Goal: Transaction & Acquisition: Purchase product/service

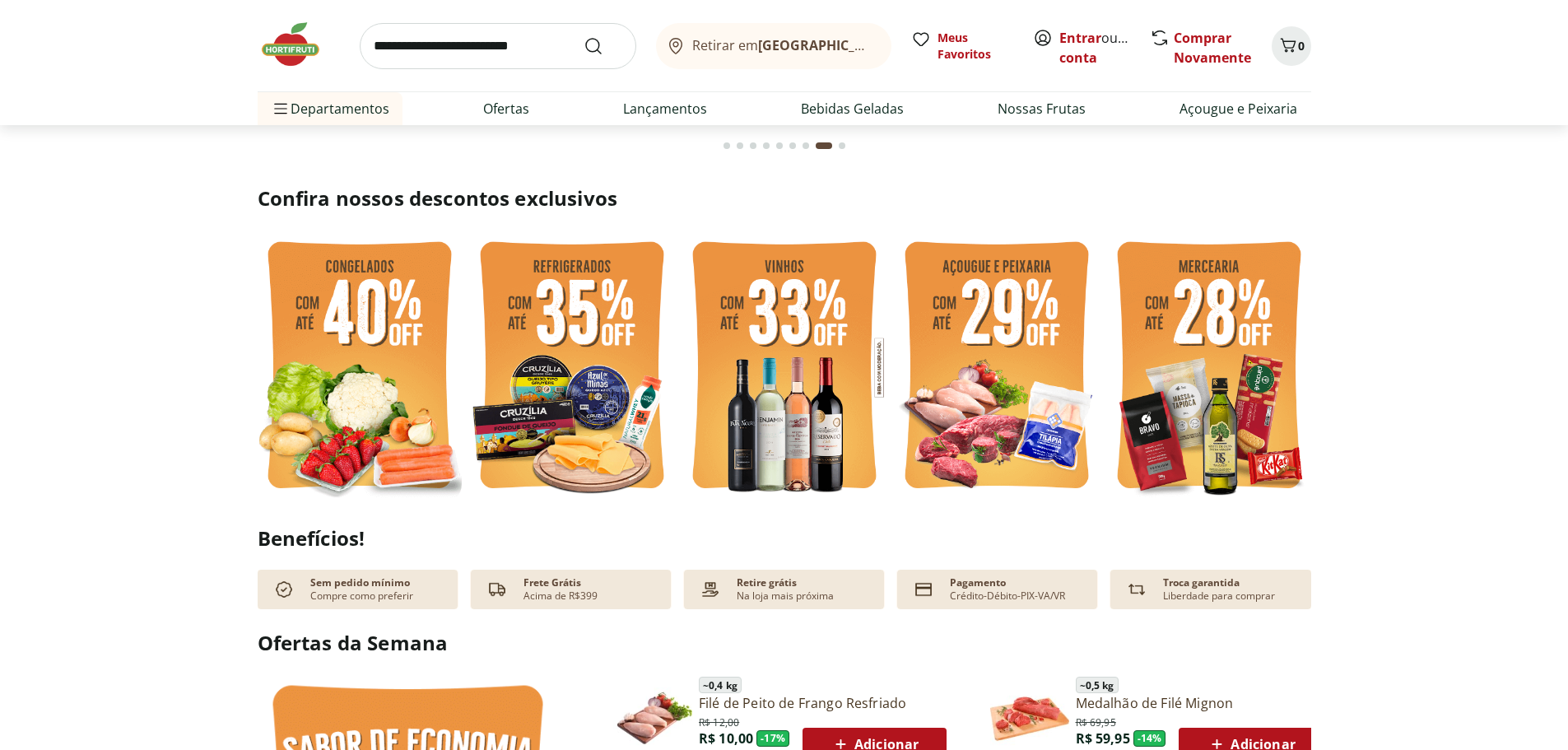
scroll to position [329, 0]
click at [386, 352] on img at bounding box center [359, 366] width 204 height 272
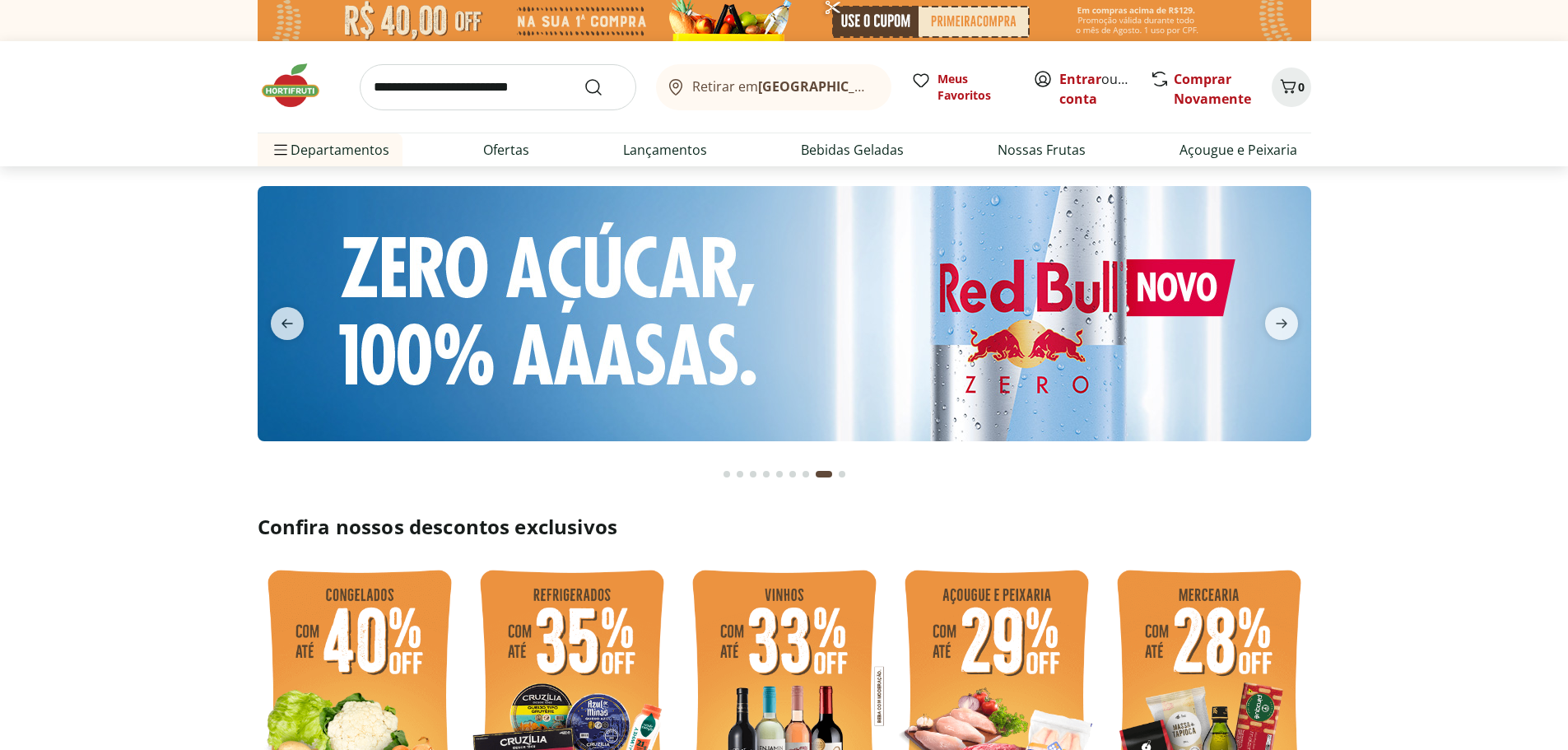
select select "**********"
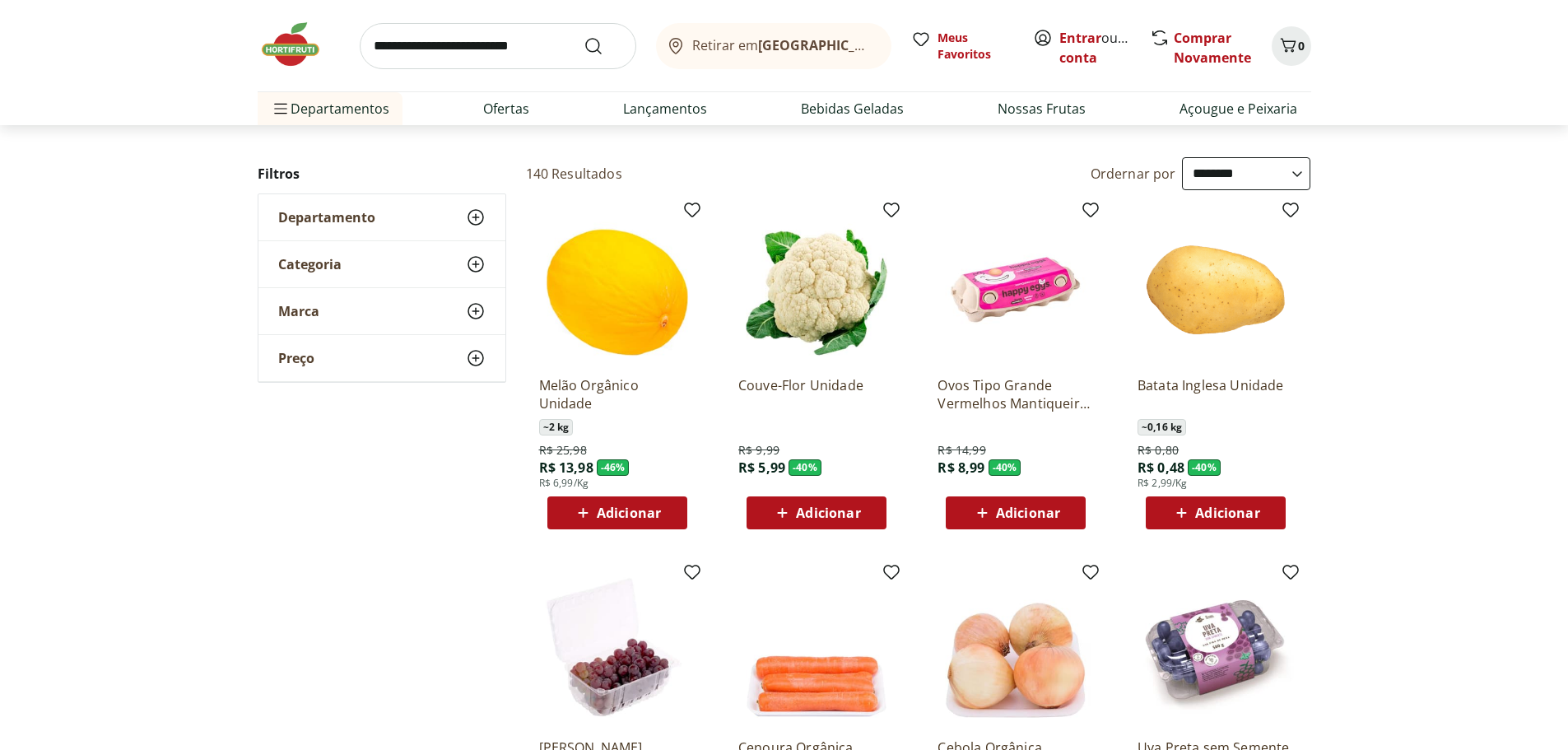
scroll to position [82, 0]
click at [643, 521] on span "Adicionar" at bounding box center [617, 512] width 88 height 20
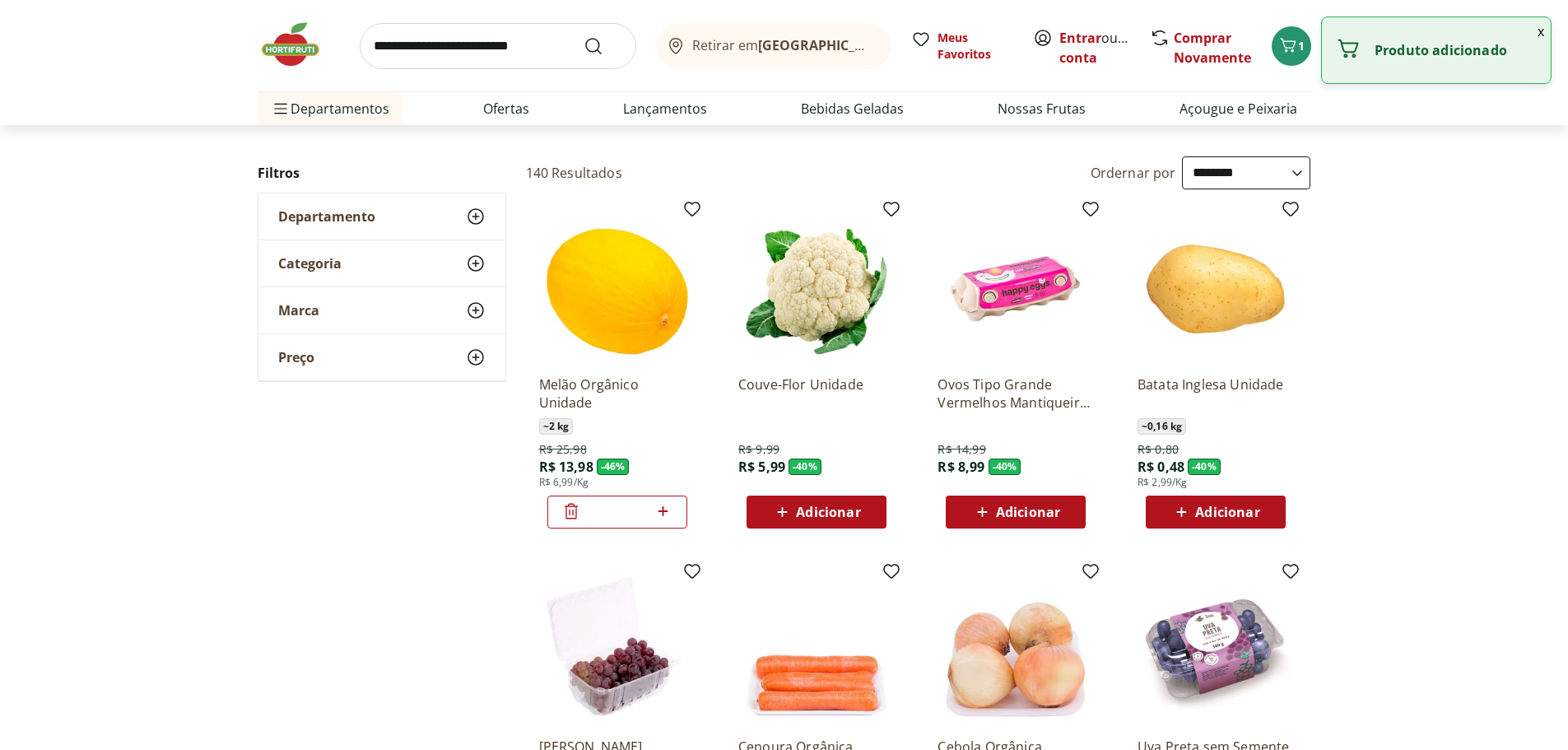
scroll to position [165, 0]
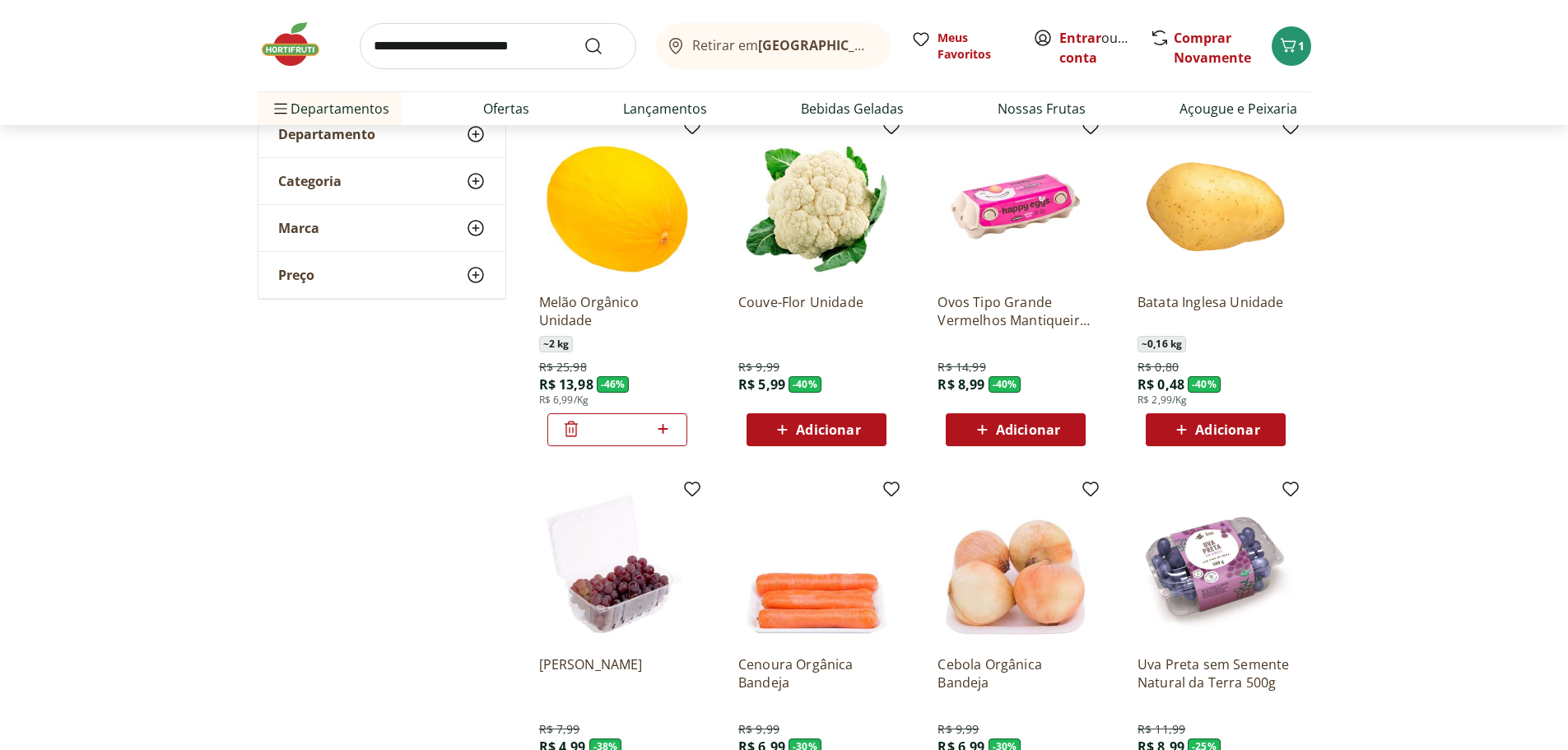
click at [1281, 440] on button "Adicionar" at bounding box center [1216, 429] width 140 height 33
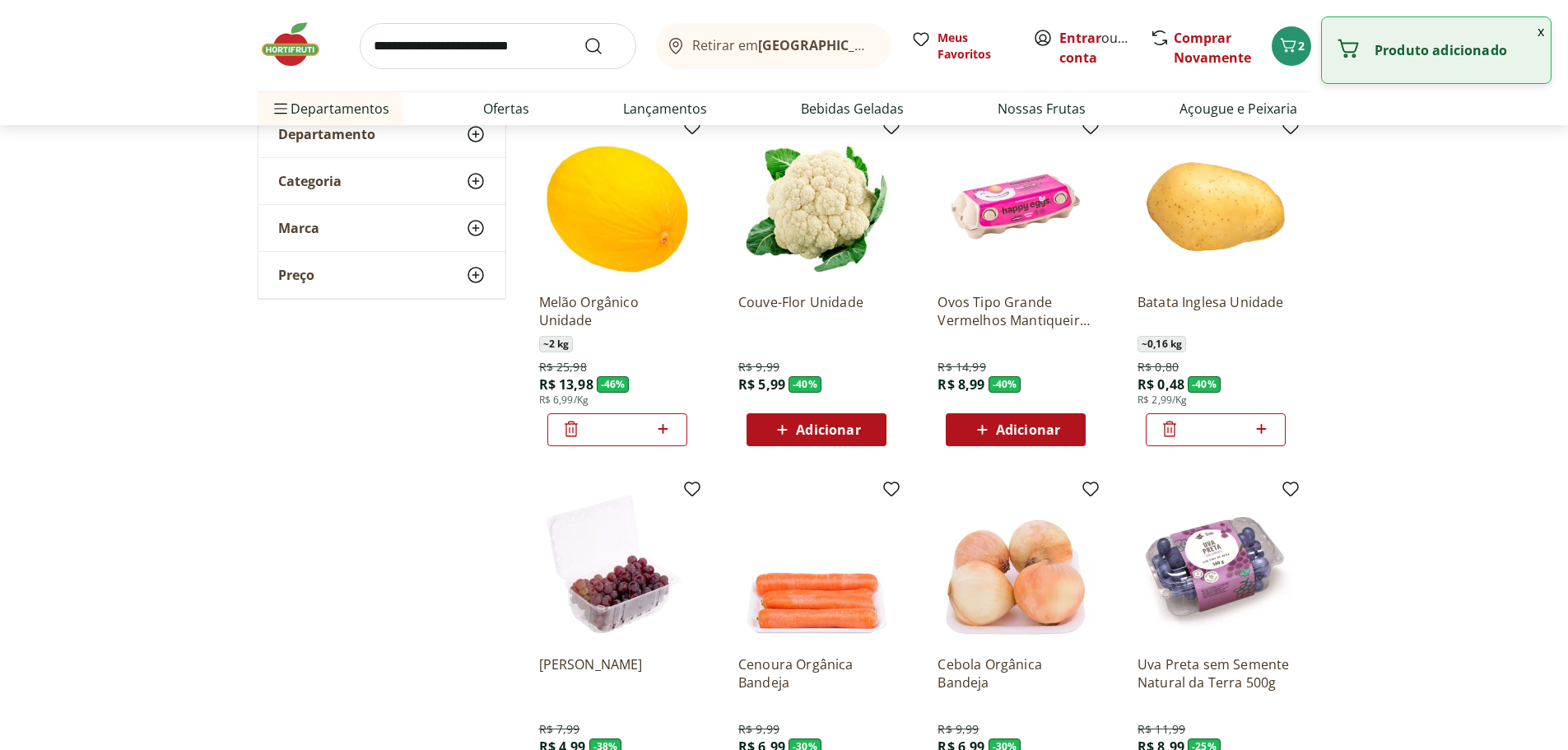
click at [1268, 438] on icon at bounding box center [1262, 428] width 20 height 20
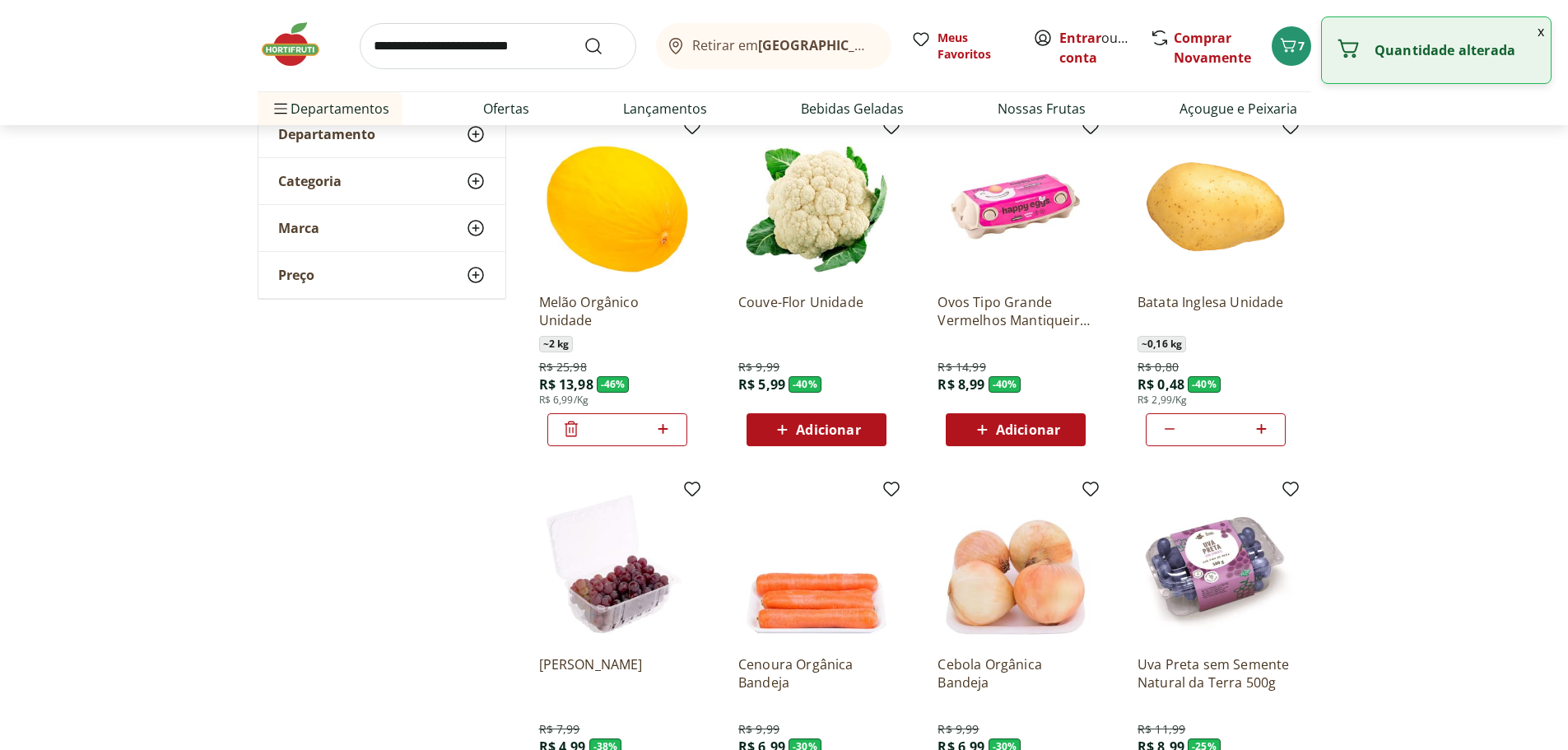
click at [1268, 438] on icon at bounding box center [1262, 428] width 20 height 20
type input "*"
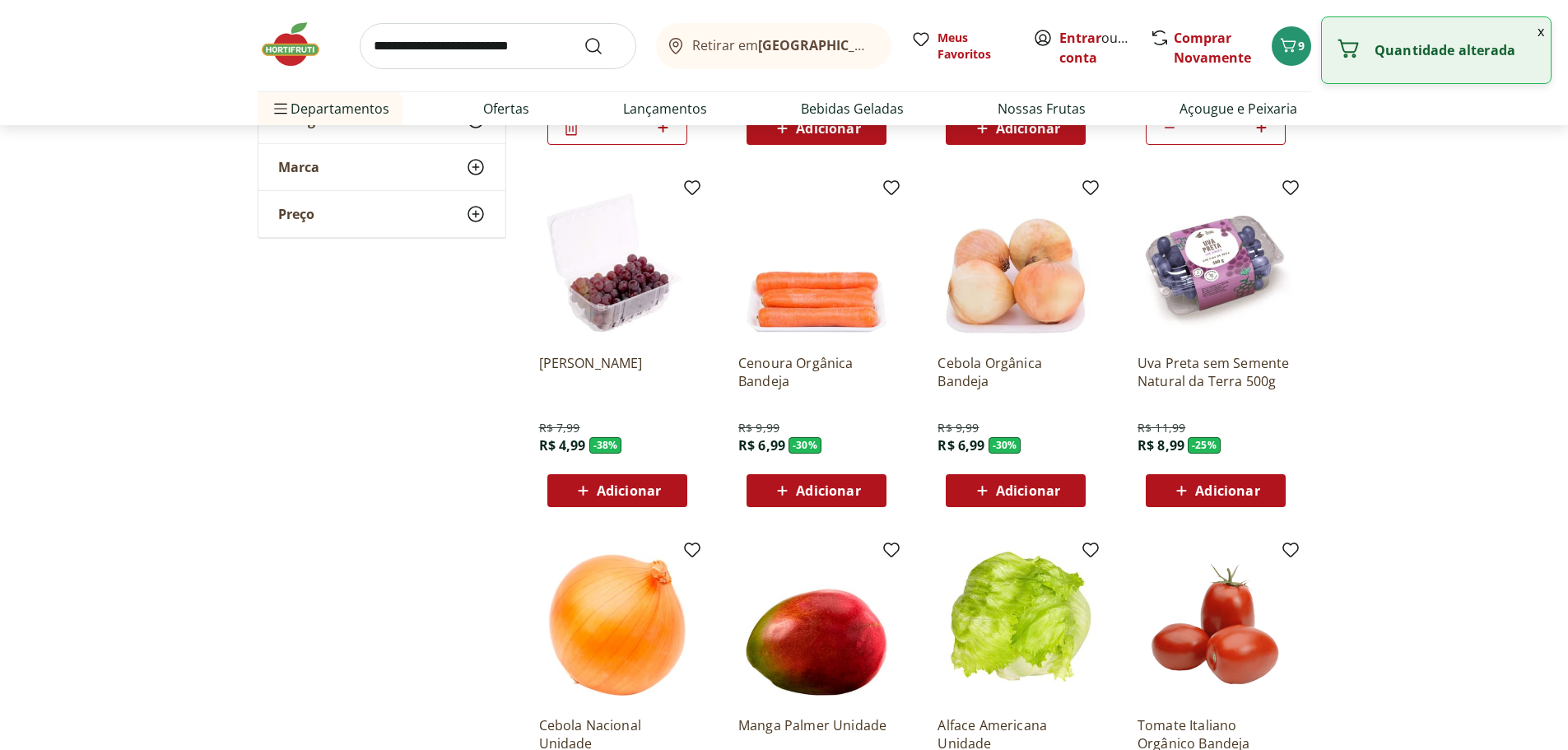
scroll to position [494, 0]
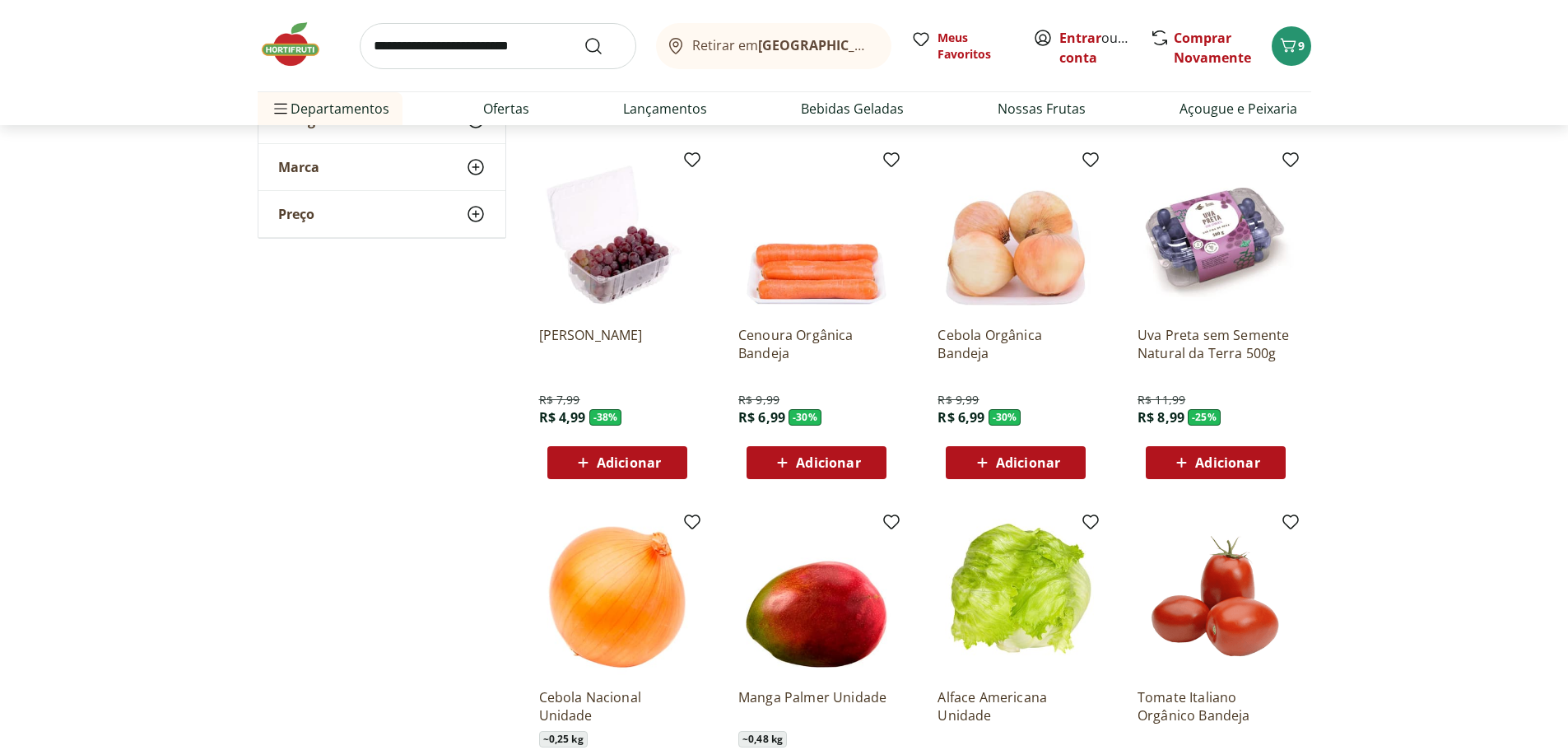
click at [1273, 463] on button "Adicionar" at bounding box center [1216, 462] width 140 height 33
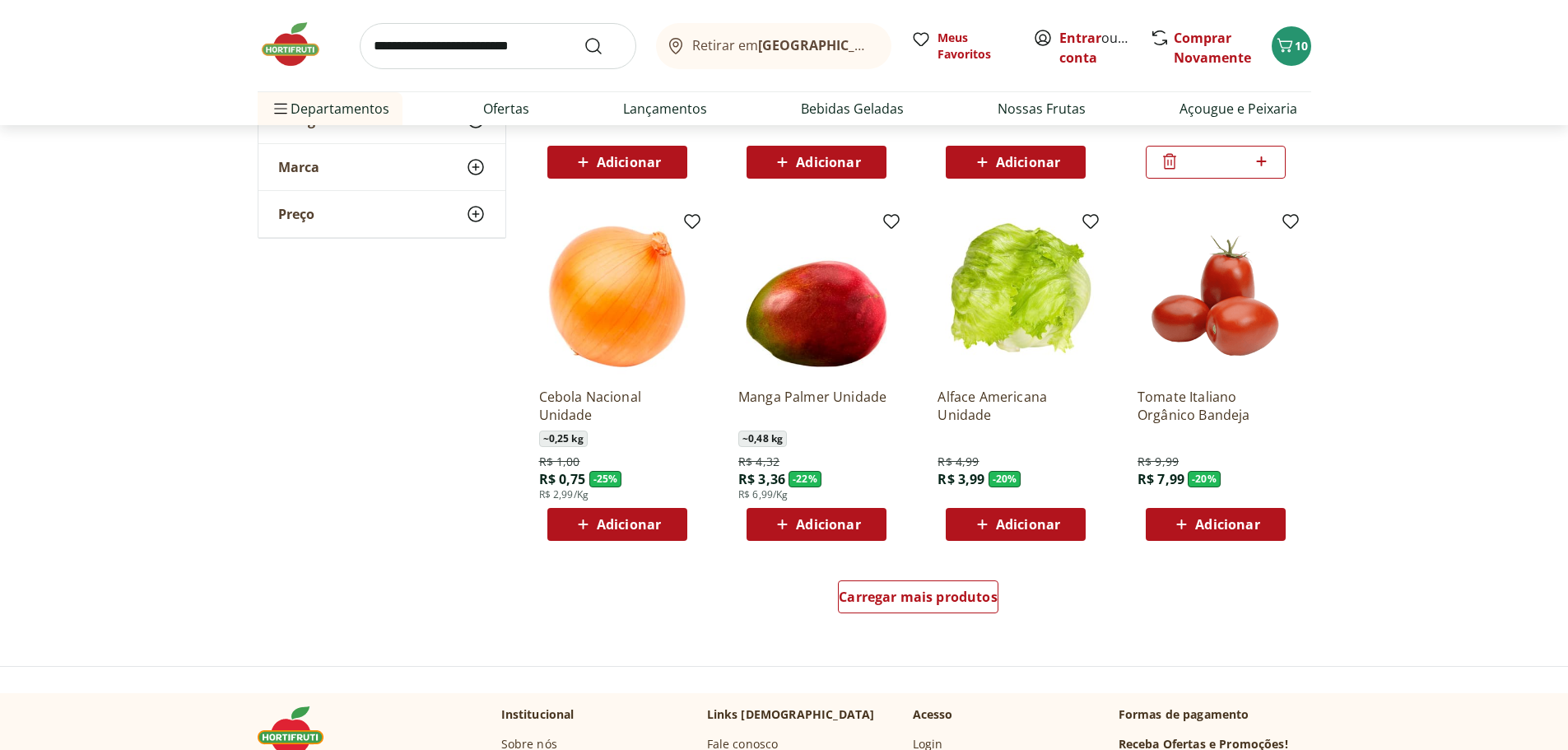
scroll to position [823, 0]
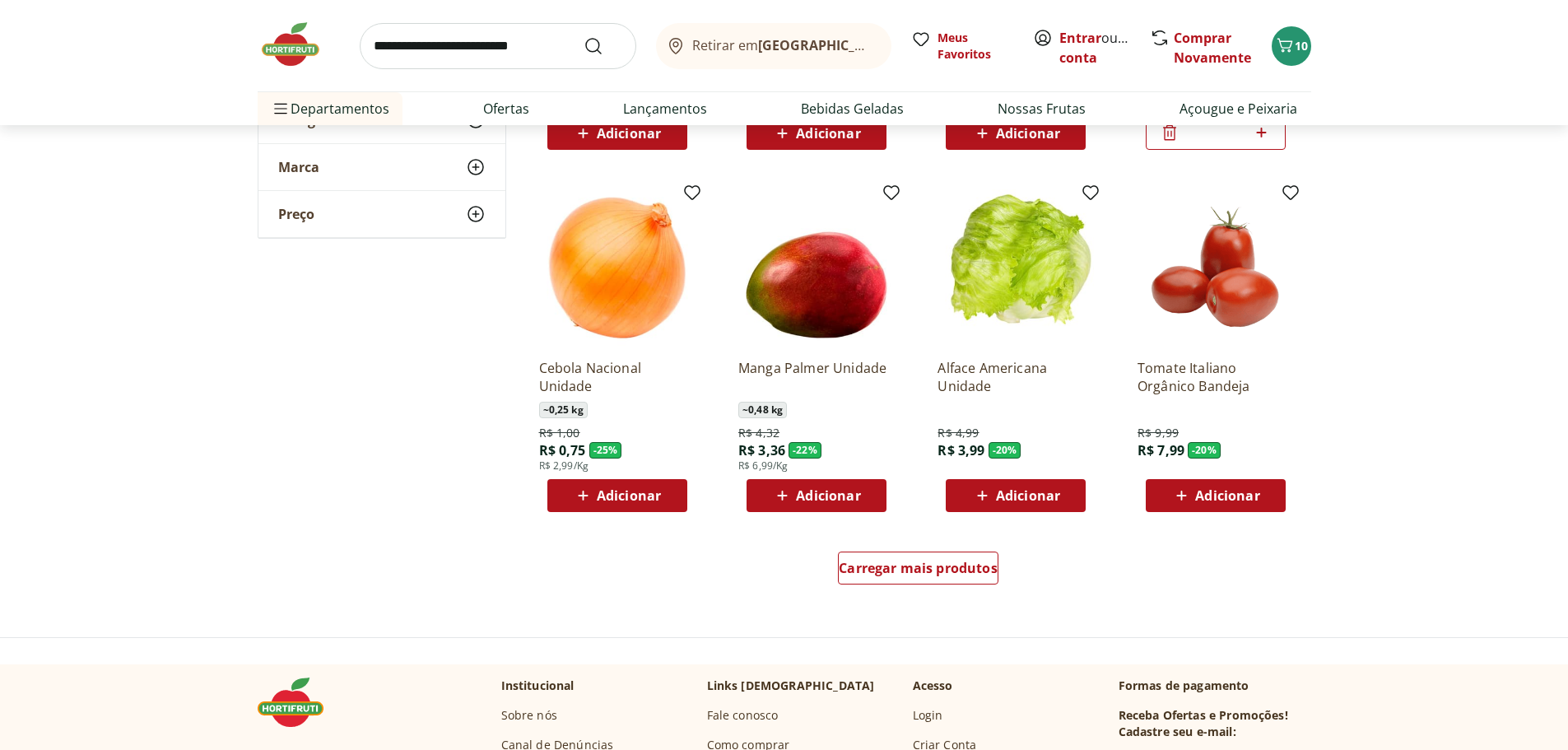
click at [1271, 491] on div "Adicionar" at bounding box center [1215, 495] width 113 height 30
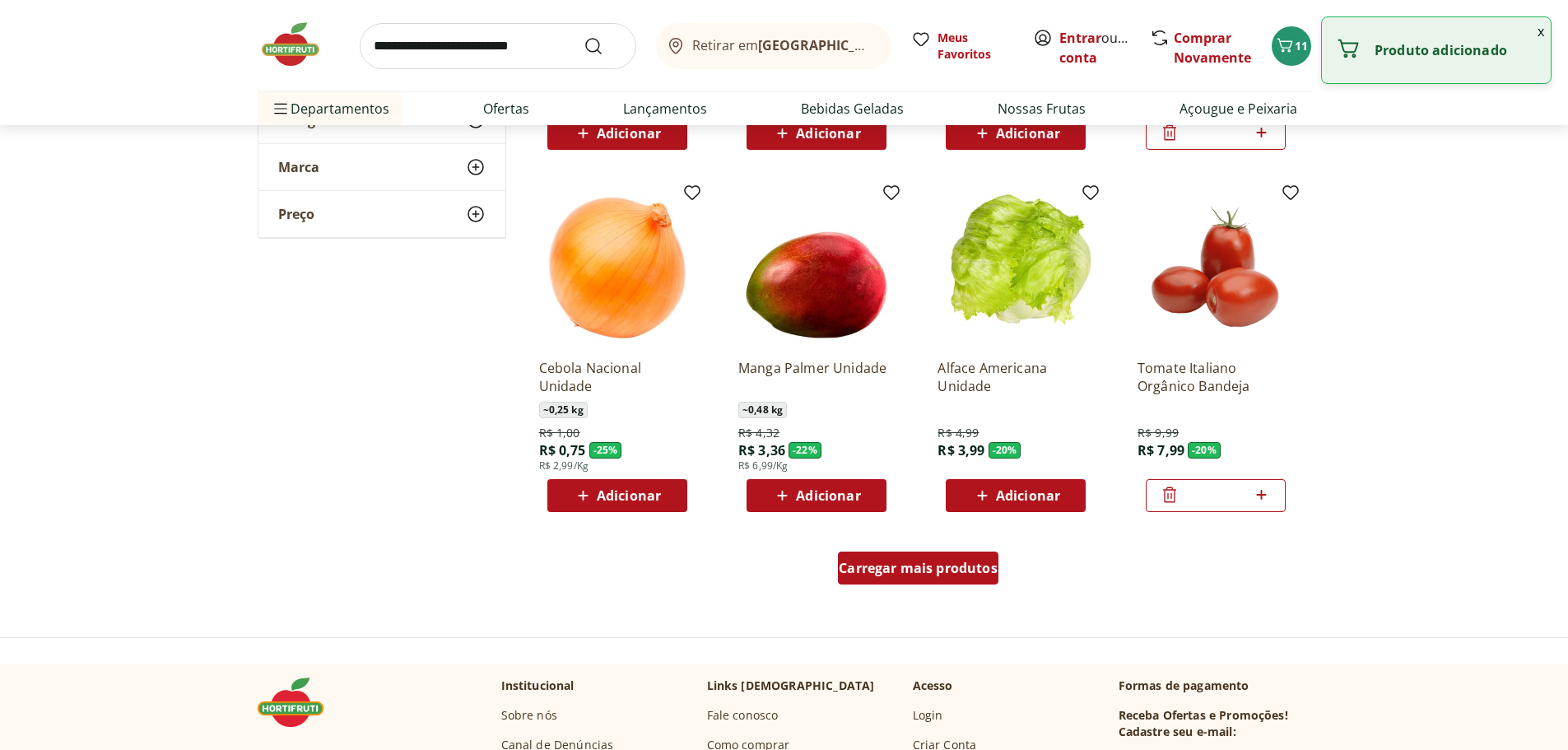
click at [921, 572] on span "Carregar mais produtos" at bounding box center [918, 567] width 159 height 13
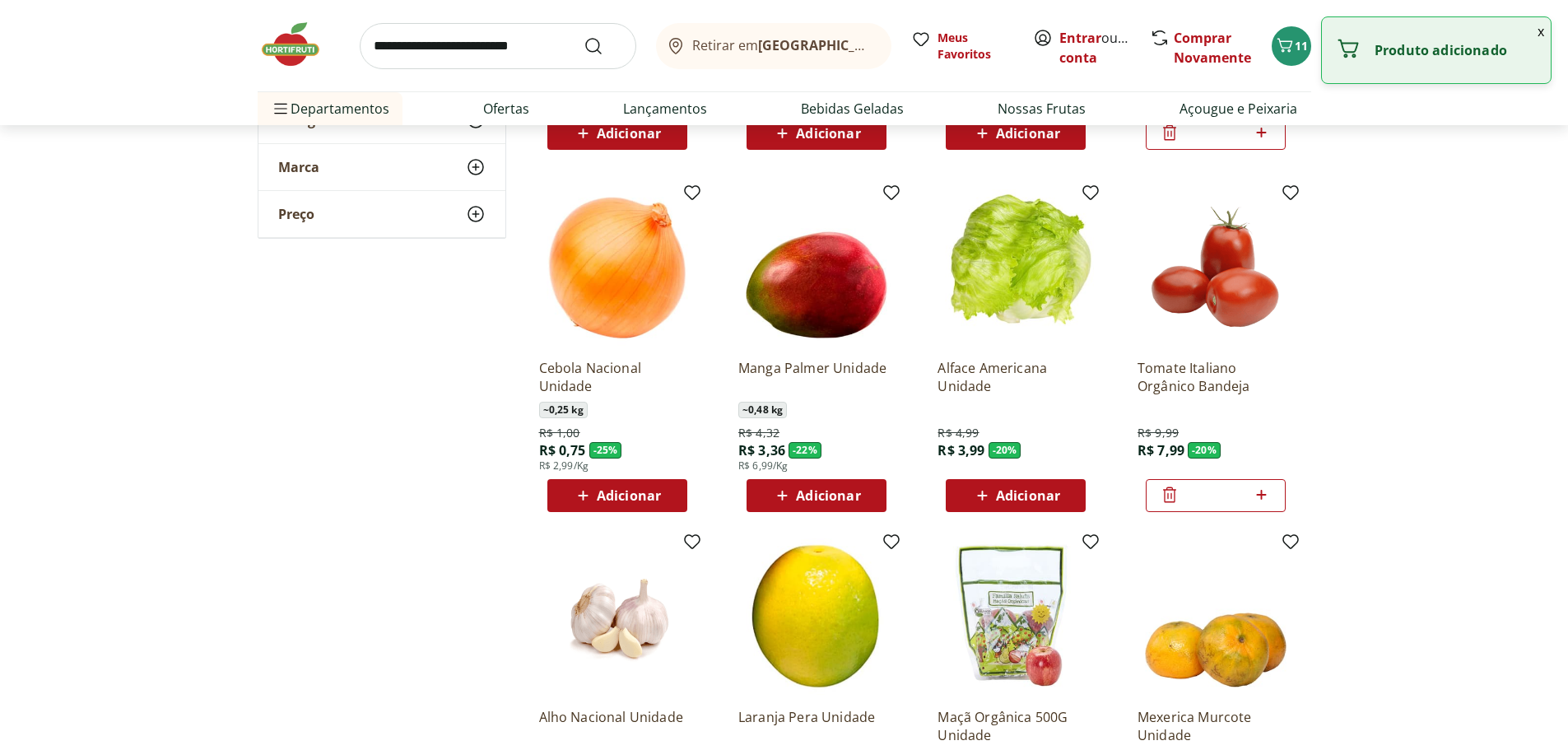
click at [855, 500] on span "Adicionar" at bounding box center [828, 495] width 64 height 13
click at [855, 500] on icon at bounding box center [862, 494] width 20 height 20
click at [861, 497] on icon at bounding box center [862, 494] width 20 height 20
type input "*"
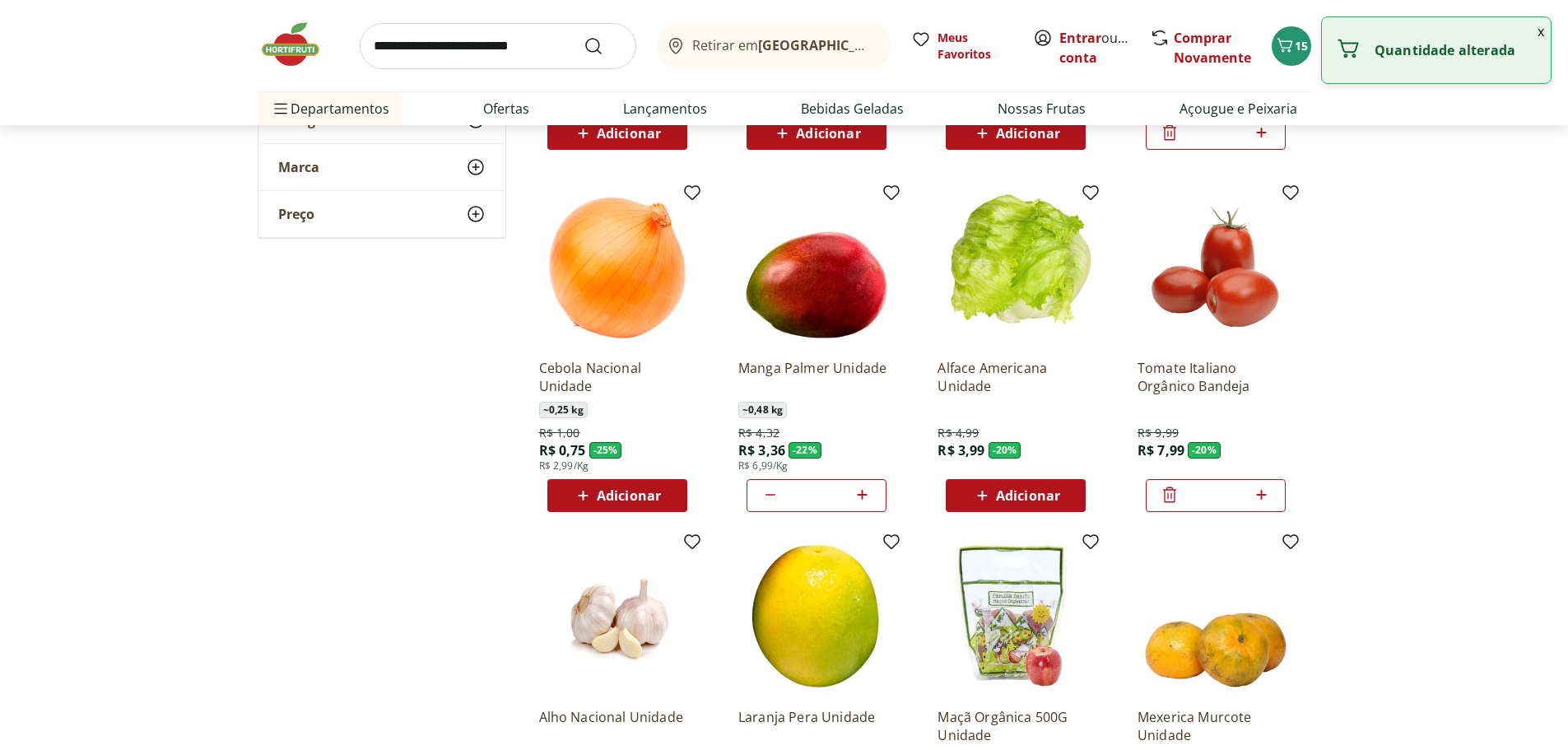
click at [659, 497] on span "Adicionar" at bounding box center [629, 495] width 64 height 13
click at [659, 497] on icon at bounding box center [663, 494] width 20 height 20
click at [664, 503] on icon at bounding box center [663, 494] width 20 height 20
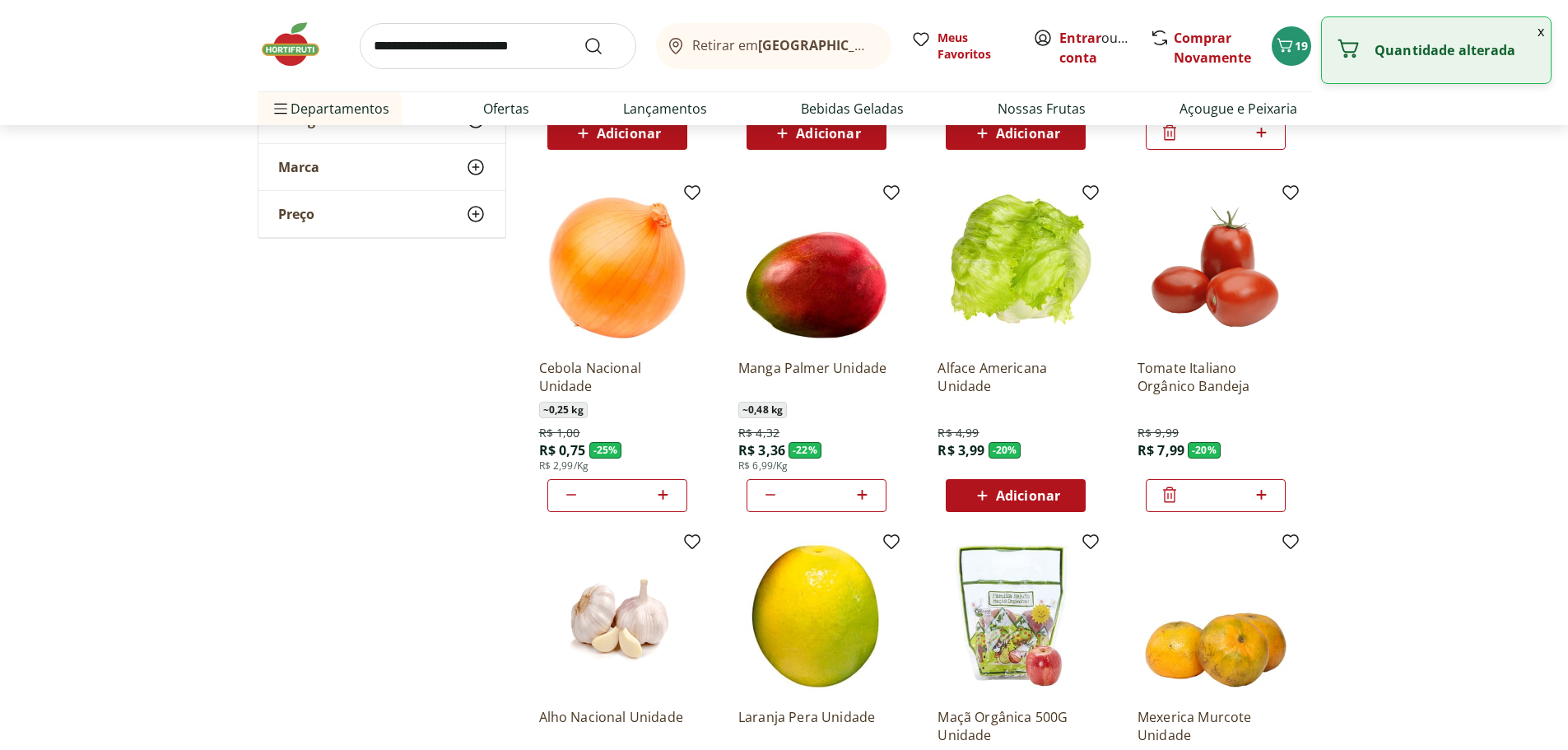
click at [663, 503] on icon at bounding box center [663, 494] width 20 height 20
type input "*"
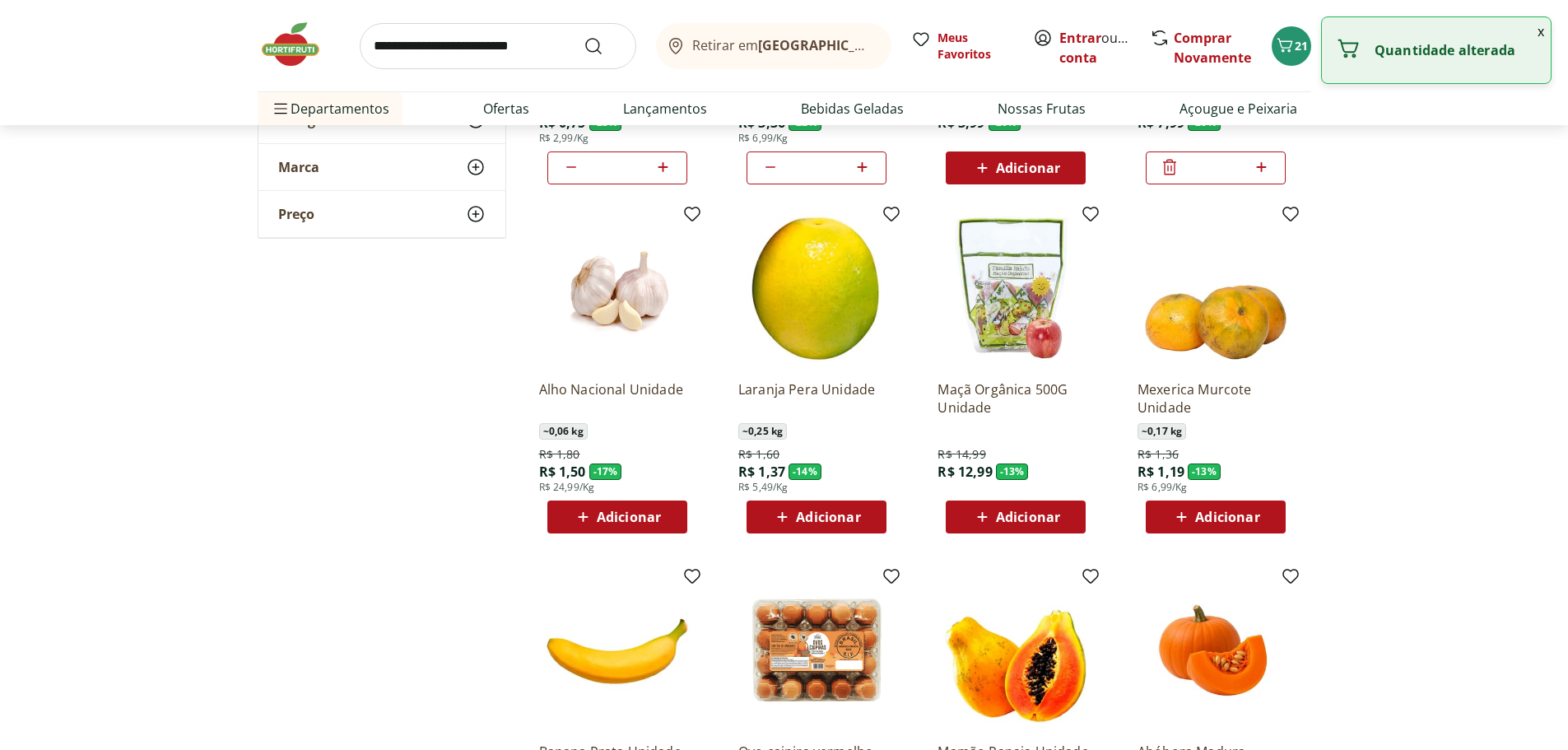
scroll to position [1153, 0]
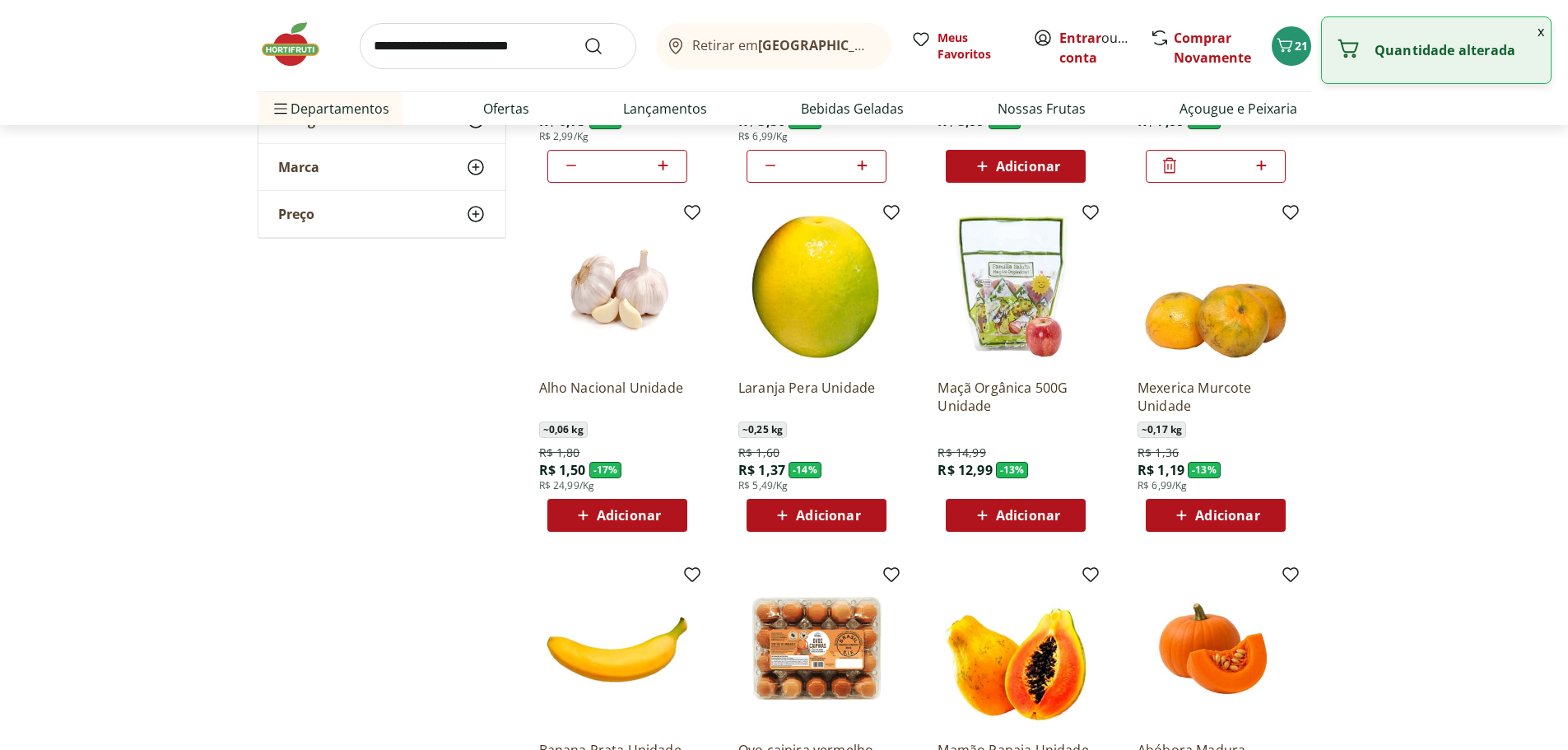
click at [672, 530] on div "Adicionar" at bounding box center [617, 515] width 113 height 30
click at [672, 530] on div at bounding box center [663, 515] width 20 height 39
click at [664, 526] on span at bounding box center [663, 515] width 20 height 21
type input "*"
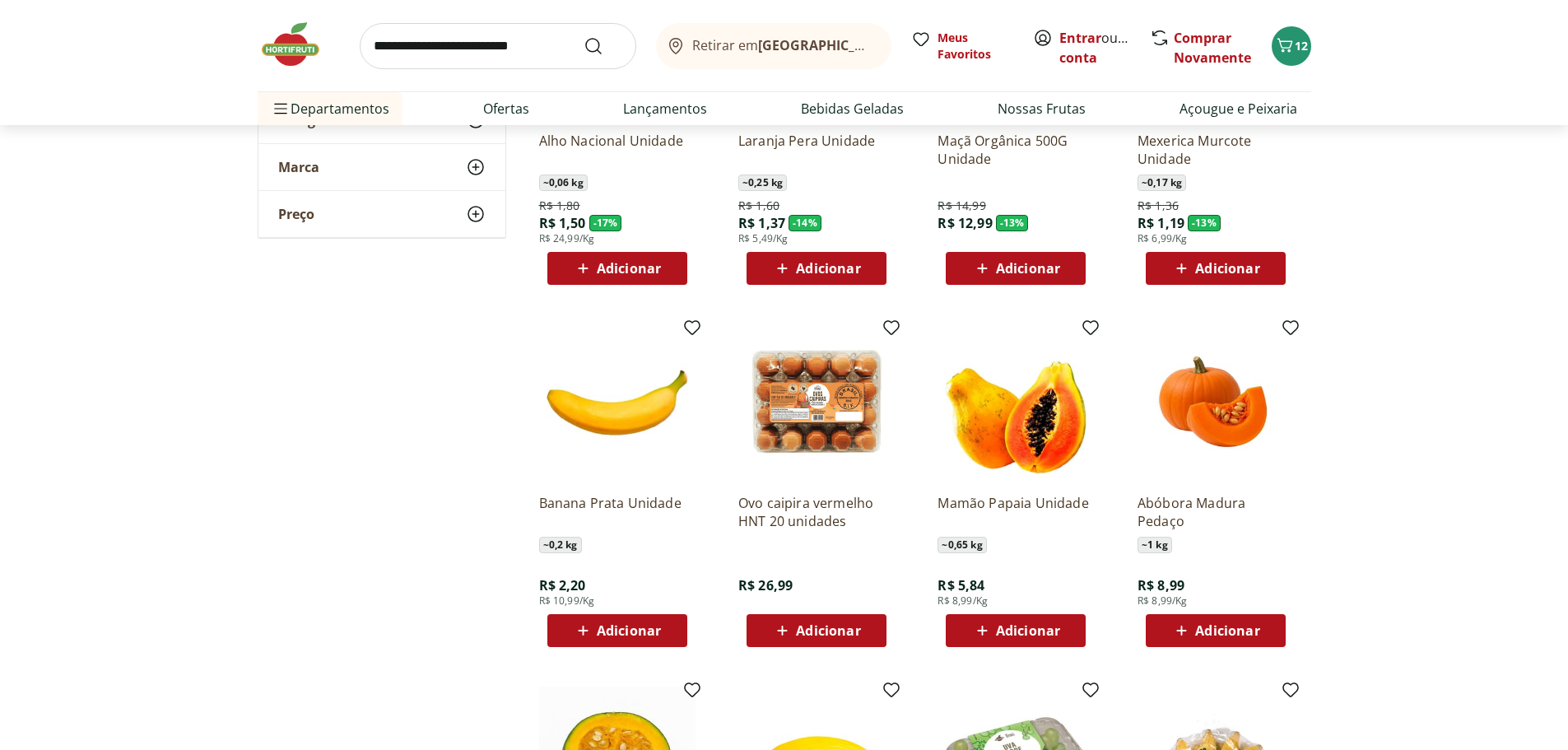
scroll to position [1317, 0]
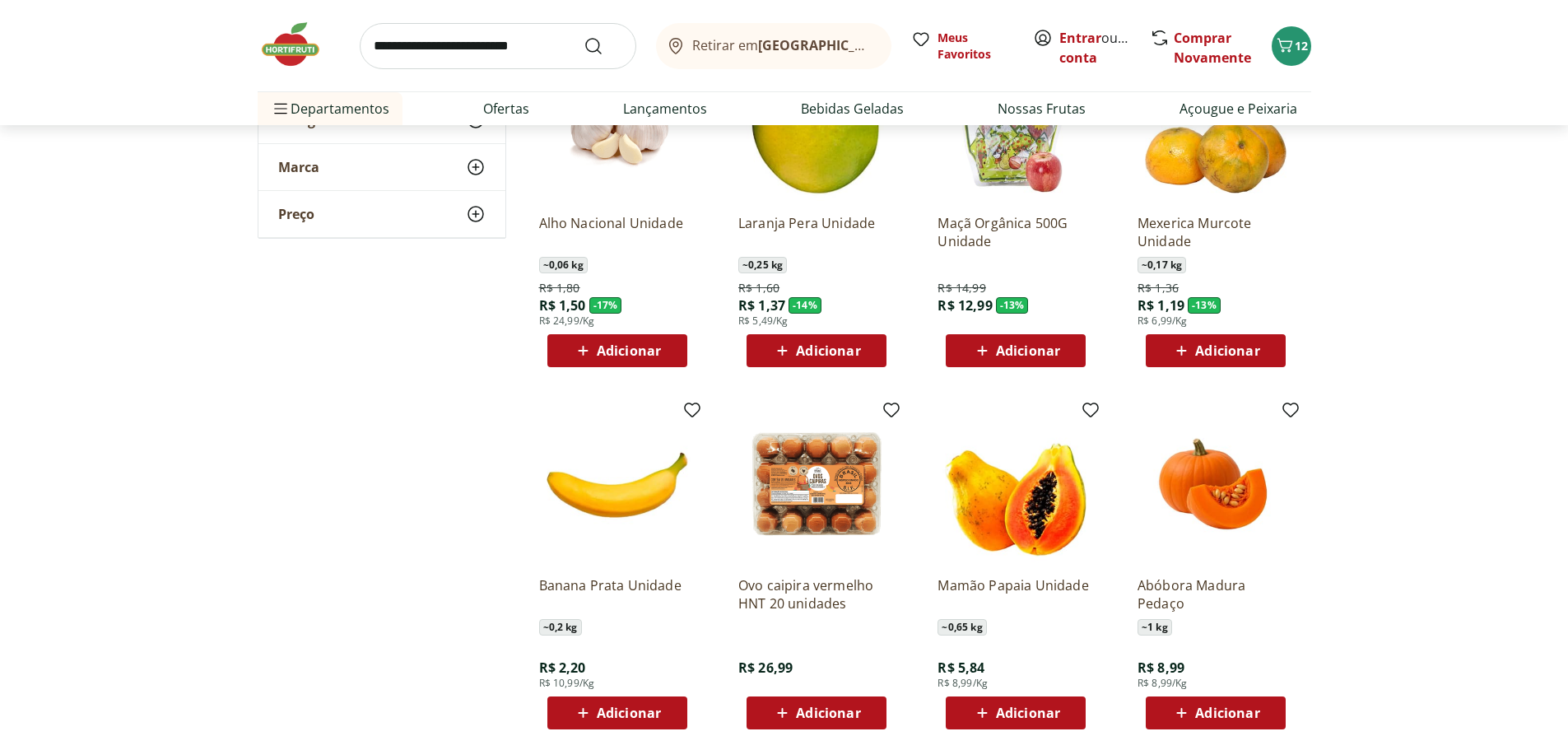
click at [1228, 176] on img at bounding box center [1215, 122] width 156 height 156
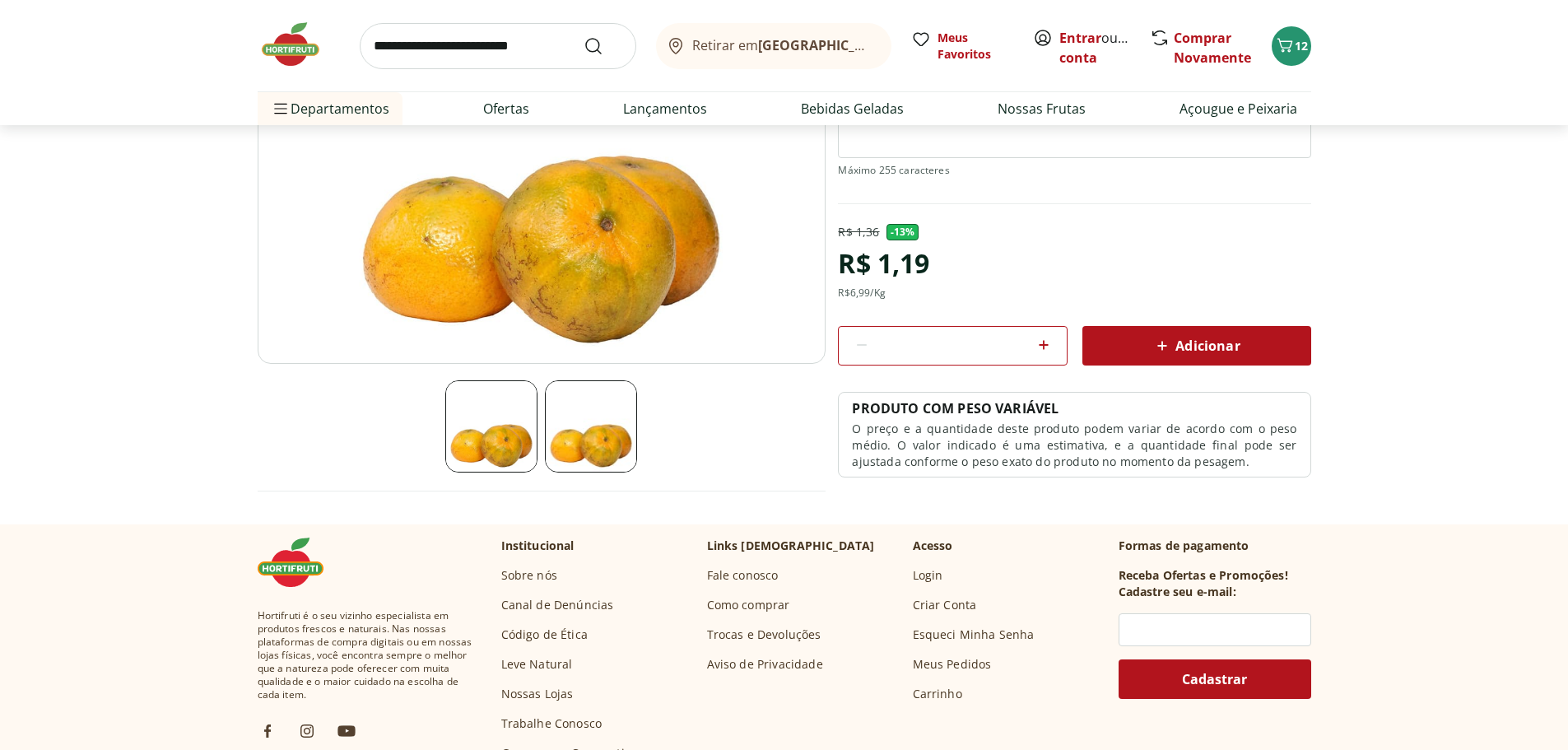
scroll to position [247, 0]
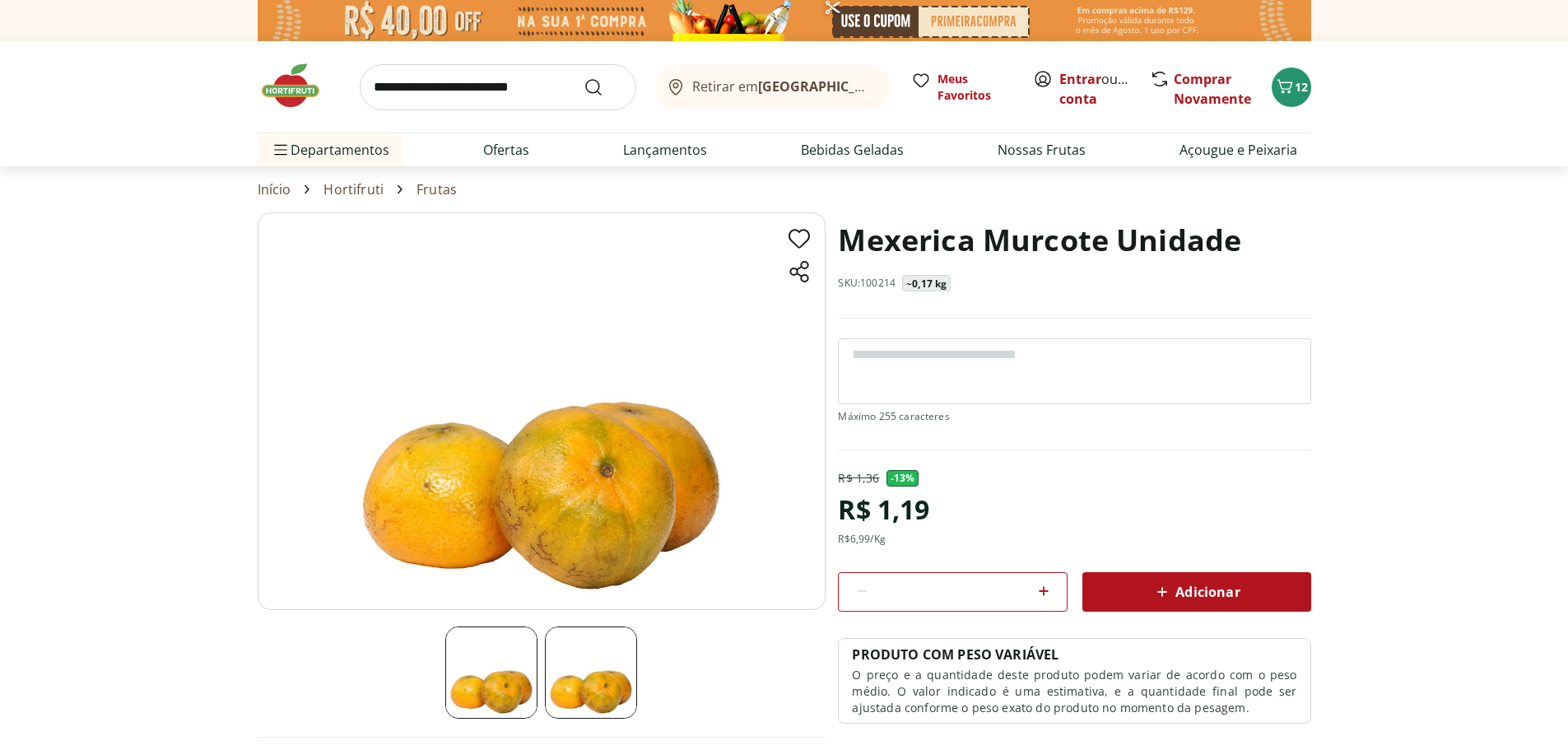
select select "**********"
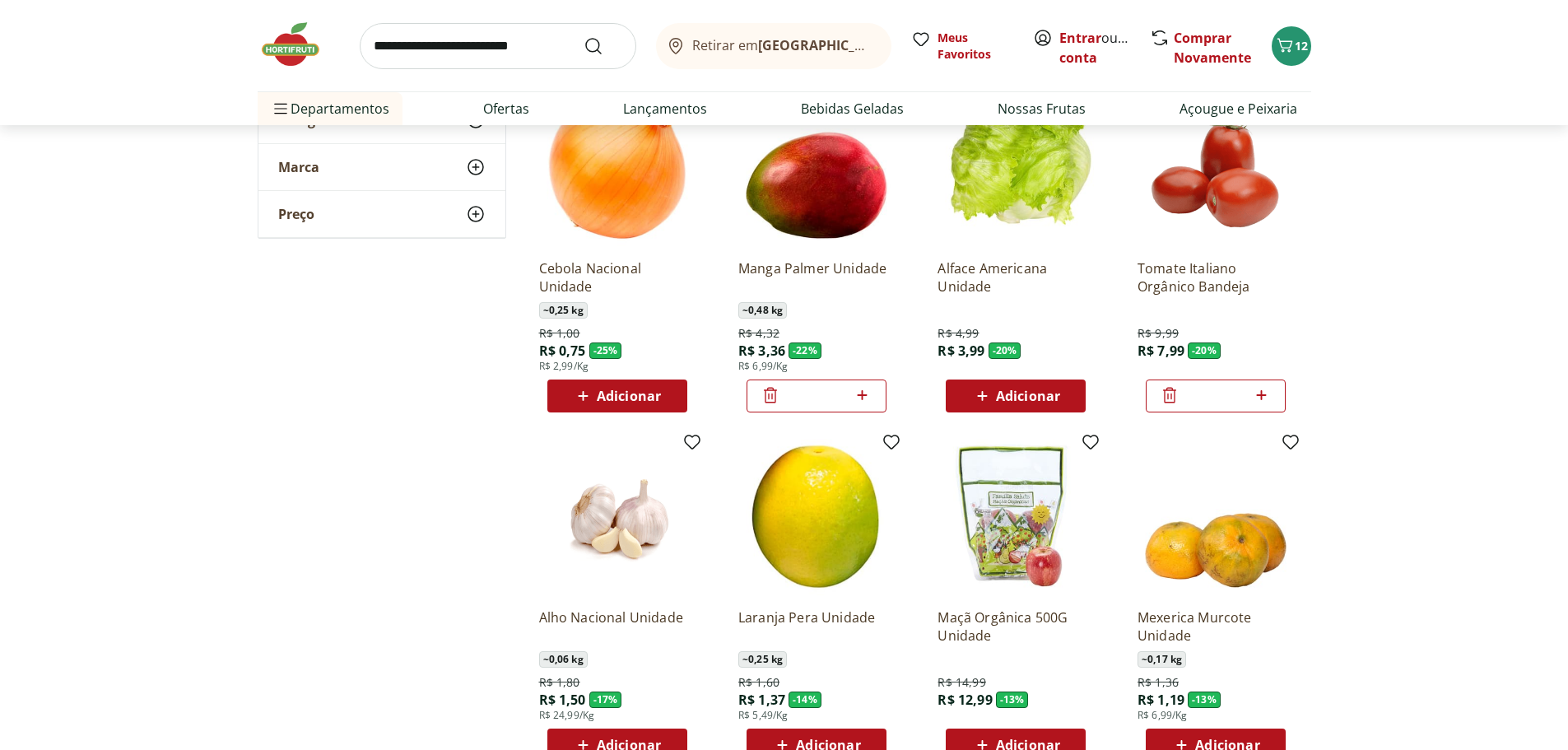
scroll to position [1153, 0]
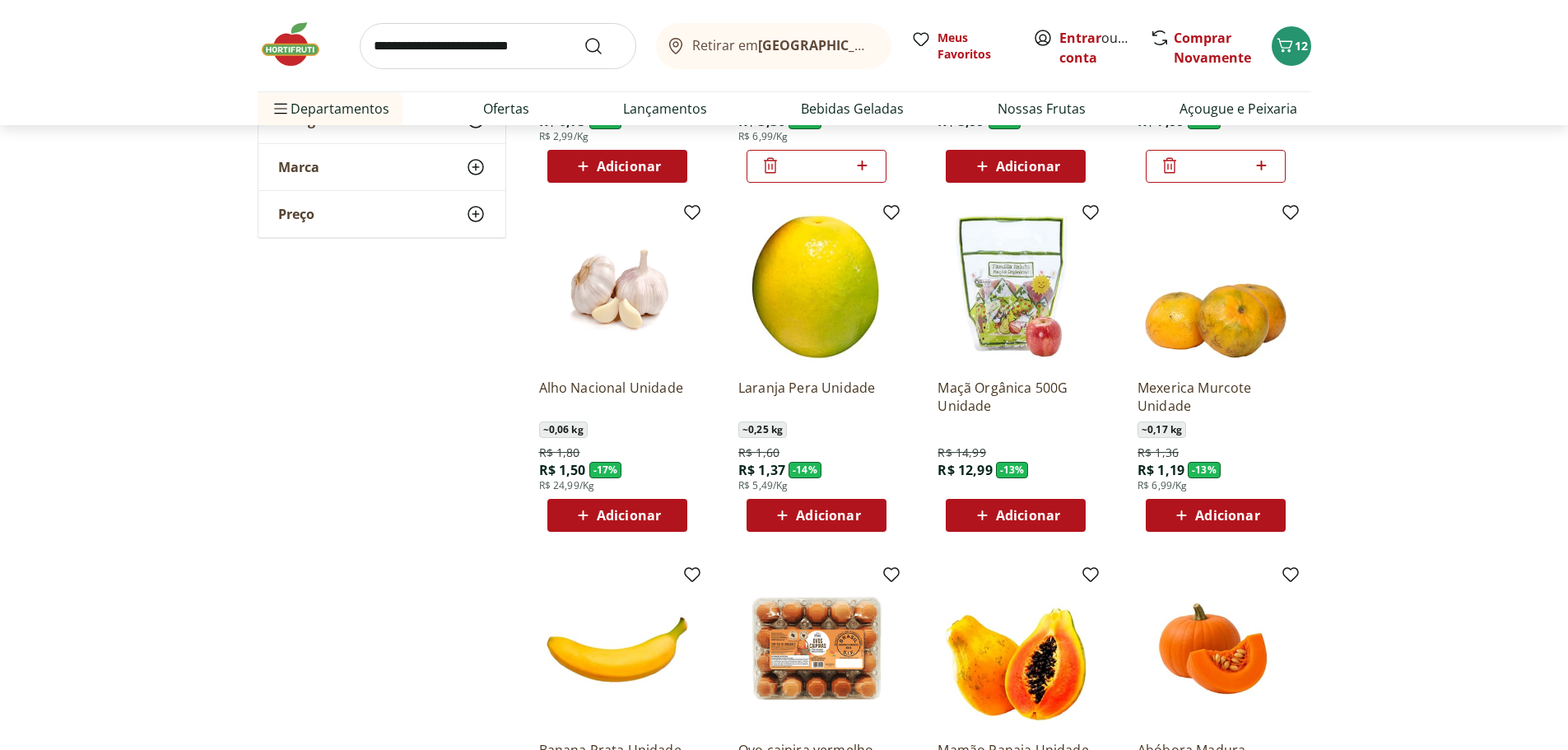
click at [1258, 517] on span "Adicionar" at bounding box center [1227, 515] width 64 height 13
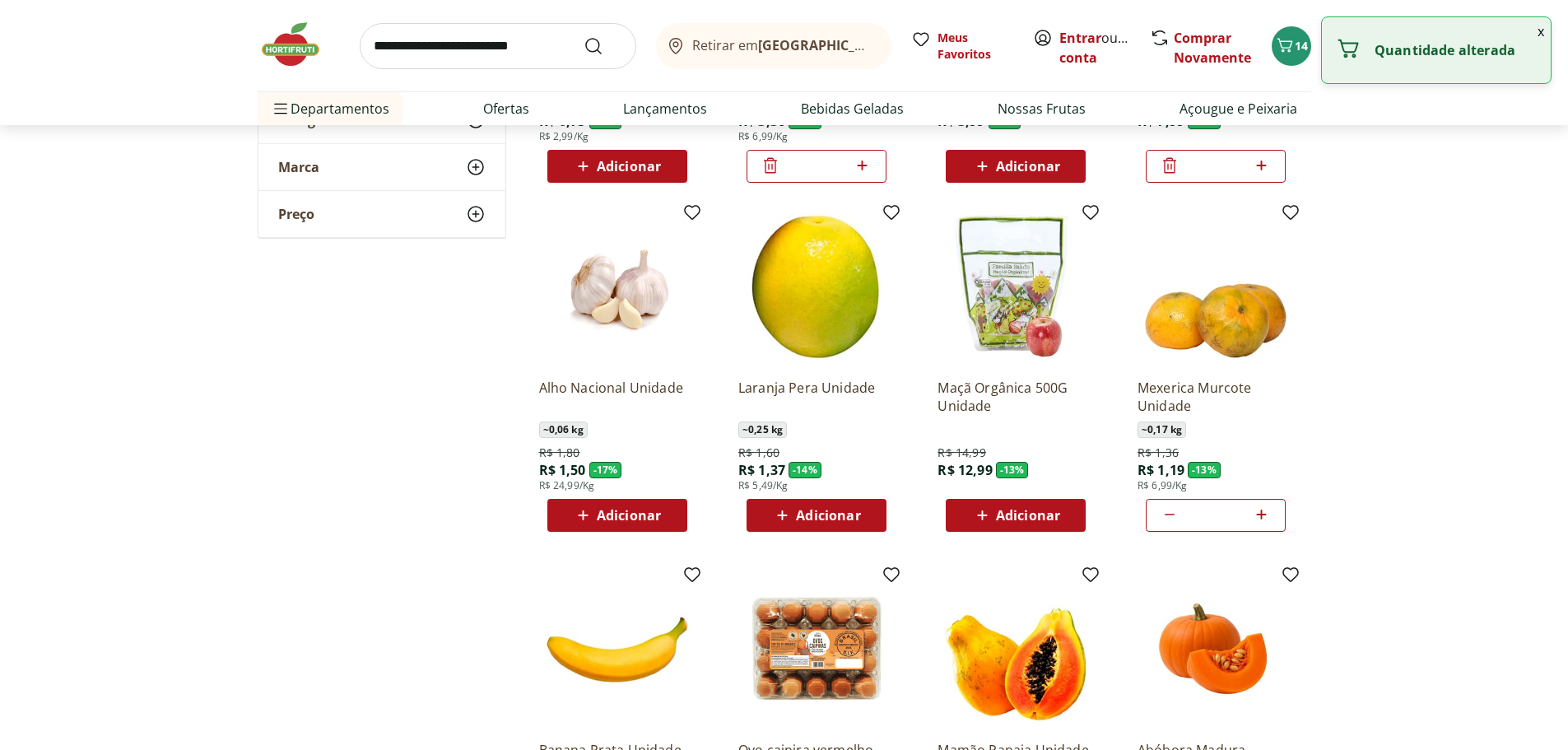
click at [1260, 517] on icon at bounding box center [1262, 514] width 20 height 20
type input "*"
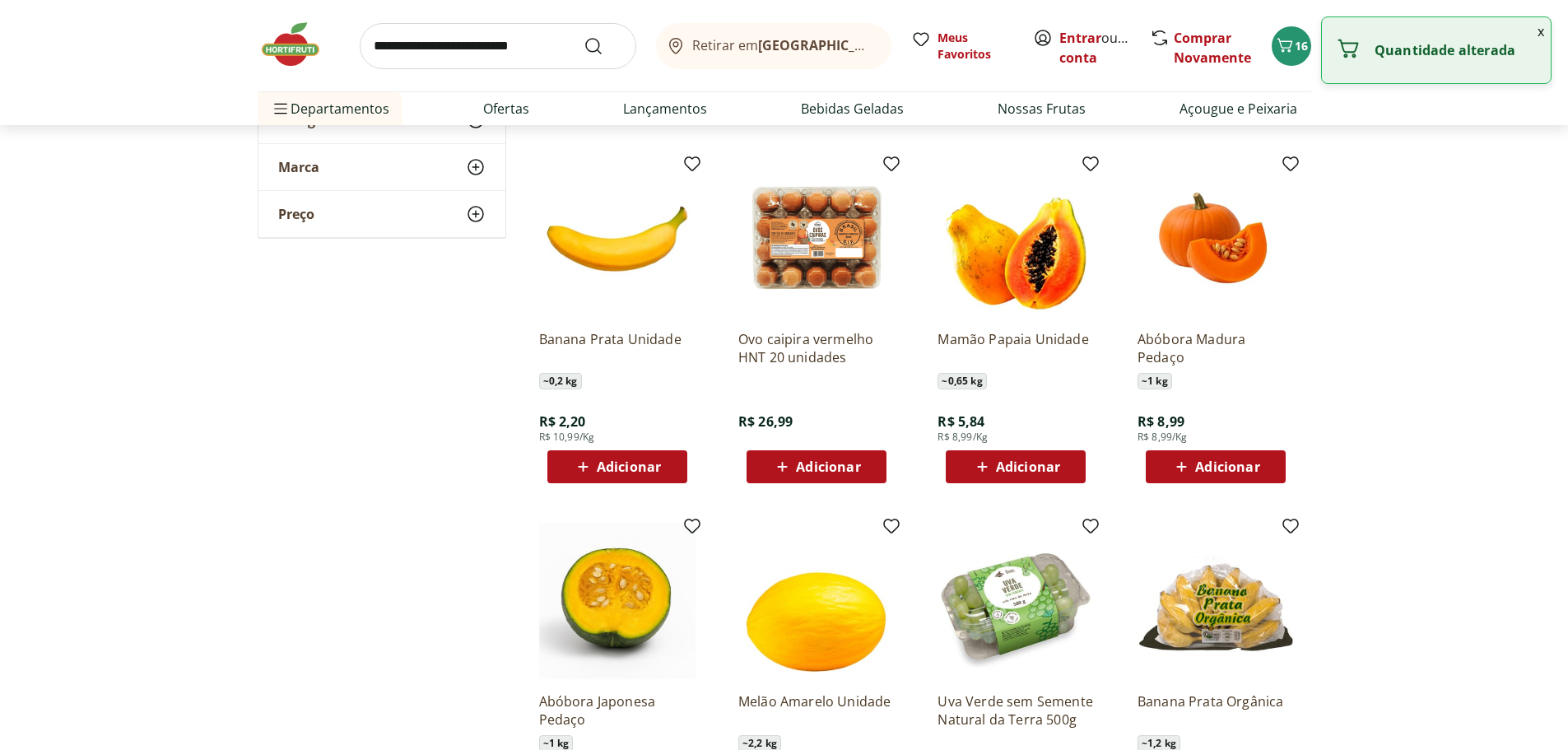
scroll to position [1564, 0]
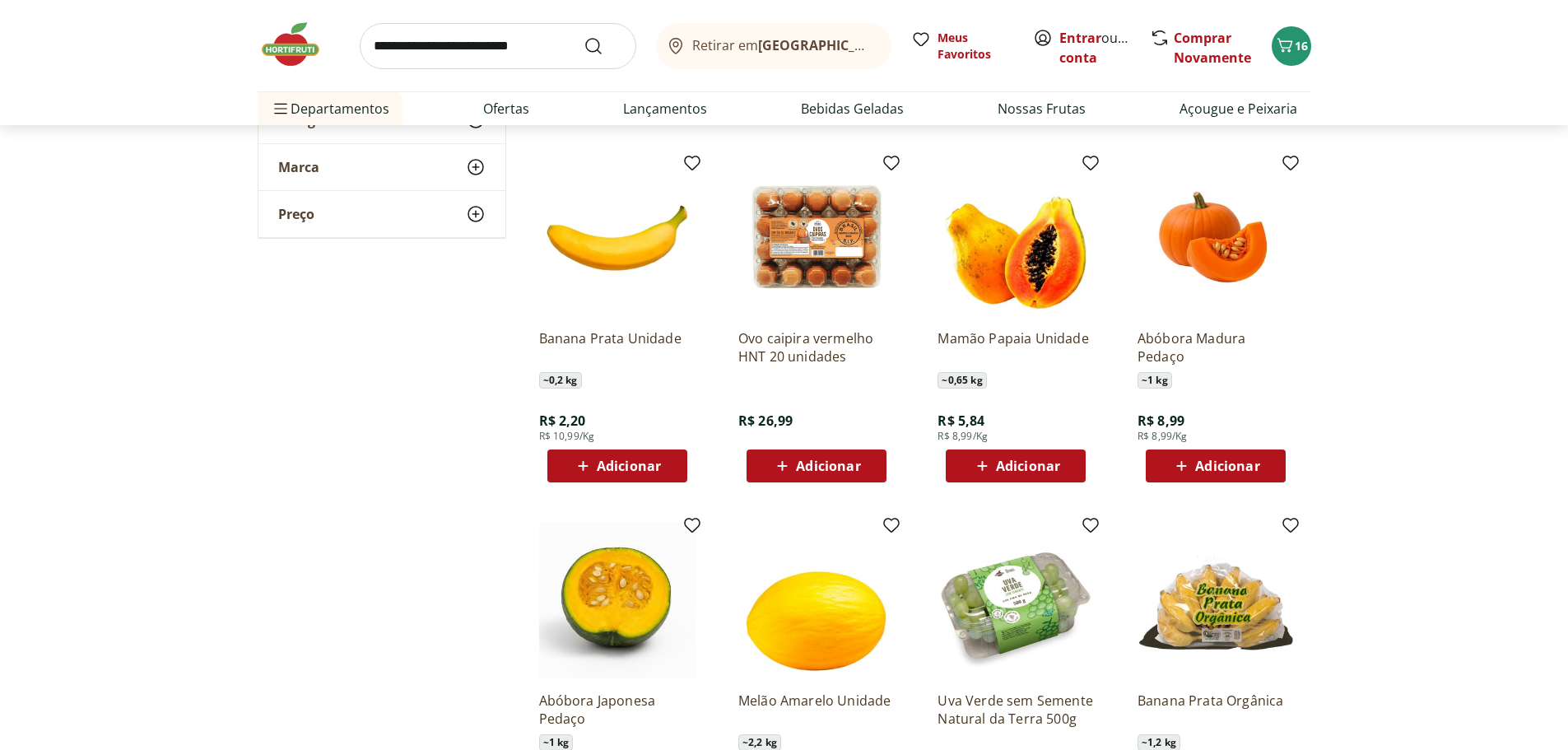
click at [1067, 480] on div "Adicionar" at bounding box center [1015, 466] width 113 height 30
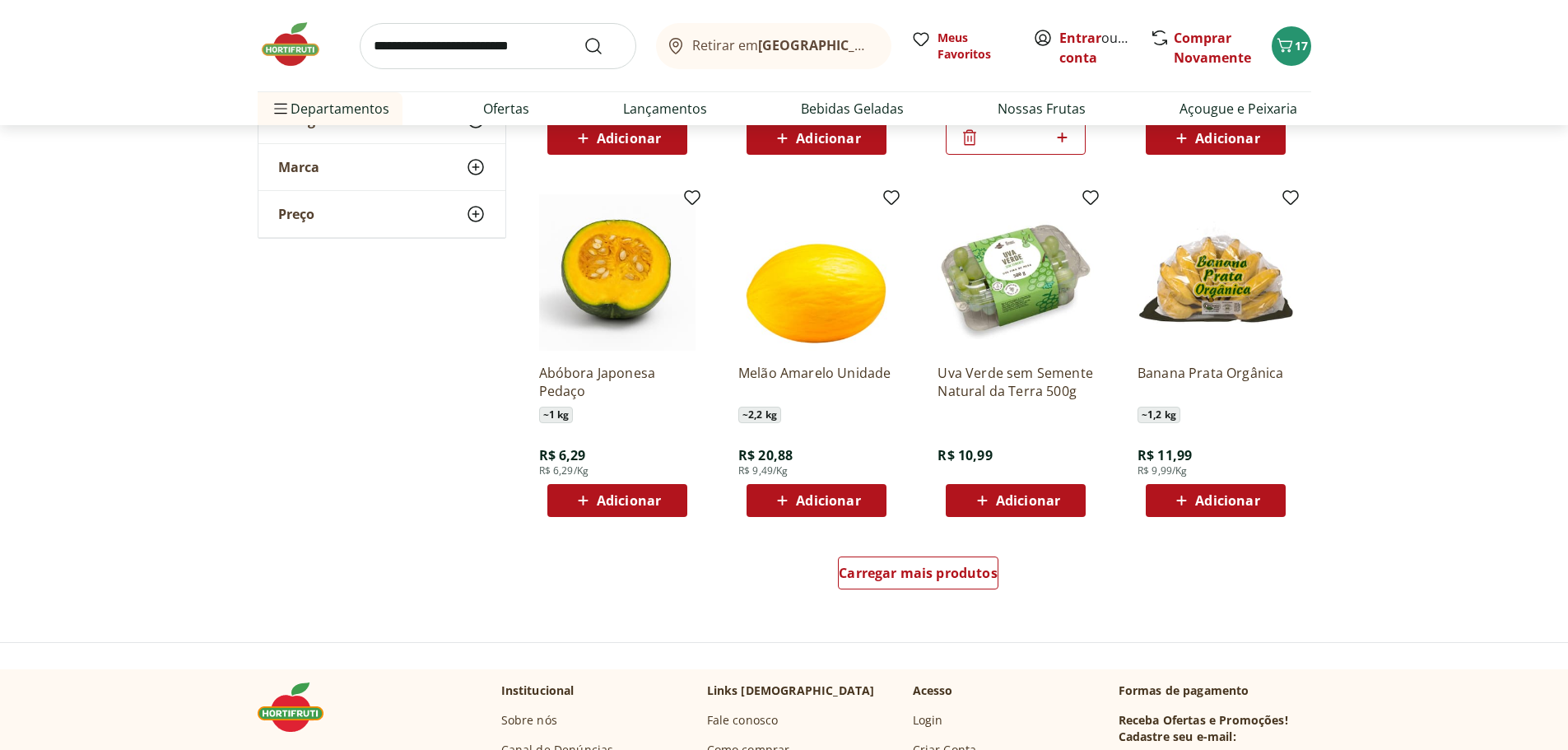
scroll to position [1893, 0]
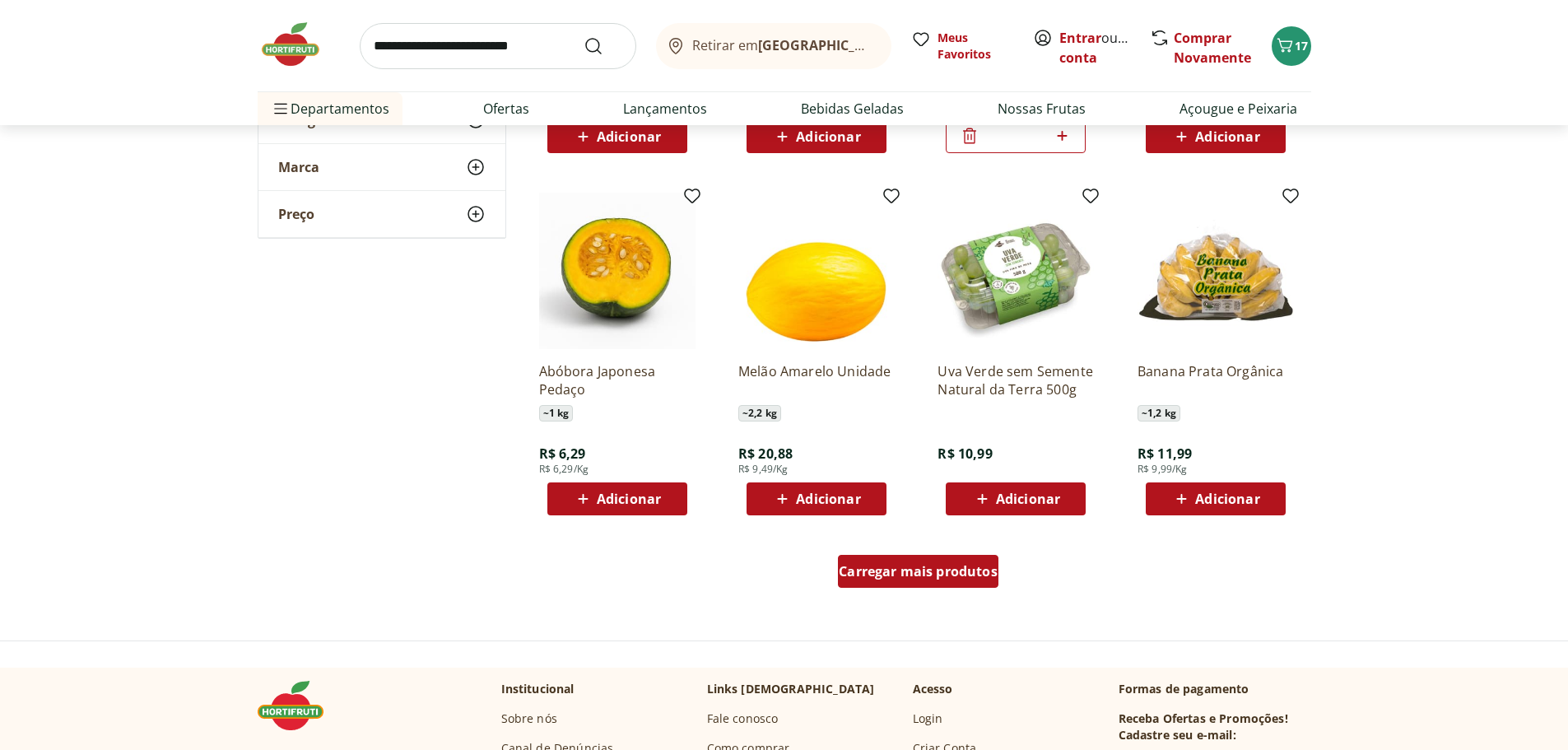
click at [978, 580] on div "Carregar mais produtos" at bounding box center [918, 571] width 160 height 33
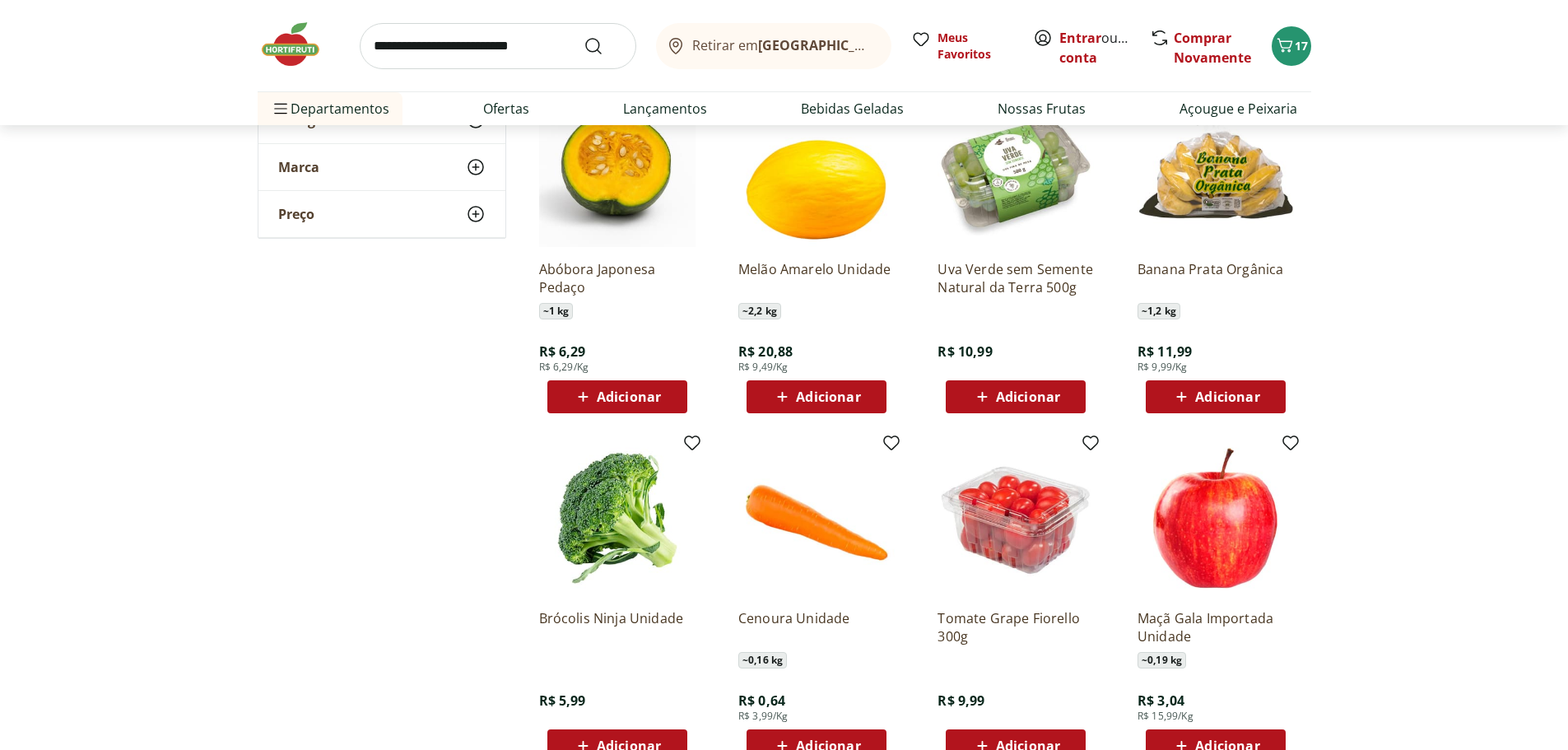
scroll to position [2223, 0]
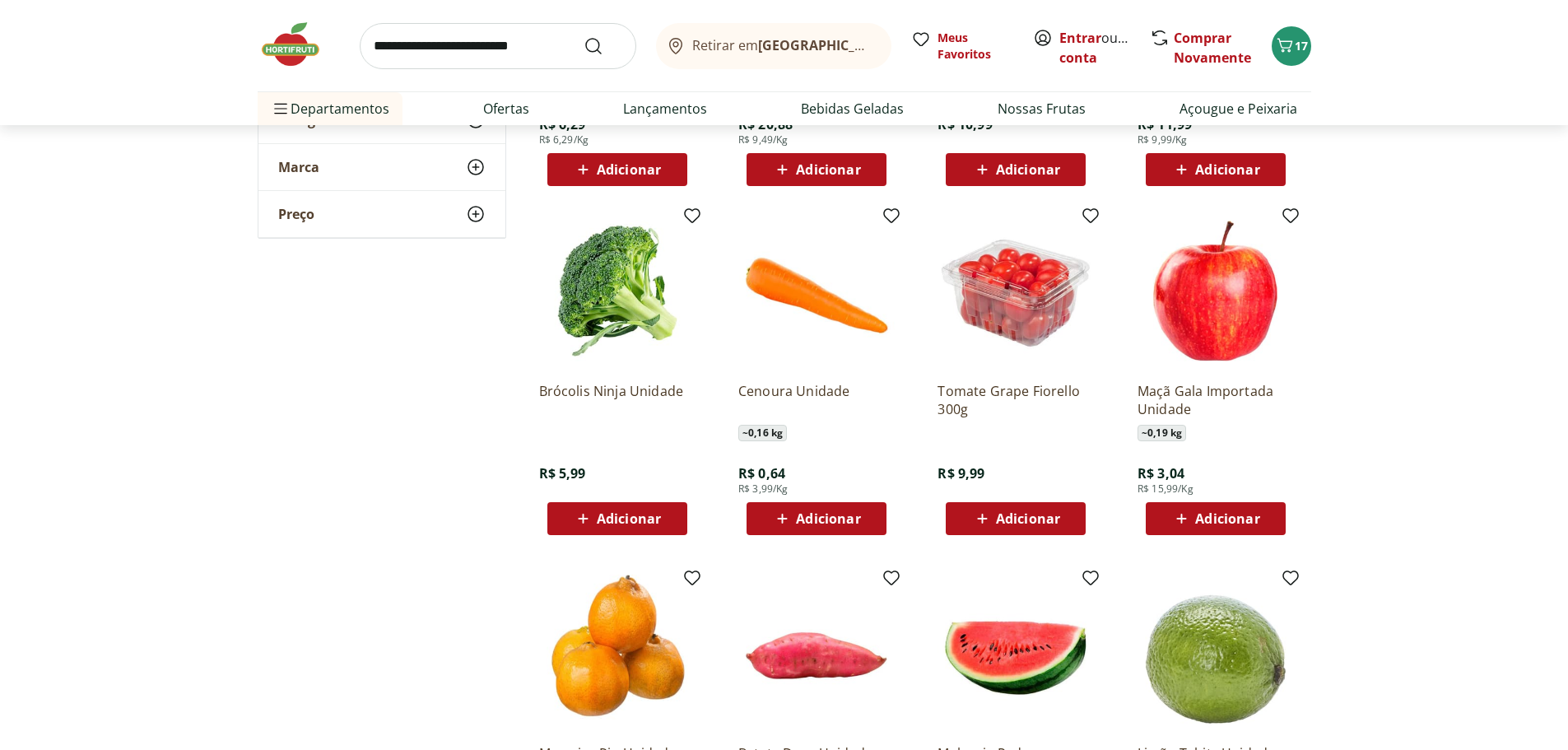
click at [879, 515] on button "Adicionar" at bounding box center [816, 519] width 140 height 33
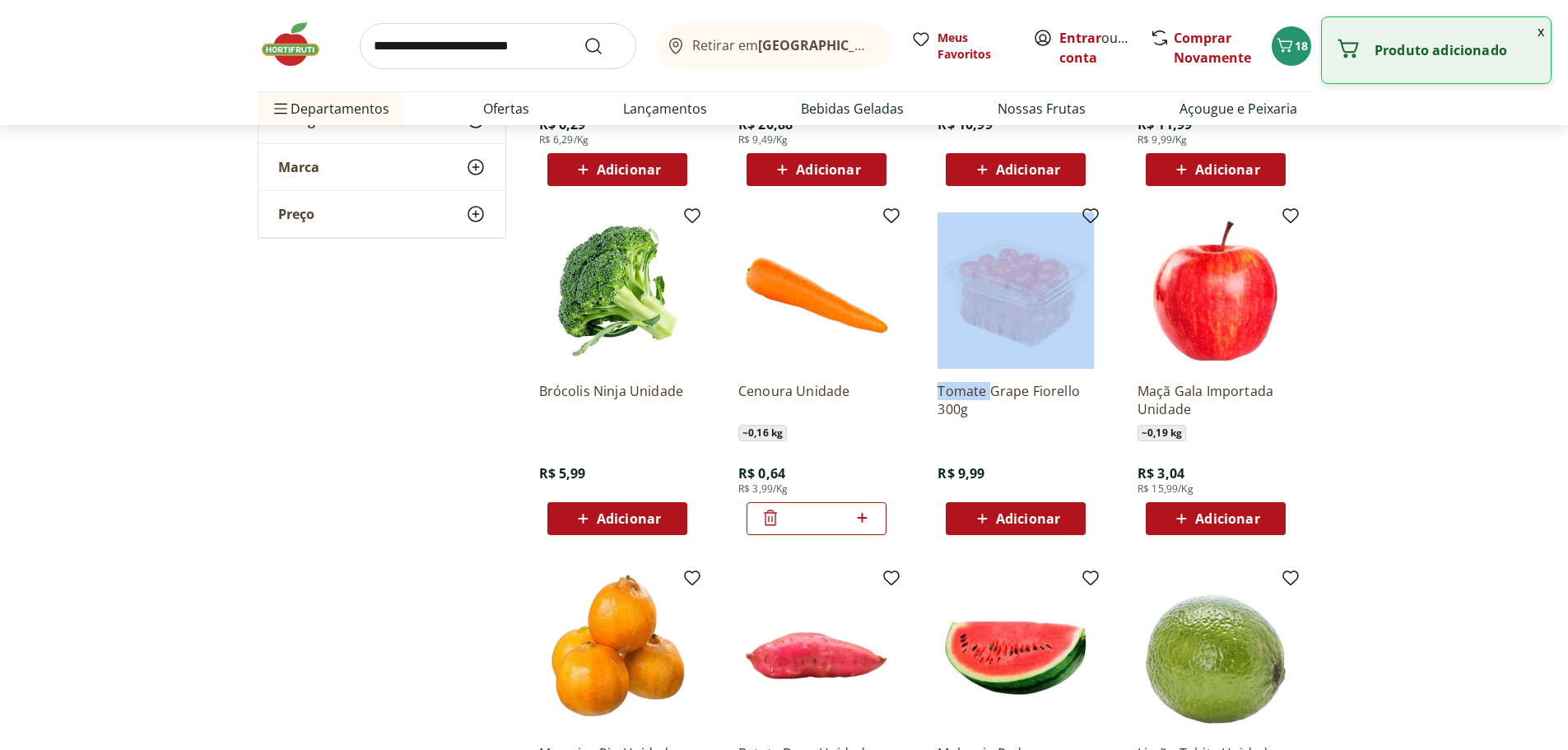
click at [879, 515] on div "*" at bounding box center [816, 519] width 140 height 33
click at [872, 515] on icon at bounding box center [862, 517] width 20 height 20
type input "*"
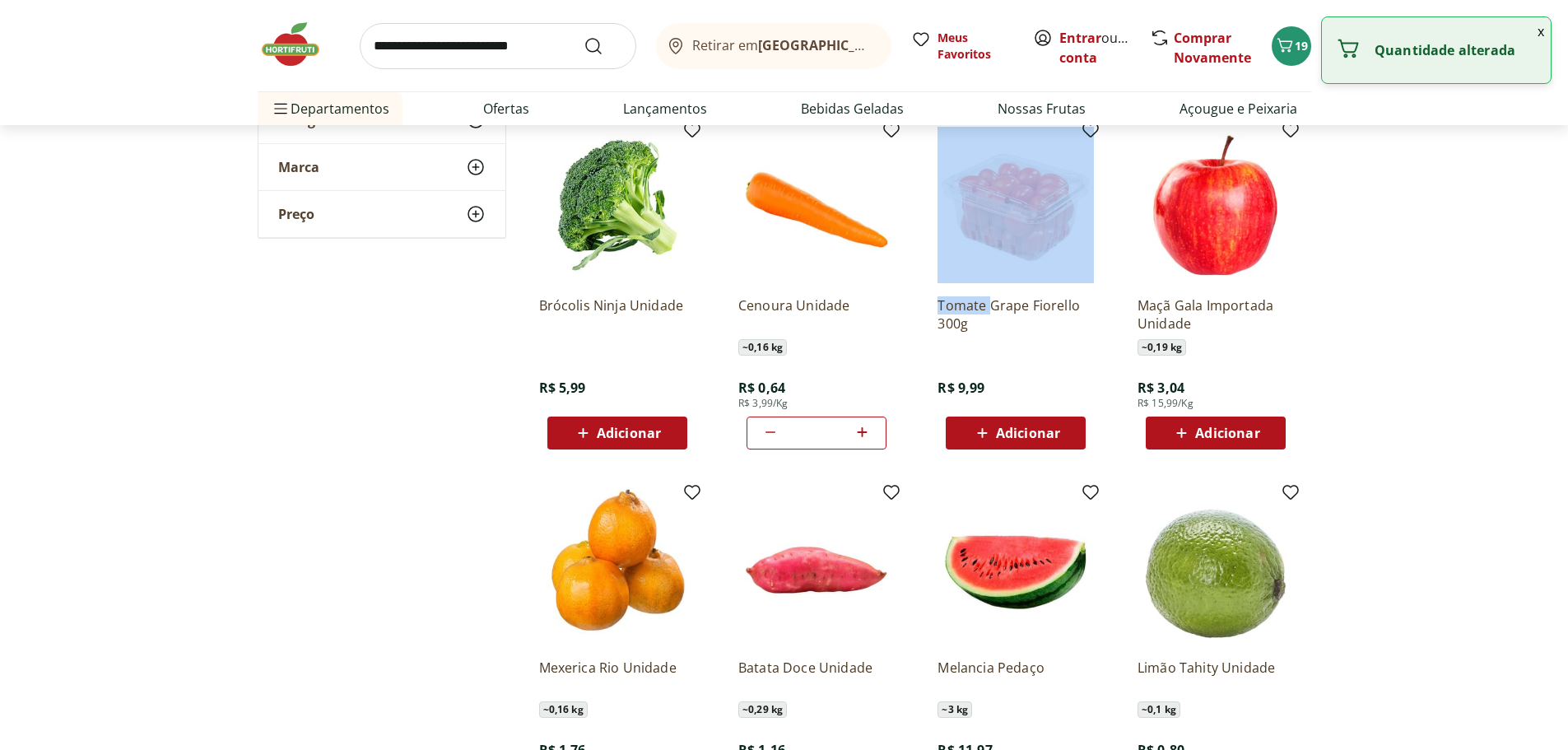
scroll to position [2387, 0]
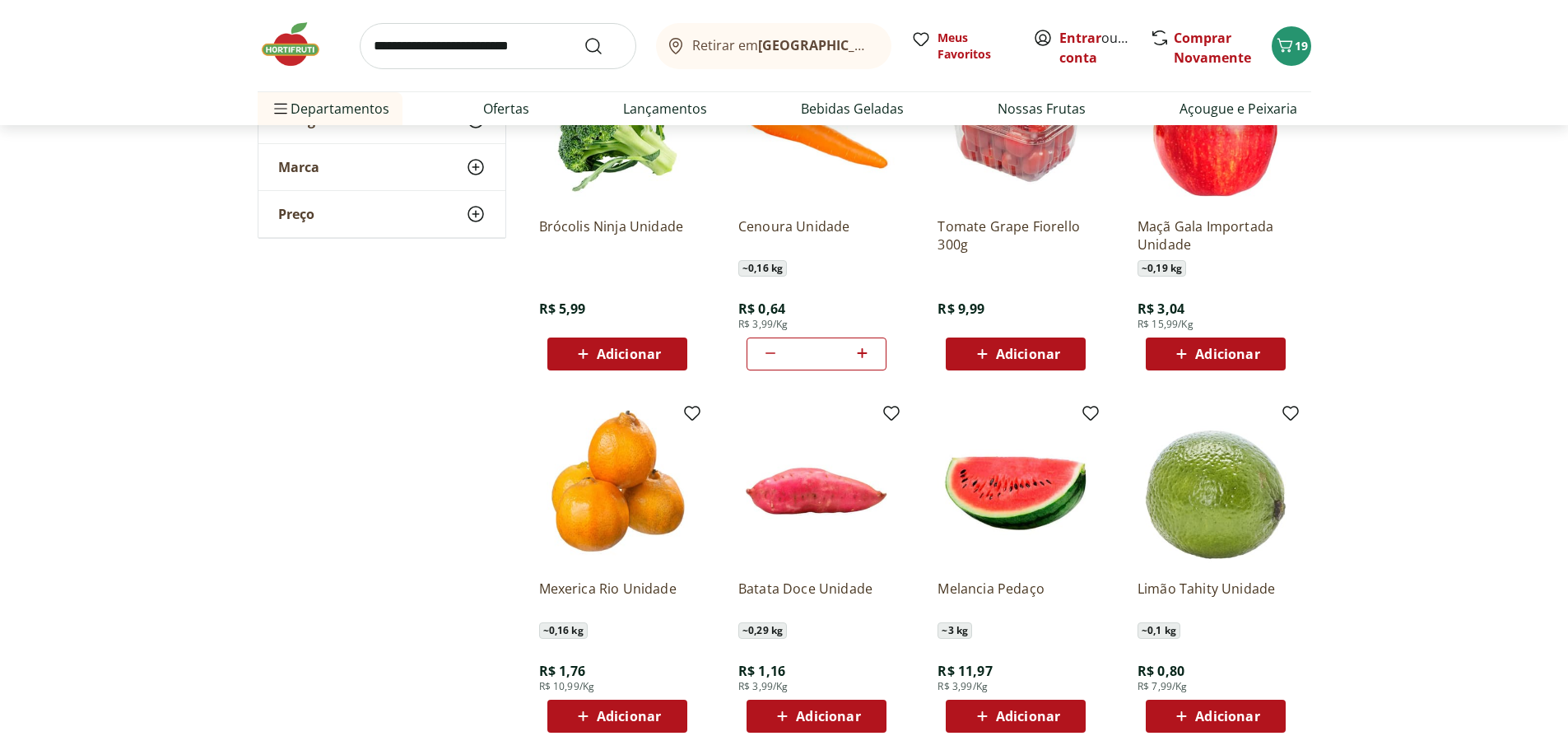
click at [1039, 712] on span "Adicionar" at bounding box center [1027, 716] width 64 height 13
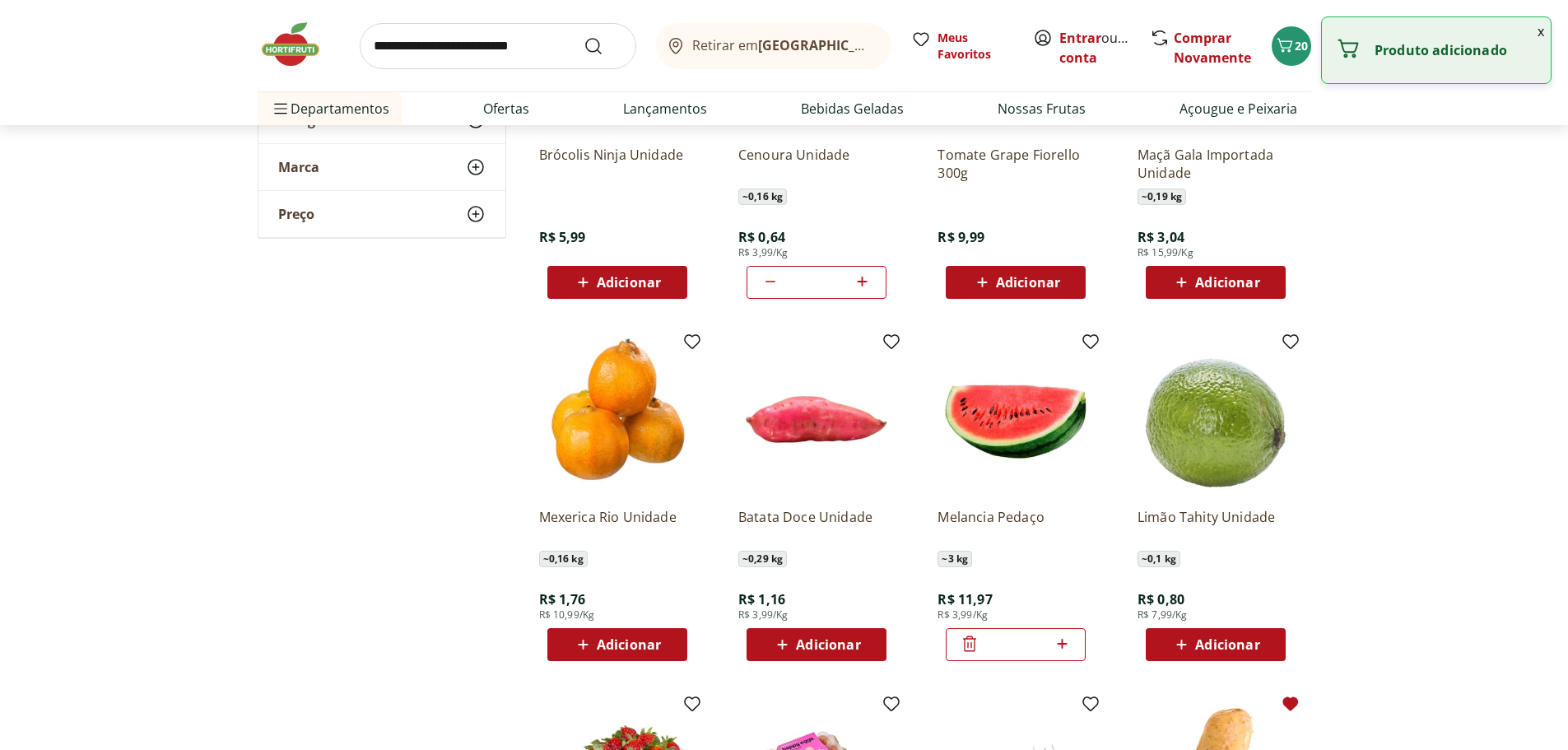
scroll to position [2552, 0]
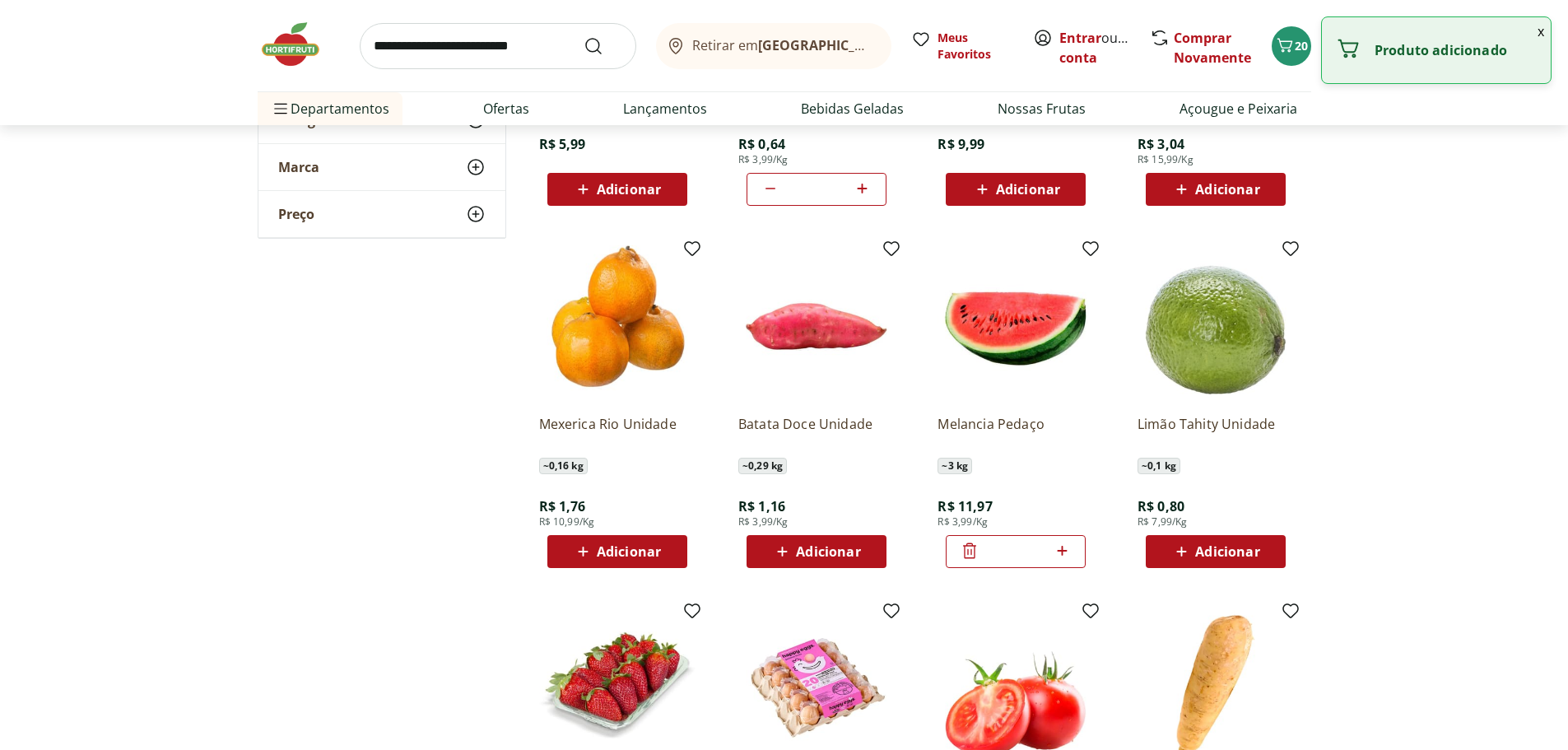
click at [1261, 558] on div "Adicionar" at bounding box center [1215, 551] width 113 height 30
click at [1261, 558] on icon at bounding box center [1262, 550] width 20 height 20
type input "*"
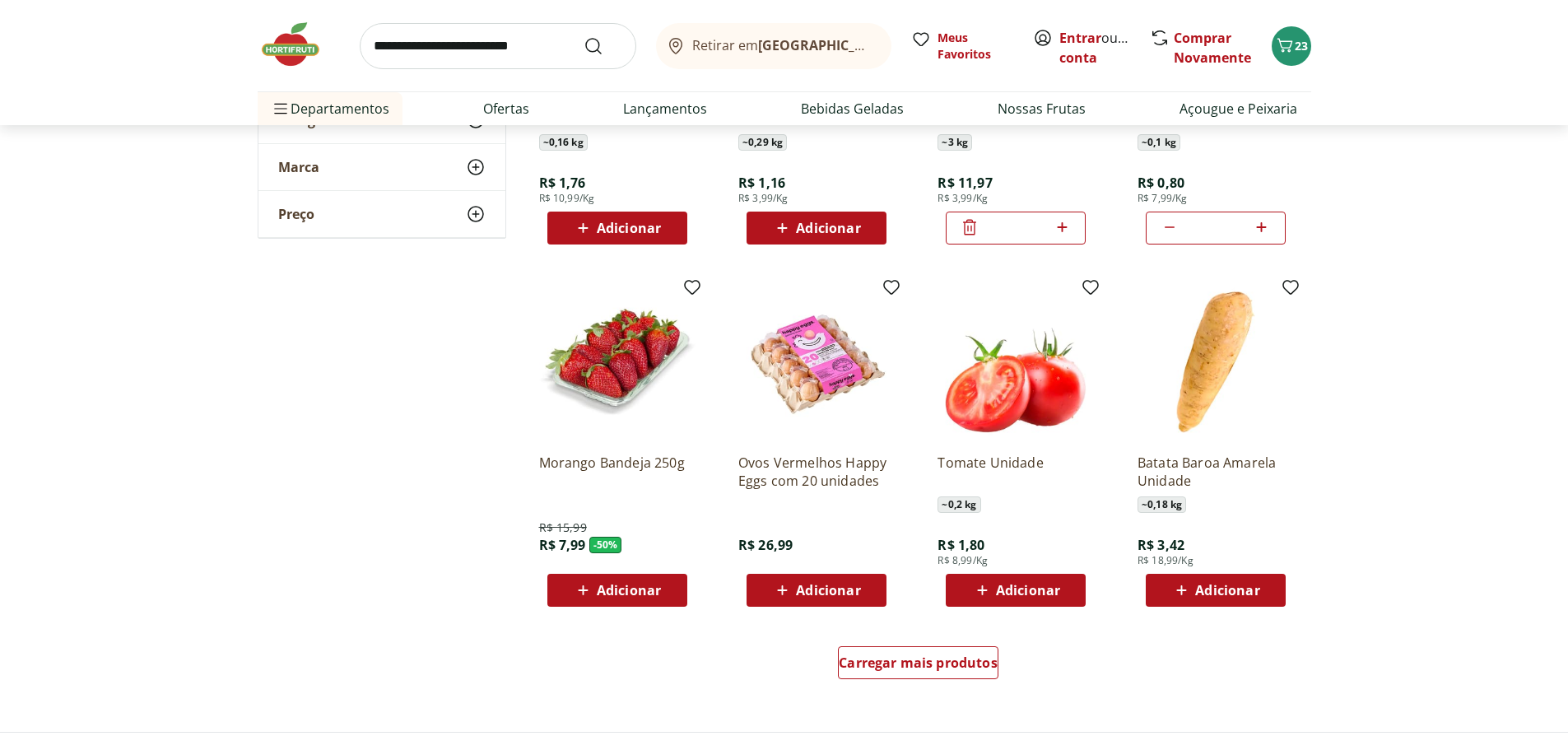
scroll to position [2881, 0]
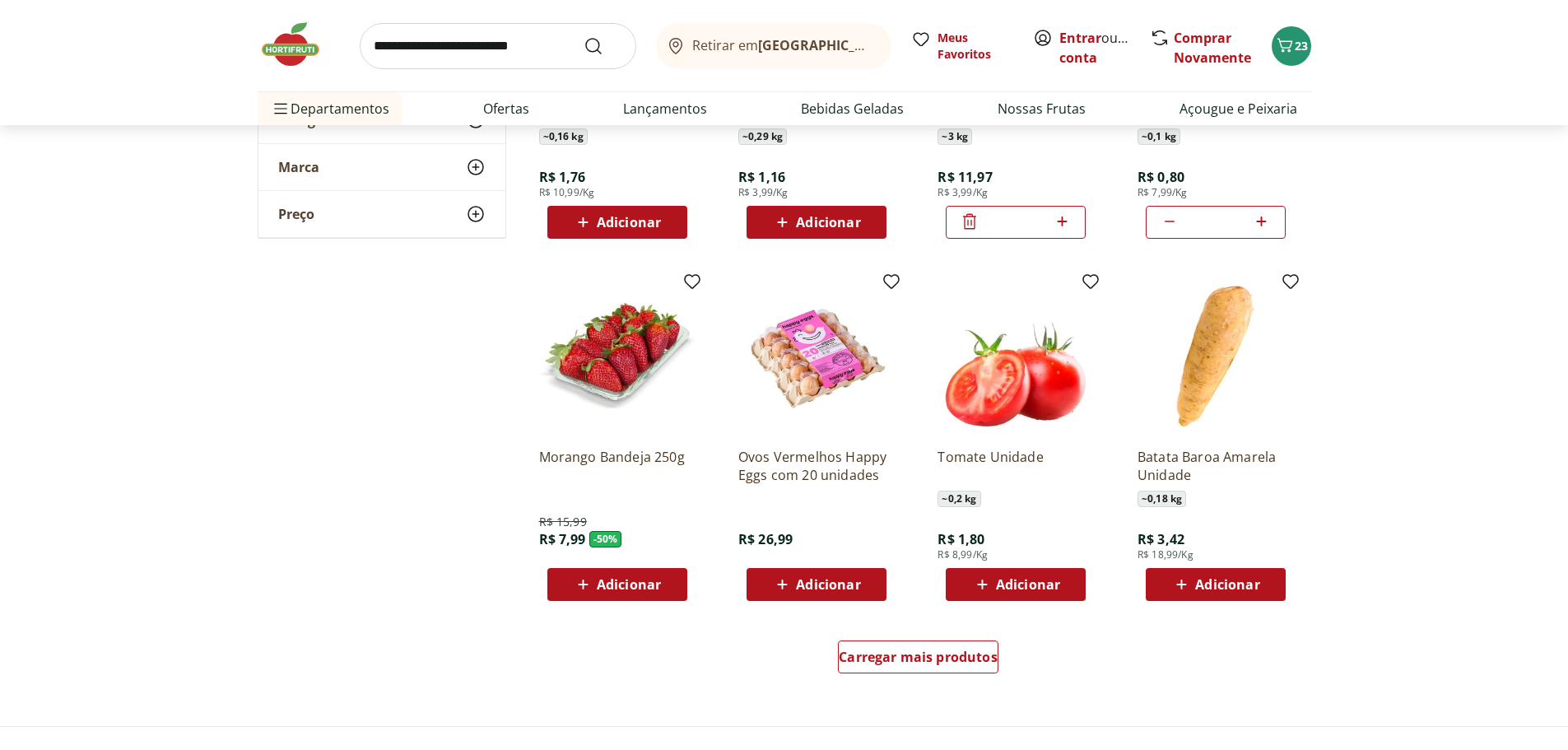
click at [666, 588] on div "Adicionar" at bounding box center [617, 584] width 113 height 30
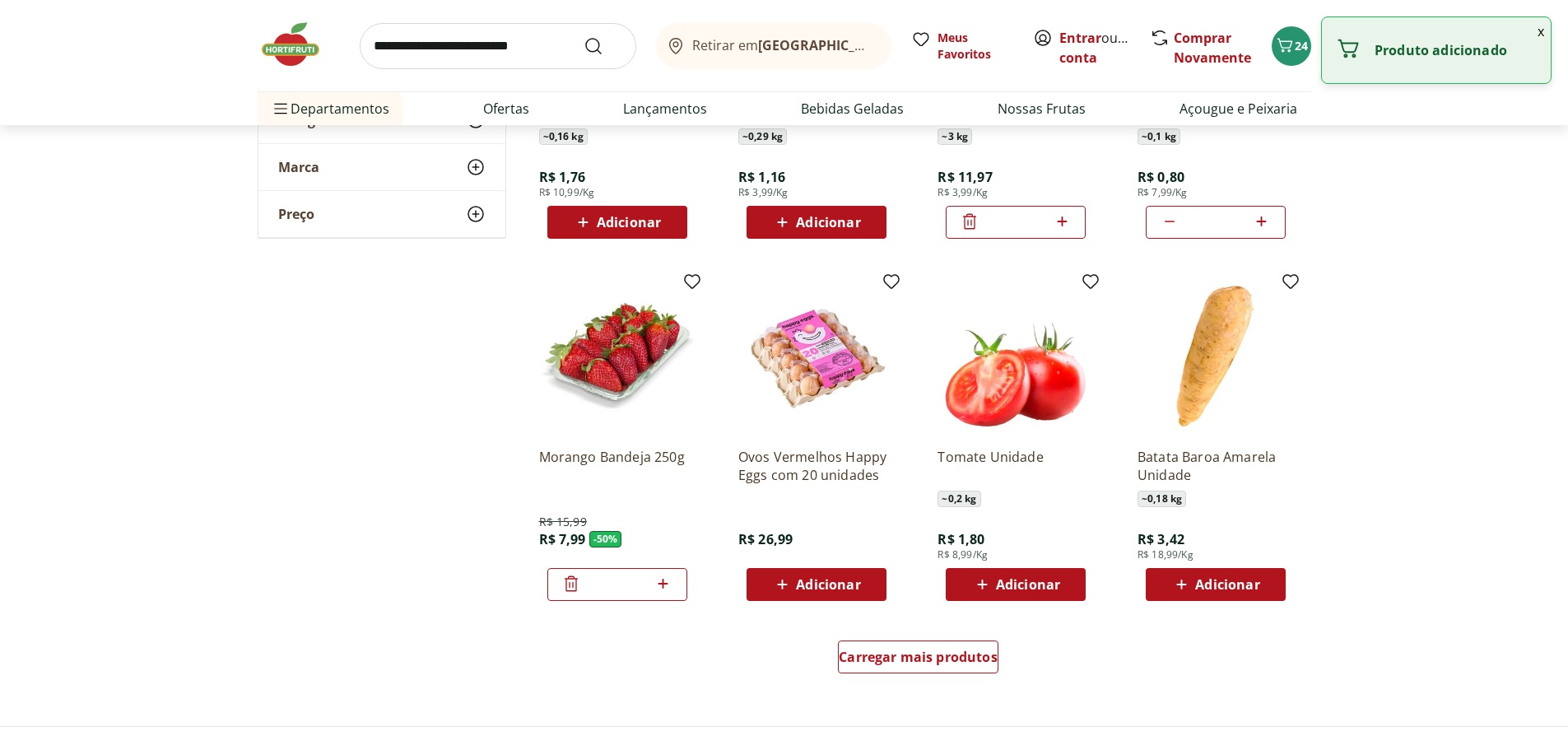
click at [666, 588] on icon at bounding box center [663, 583] width 20 height 20
type input "*"
click at [932, 671] on div "Carregar mais produtos" at bounding box center [918, 657] width 160 height 33
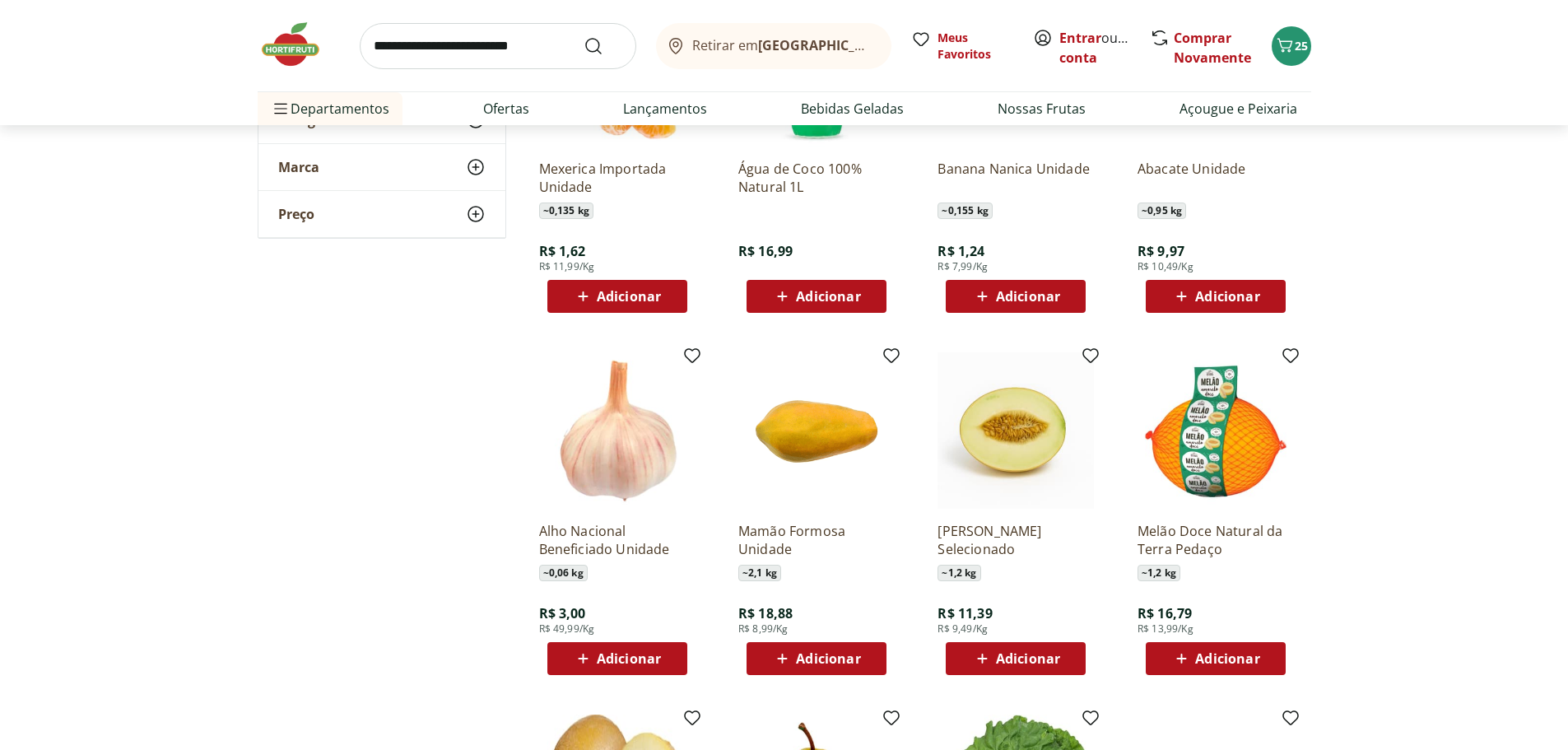
scroll to position [3540, 0]
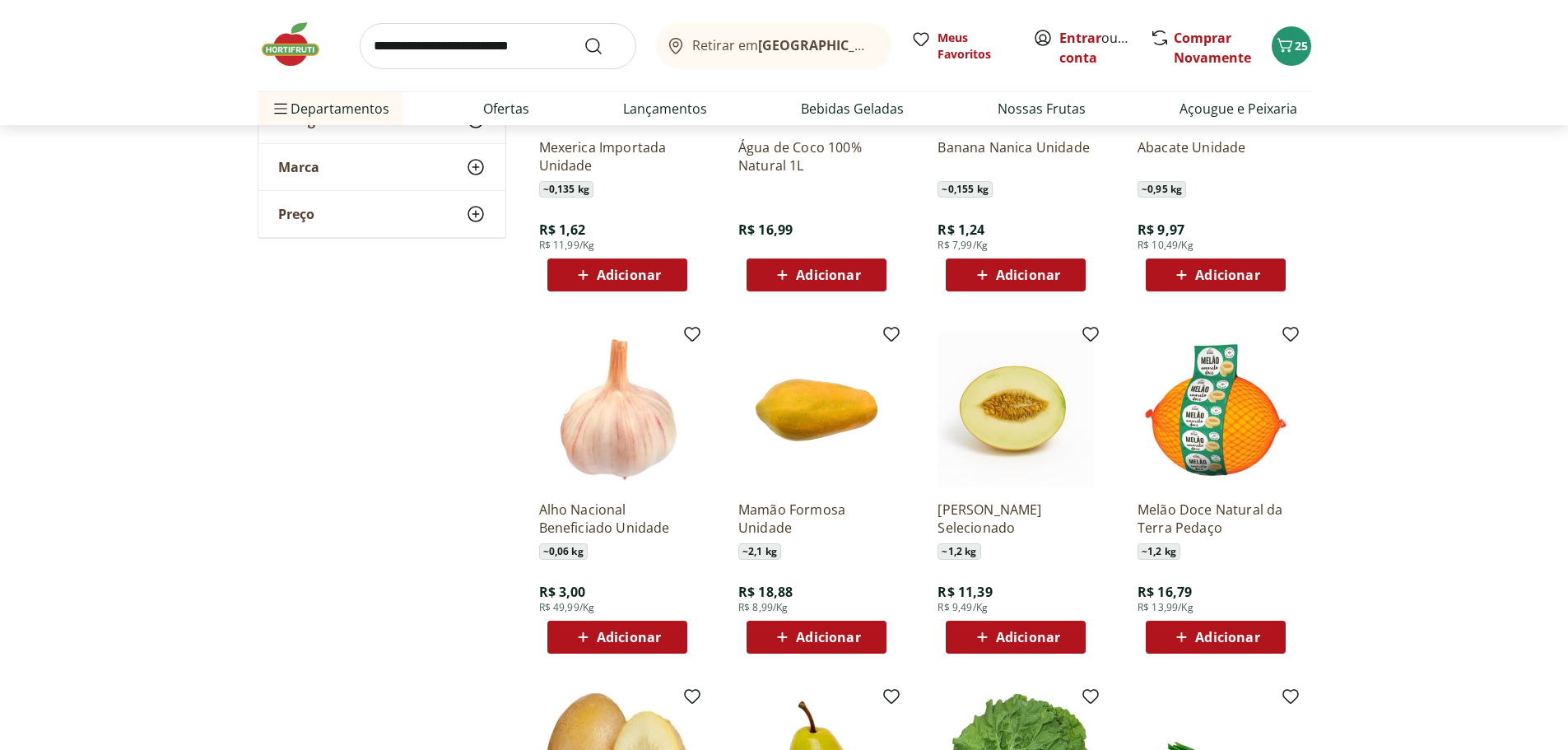
click at [1252, 637] on span "Adicionar" at bounding box center [1227, 637] width 64 height 13
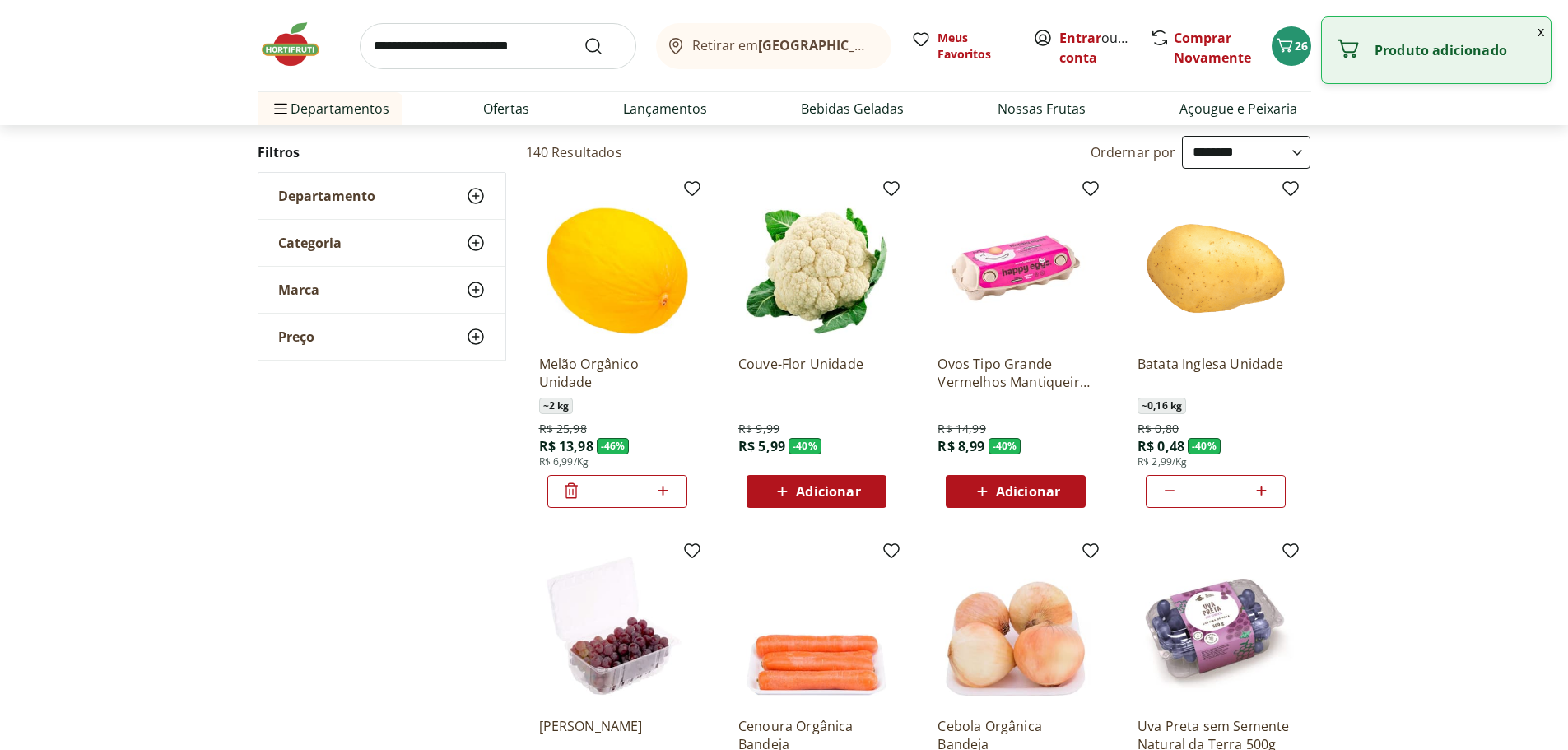
scroll to position [0, 0]
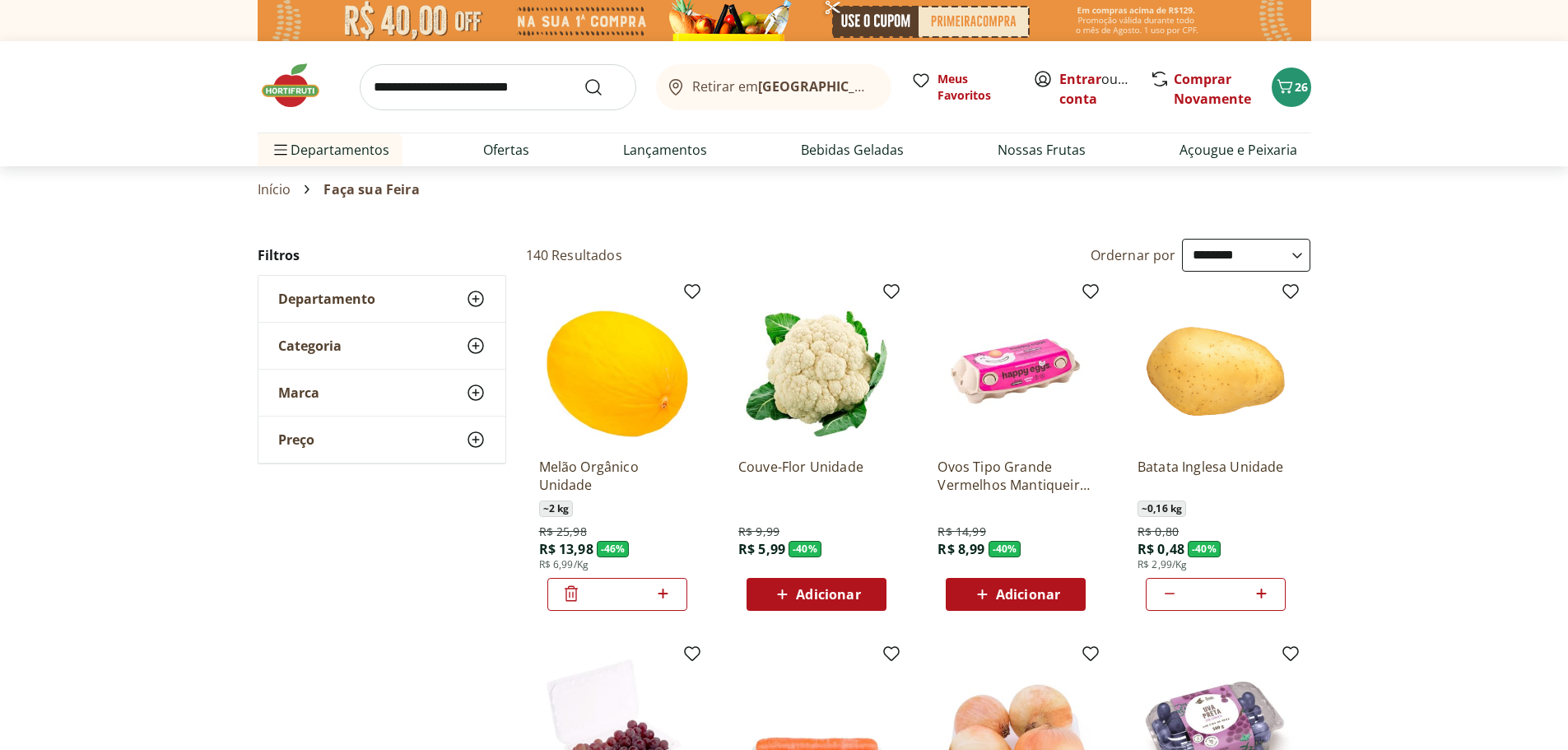
click at [575, 594] on icon at bounding box center [571, 594] width 13 height 15
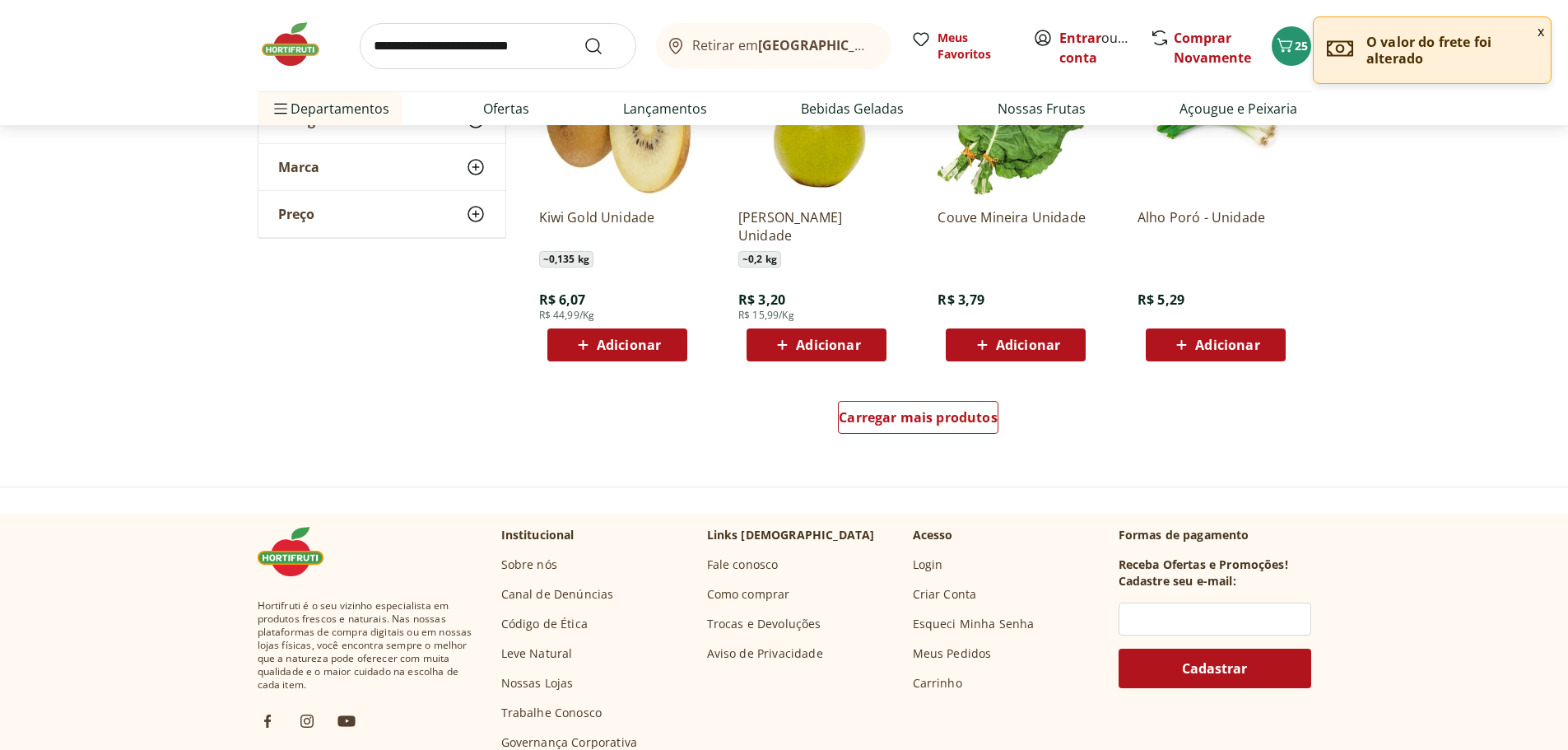
scroll to position [4199, 0]
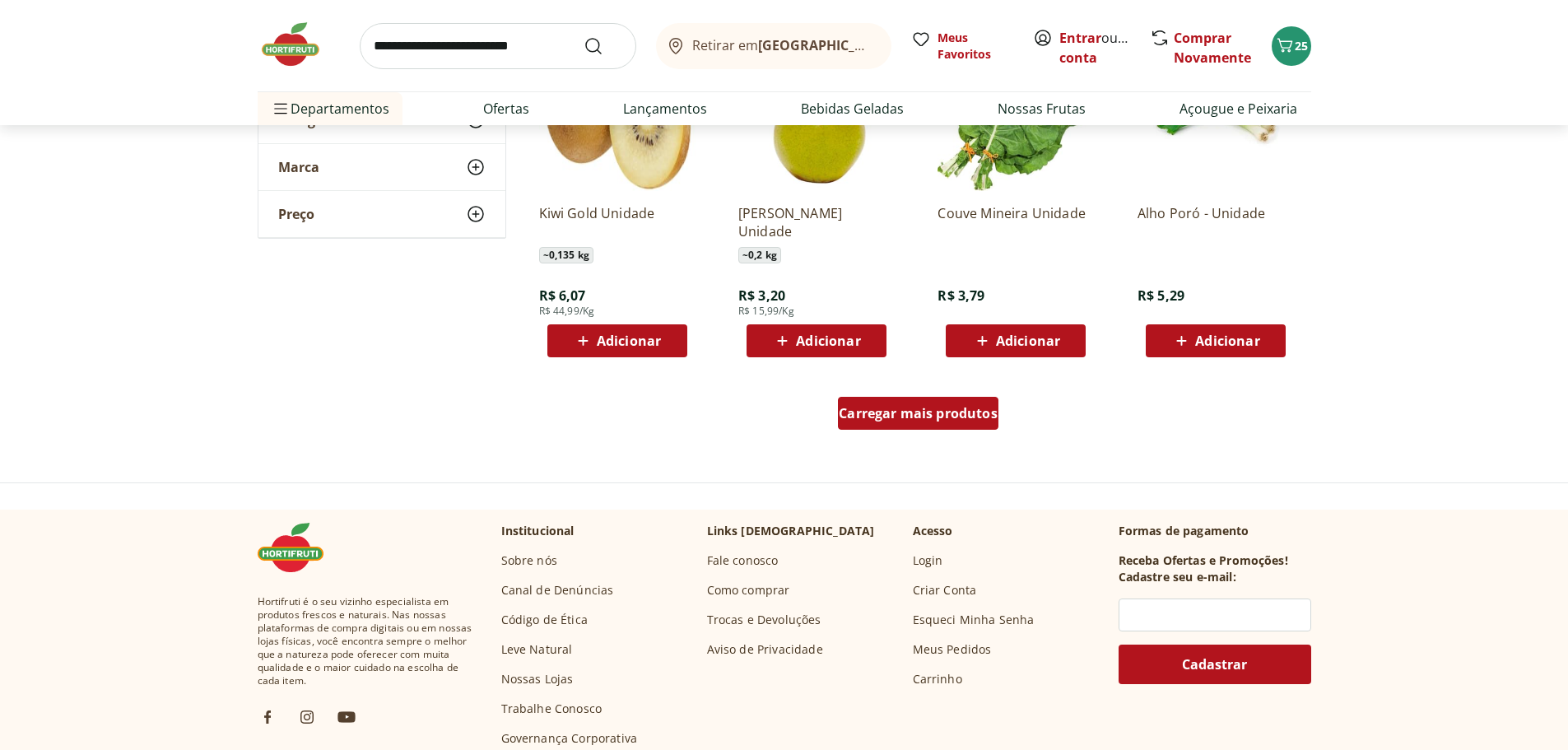
click at [881, 419] on span "Carregar mais produtos" at bounding box center [918, 413] width 159 height 13
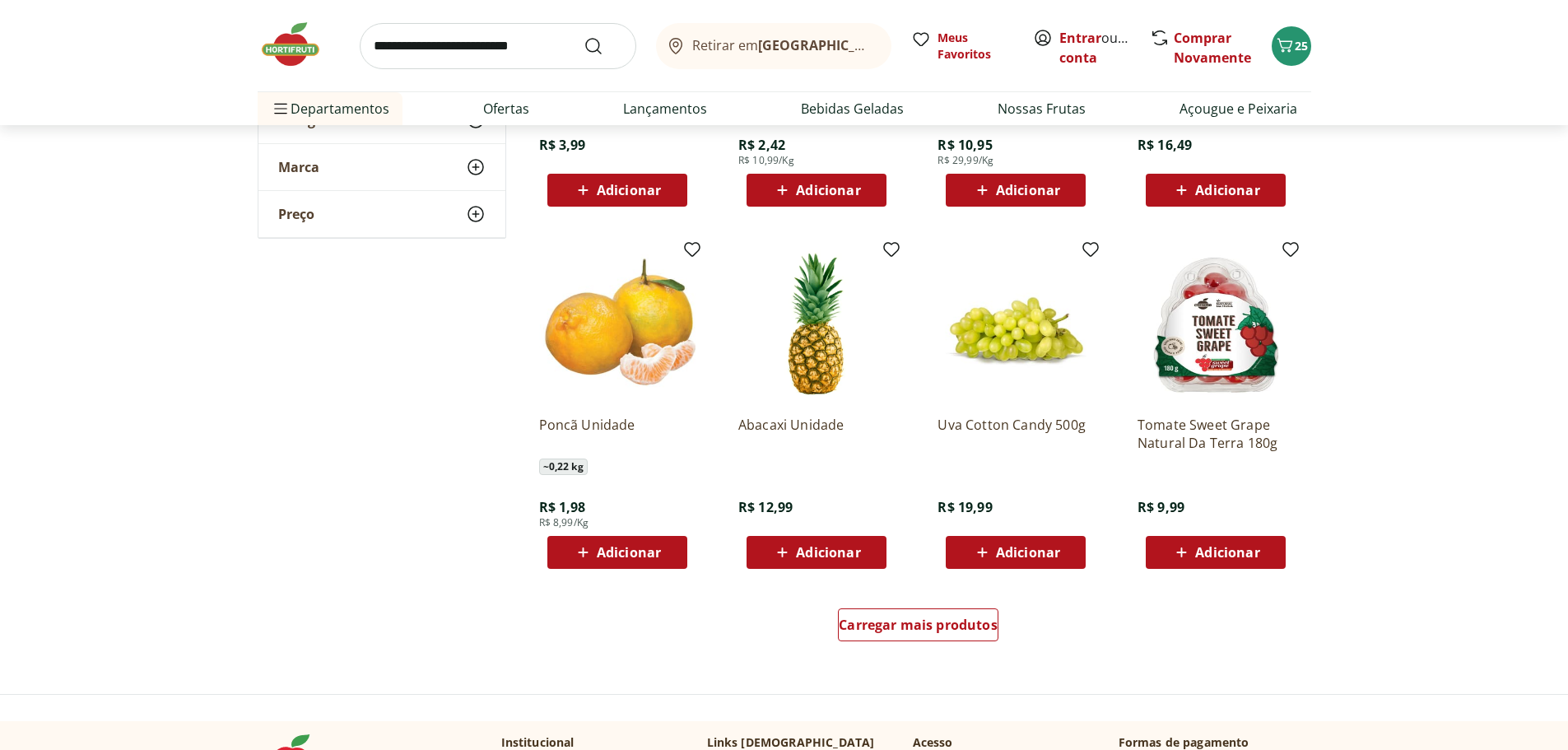
scroll to position [5186, 0]
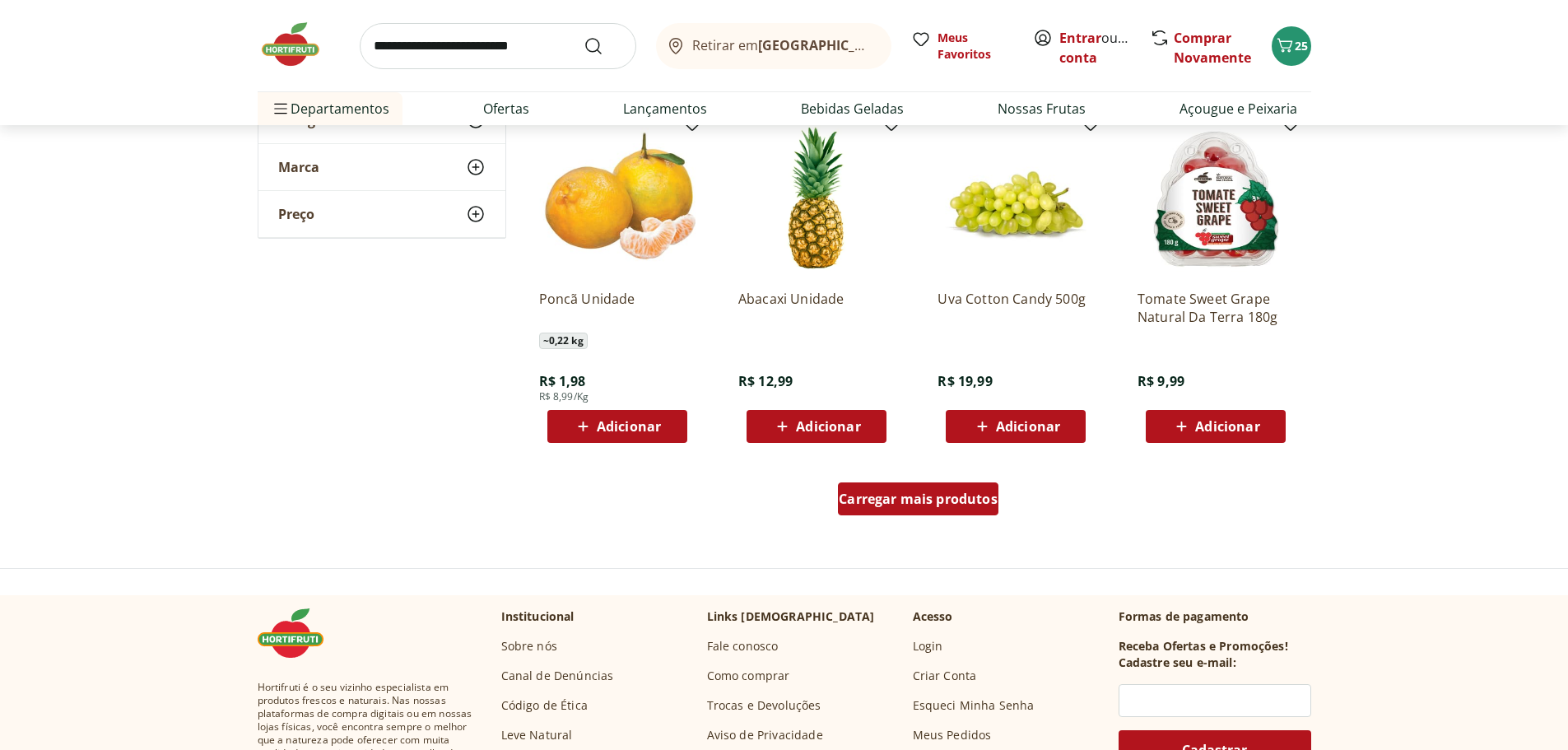
click at [909, 494] on span "Carregar mais produtos" at bounding box center [918, 498] width 159 height 13
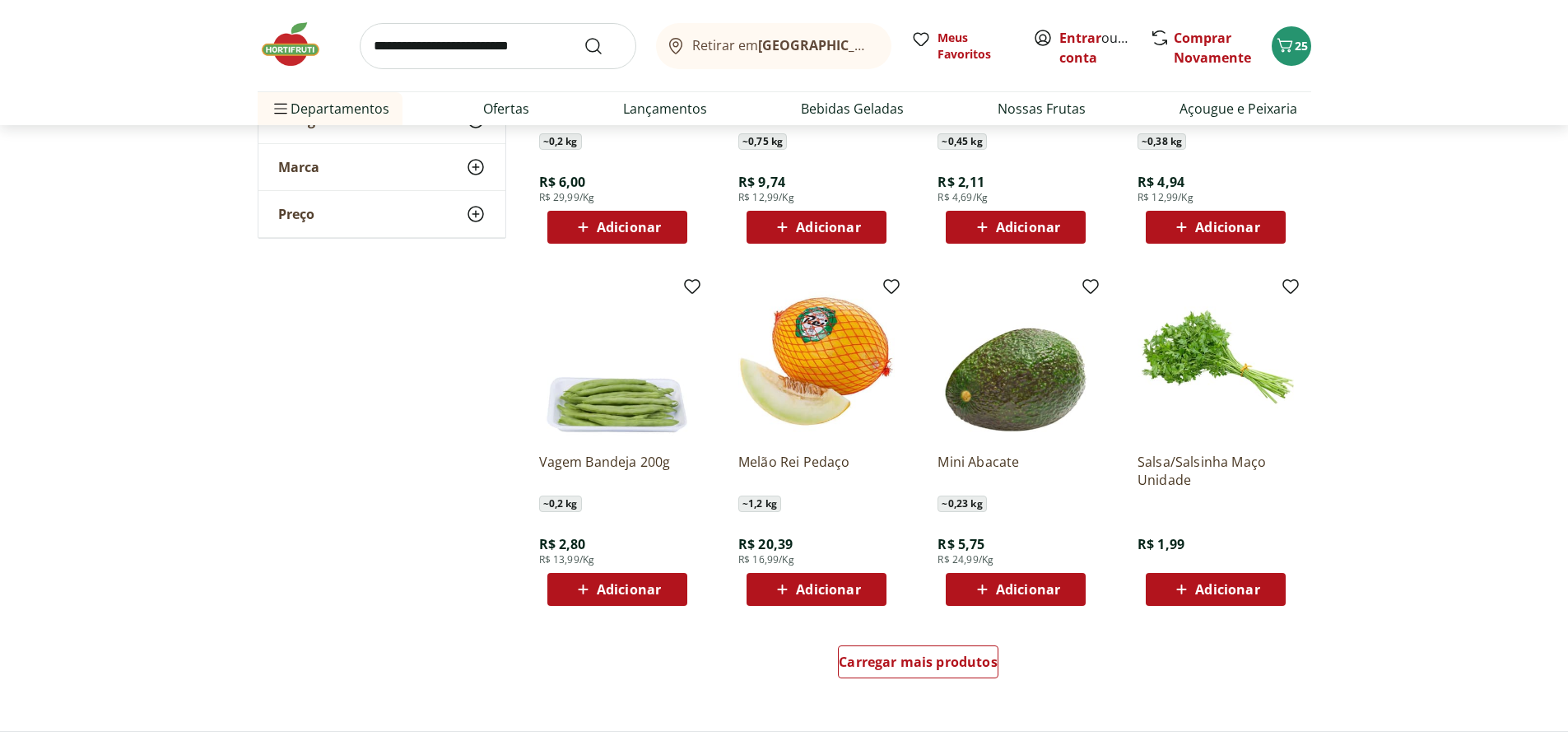
scroll to position [6257, 0]
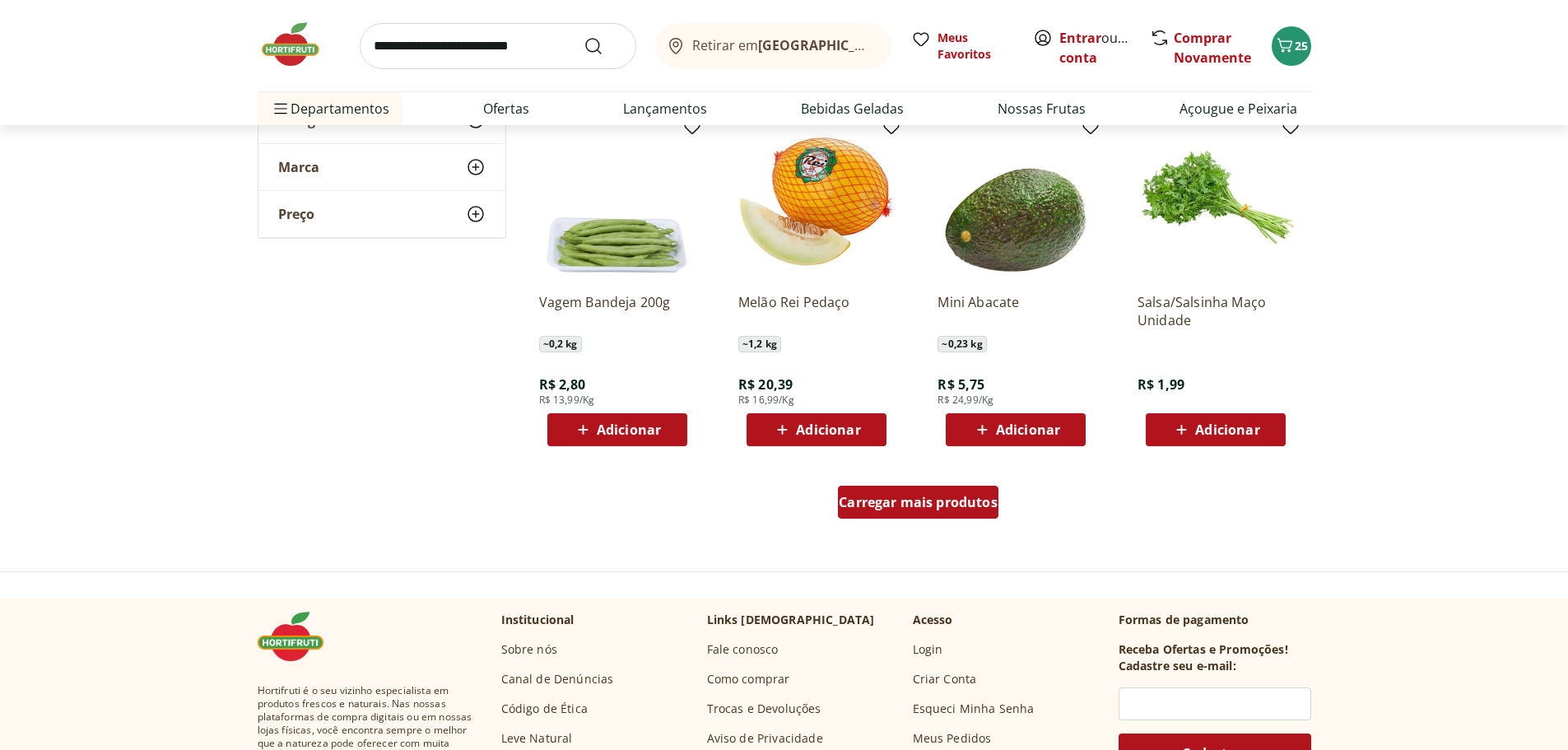
click at [980, 515] on div "Carregar mais produtos" at bounding box center [918, 502] width 160 height 33
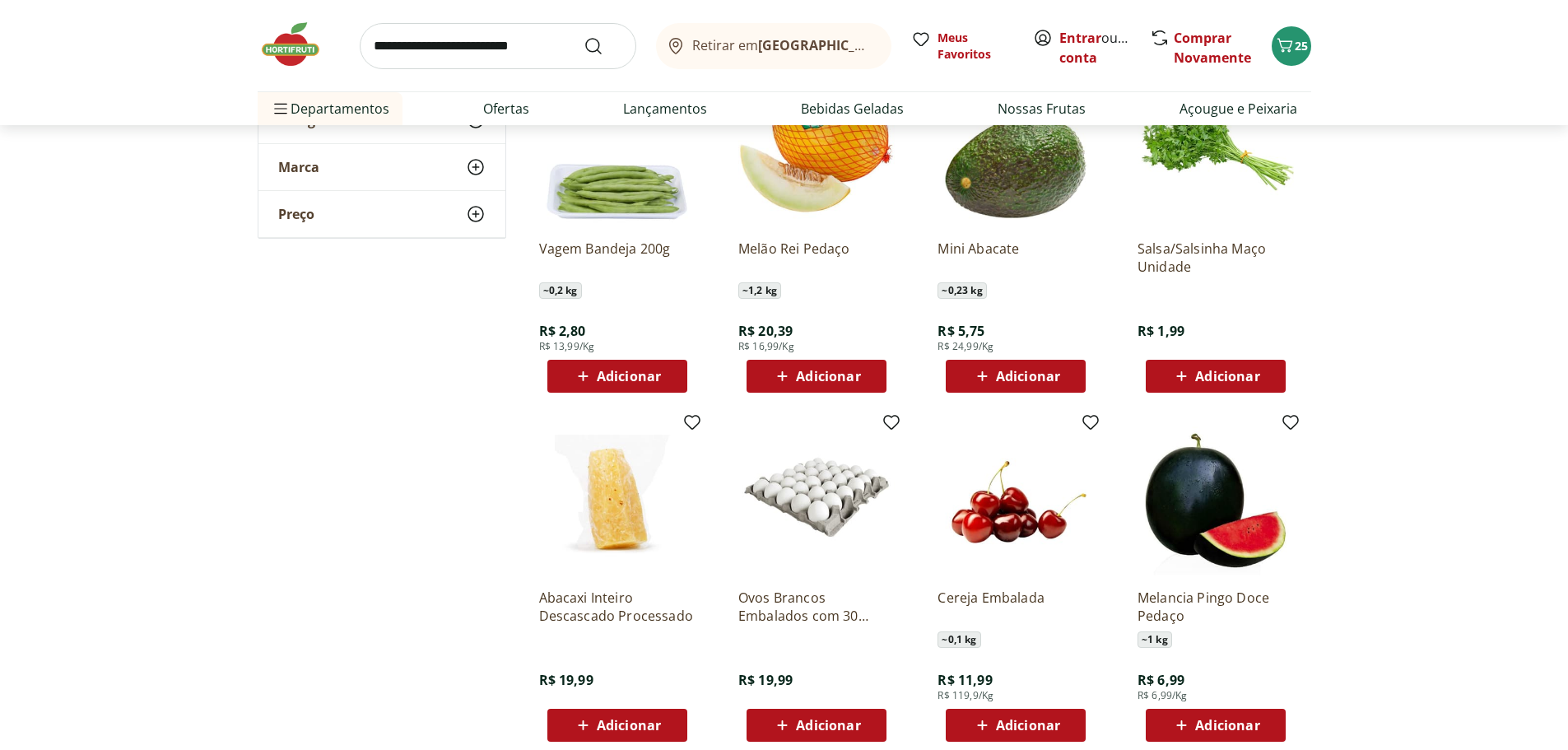
scroll to position [6339, 0]
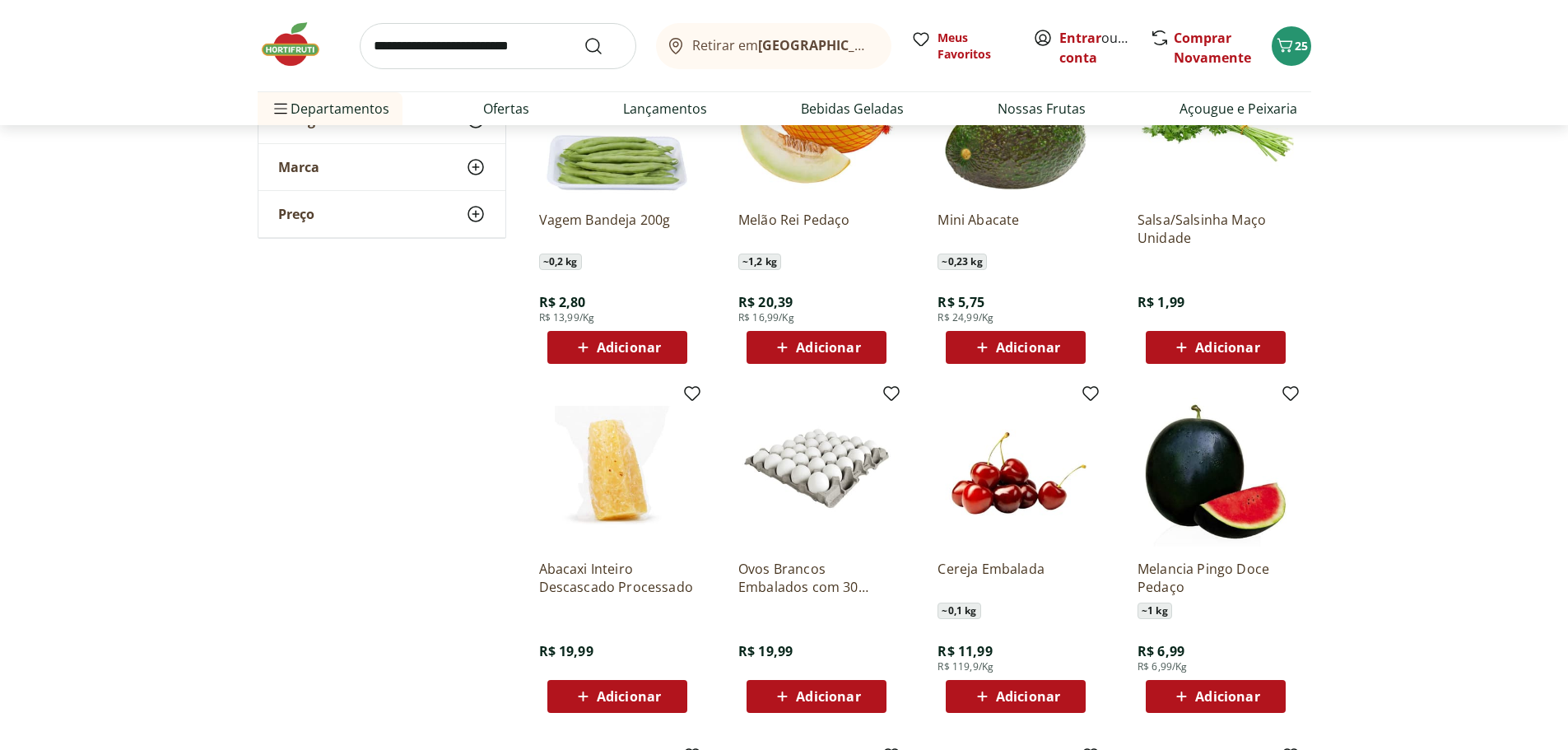
drag, startPoint x: 635, startPoint y: 352, endPoint x: 705, endPoint y: 373, distance: 73.1
click at [635, 351] on span "Adicionar" at bounding box center [629, 346] width 64 height 13
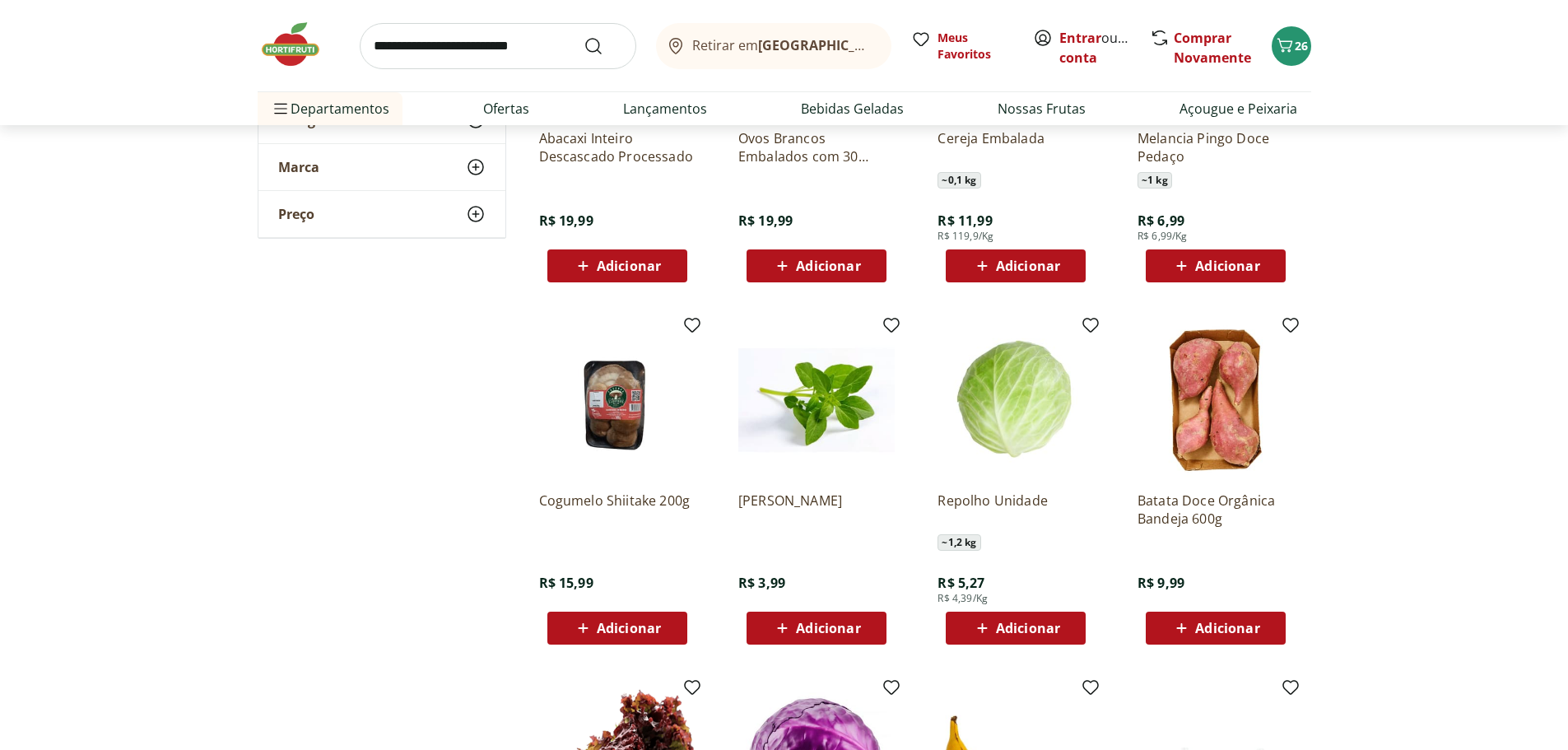
scroll to position [6833, 0]
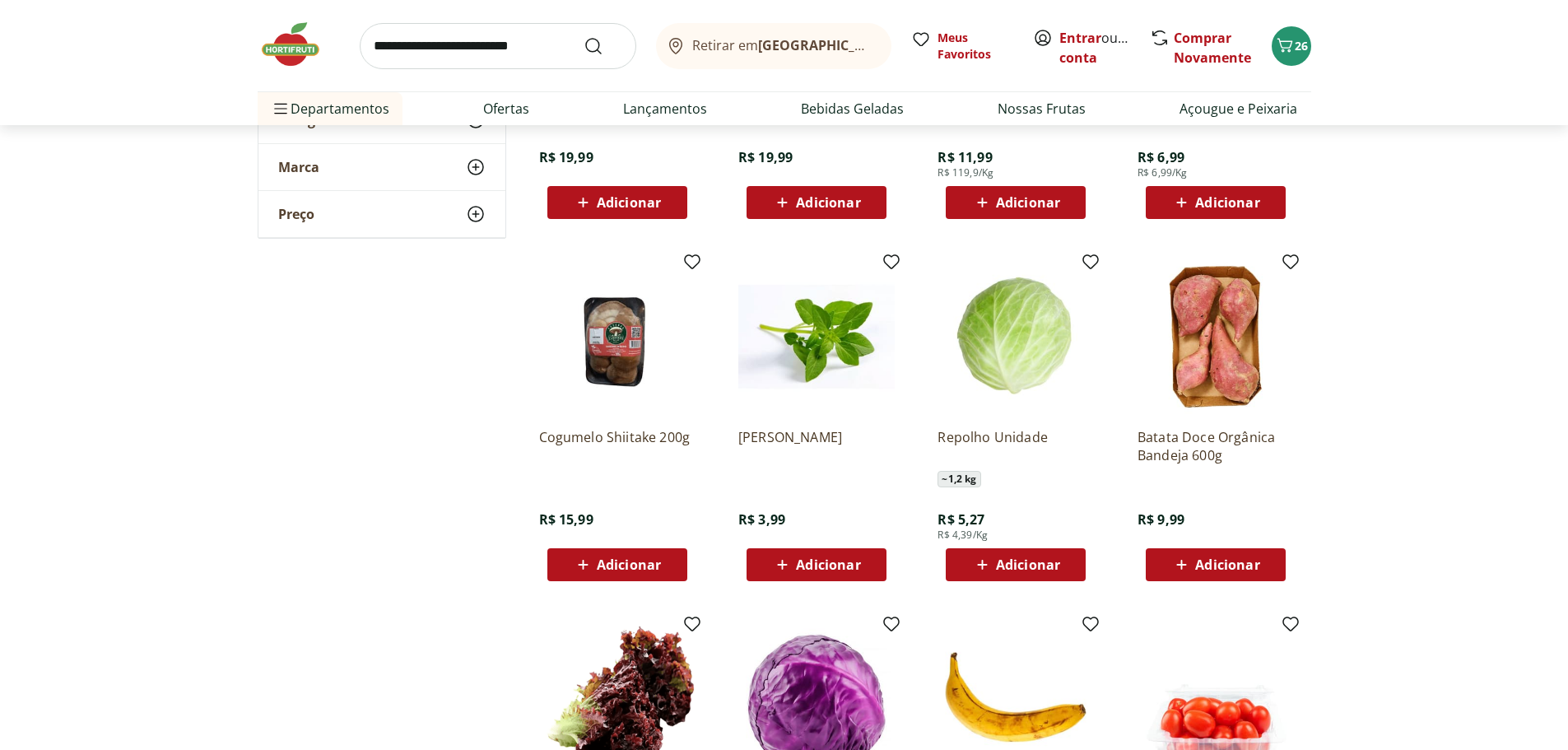
click at [844, 573] on span "Adicionar" at bounding box center [816, 564] width 88 height 20
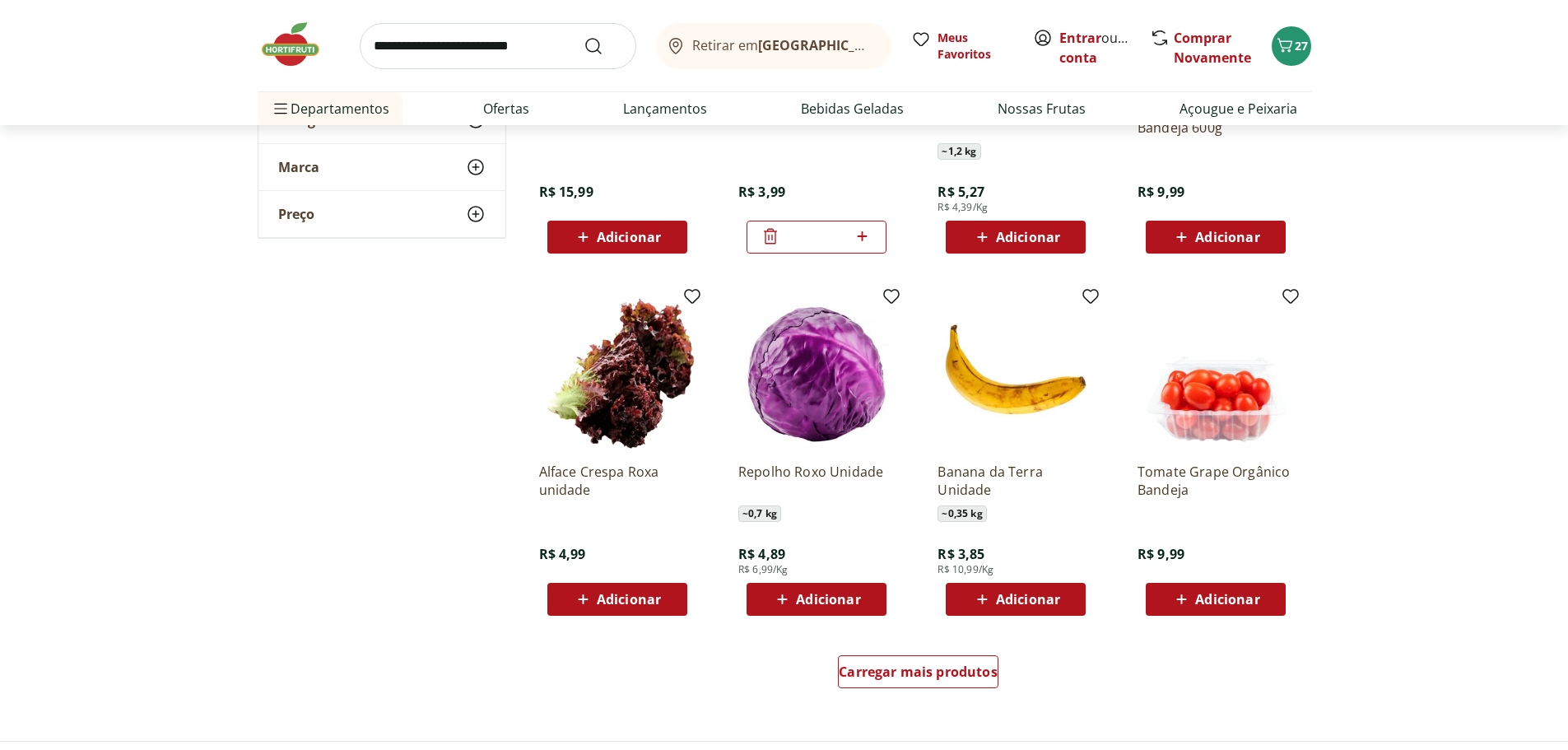
scroll to position [7162, 0]
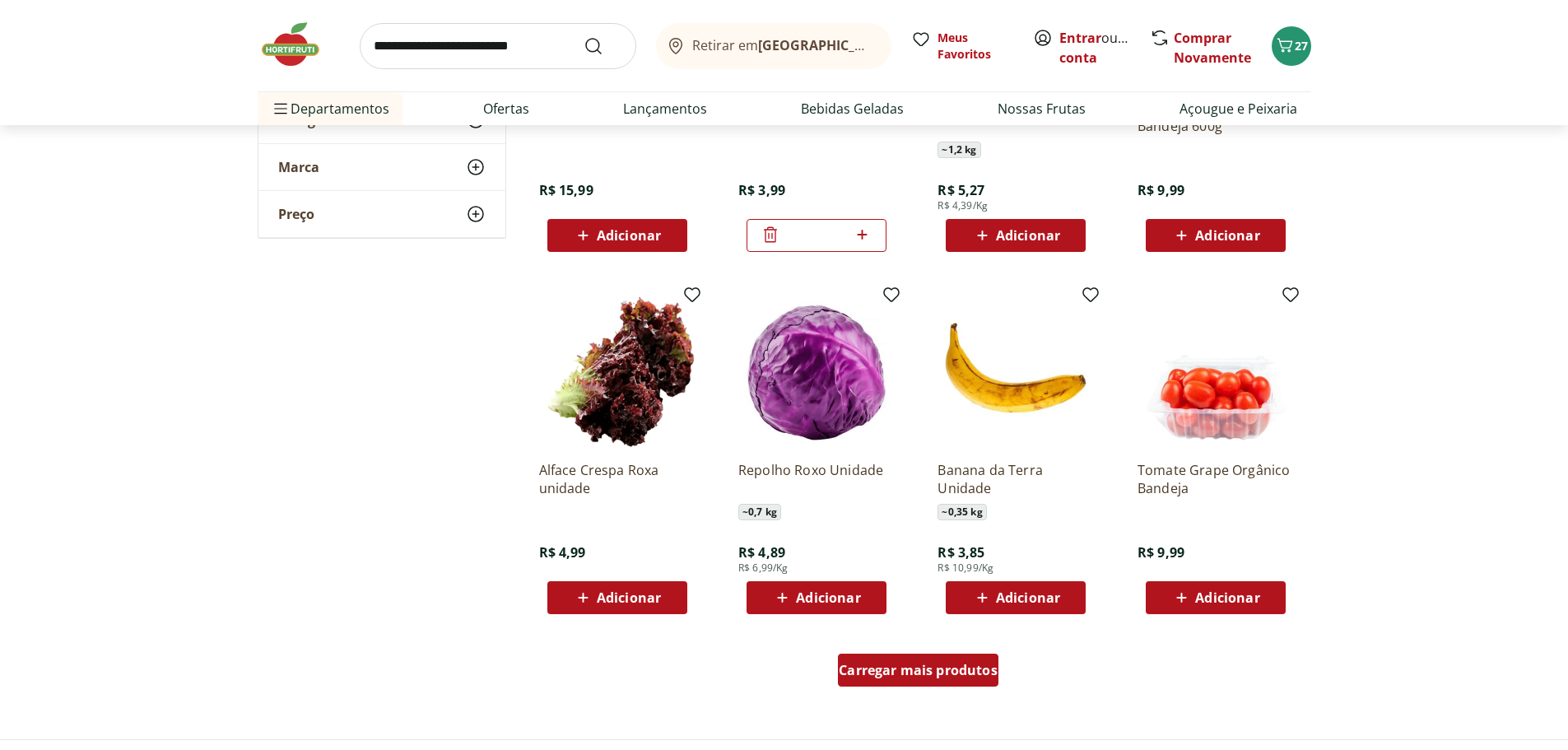
click at [956, 677] on span "Carregar mais produtos" at bounding box center [918, 670] width 159 height 13
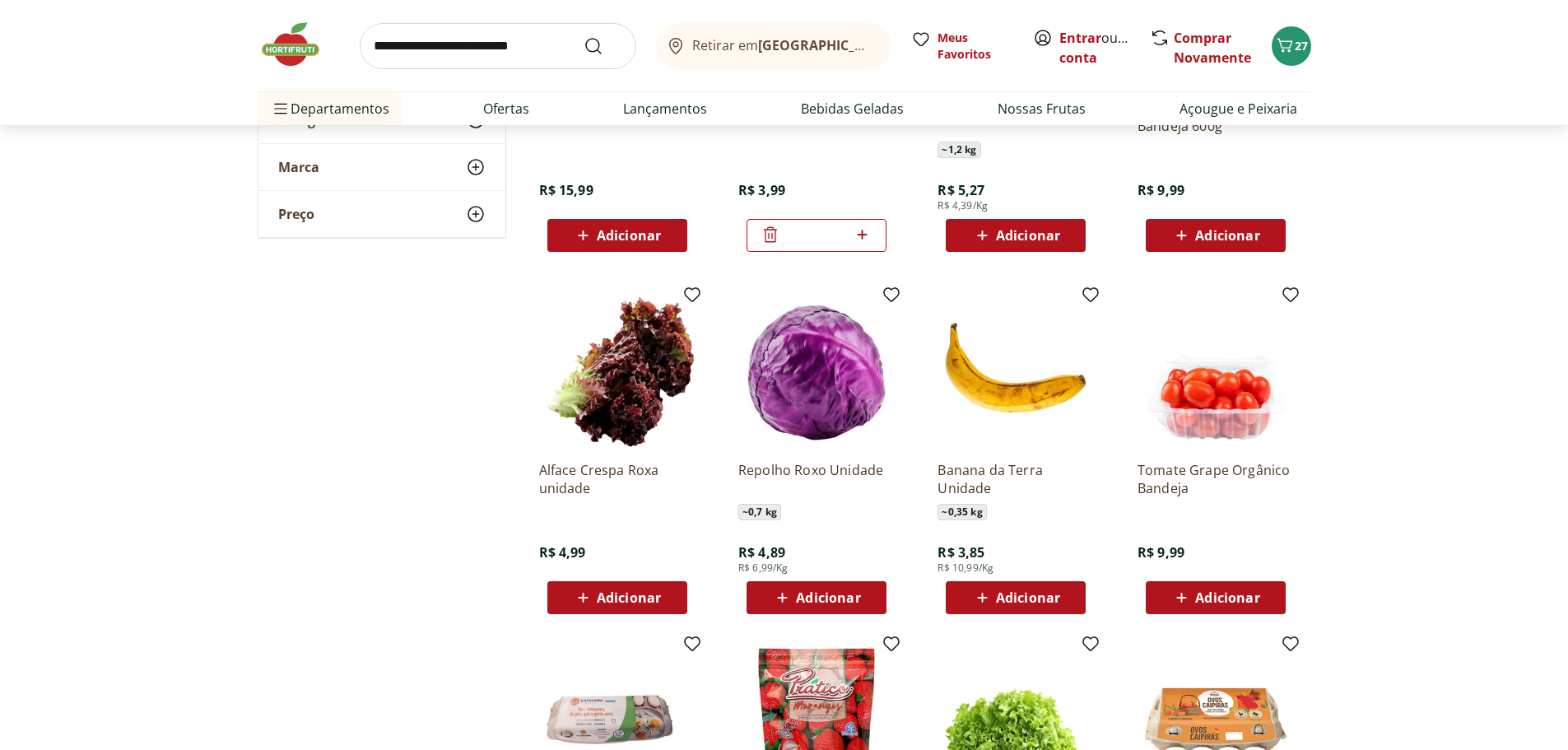
drag, startPoint x: 828, startPoint y: 608, endPoint x: 947, endPoint y: 579, distance: 122.5
click at [828, 608] on span "Adicionar" at bounding box center [816, 597] width 88 height 20
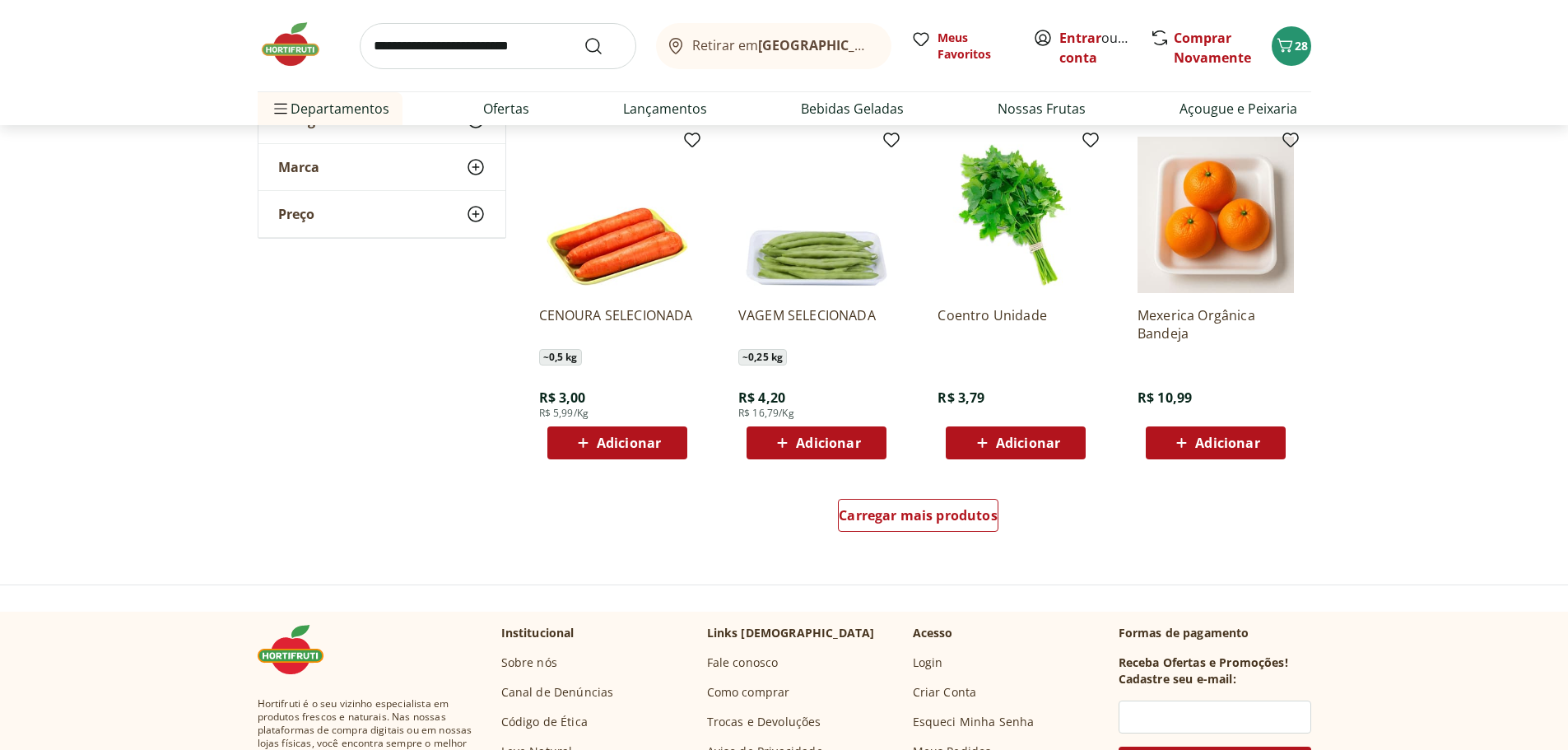
scroll to position [8397, 0]
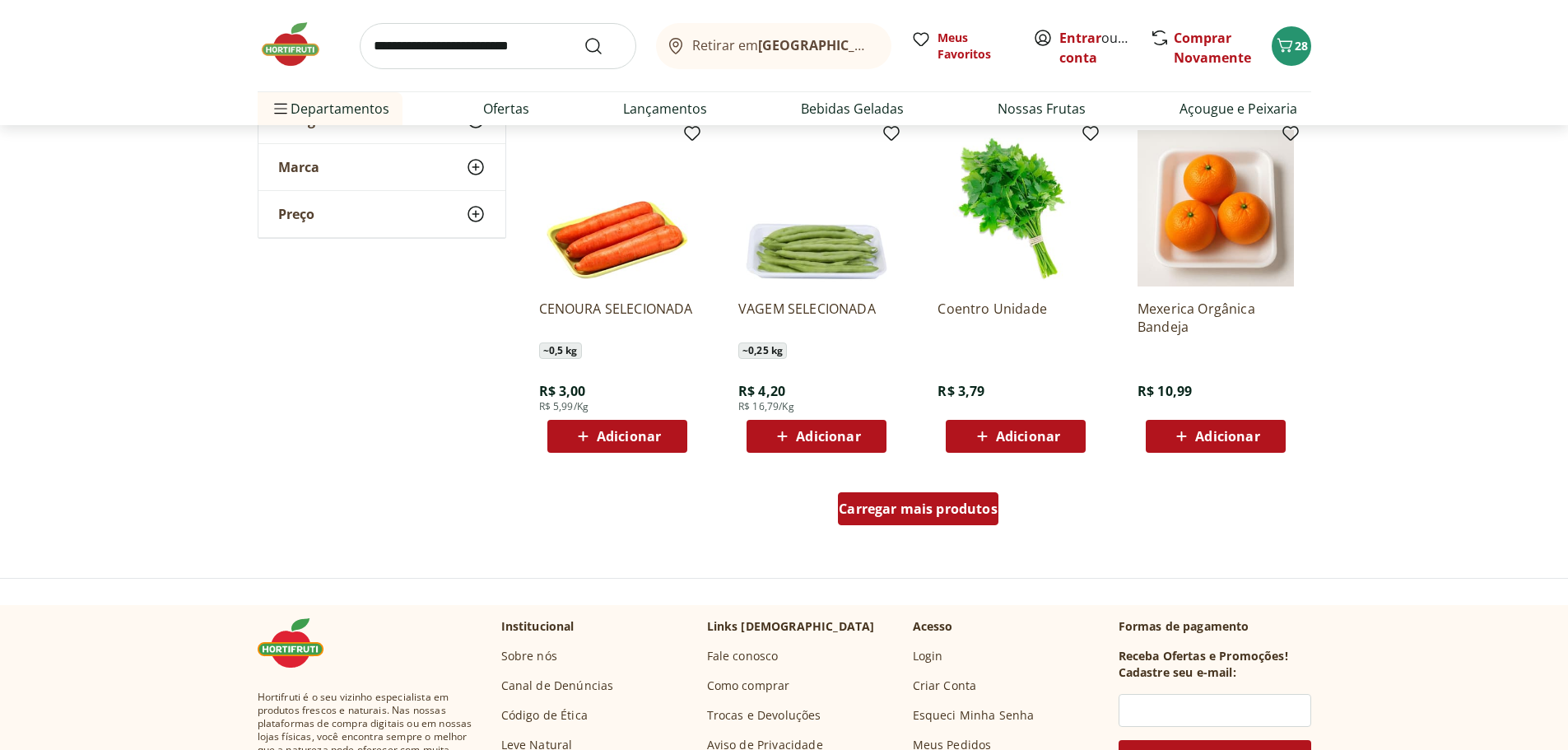
click at [921, 518] on div "Carregar mais produtos" at bounding box center [918, 509] width 160 height 33
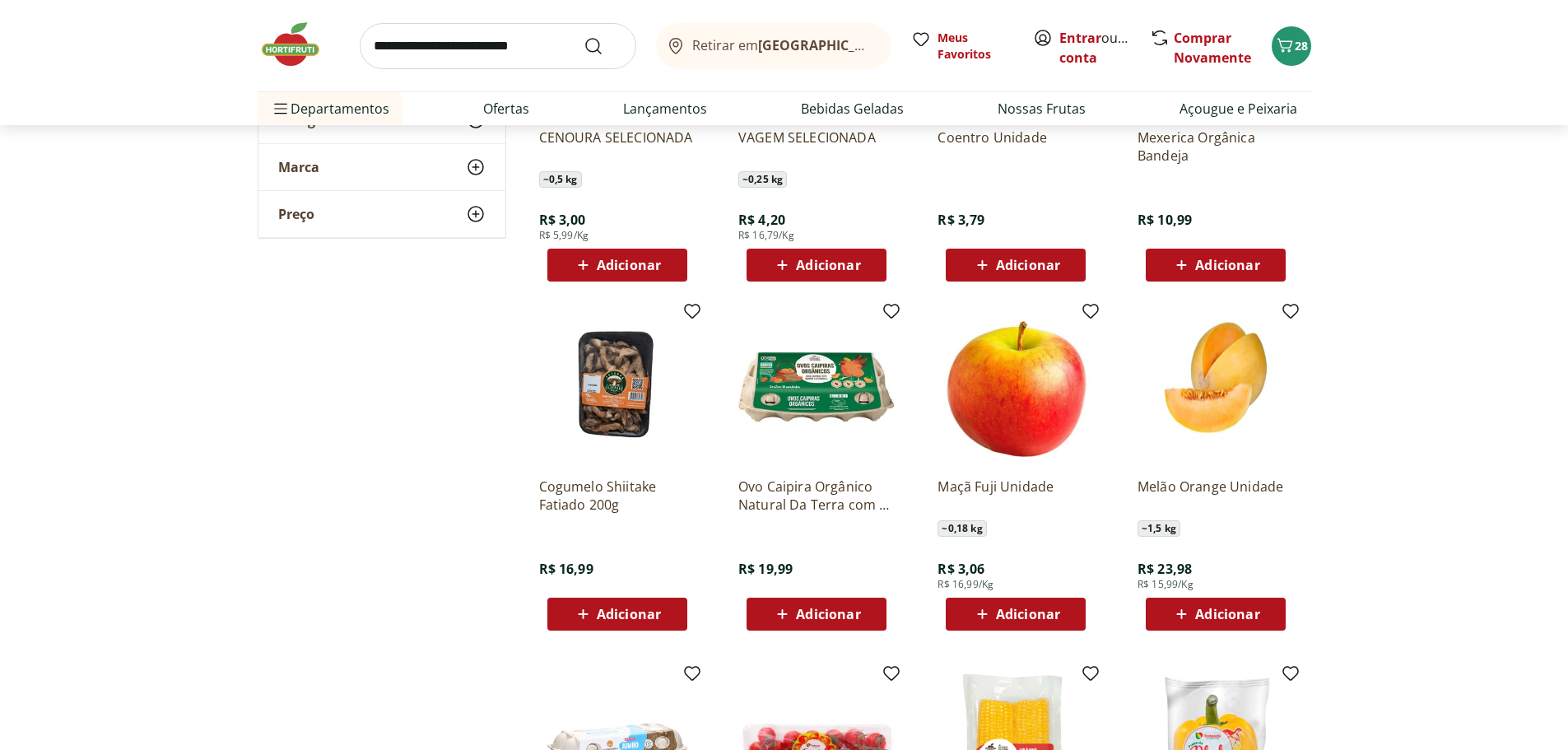
scroll to position [8561, 0]
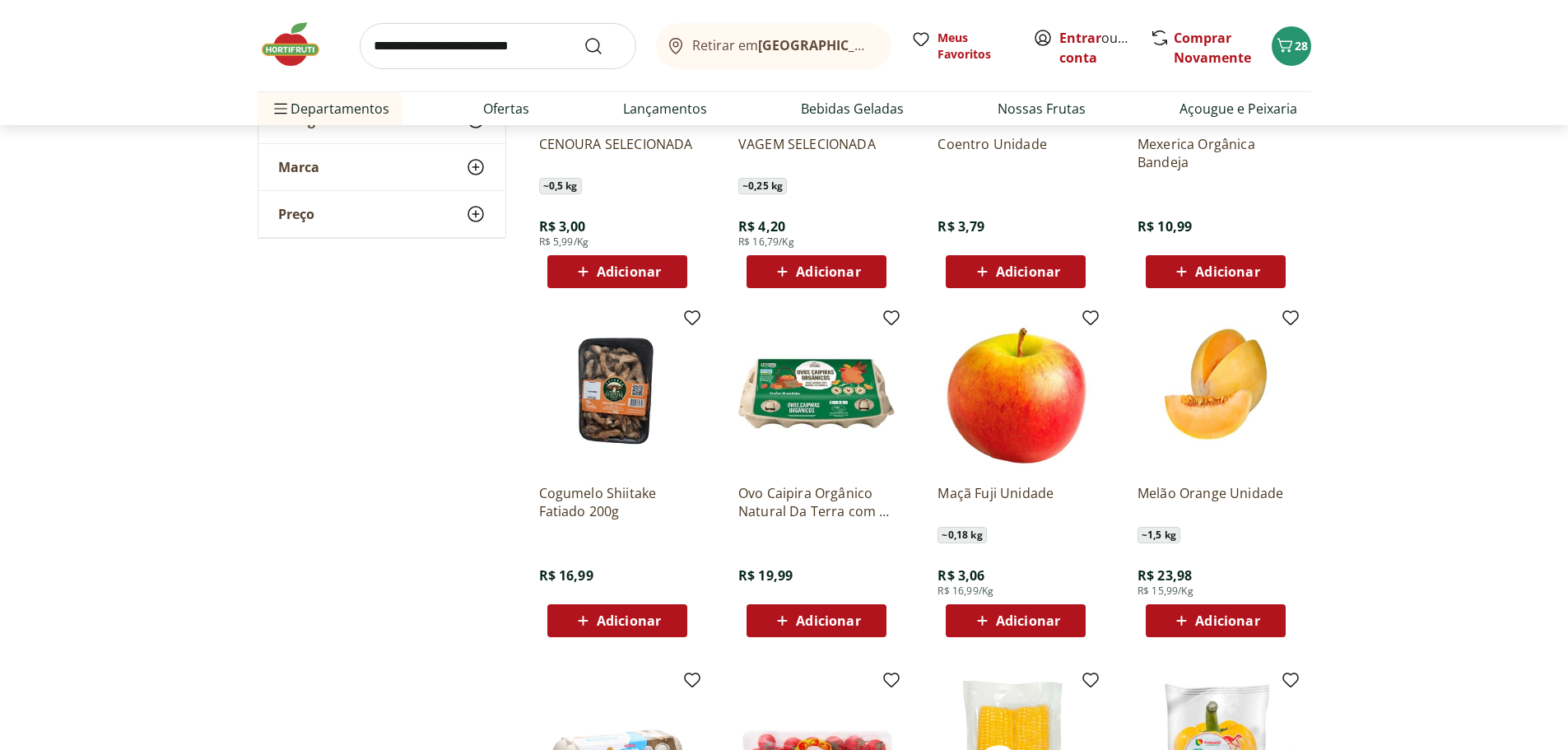
click at [857, 276] on span "Adicionar" at bounding box center [828, 271] width 64 height 13
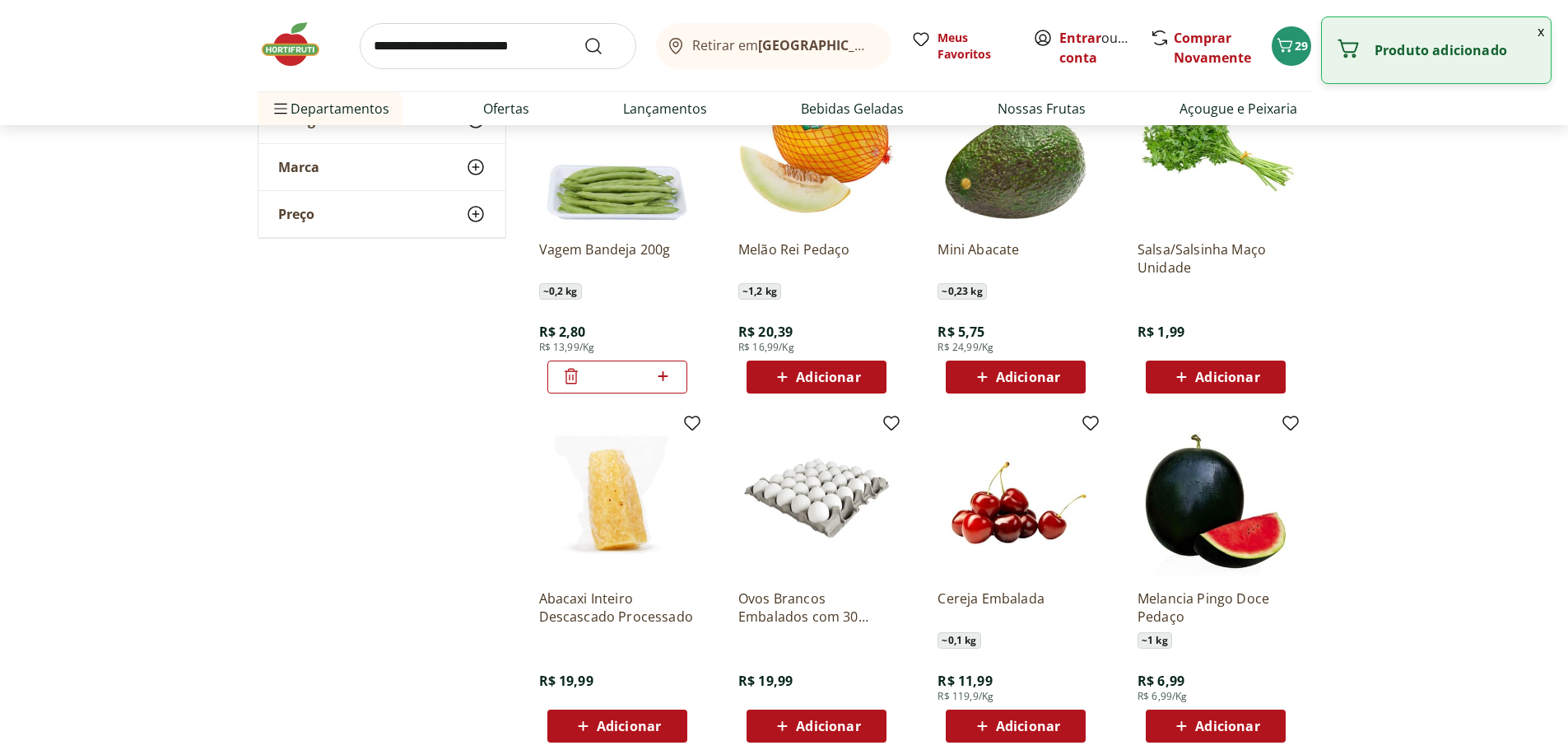
scroll to position [6257, 0]
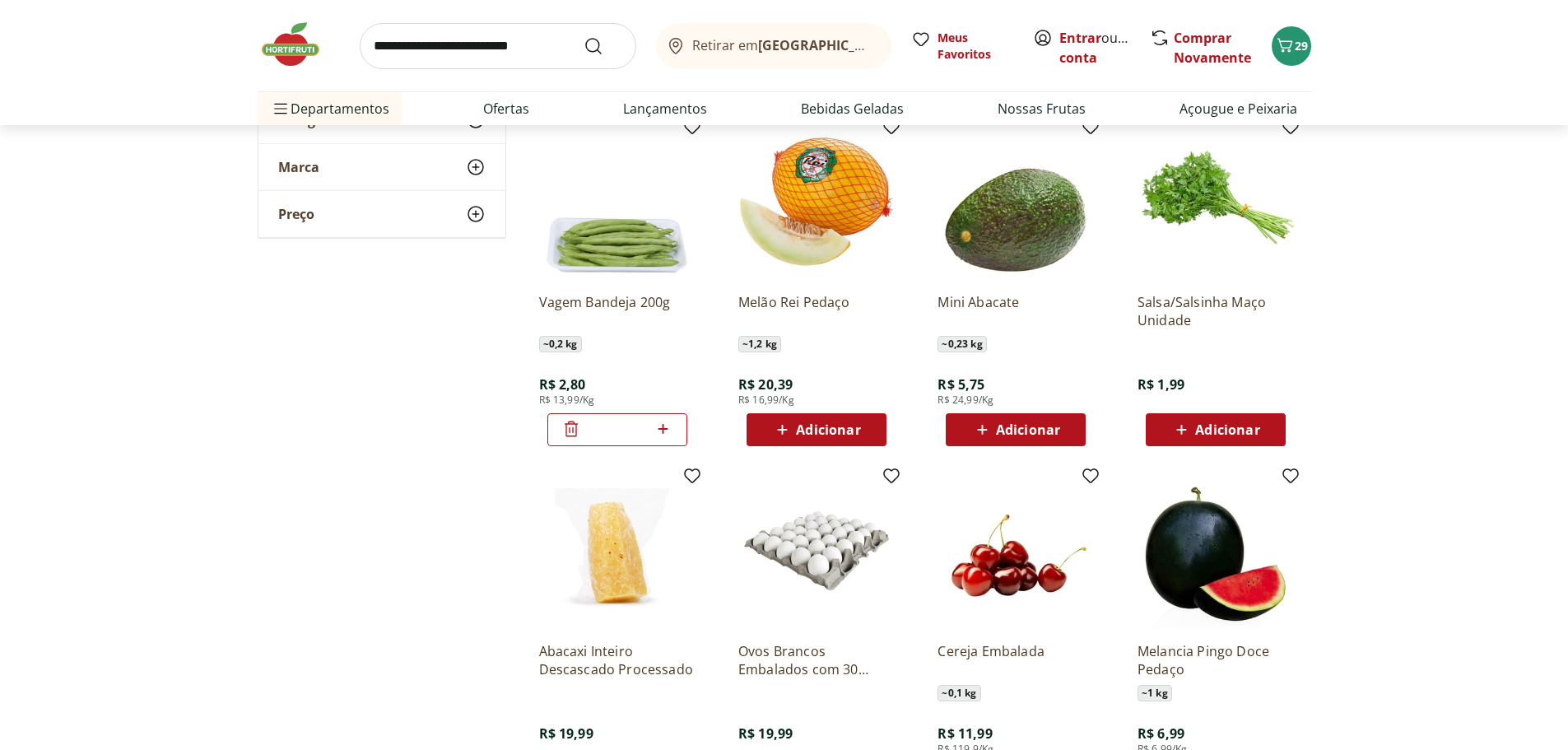
click at [569, 428] on icon at bounding box center [571, 429] width 13 height 15
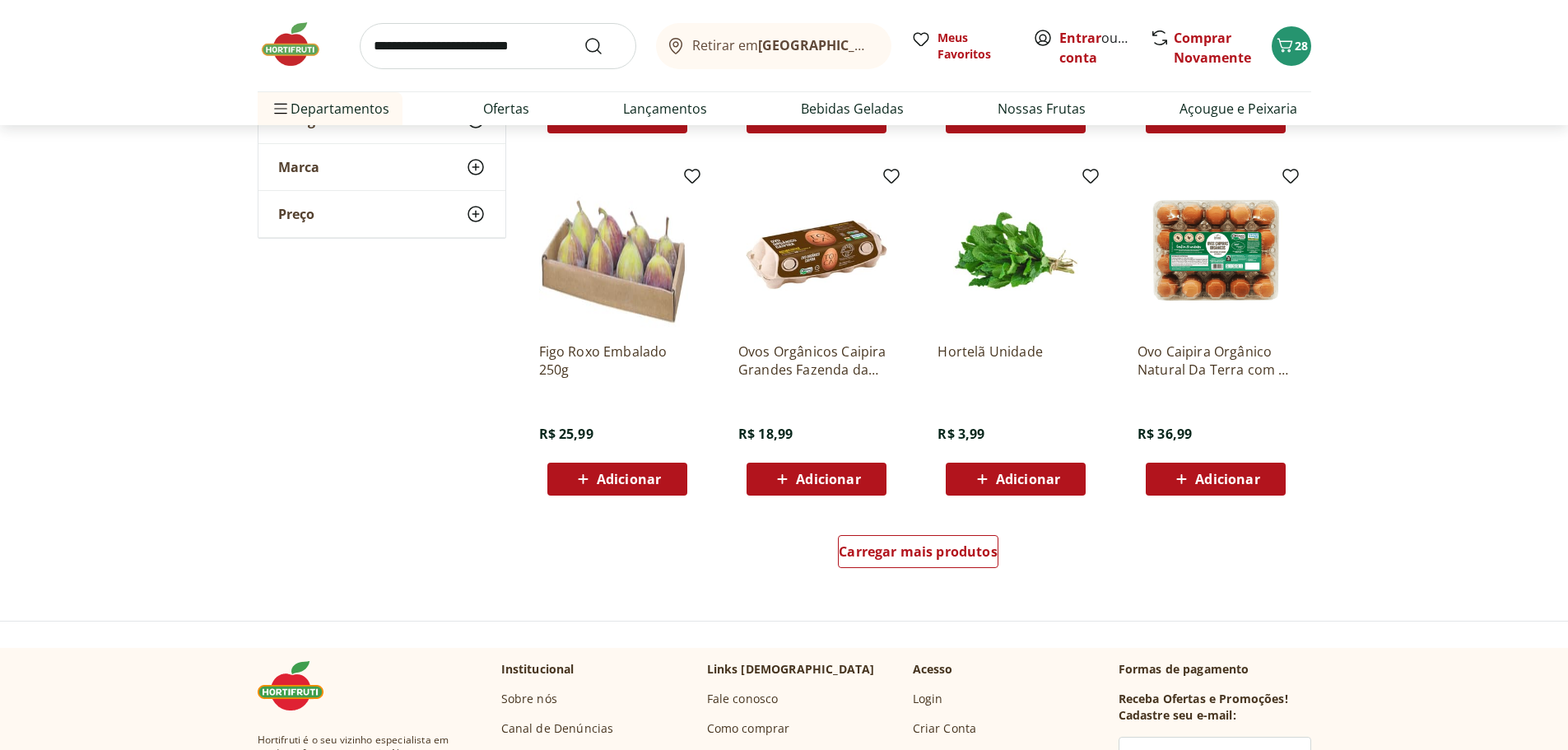
scroll to position [9549, 0]
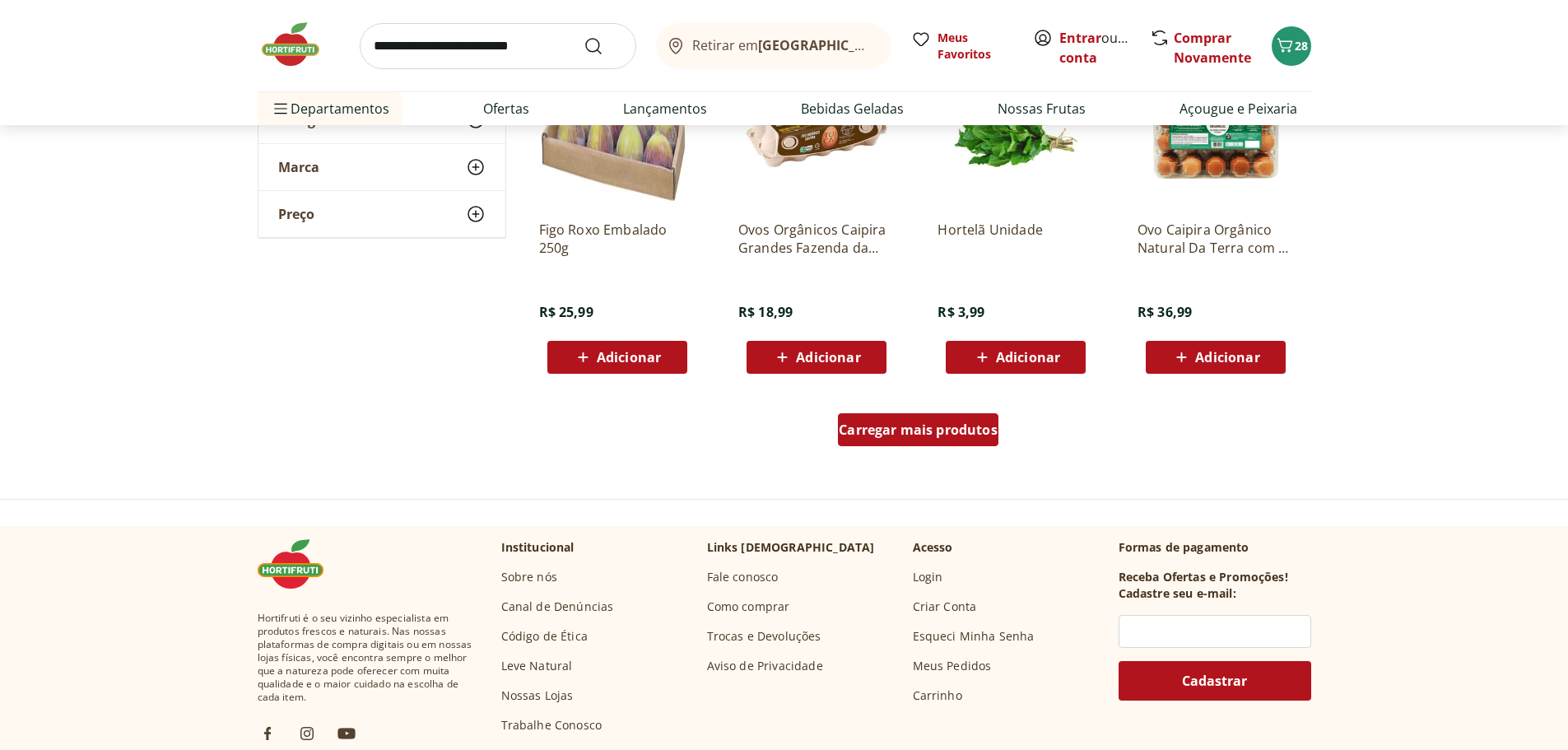
click at [973, 441] on div "Carregar mais produtos" at bounding box center [918, 429] width 160 height 33
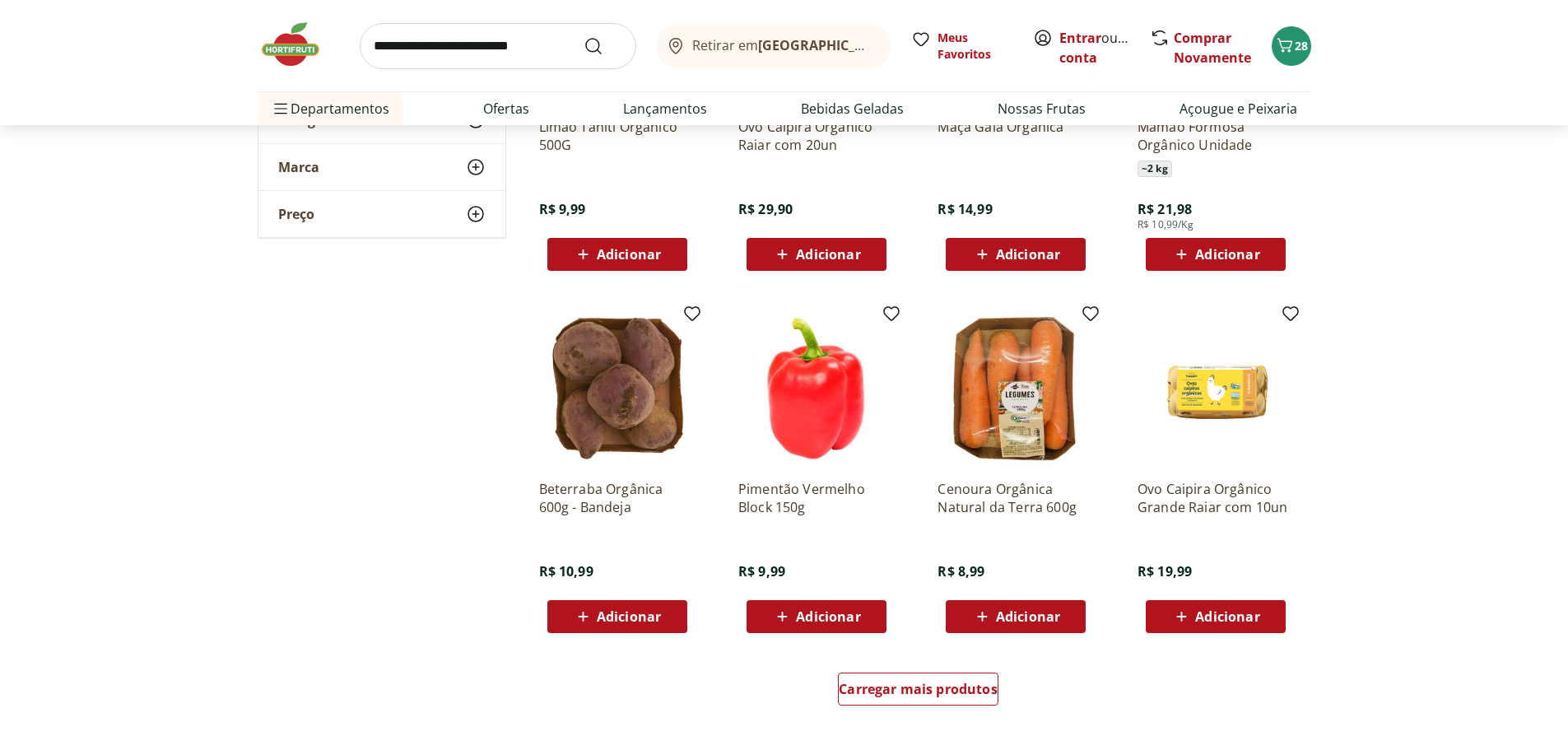
scroll to position [10373, 0]
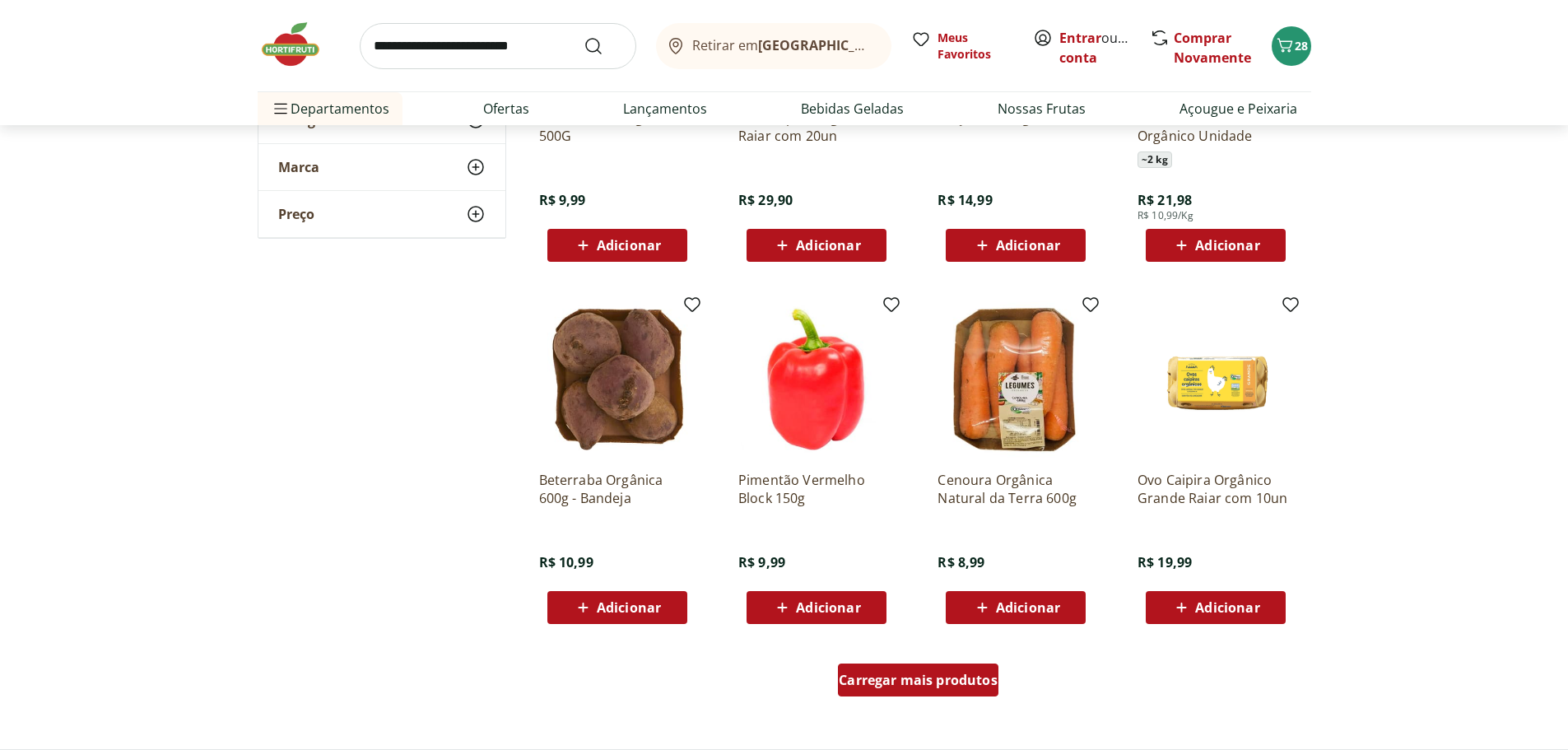
click at [961, 669] on div "Carregar mais produtos" at bounding box center [918, 680] width 160 height 33
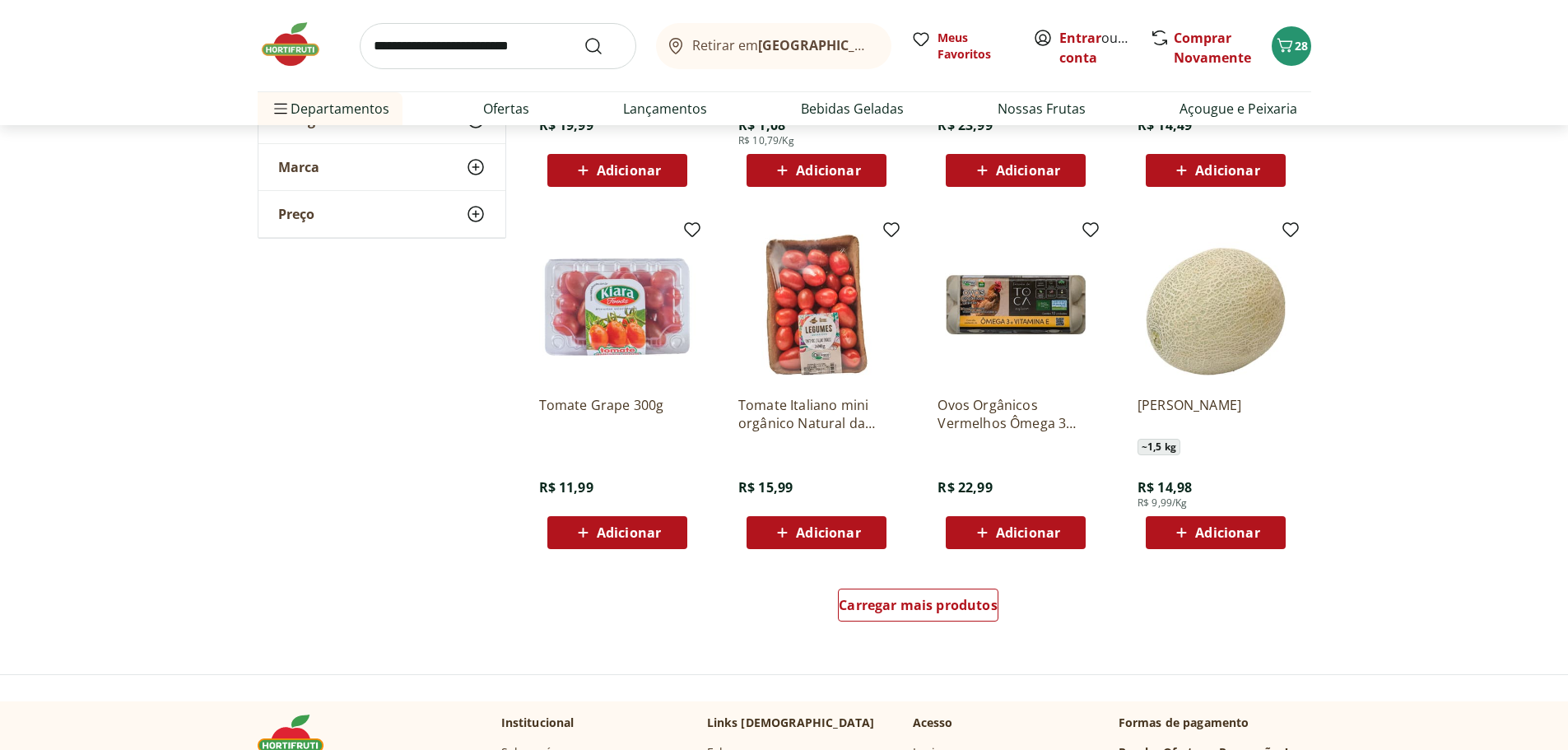
scroll to position [11526, 0]
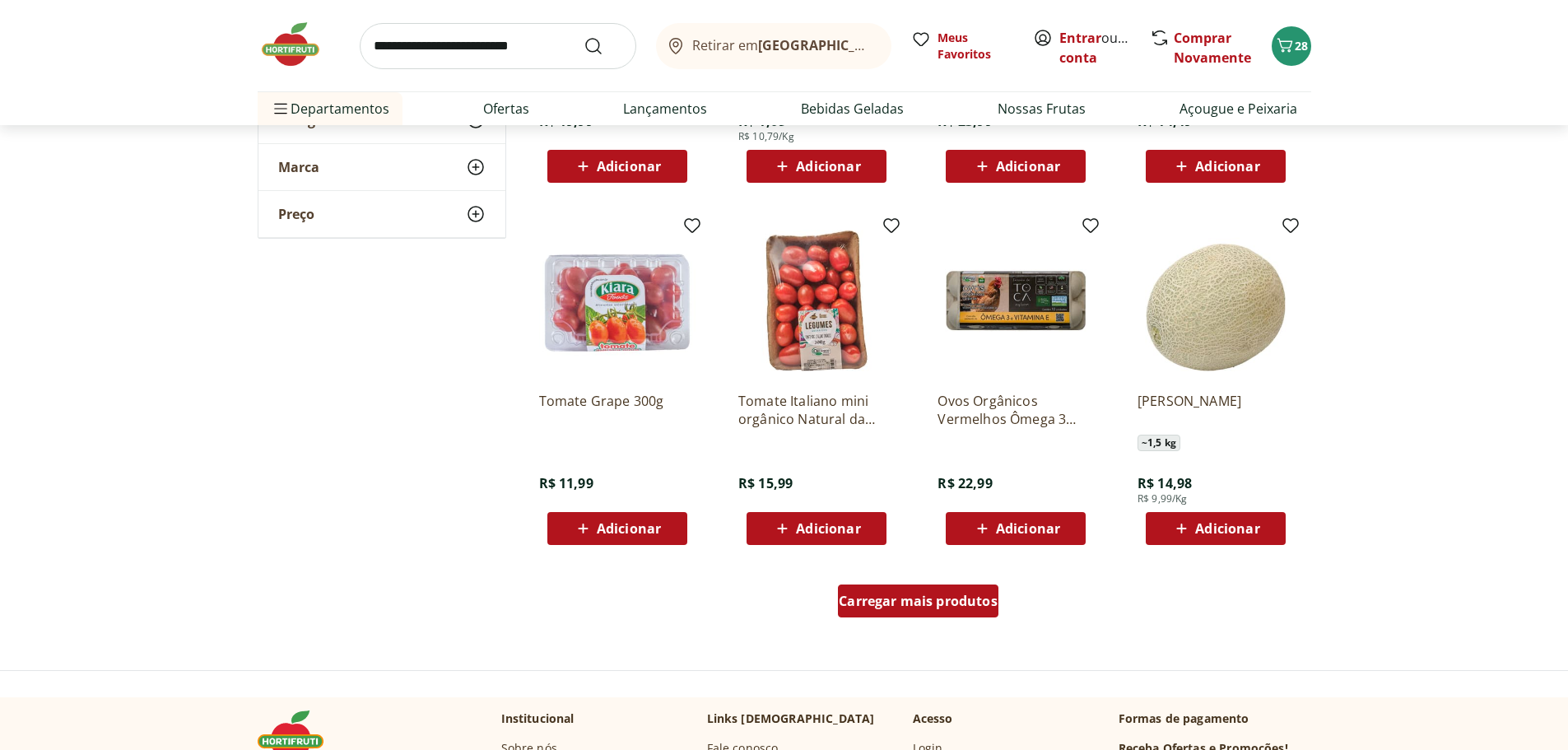
click at [930, 601] on span "Carregar mais produtos" at bounding box center [918, 601] width 159 height 13
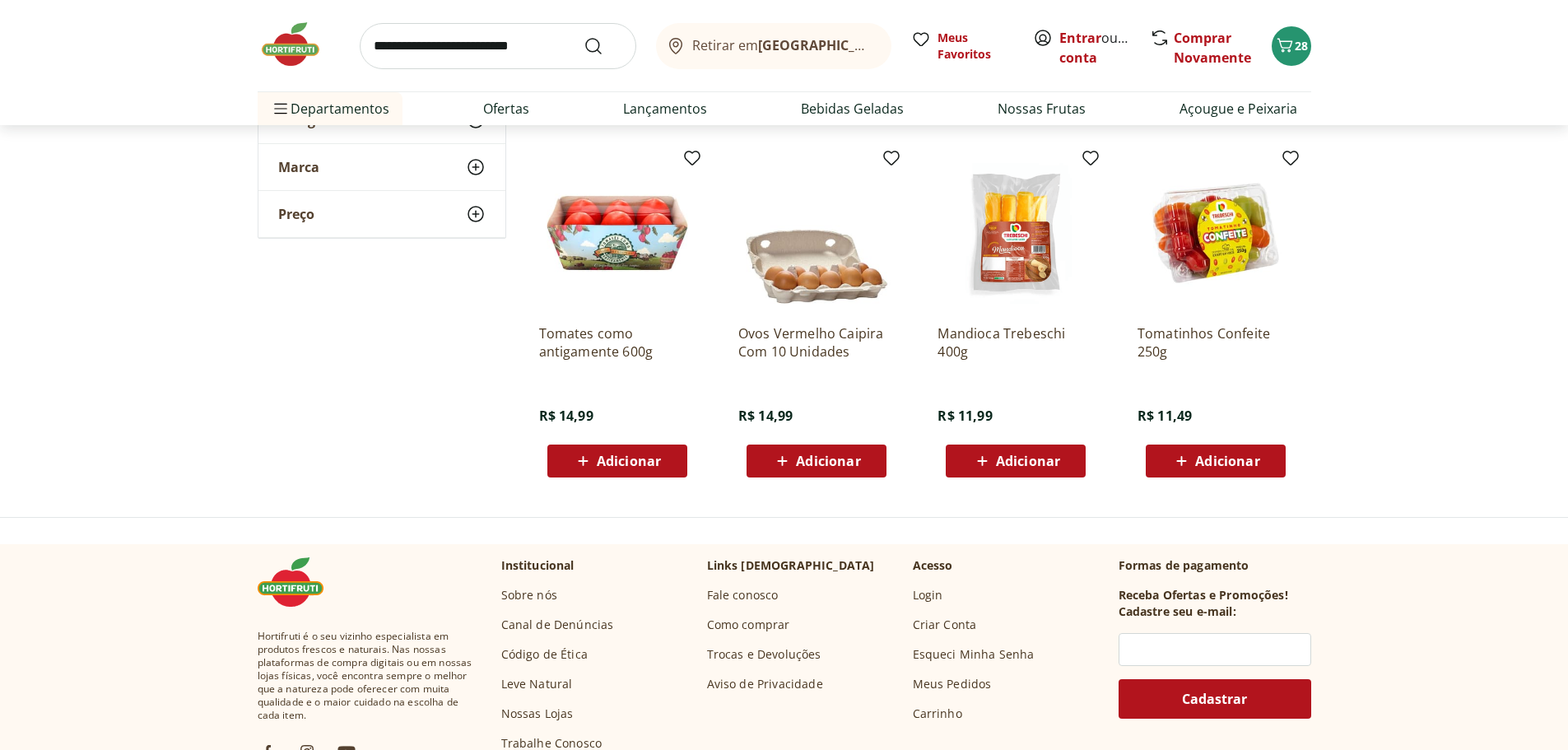
scroll to position [12348, 0]
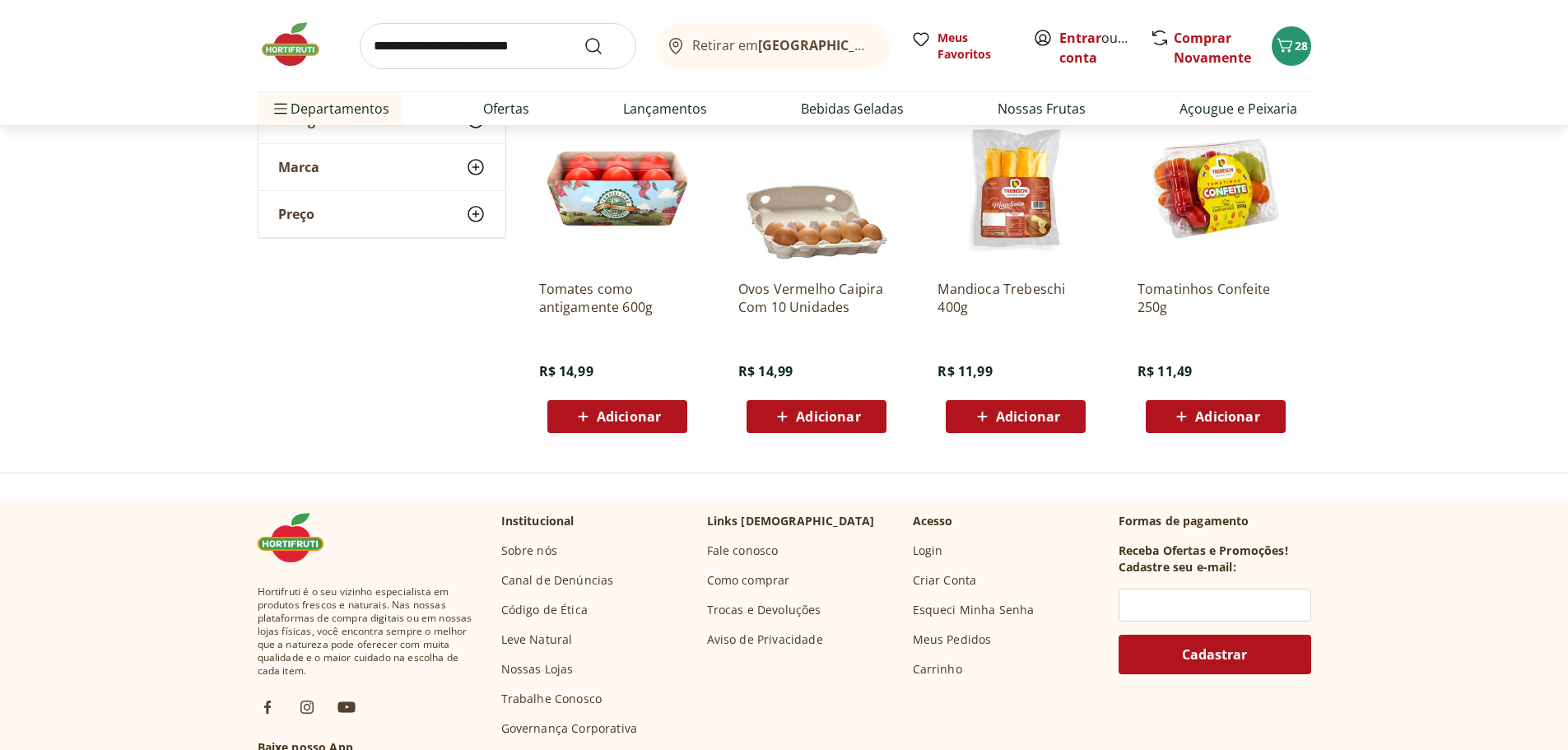
click at [547, 43] on input "search" at bounding box center [498, 46] width 276 height 46
type input "********"
click at [584, 36] on button "Submit Search" at bounding box center [603, 45] width 39 height 20
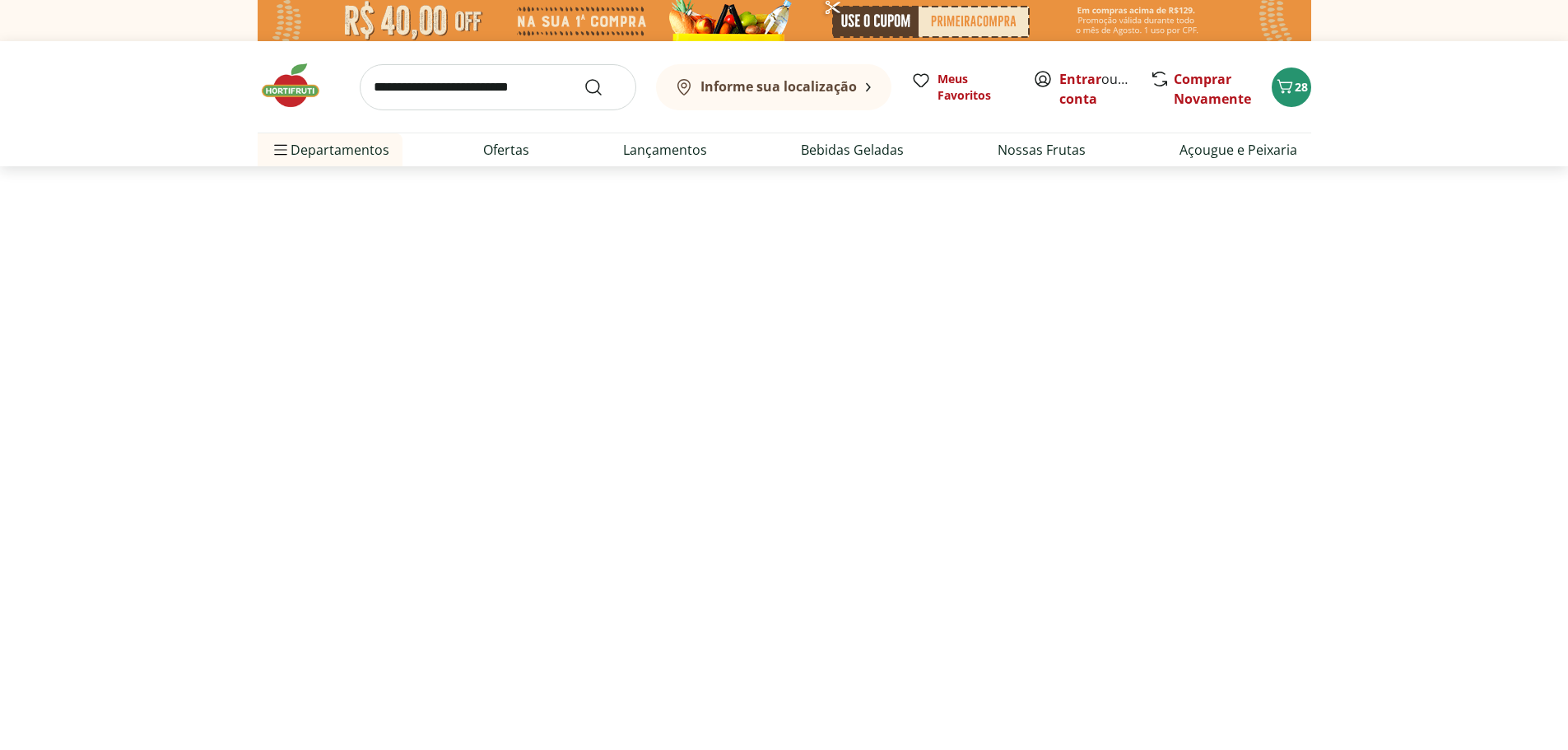
select select "**********"
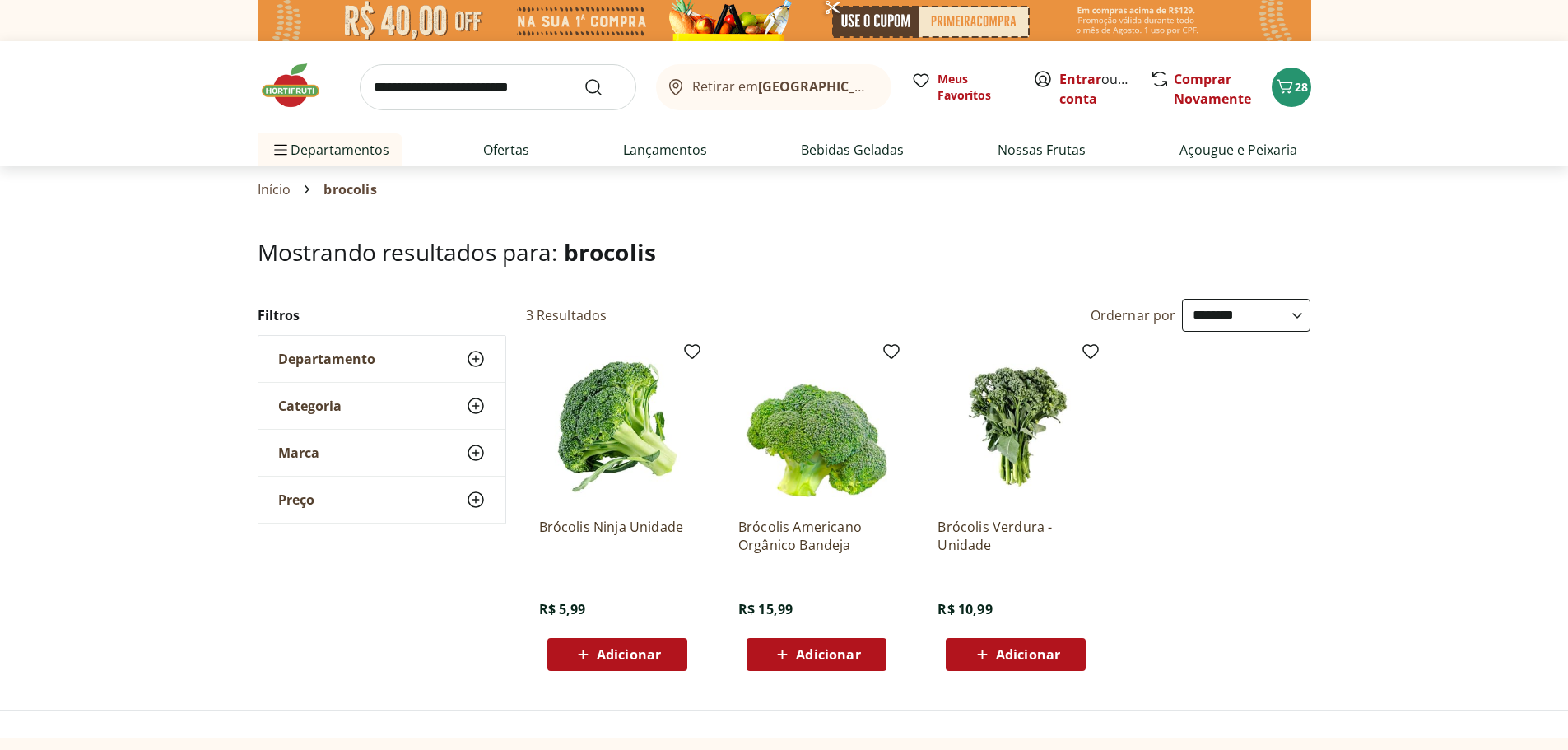
click at [1053, 666] on div "Adicionar" at bounding box center [1015, 654] width 113 height 30
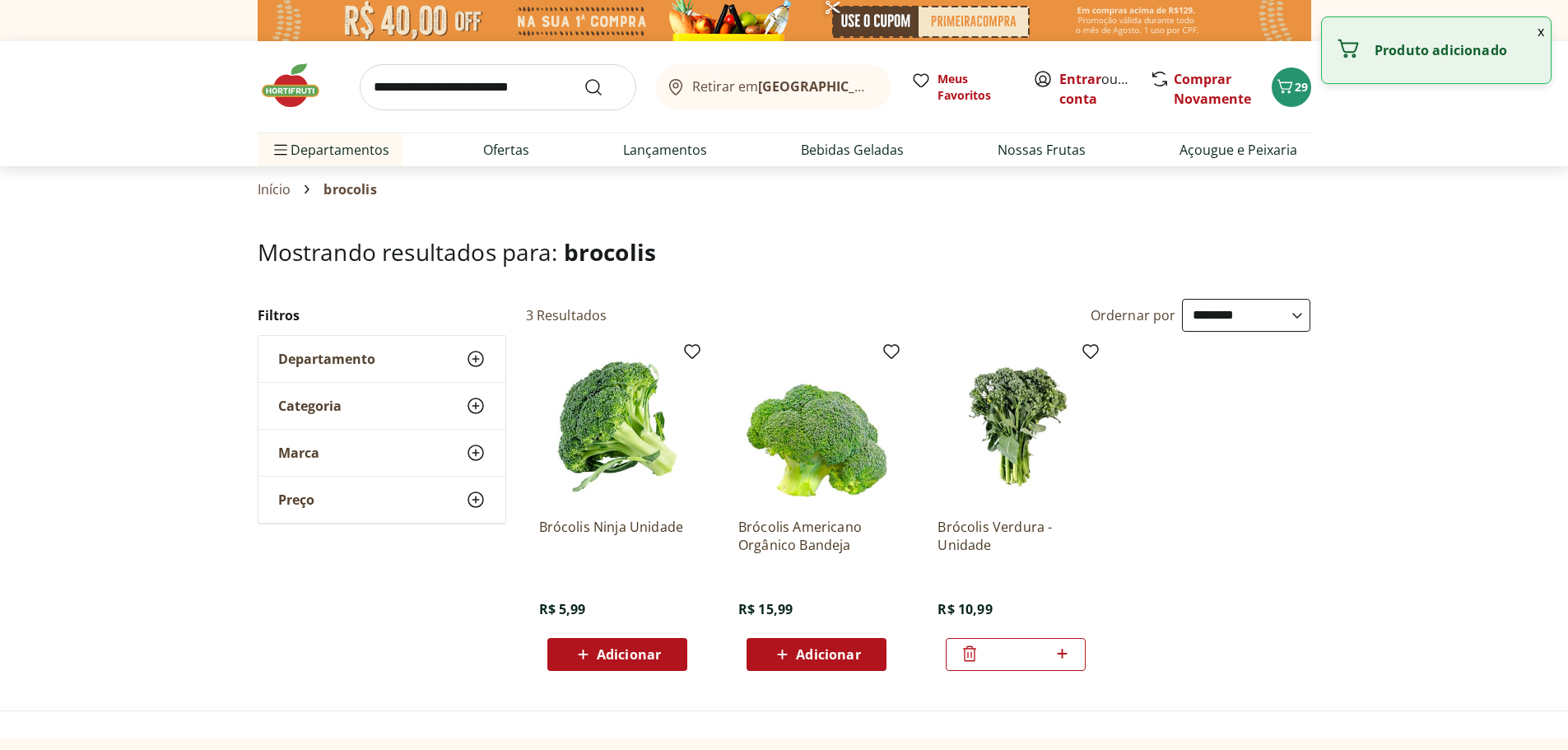
click at [481, 82] on input "search" at bounding box center [498, 87] width 276 height 46
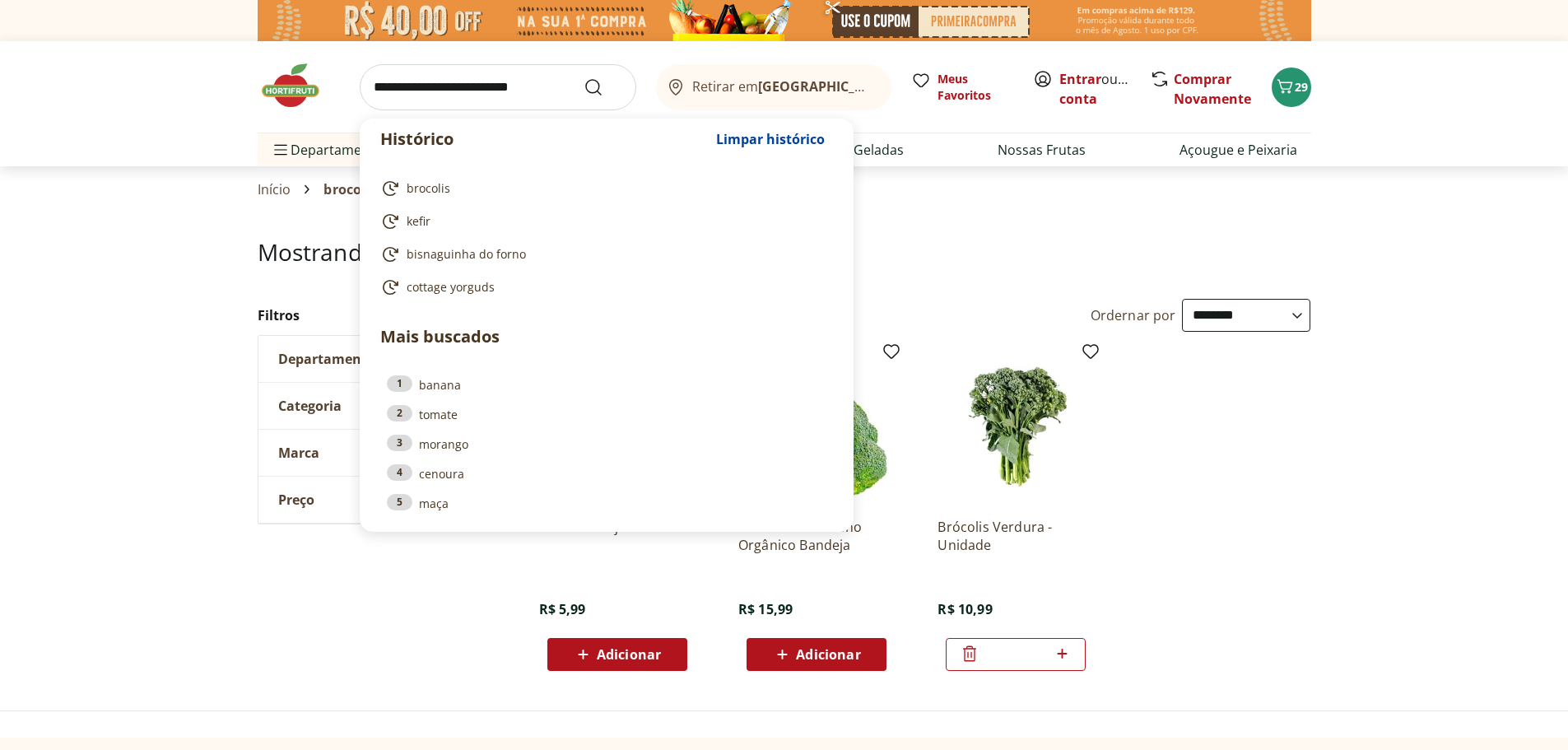
click at [235, 387] on section "**********" at bounding box center [784, 461] width 1568 height 445
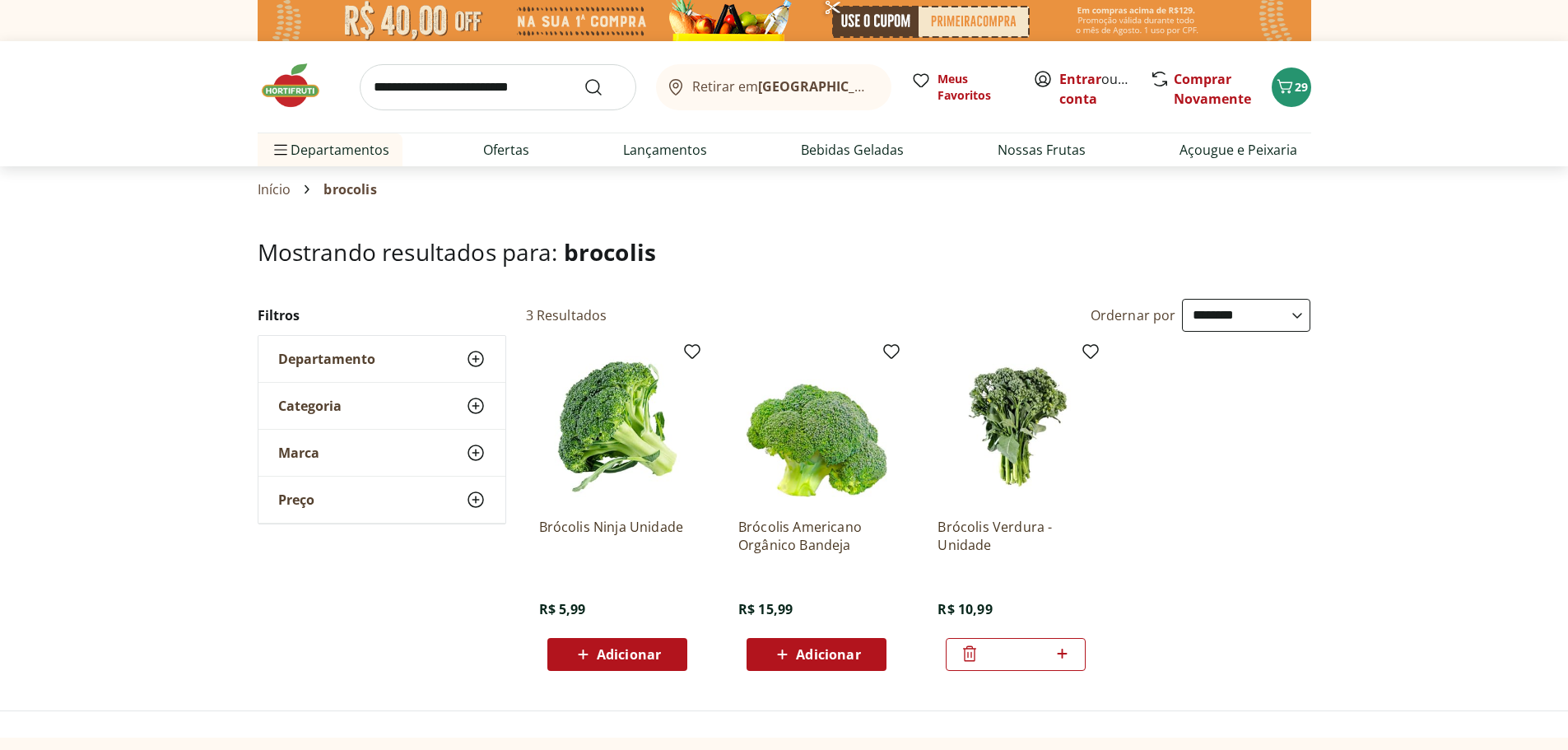
click at [468, 363] on icon at bounding box center [475, 358] width 20 height 20
click at [479, 487] on icon at bounding box center [475, 485] width 20 height 20
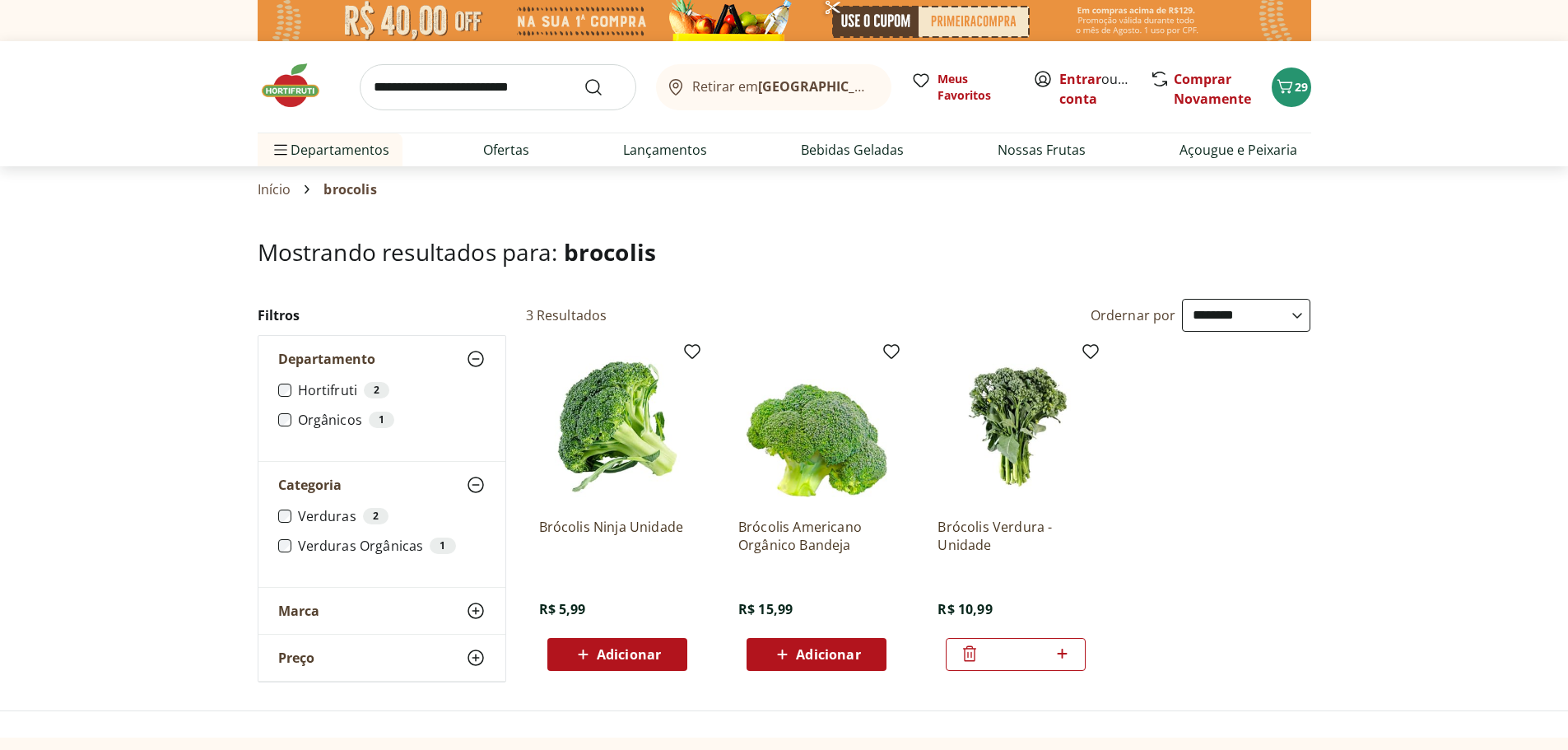
click at [287, 187] on link "Início" at bounding box center [275, 189] width 34 height 15
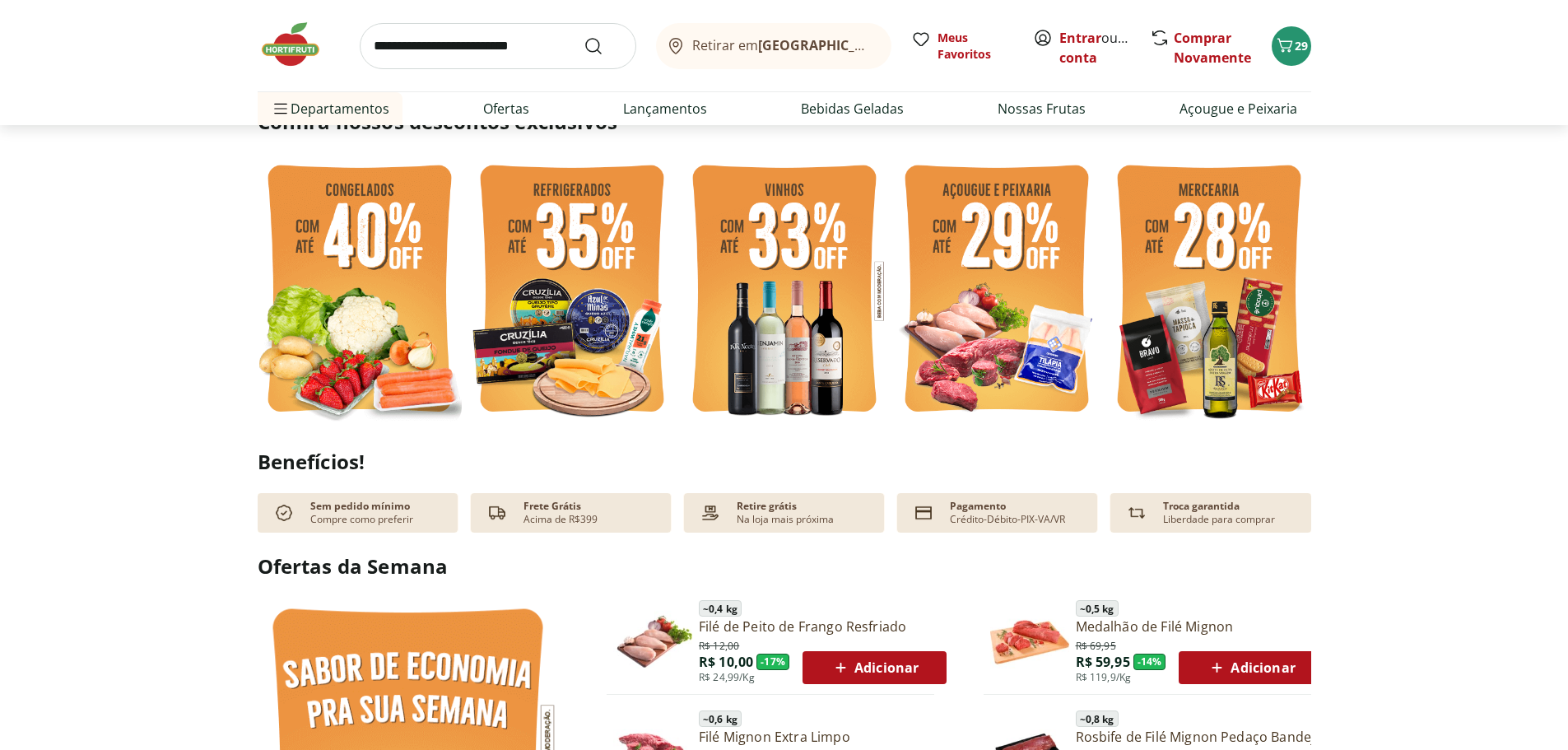
scroll to position [411, 0]
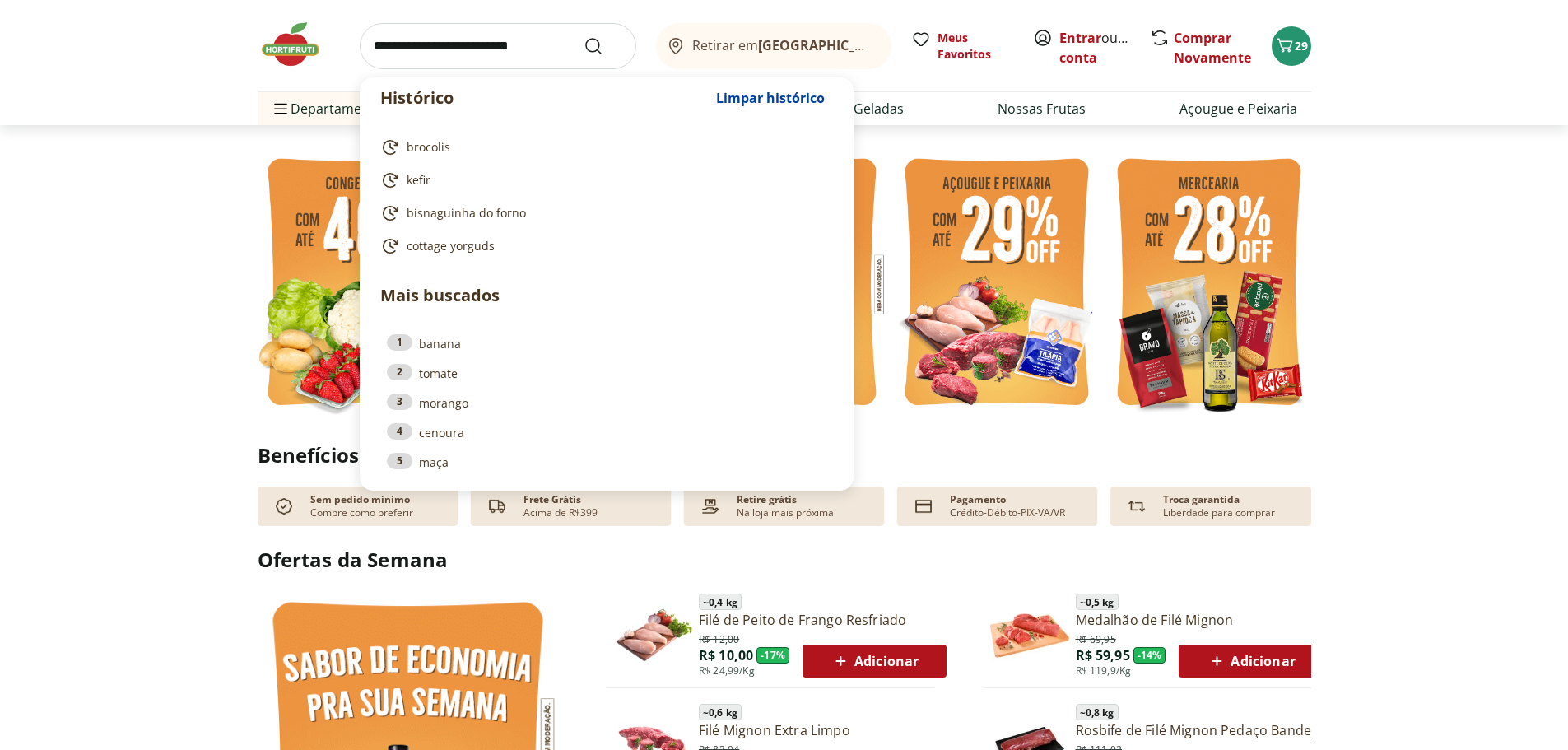
click at [516, 52] on input "search" at bounding box center [498, 46] width 276 height 46
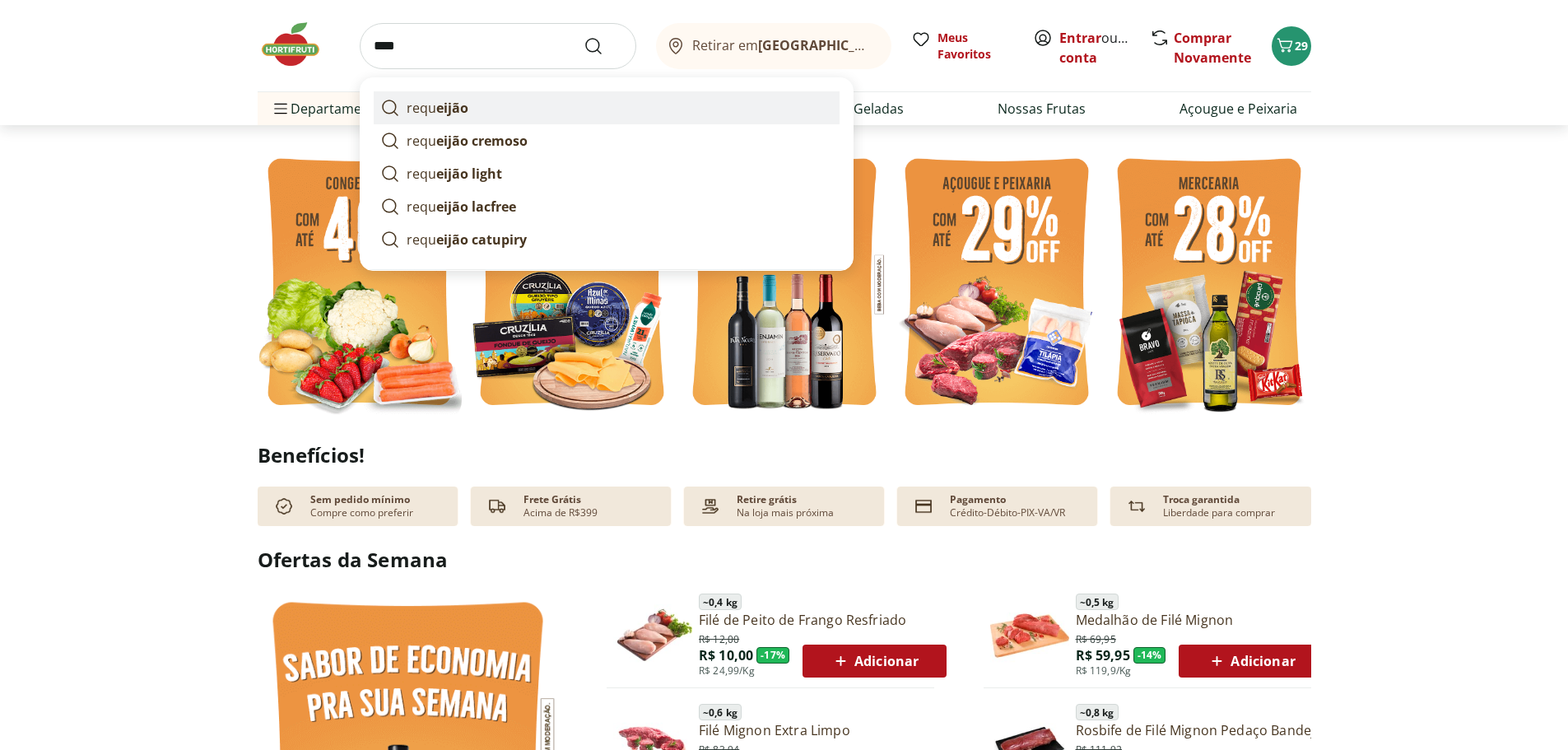
click at [519, 102] on link "requ eijão" at bounding box center [607, 108] width 466 height 33
type input "*********"
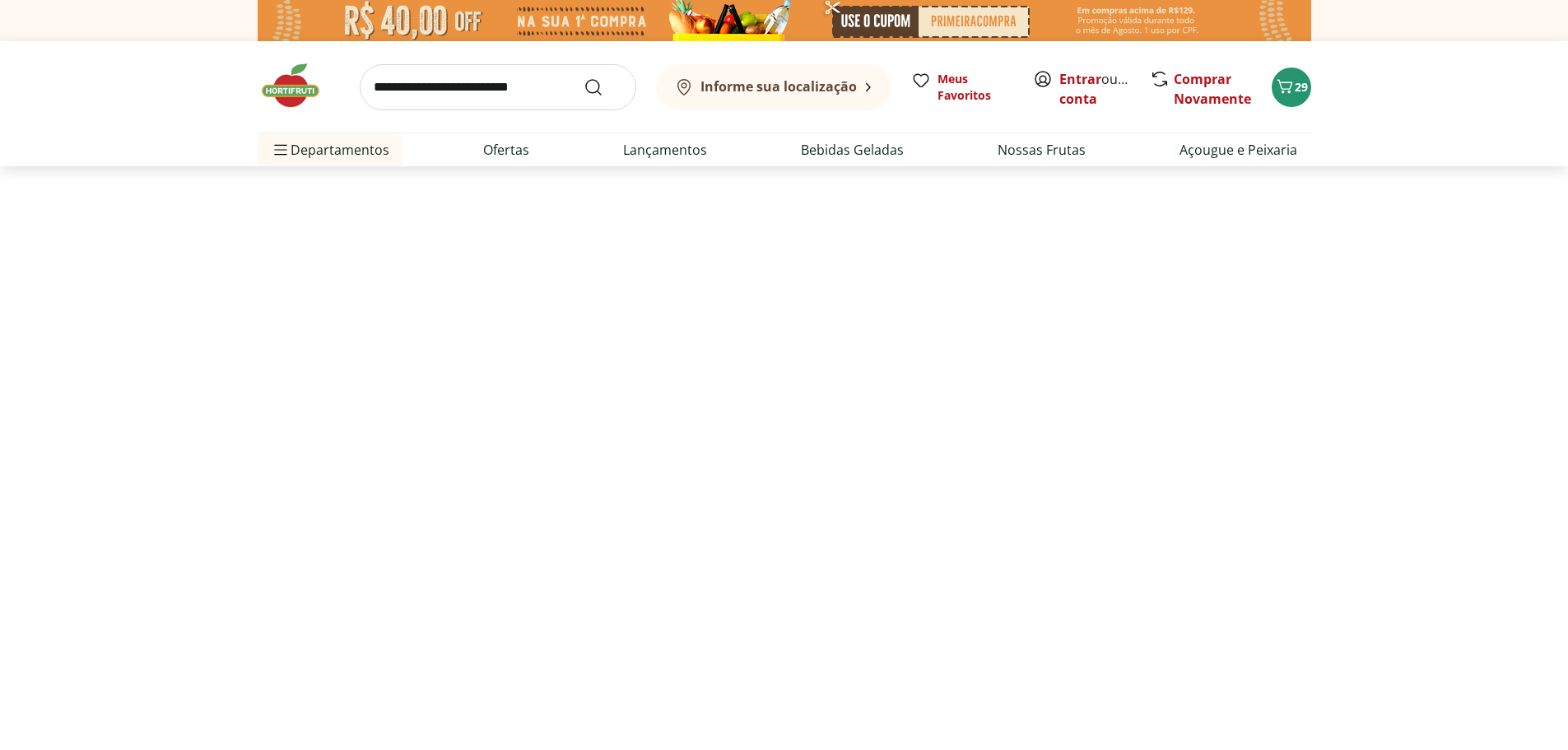
select select "**********"
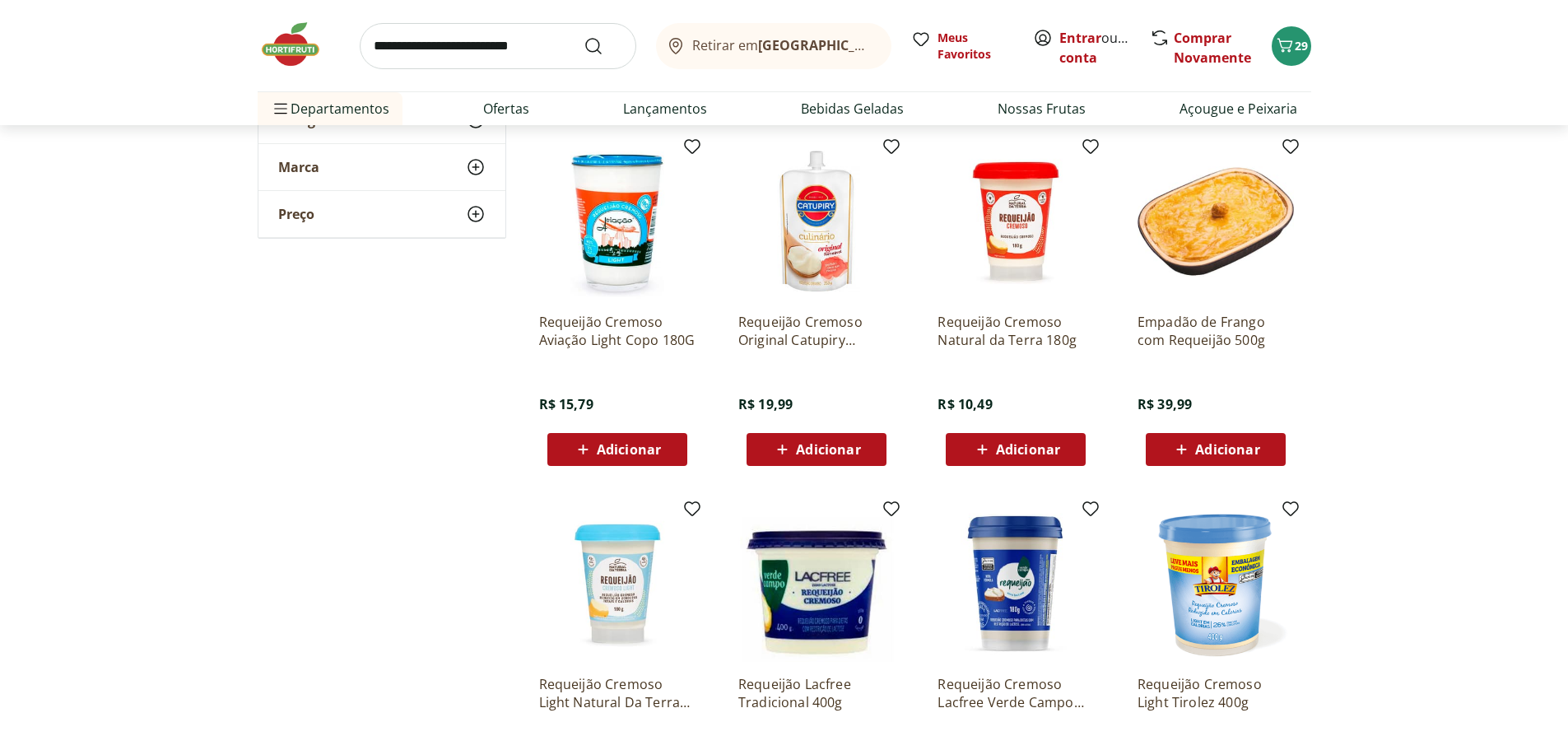
scroll to position [247, 0]
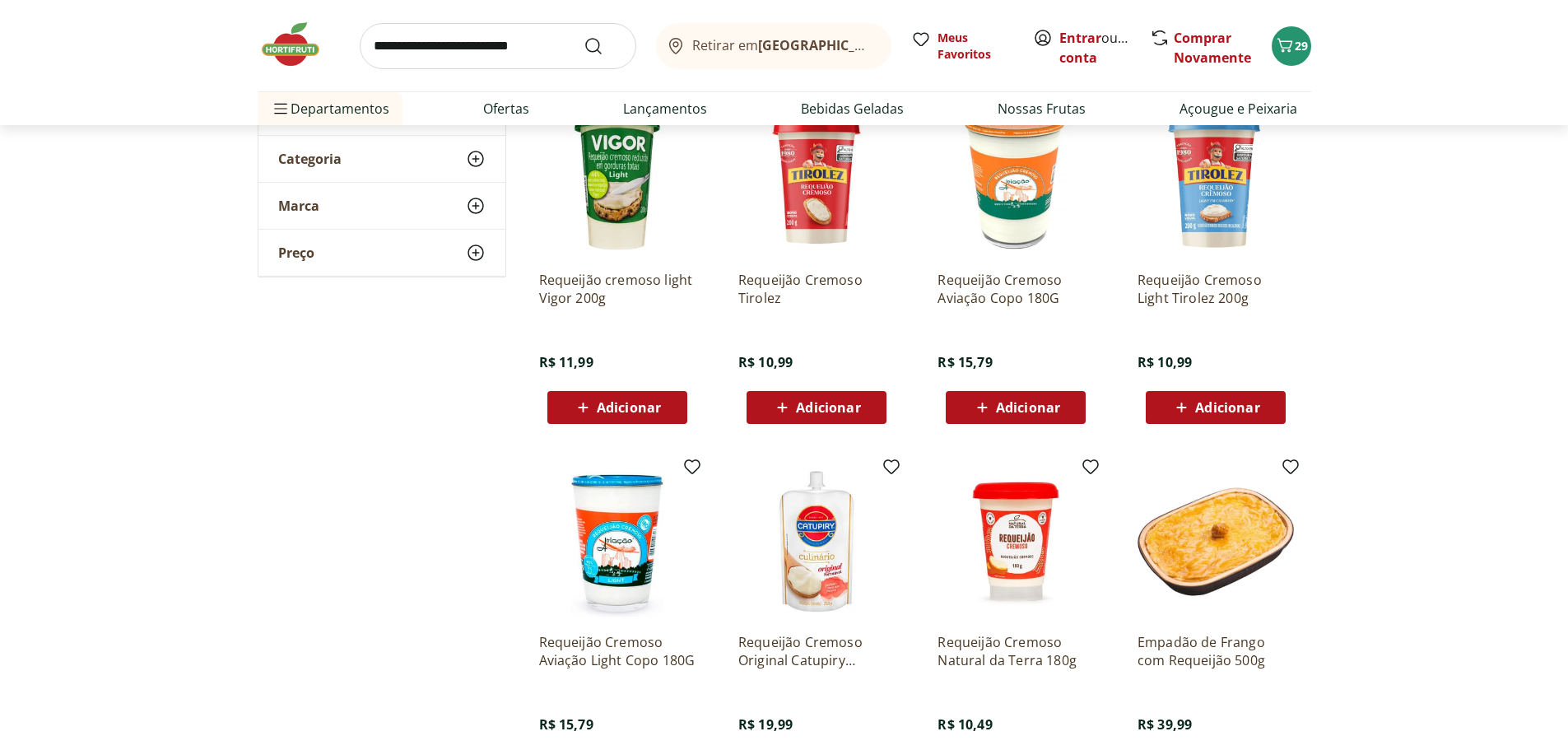
click at [433, 41] on input "search" at bounding box center [498, 46] width 276 height 46
type input "***"
click at [584, 36] on button "Submit Search" at bounding box center [603, 45] width 39 height 20
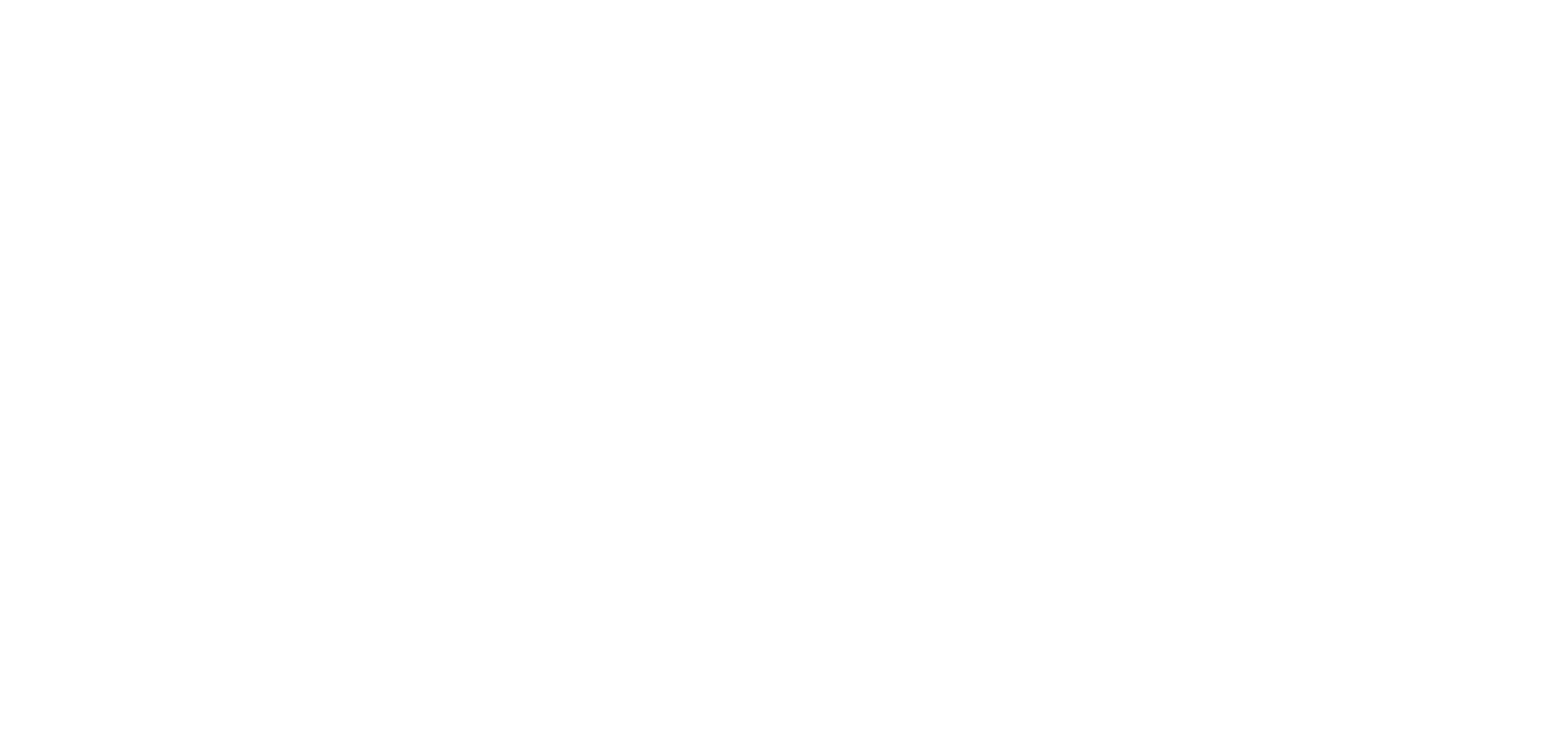
select select "**********"
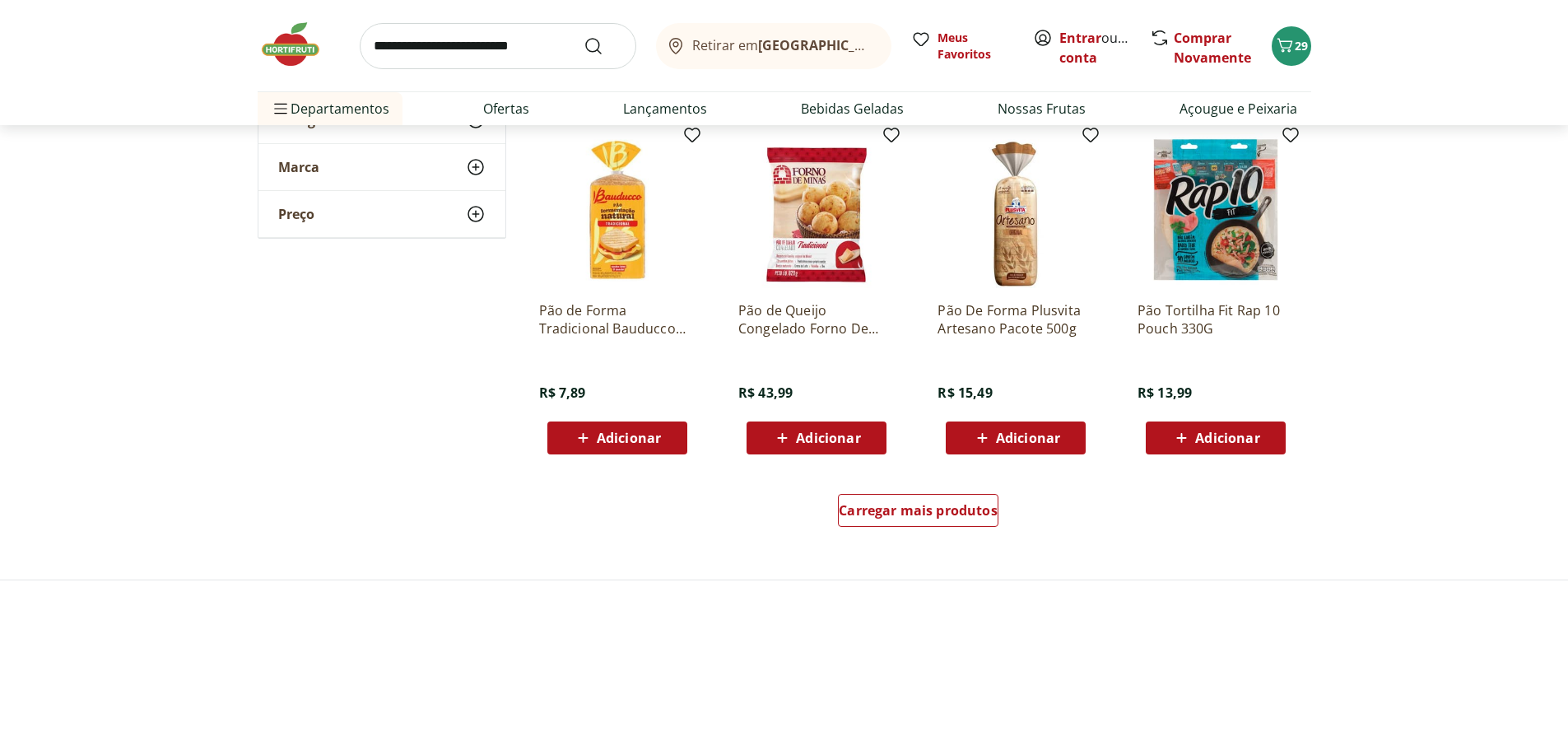
scroll to position [988, 0]
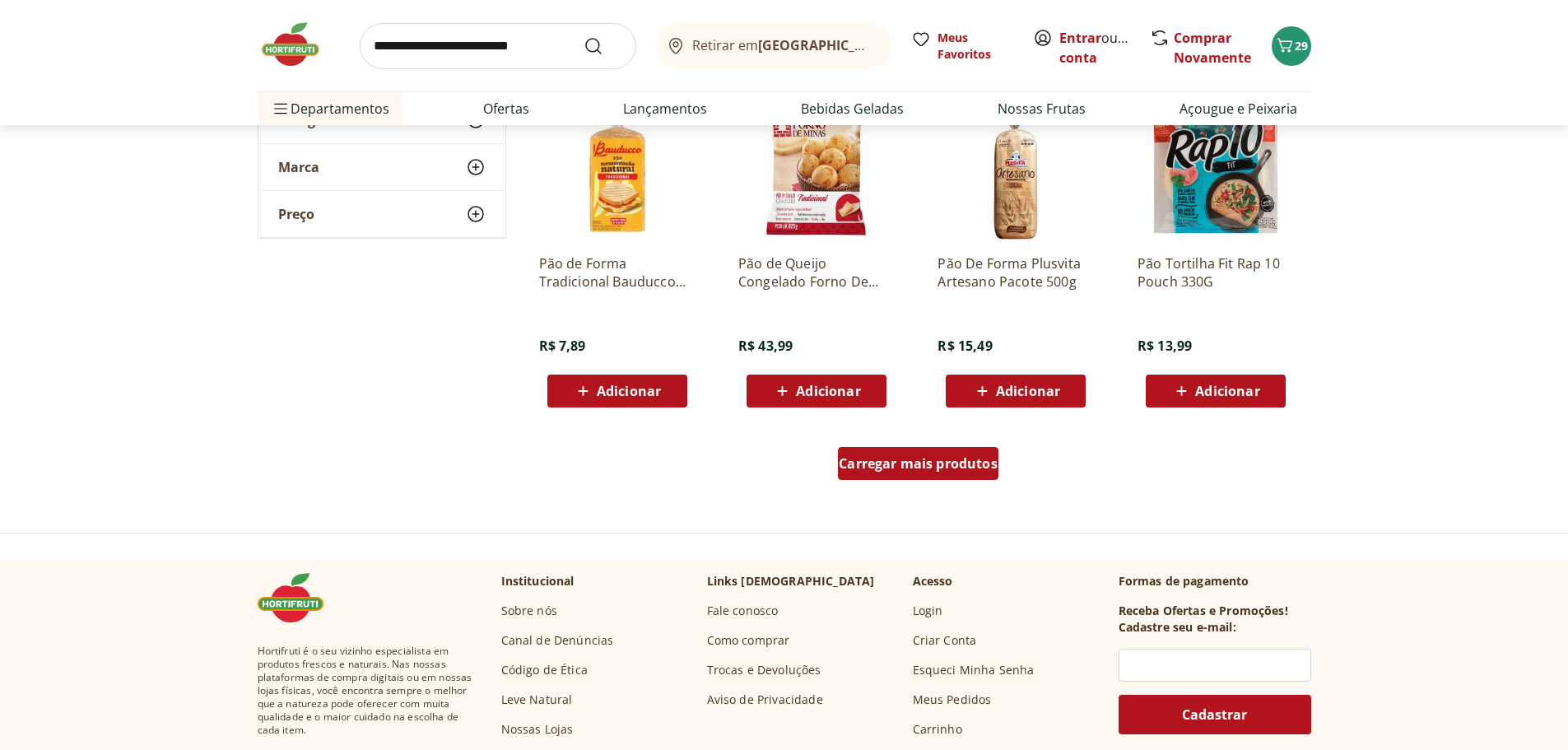
click at [968, 476] on div "Carregar mais produtos" at bounding box center [918, 463] width 160 height 33
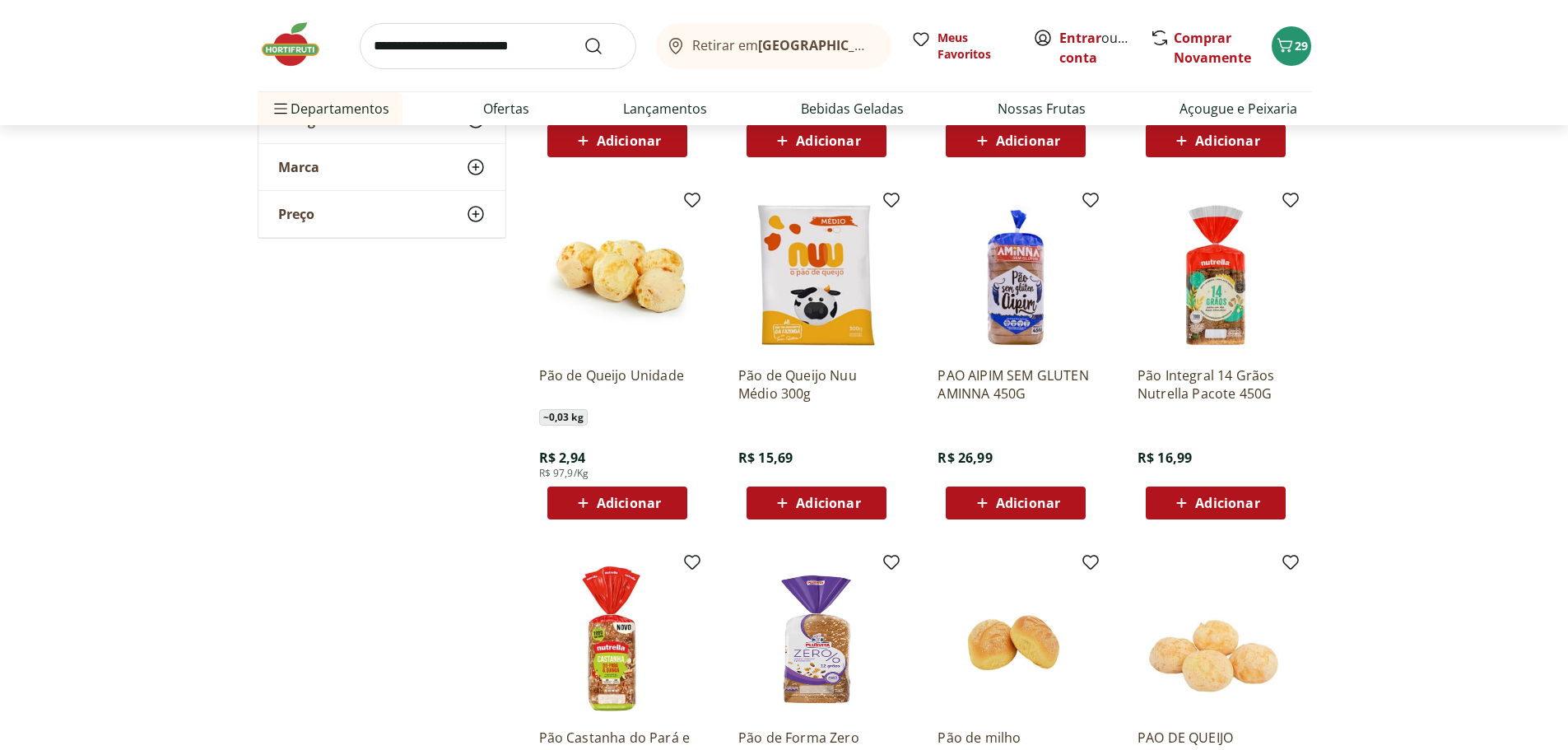
scroll to position [1729, 0]
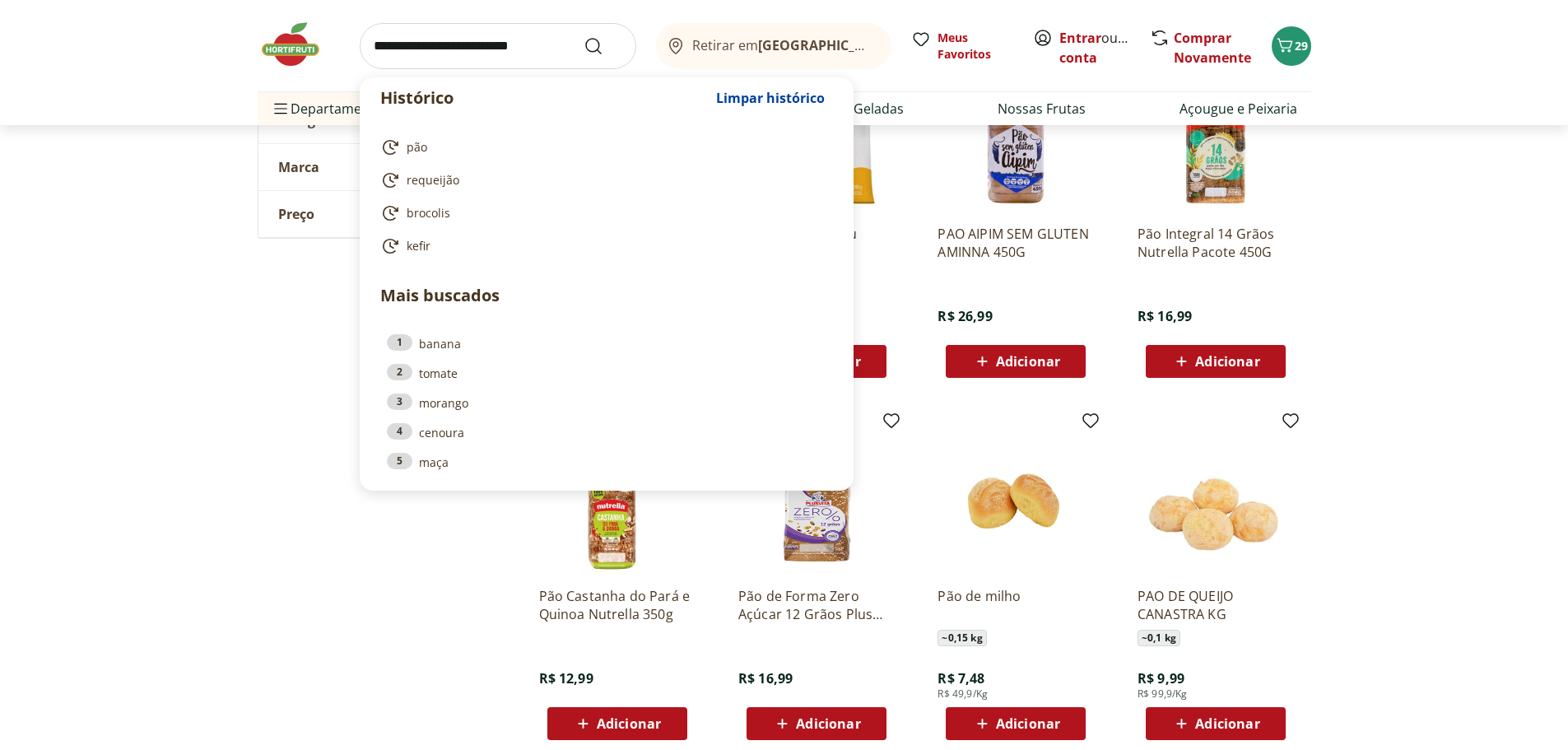
click at [471, 35] on input "search" at bounding box center [498, 46] width 276 height 46
type input "*"
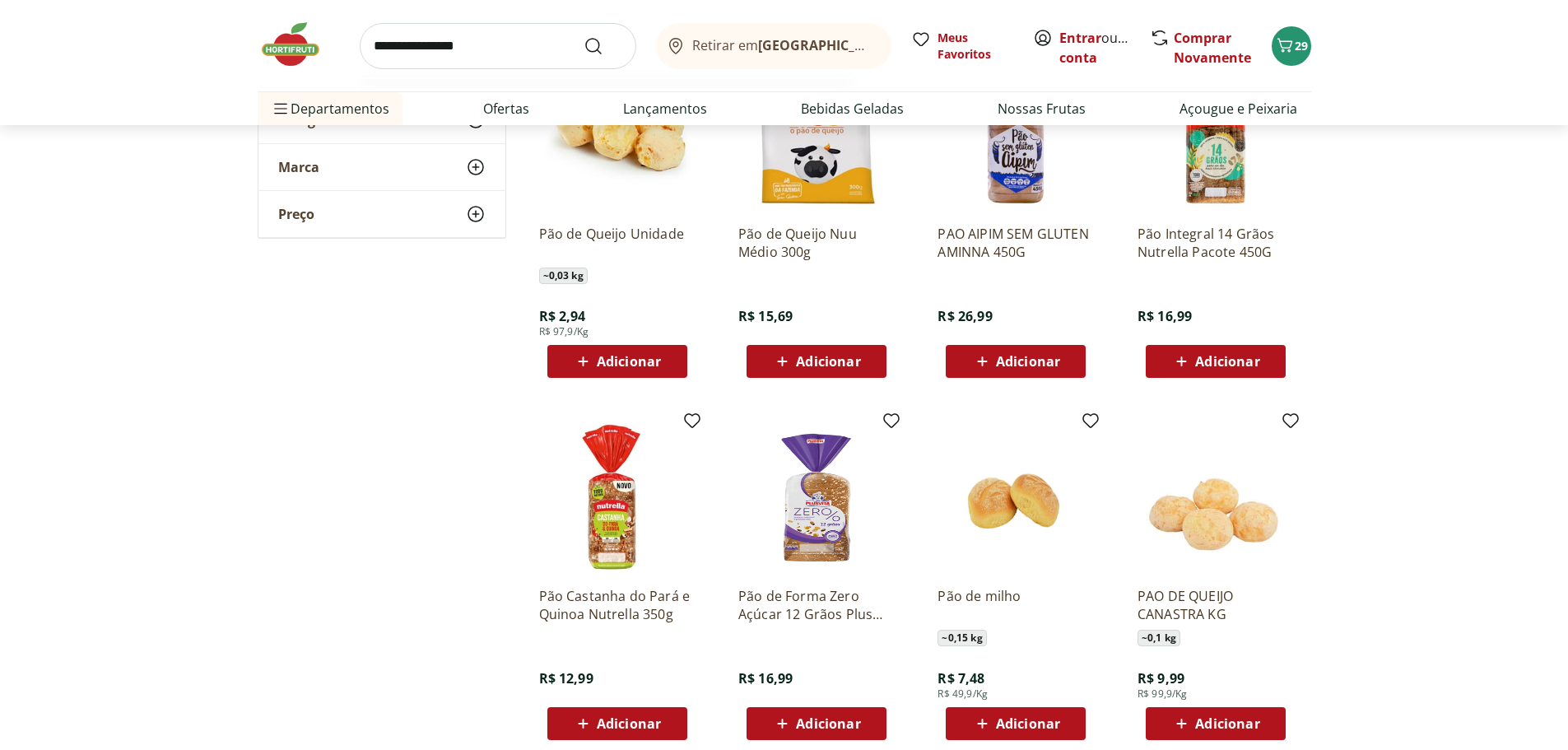
type input "**********"
click at [584, 36] on button "Submit Search" at bounding box center [603, 45] width 39 height 20
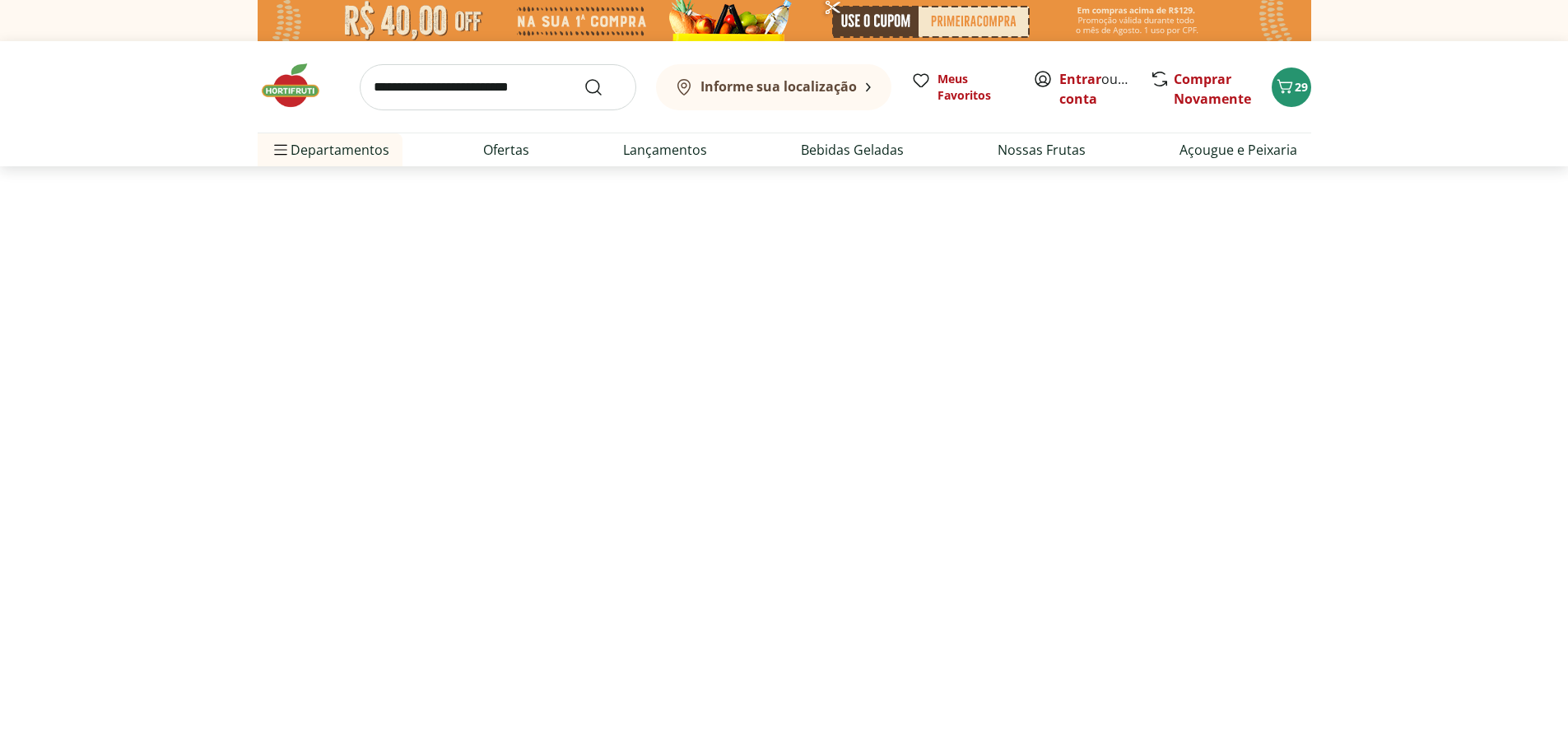
select select "**********"
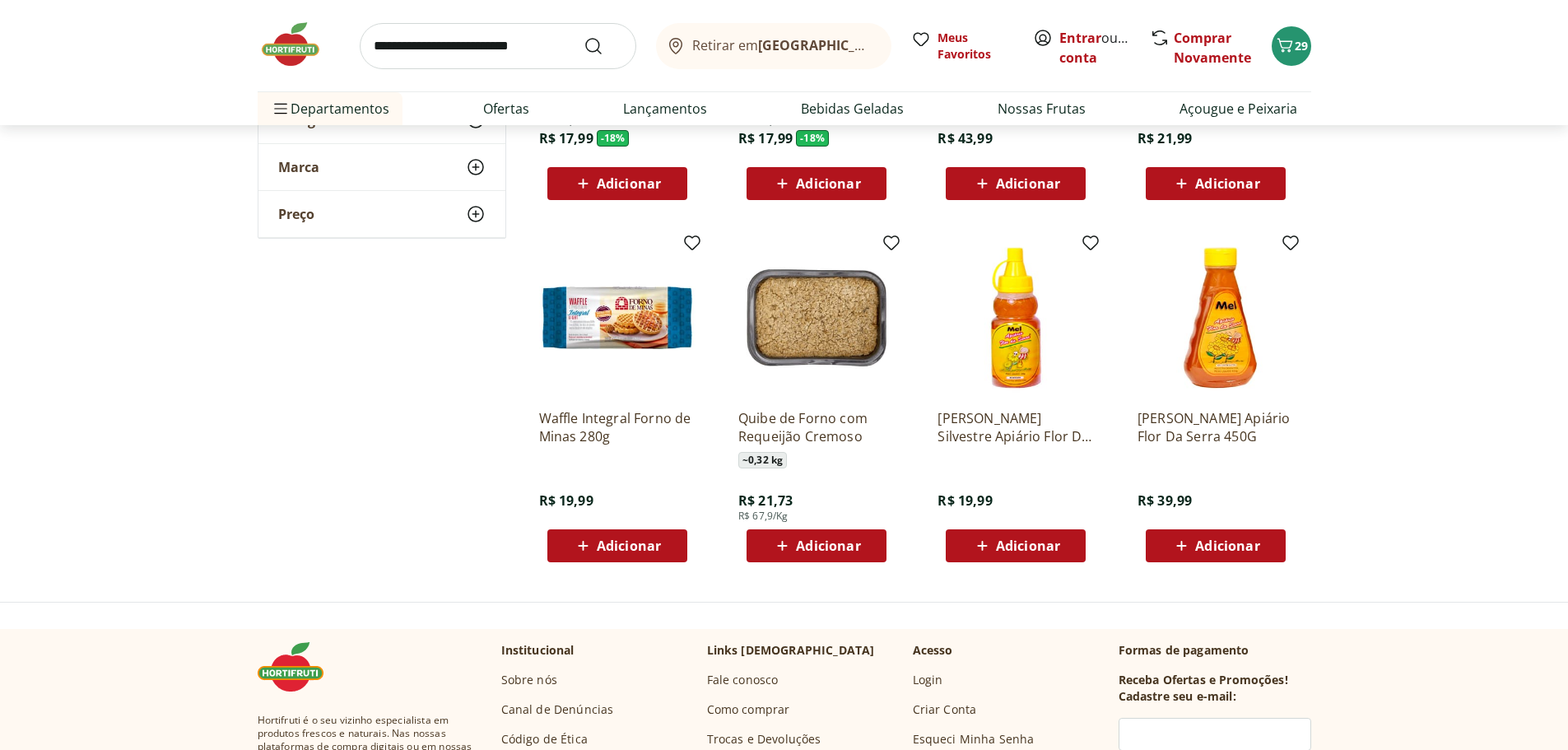
scroll to position [247, 0]
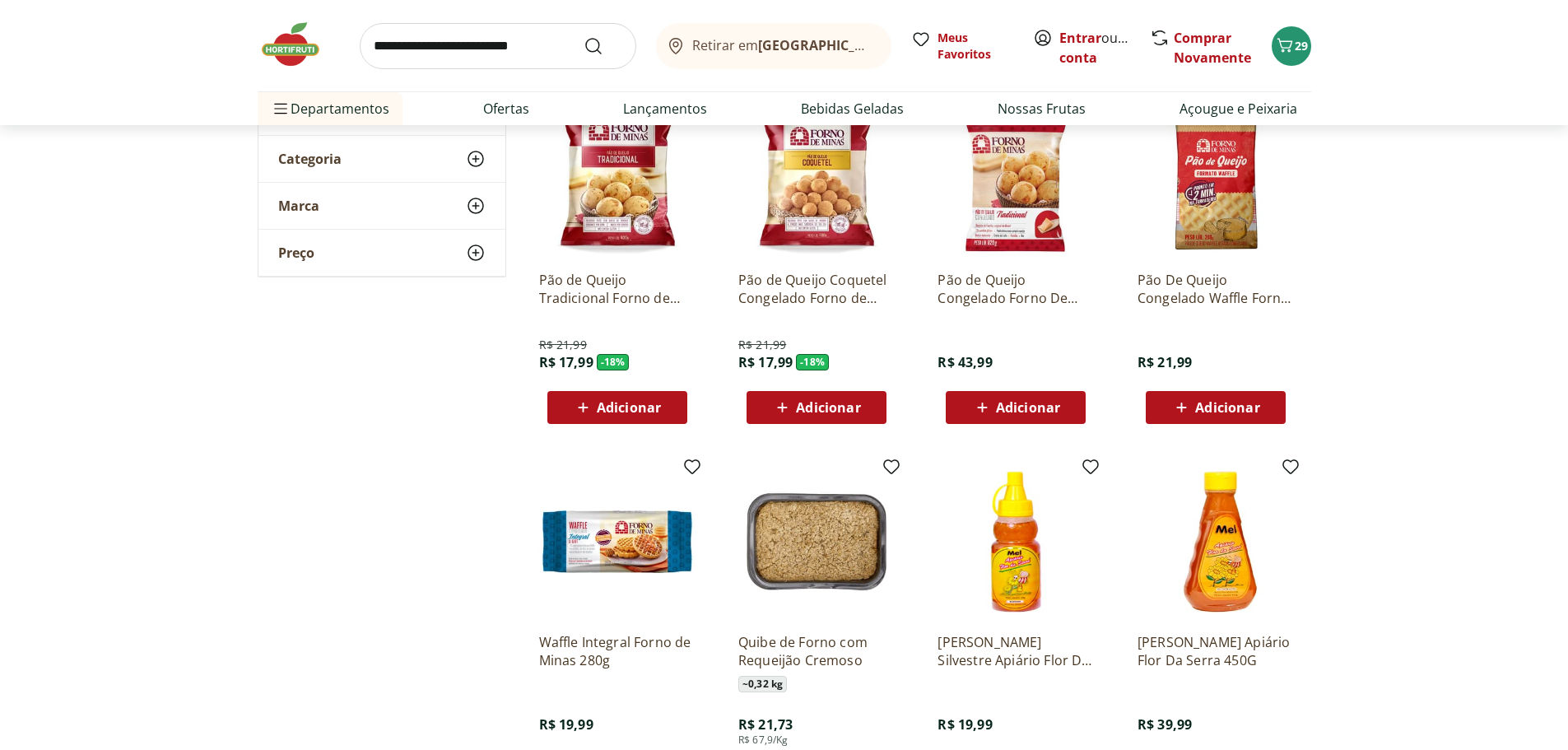
click at [404, 57] on input "search" at bounding box center [498, 46] width 276 height 46
type input "**********"
click at [584, 36] on button "Submit Search" at bounding box center [603, 45] width 39 height 20
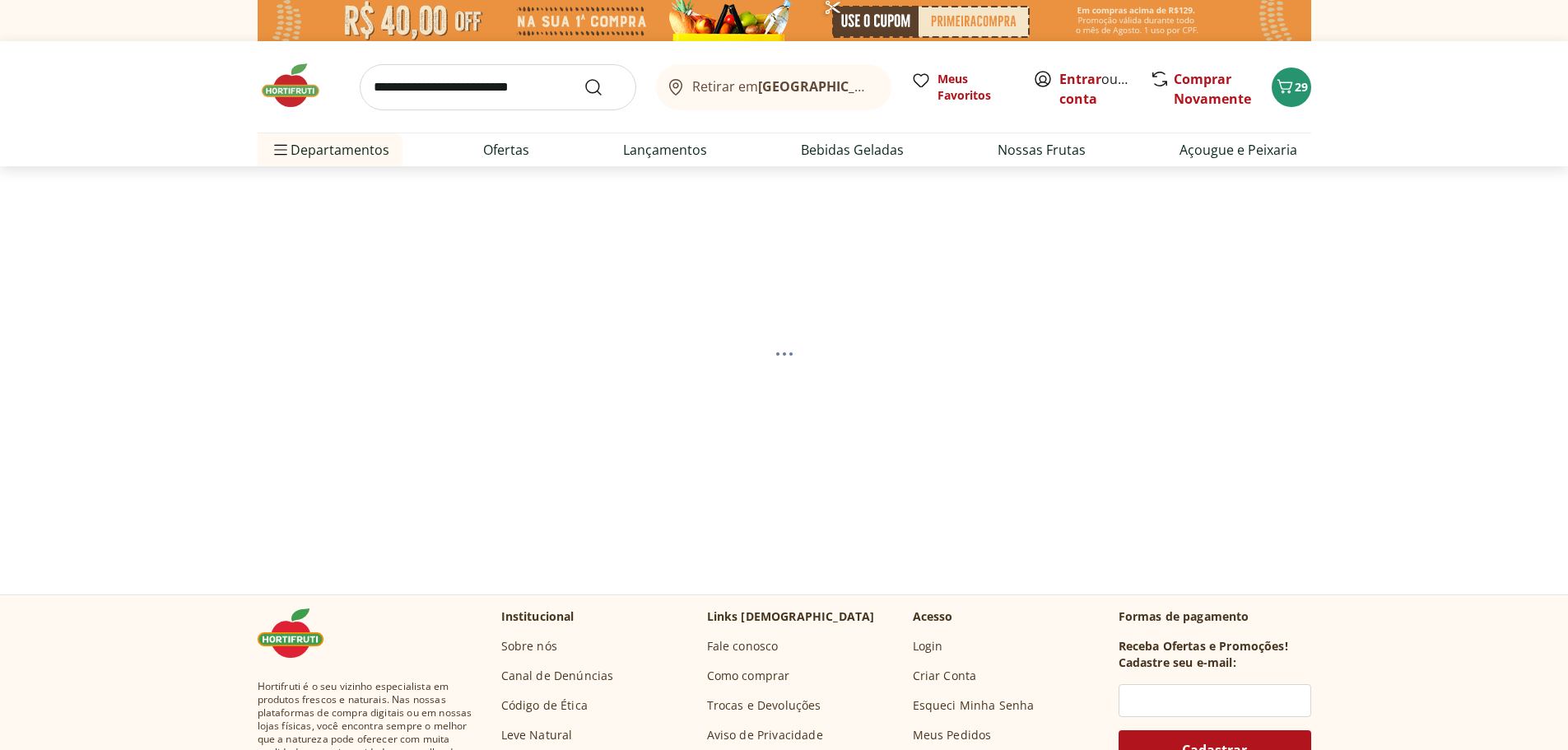
select select "**********"
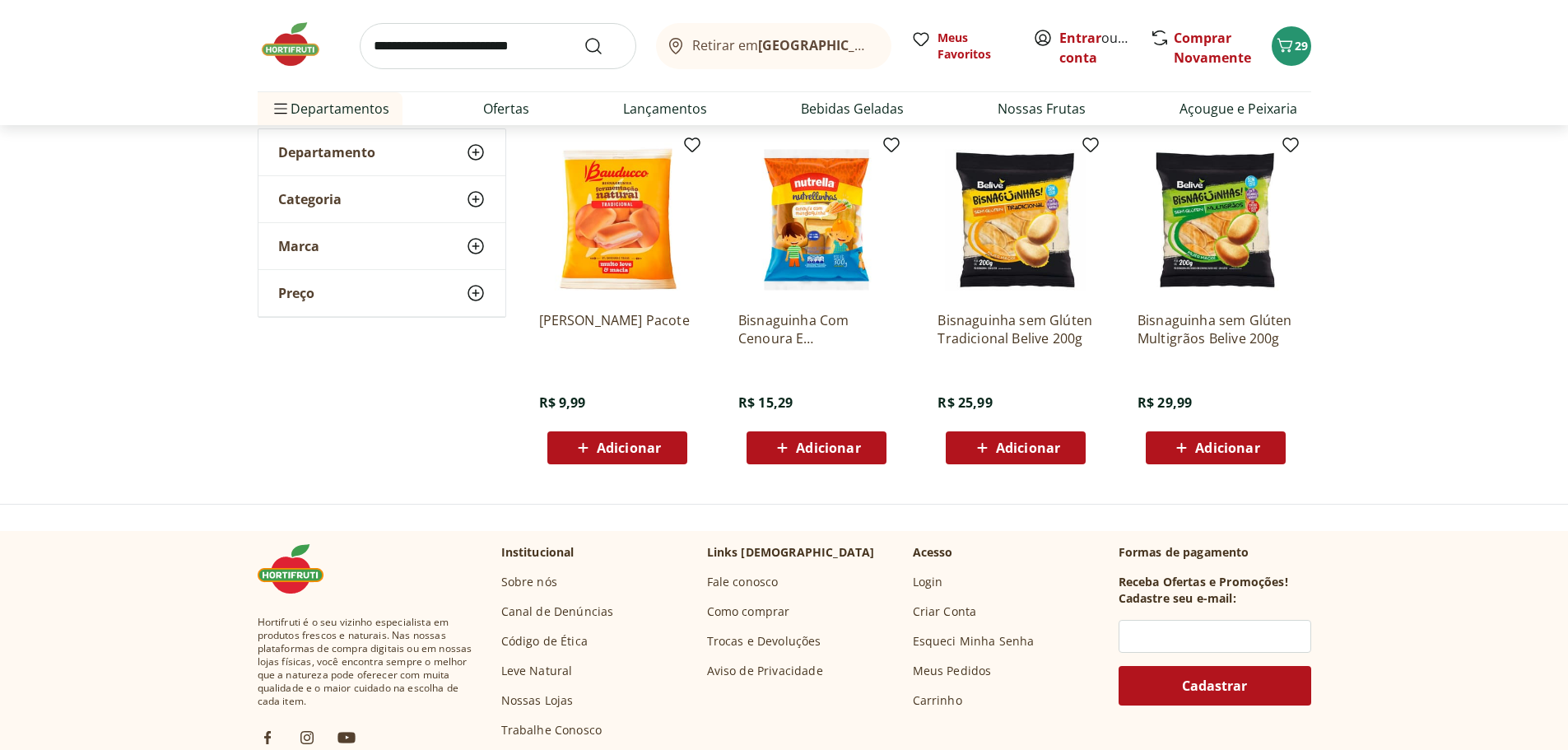
scroll to position [329, 0]
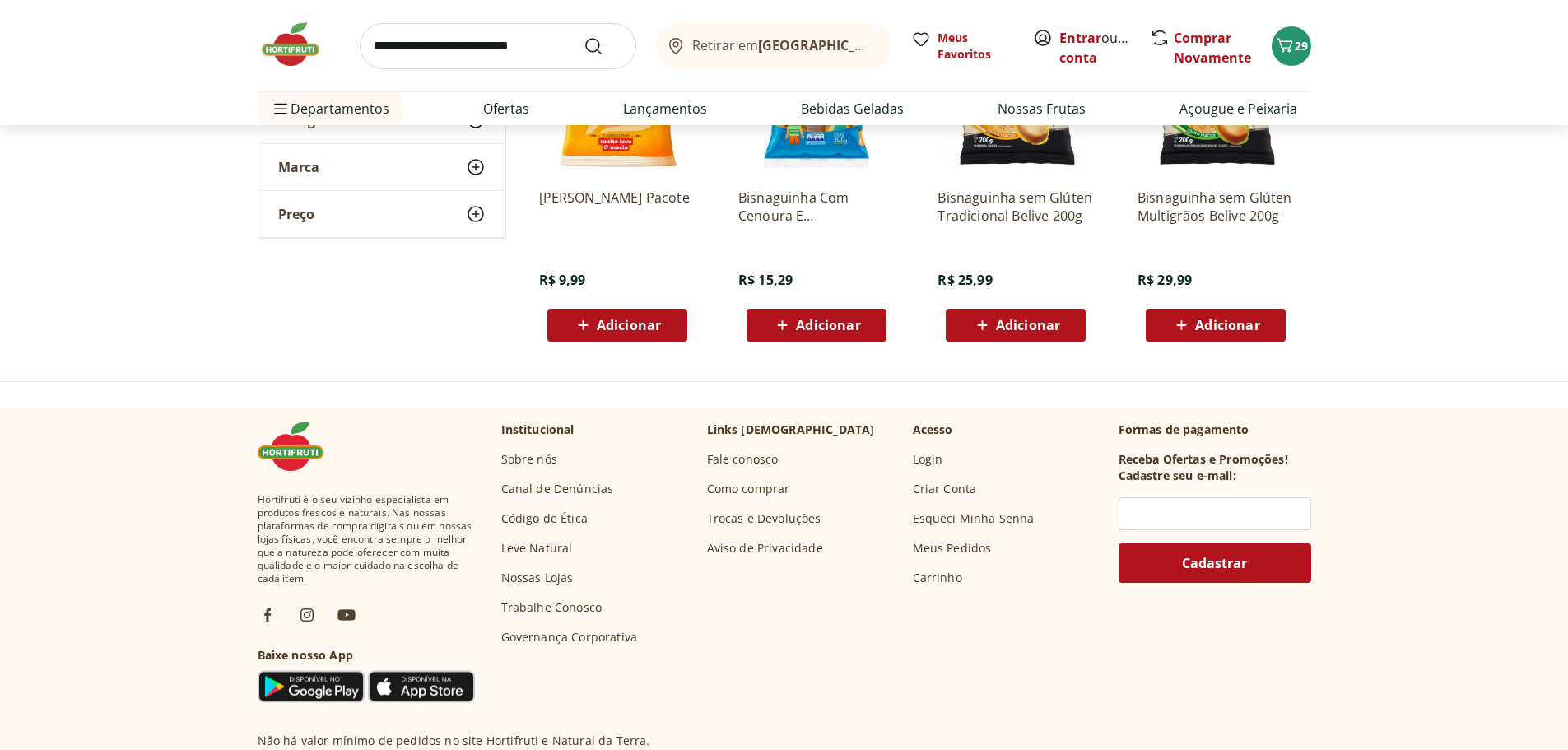
click at [608, 318] on span "Adicionar" at bounding box center [629, 324] width 64 height 13
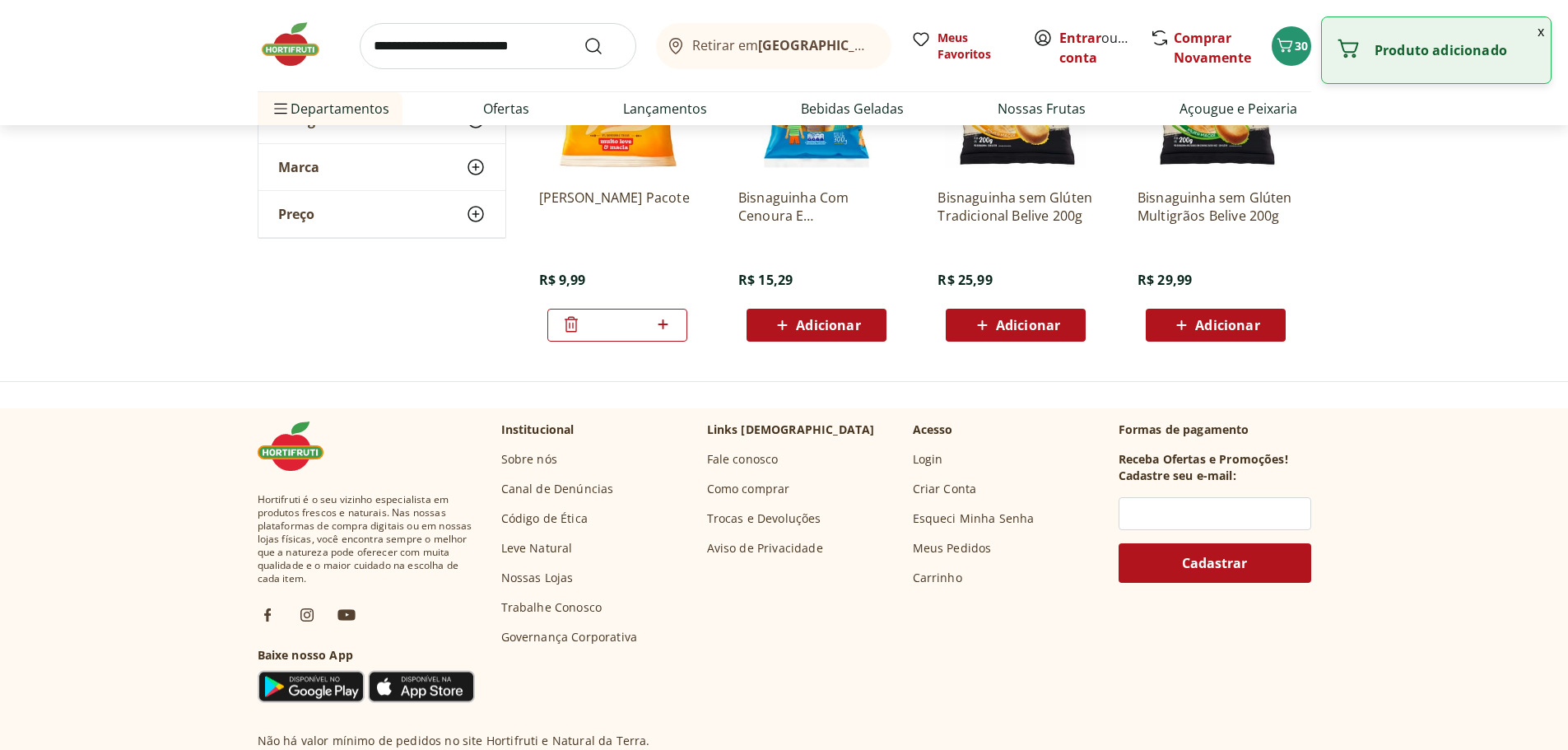
click at [423, 47] on input "search" at bounding box center [498, 46] width 276 height 46
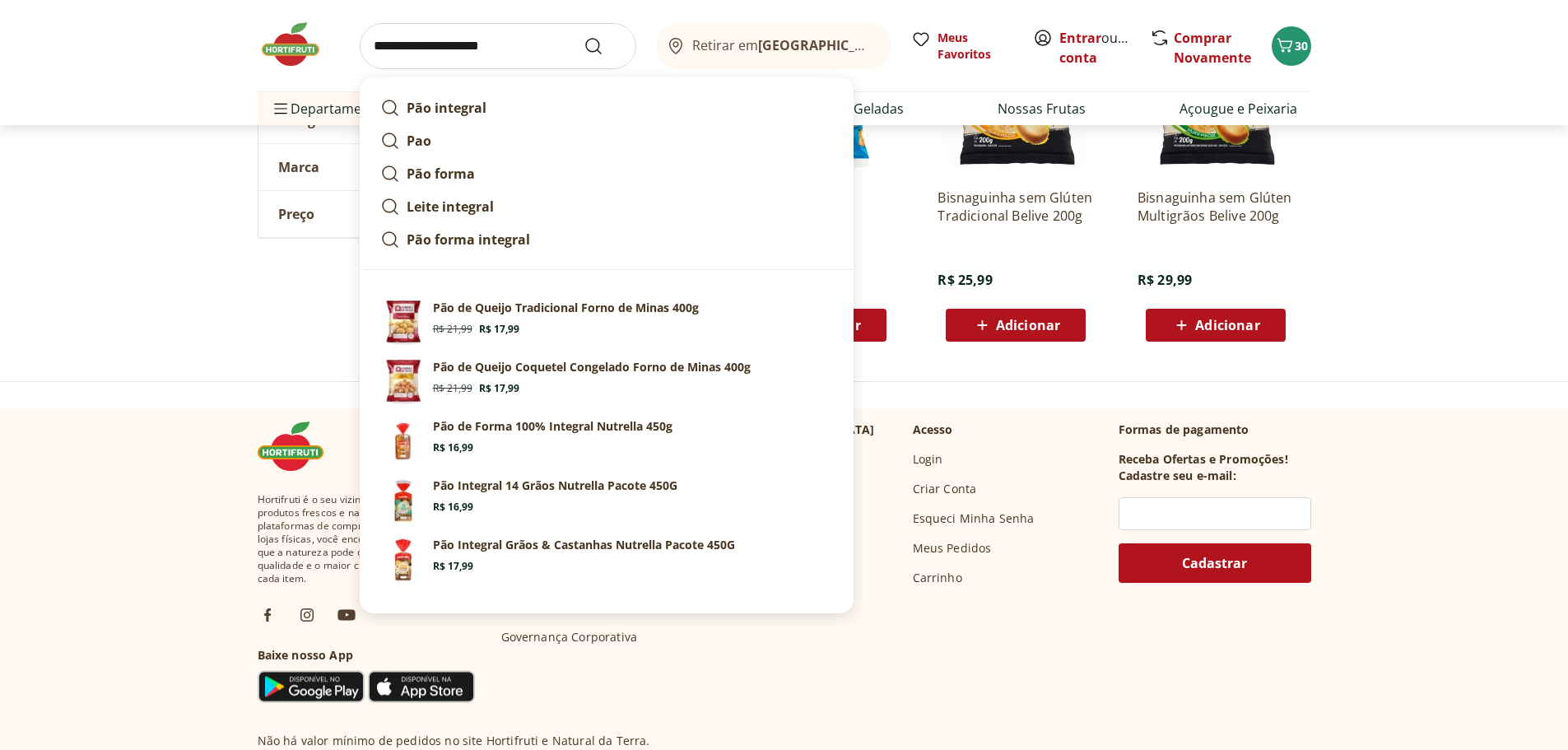
type input "**********"
click at [584, 36] on button "Submit Search" at bounding box center [603, 45] width 39 height 20
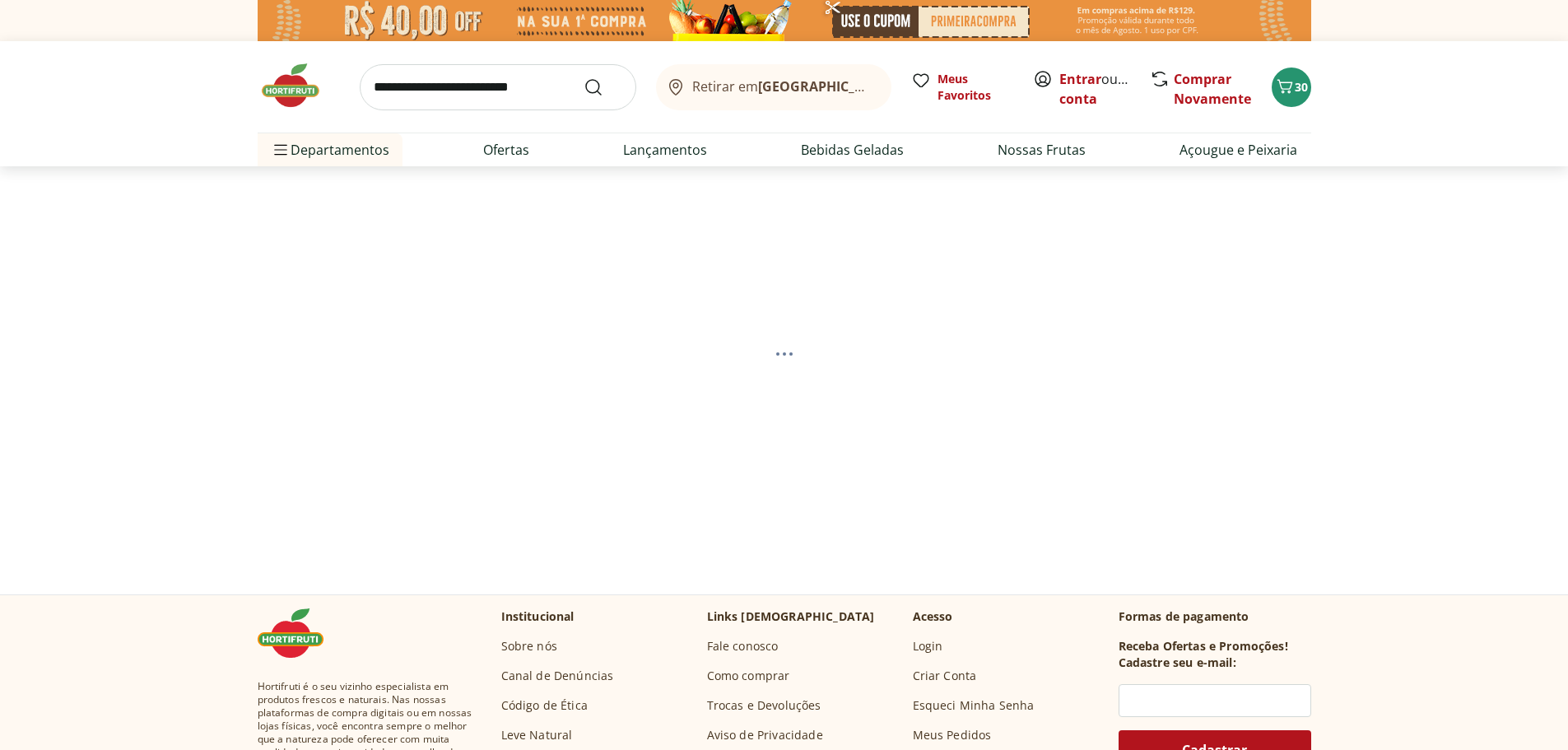
select select "**********"
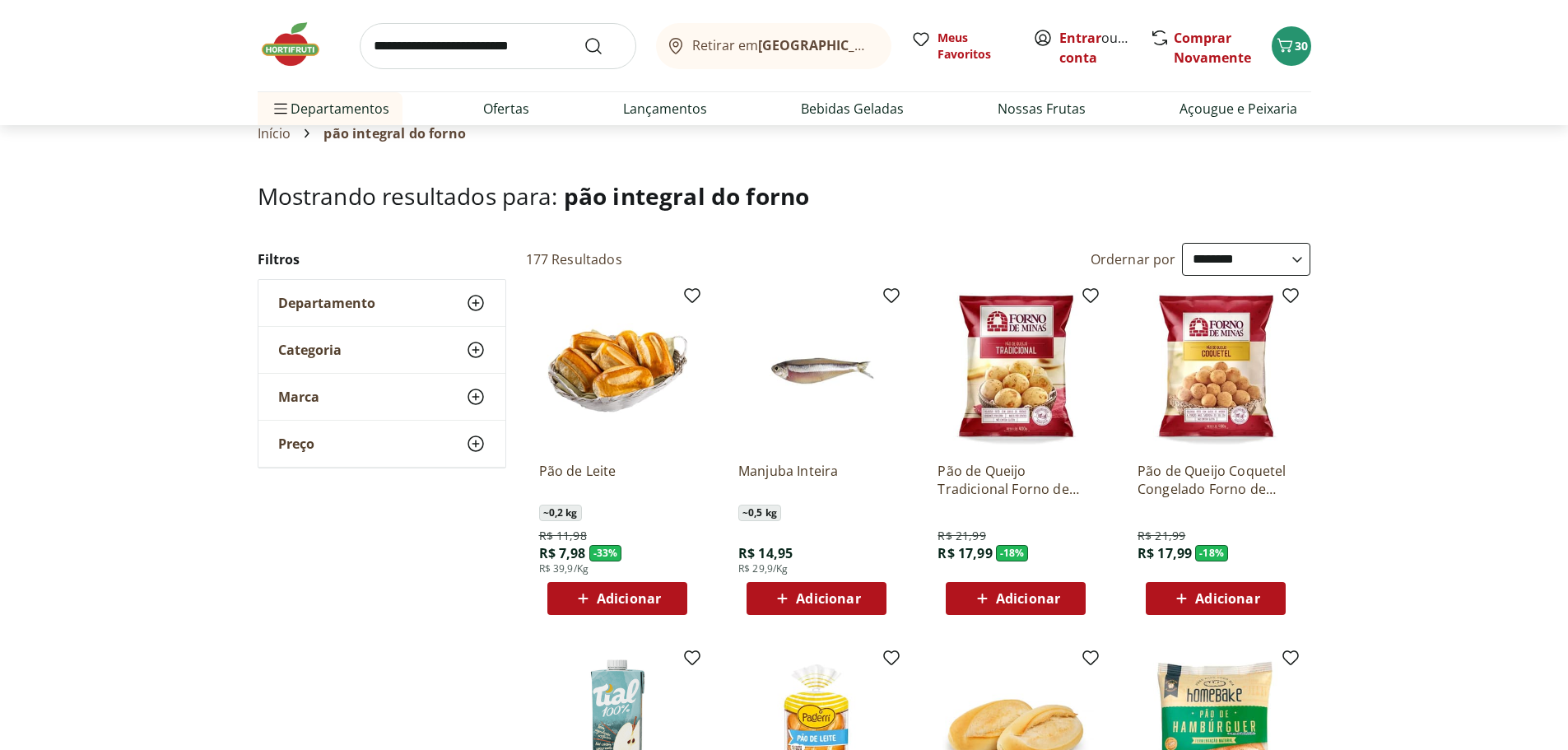
scroll to position [329, 0]
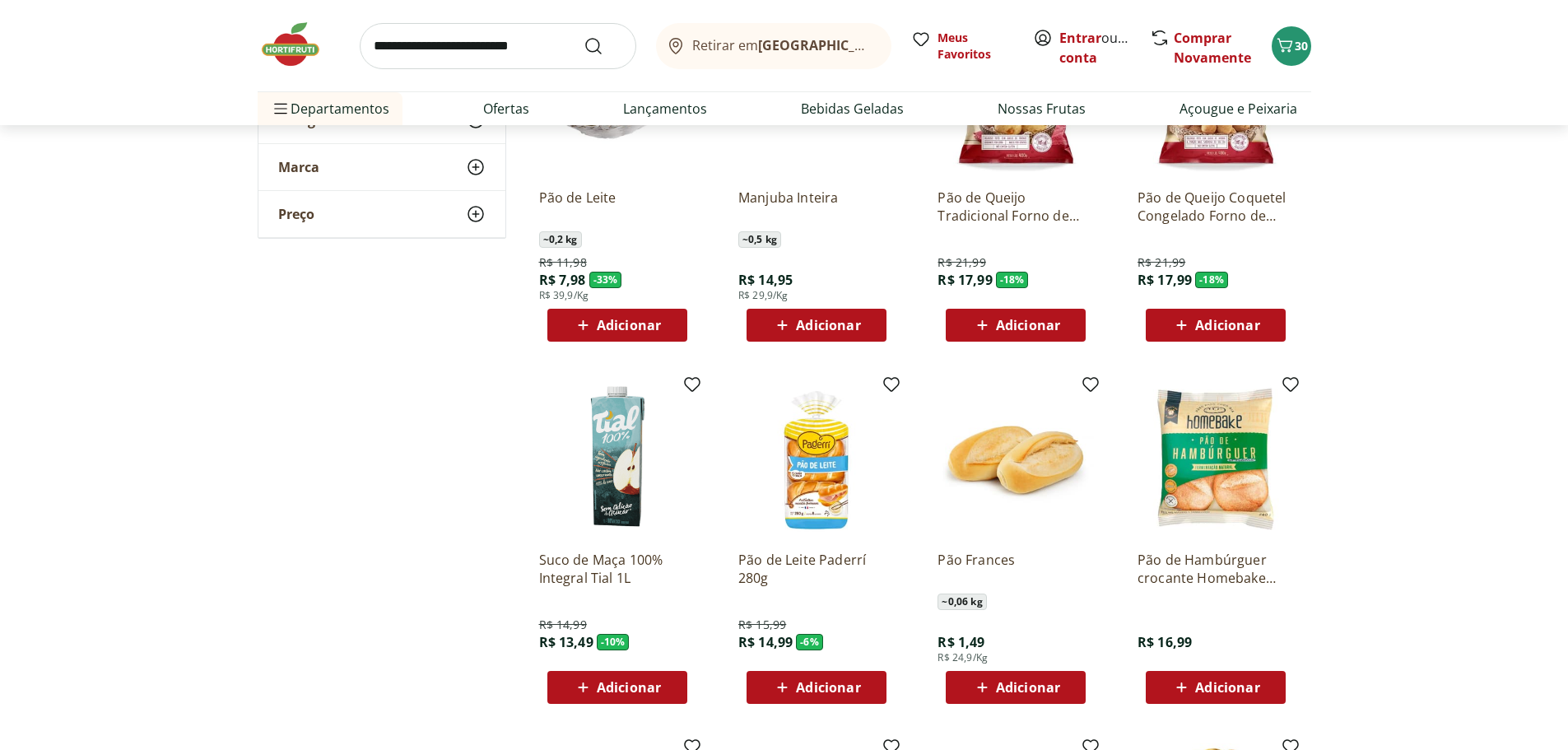
click at [413, 32] on input "search" at bounding box center [498, 46] width 276 height 46
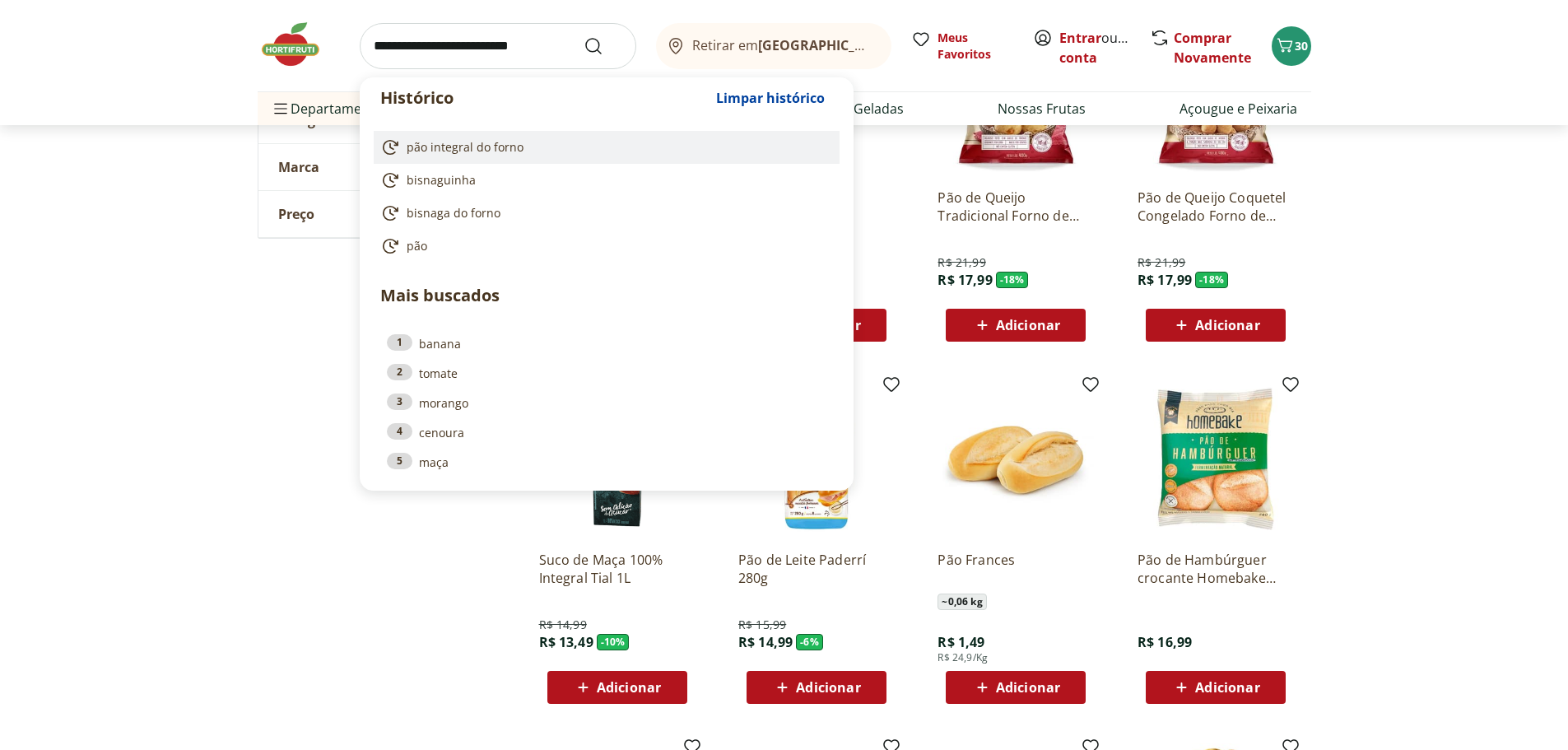
click at [485, 149] on span "pão integral do forno" at bounding box center [465, 147] width 117 height 16
type input "**********"
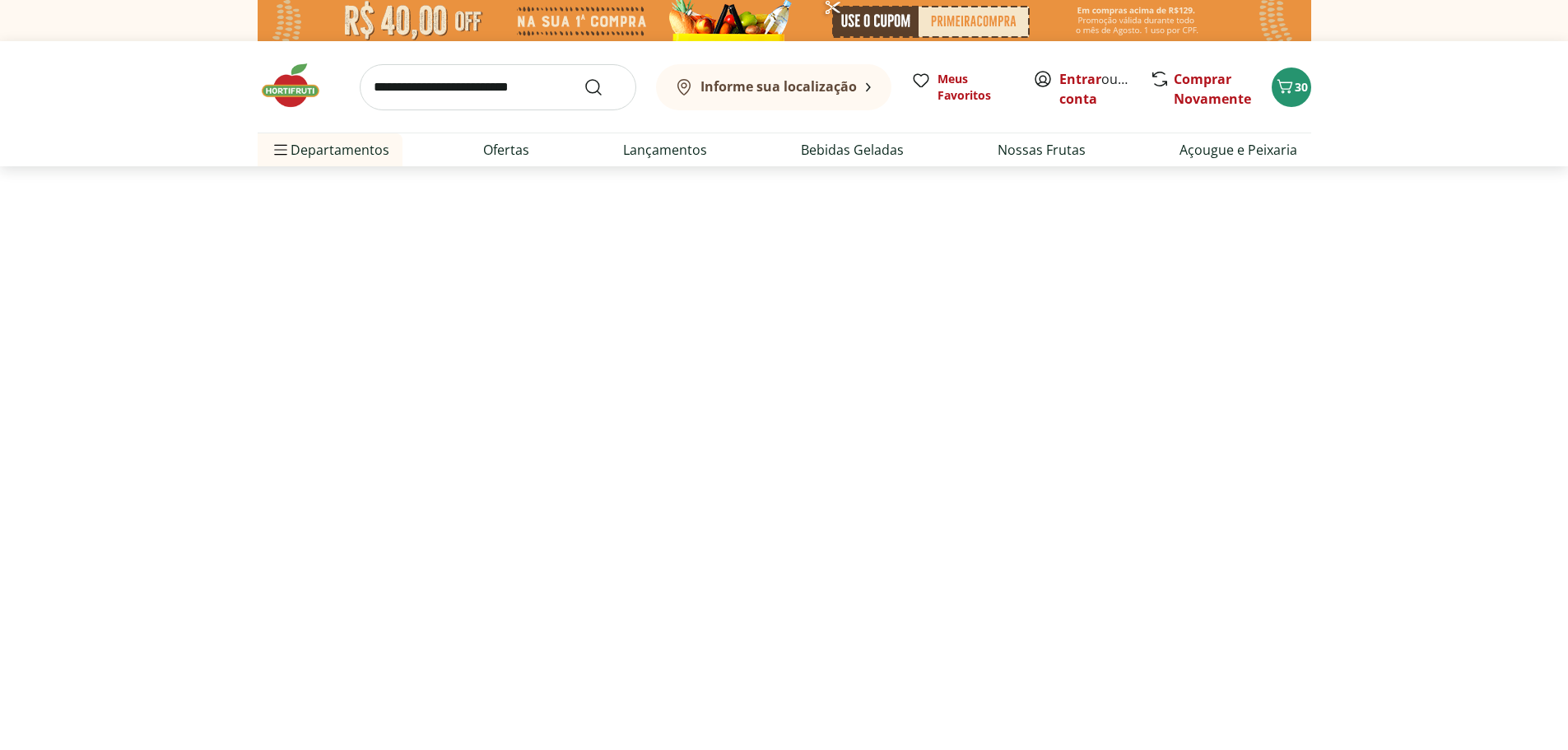
select select "**********"
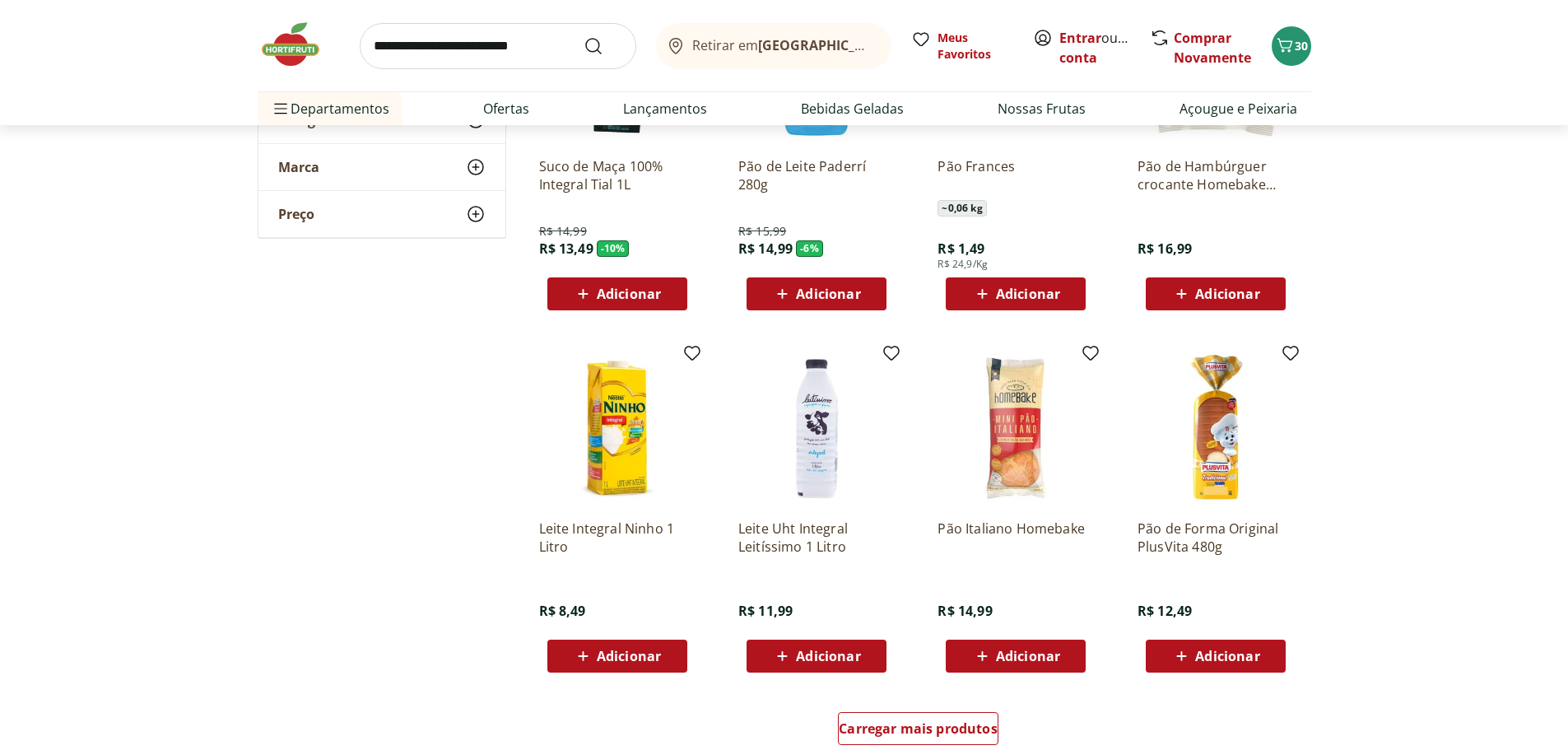
scroll to position [905, 0]
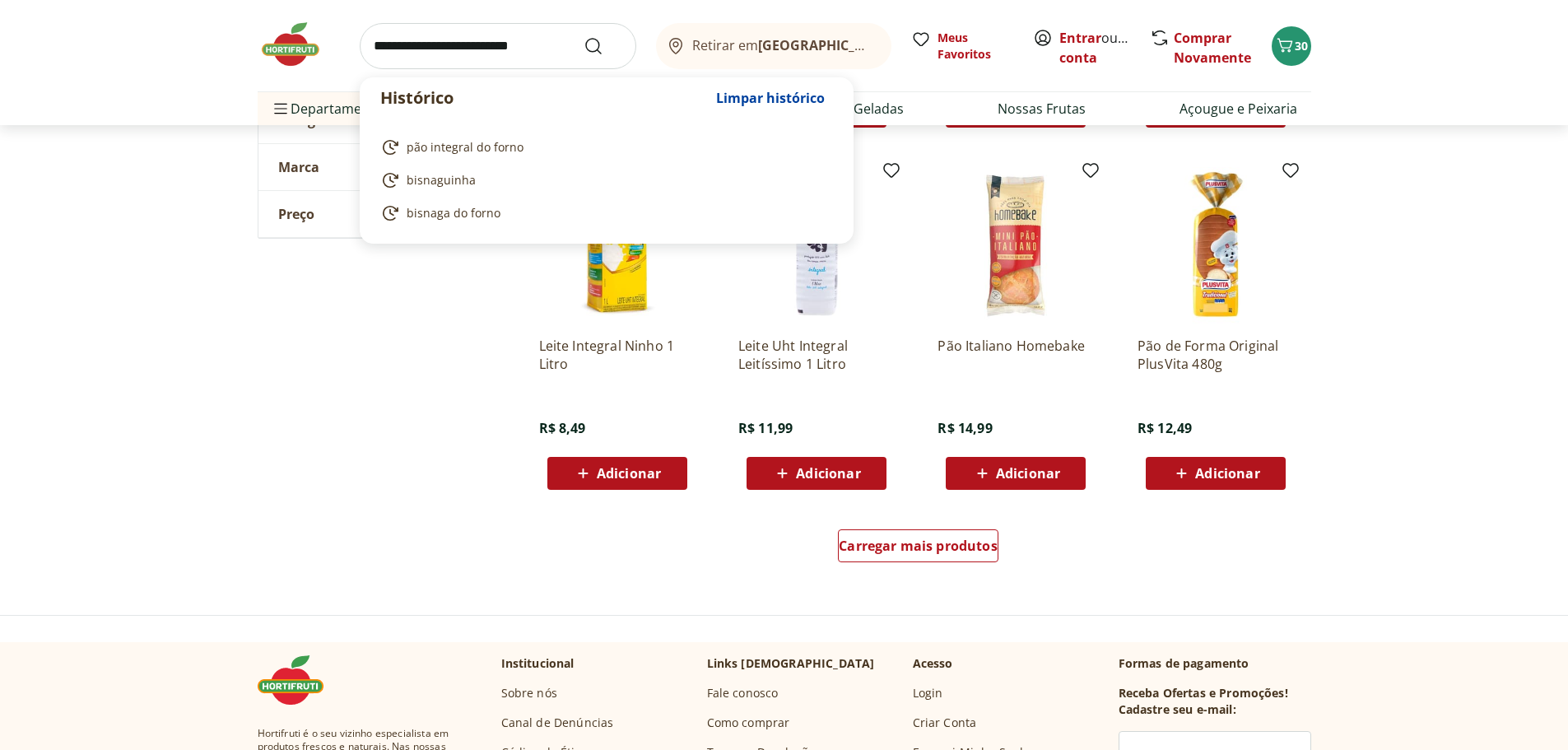
click at [429, 43] on input "search" at bounding box center [498, 46] width 276 height 46
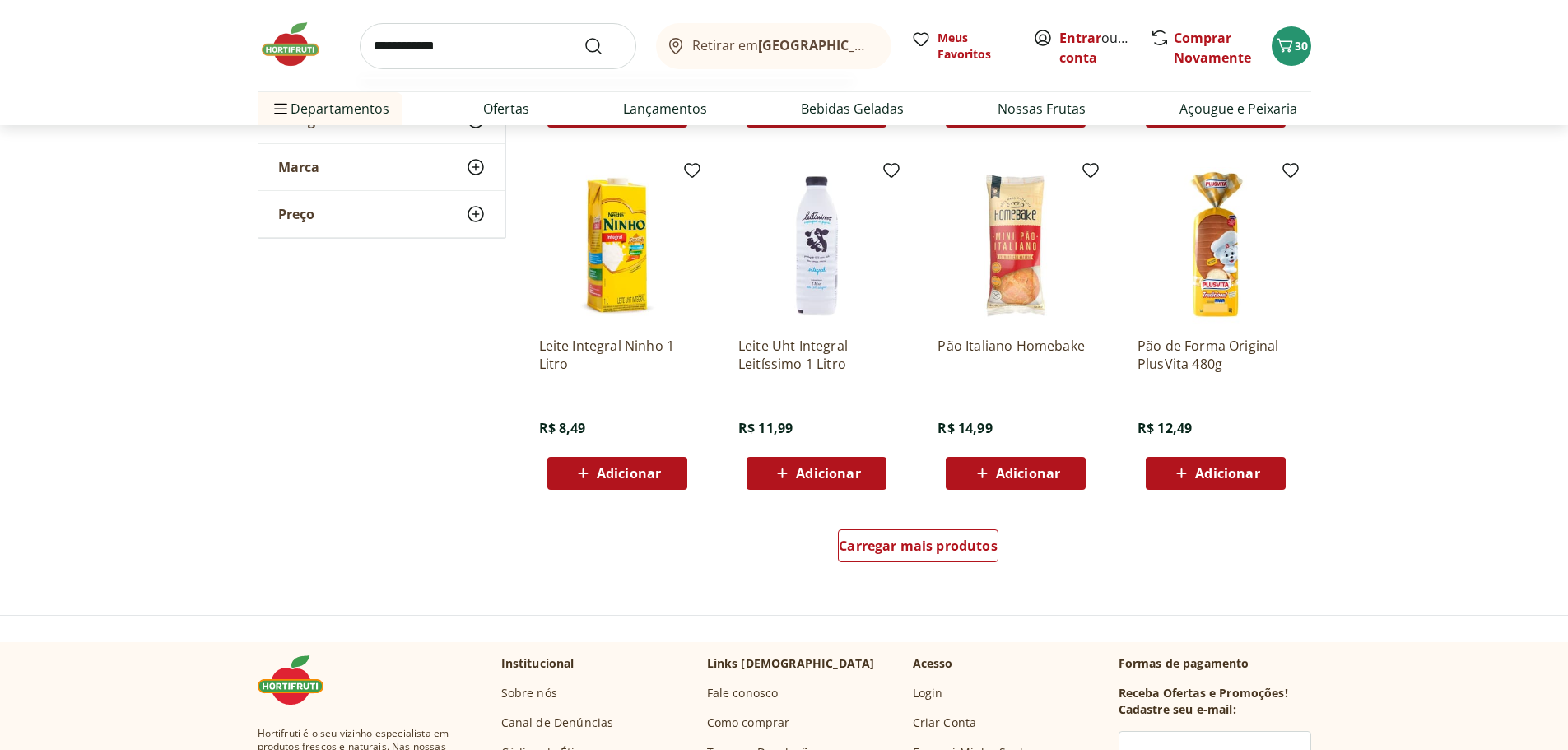
type input "**********"
click at [584, 36] on button "Submit Search" at bounding box center [603, 45] width 39 height 20
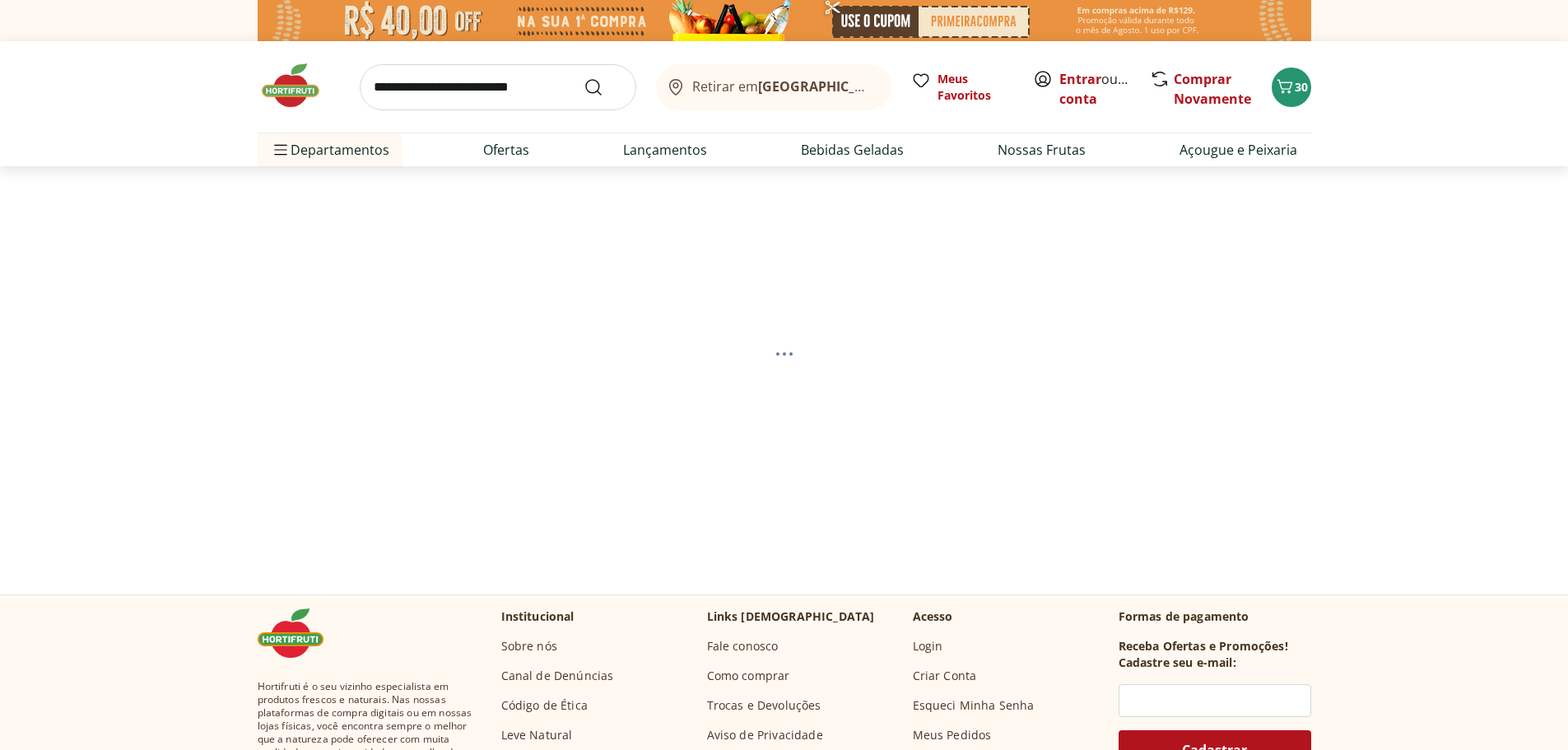
select select "**********"
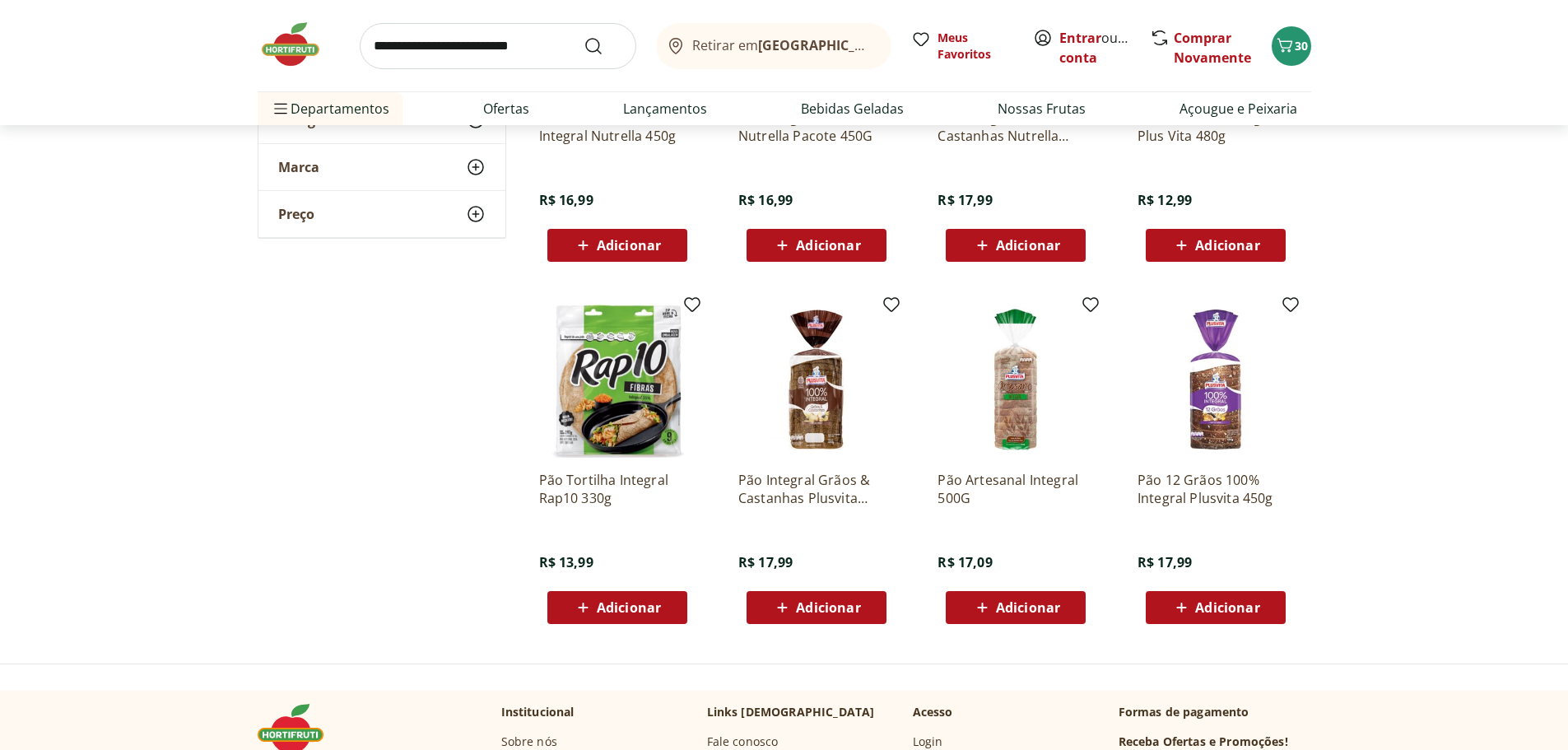
scroll to position [329, 0]
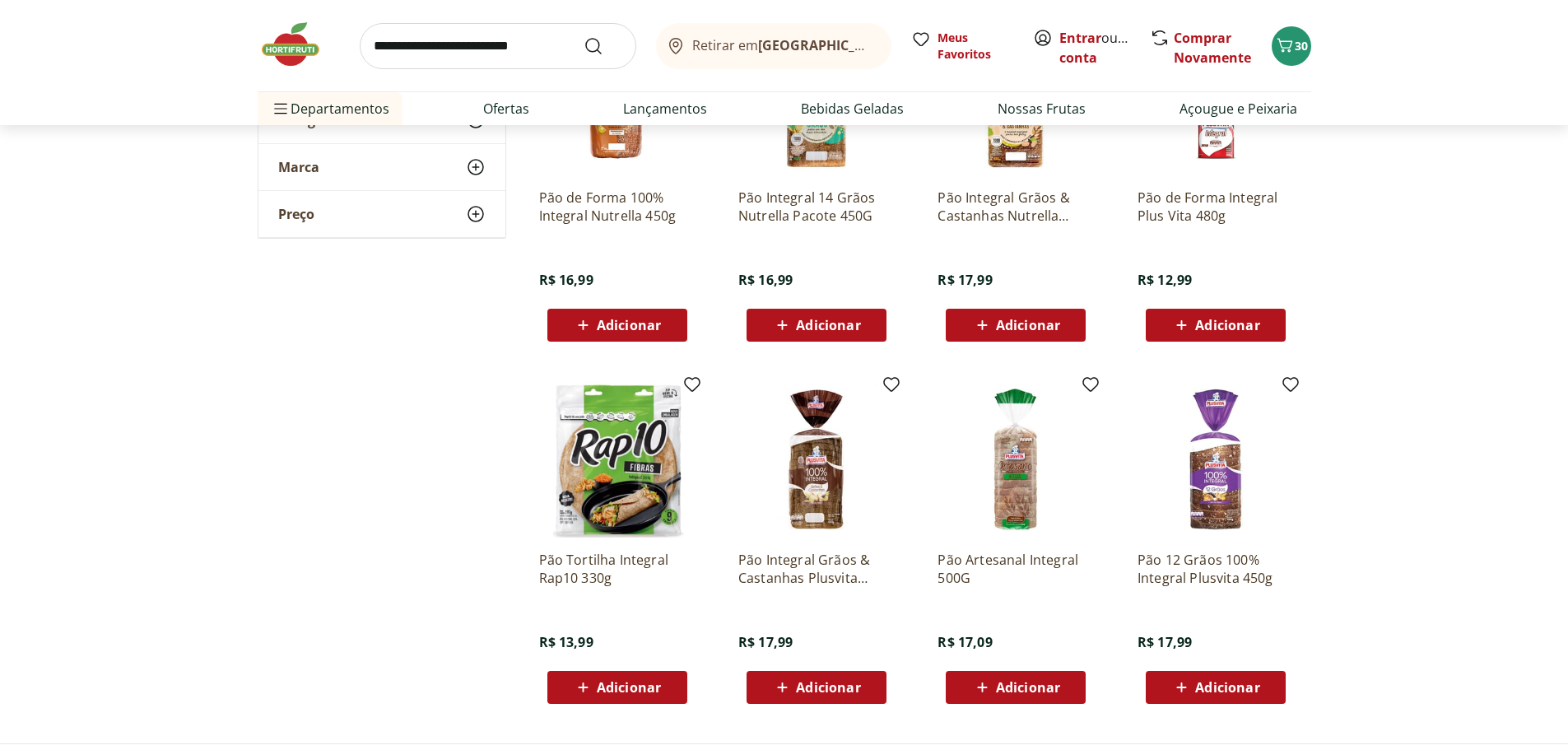
click at [1022, 474] on img at bounding box center [1015, 459] width 156 height 156
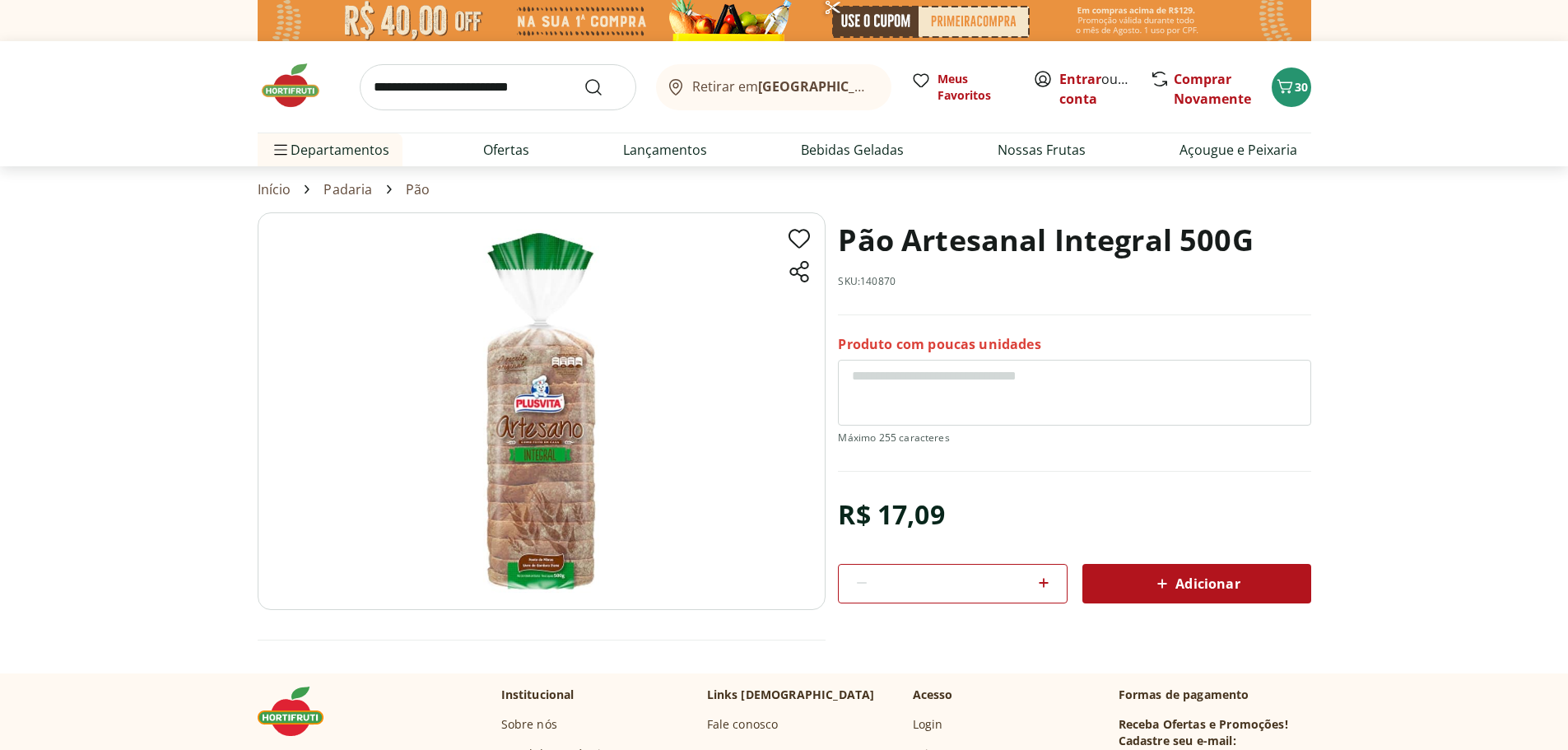
click at [474, 93] on input "search" at bounding box center [498, 87] width 276 height 46
type input "*******"
click button "Submit Search" at bounding box center [603, 87] width 39 height 20
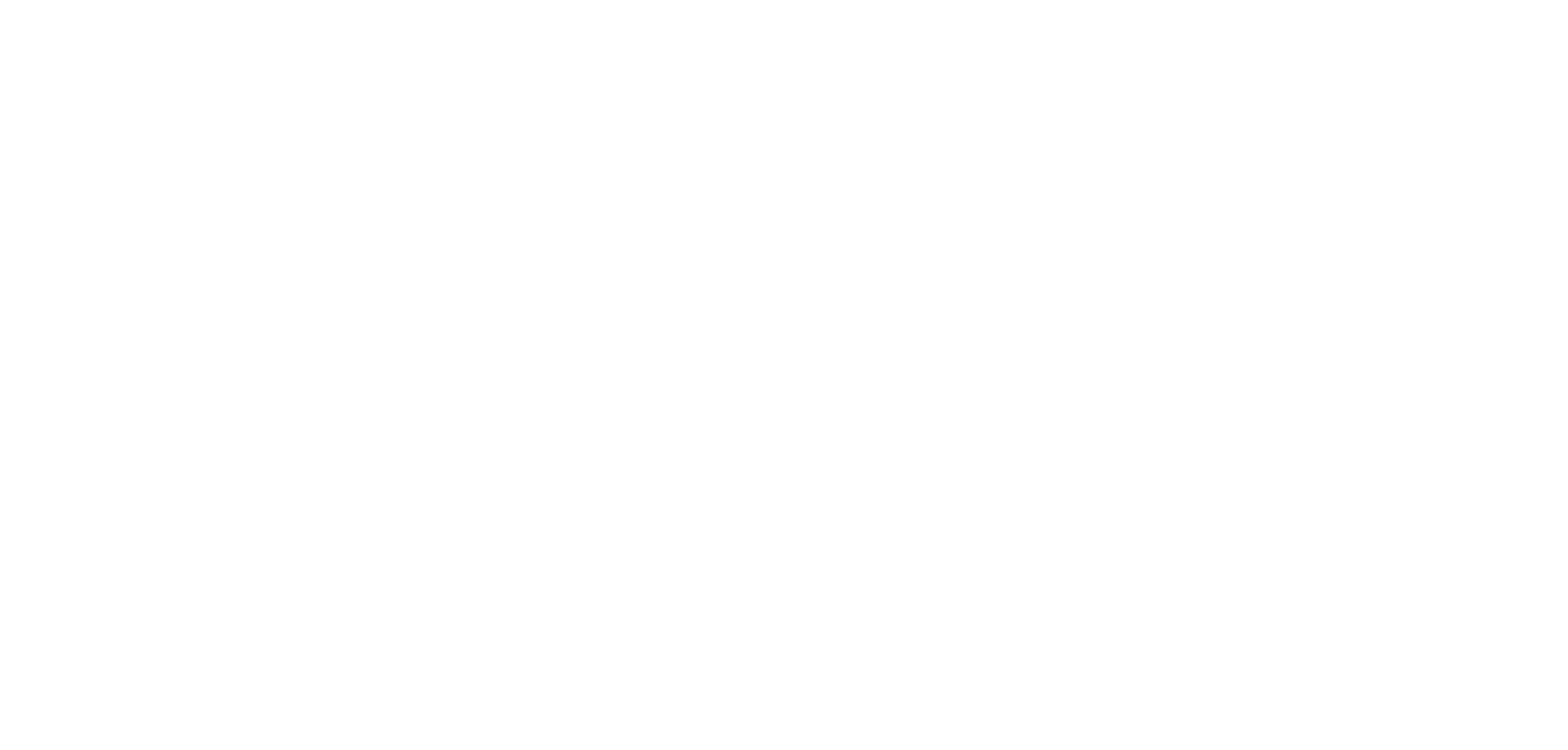
select select "**********"
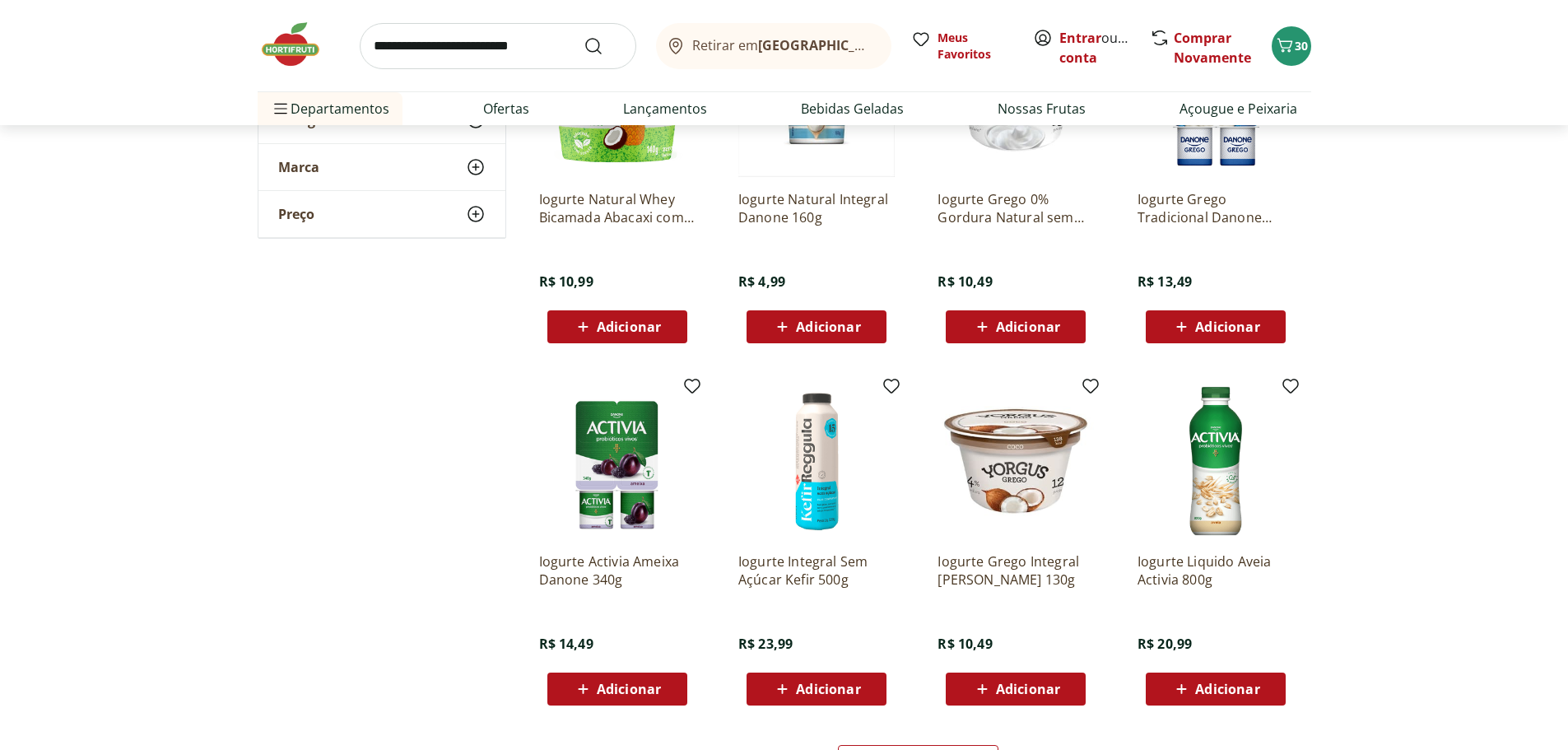
scroll to position [823, 0]
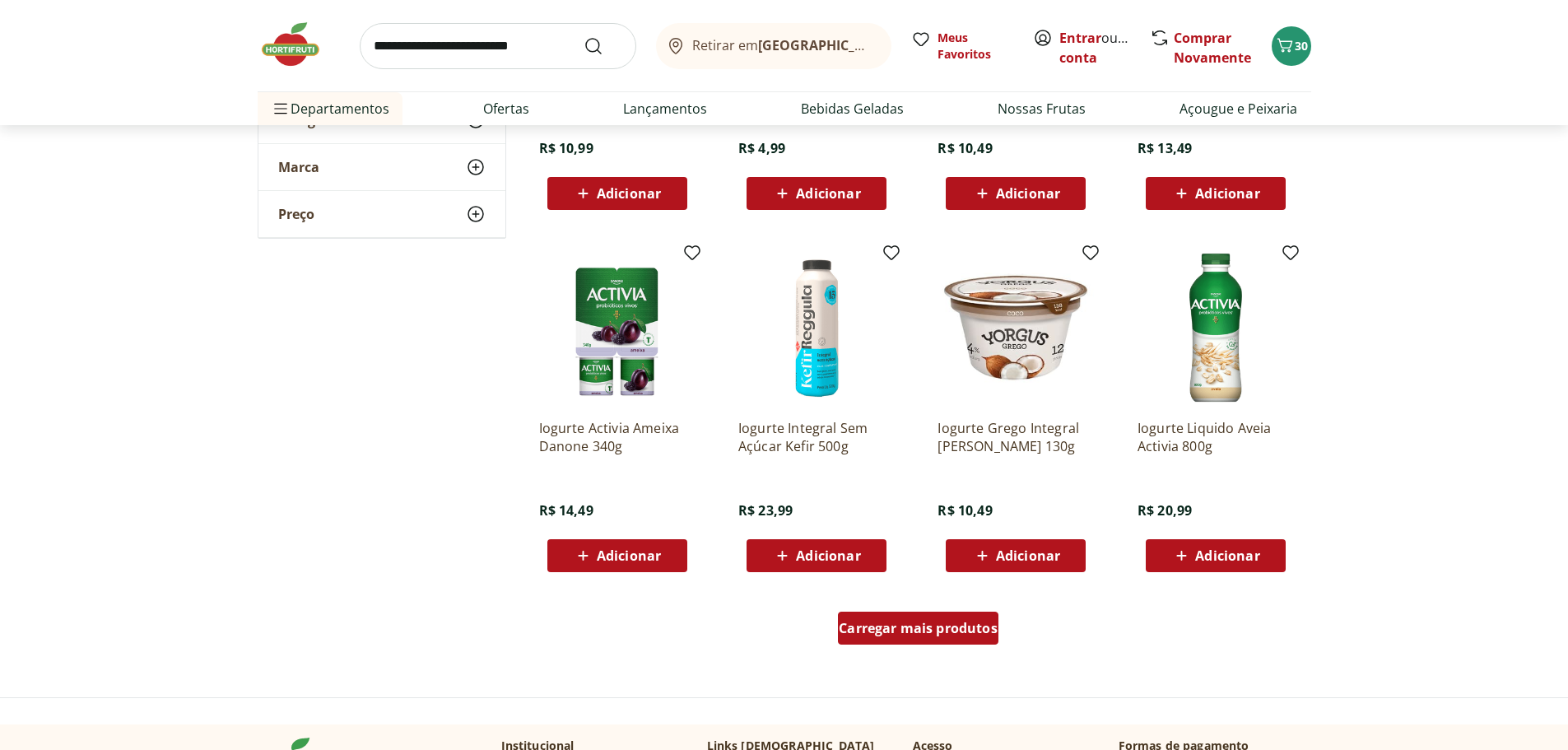
click at [922, 631] on span "Carregar mais produtos" at bounding box center [918, 627] width 159 height 13
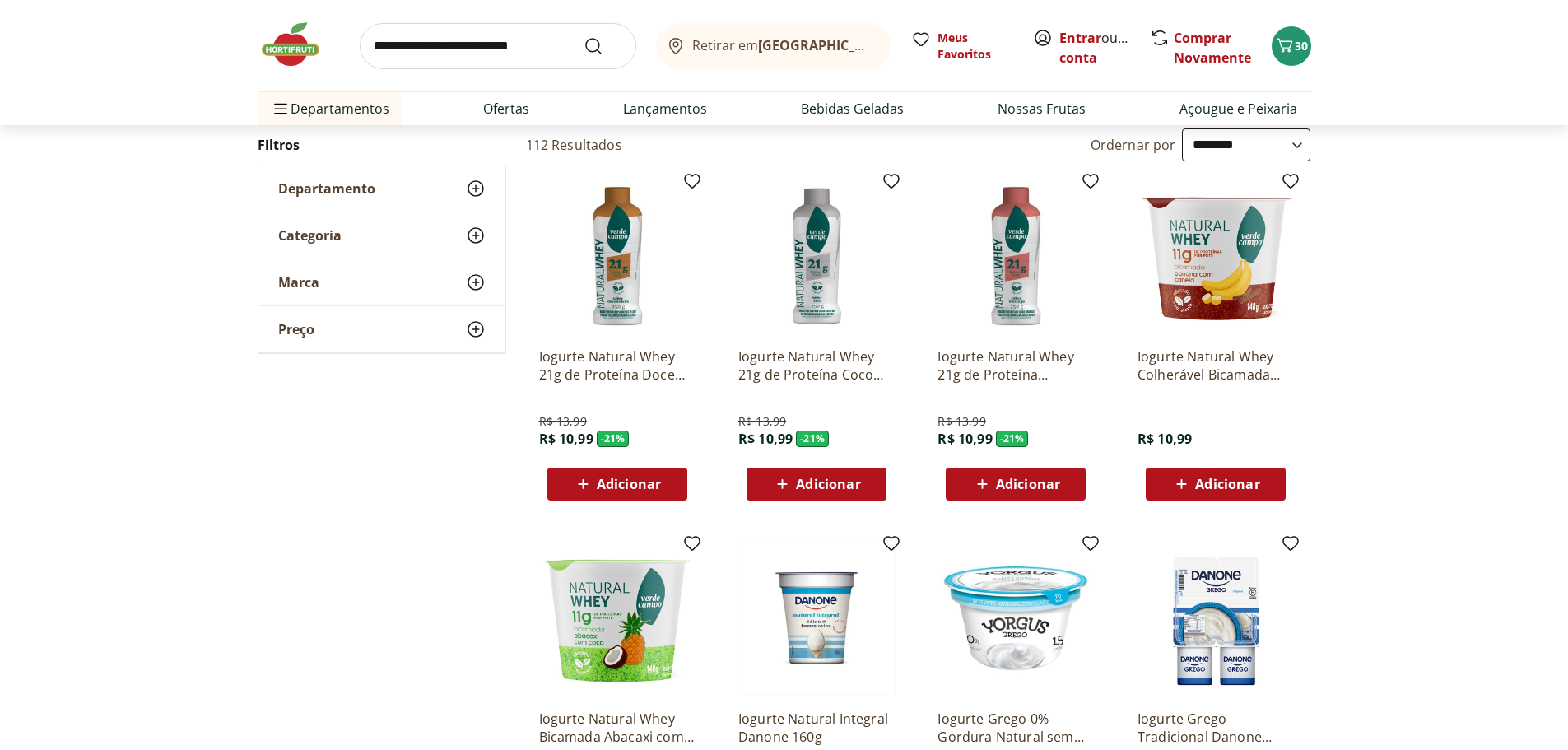
scroll to position [0, 0]
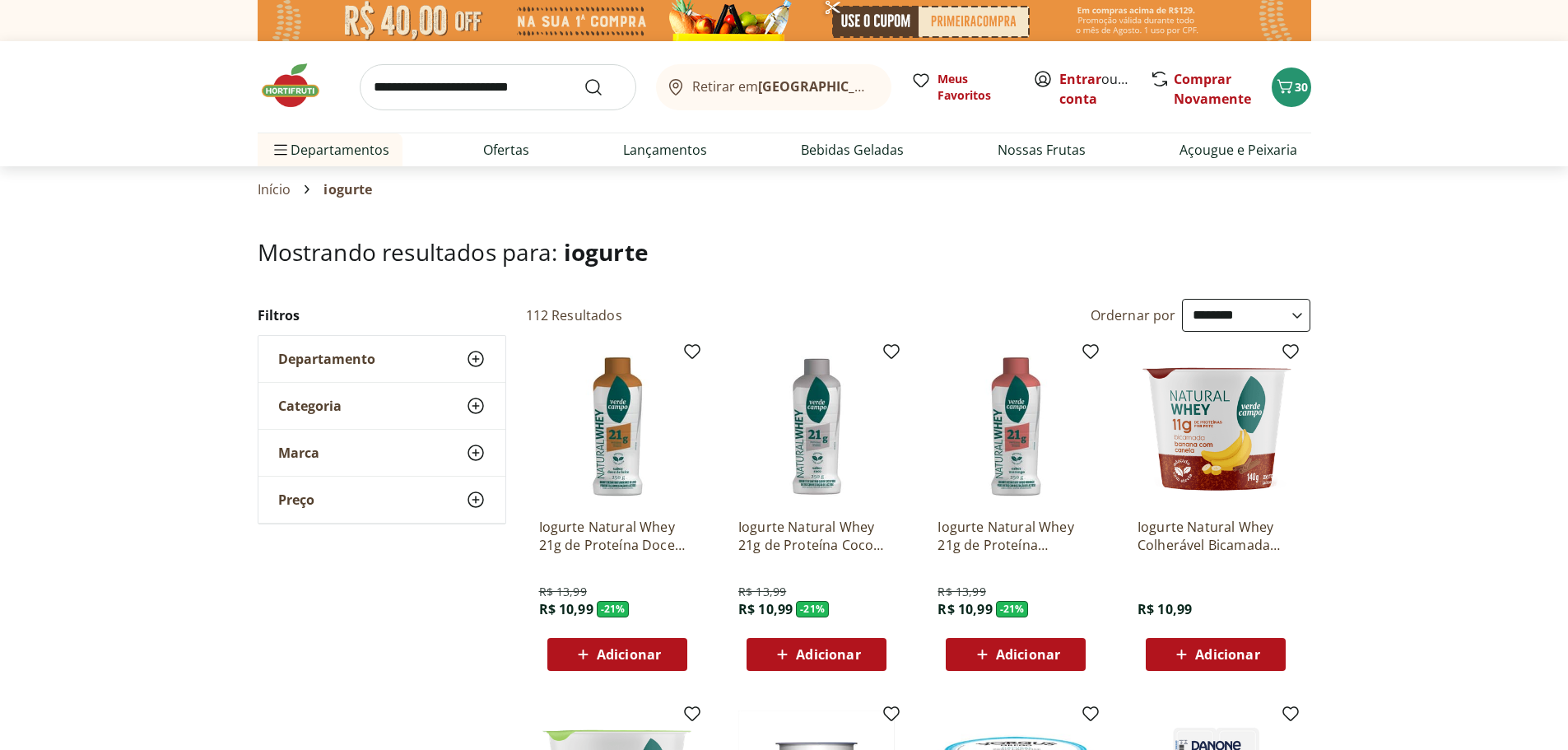
click at [483, 96] on input "search" at bounding box center [498, 87] width 276 height 46
type input "****"
click at [584, 78] on button "Submit Search" at bounding box center [603, 87] width 39 height 20
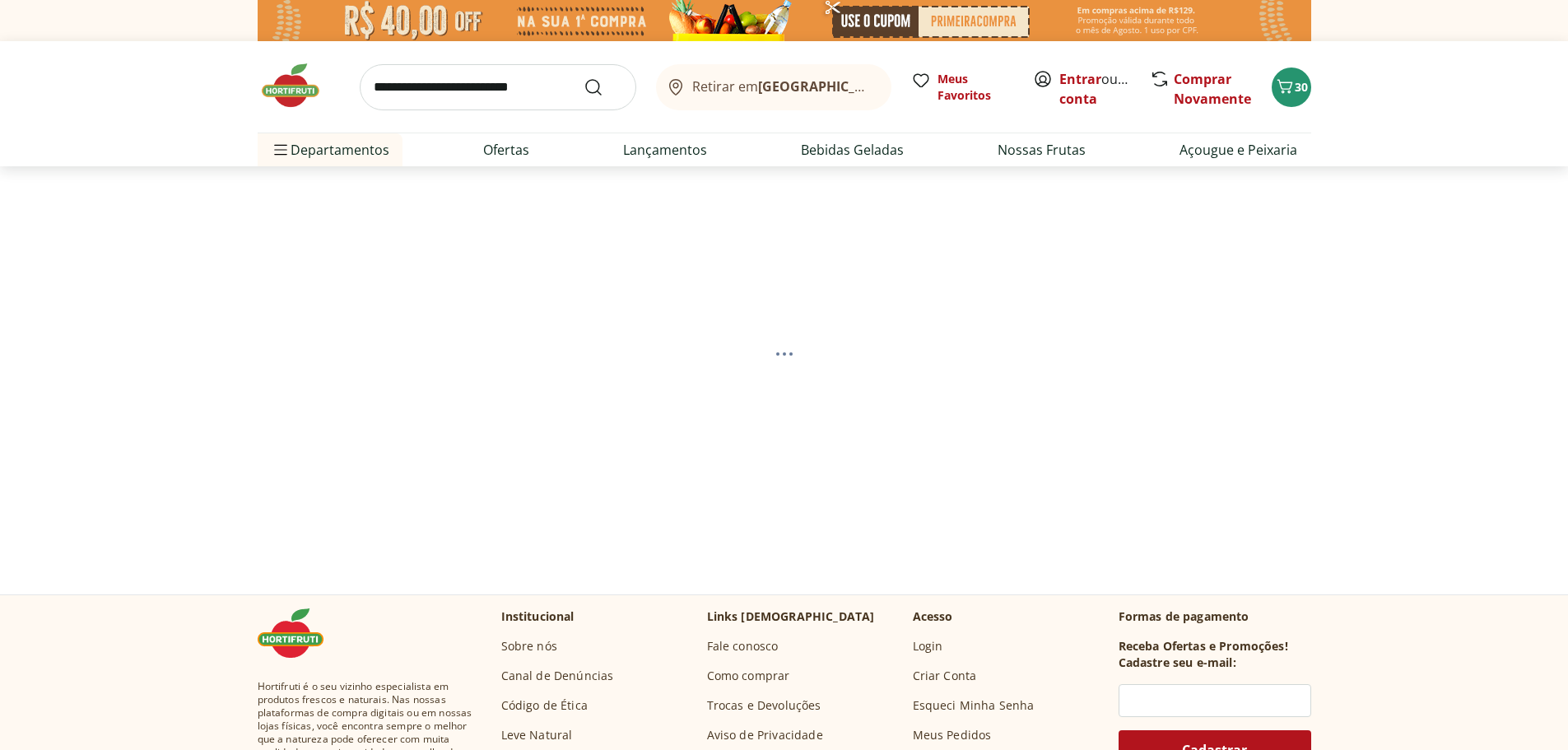
select select "**********"
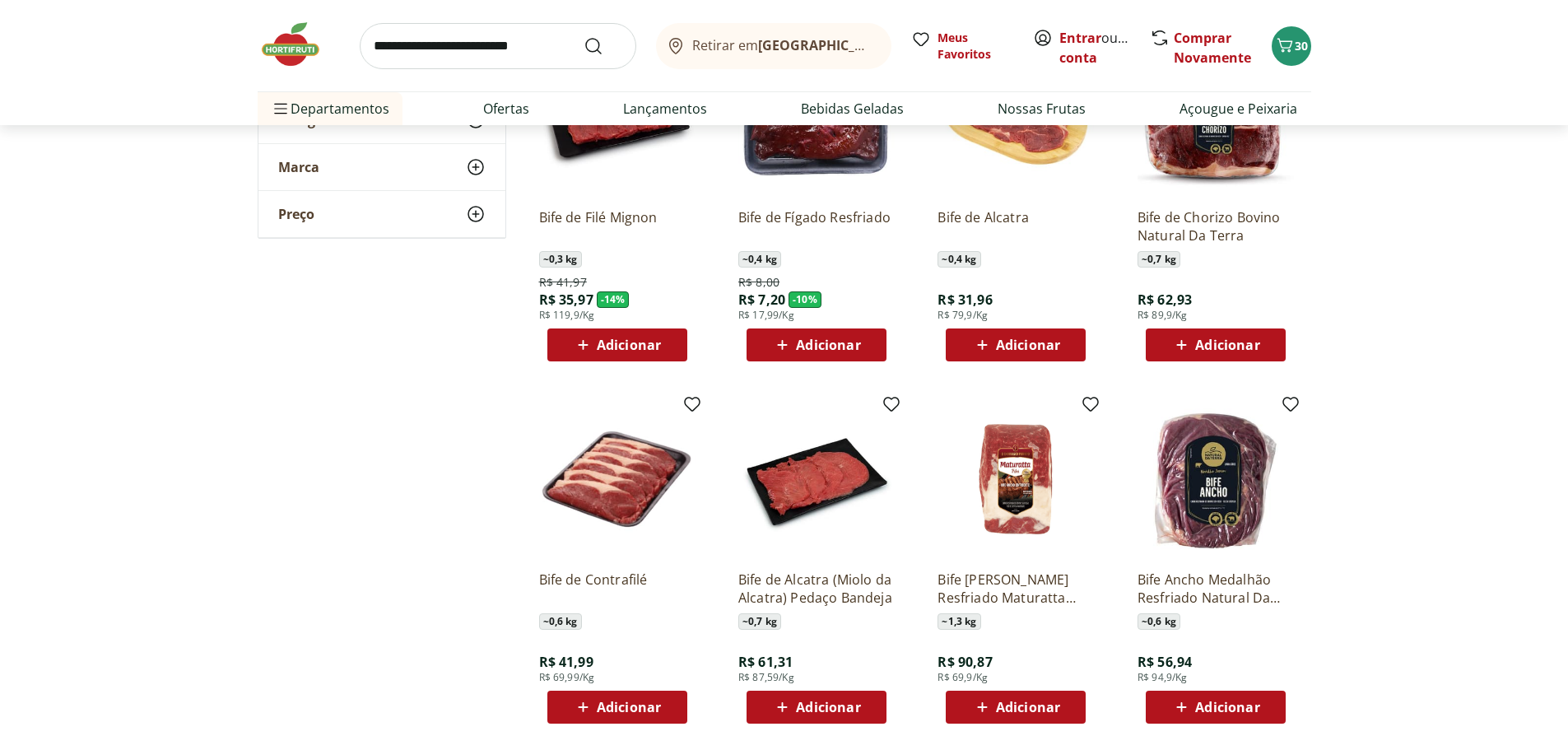
scroll to position [329, 0]
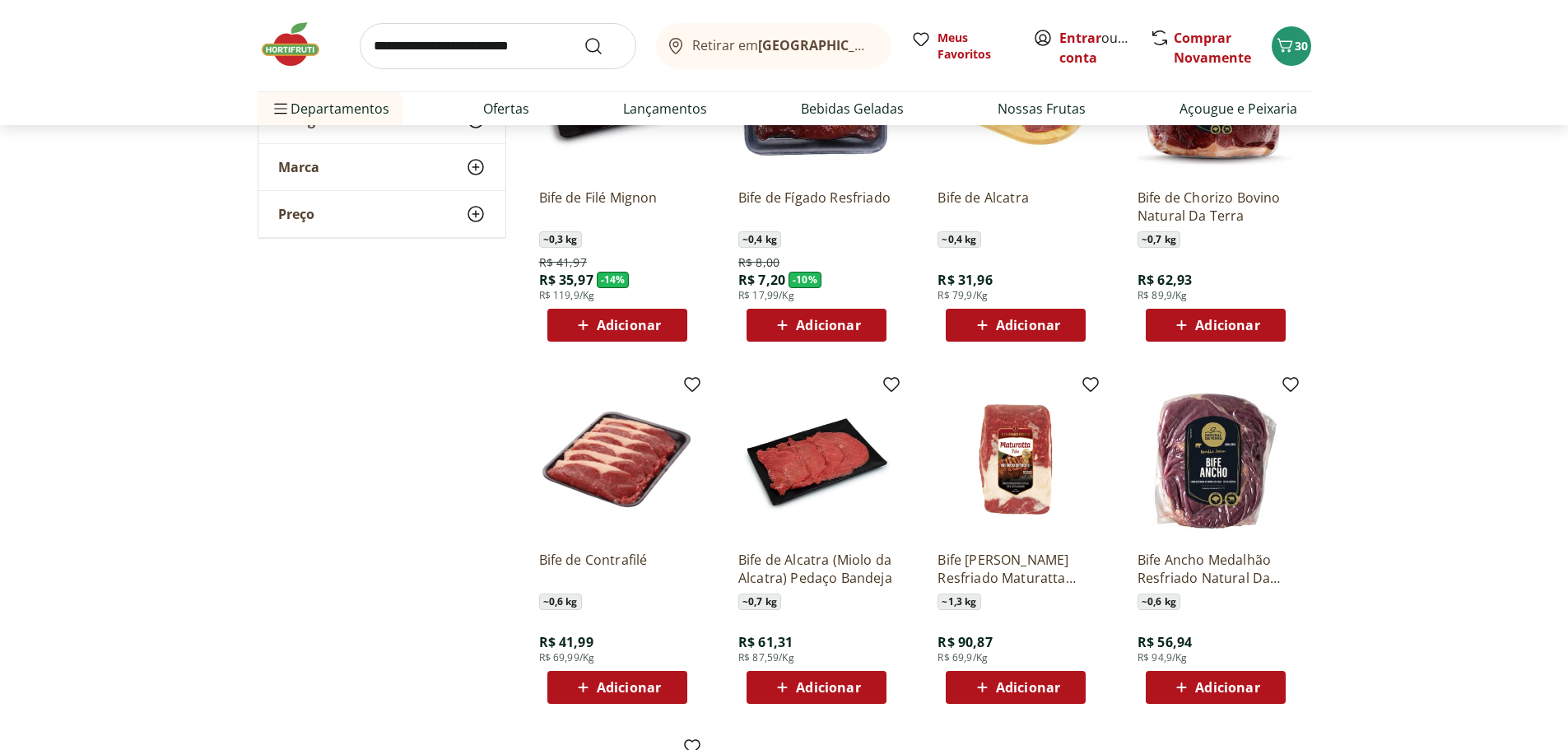
click at [855, 694] on span "Adicionar" at bounding box center [828, 687] width 64 height 13
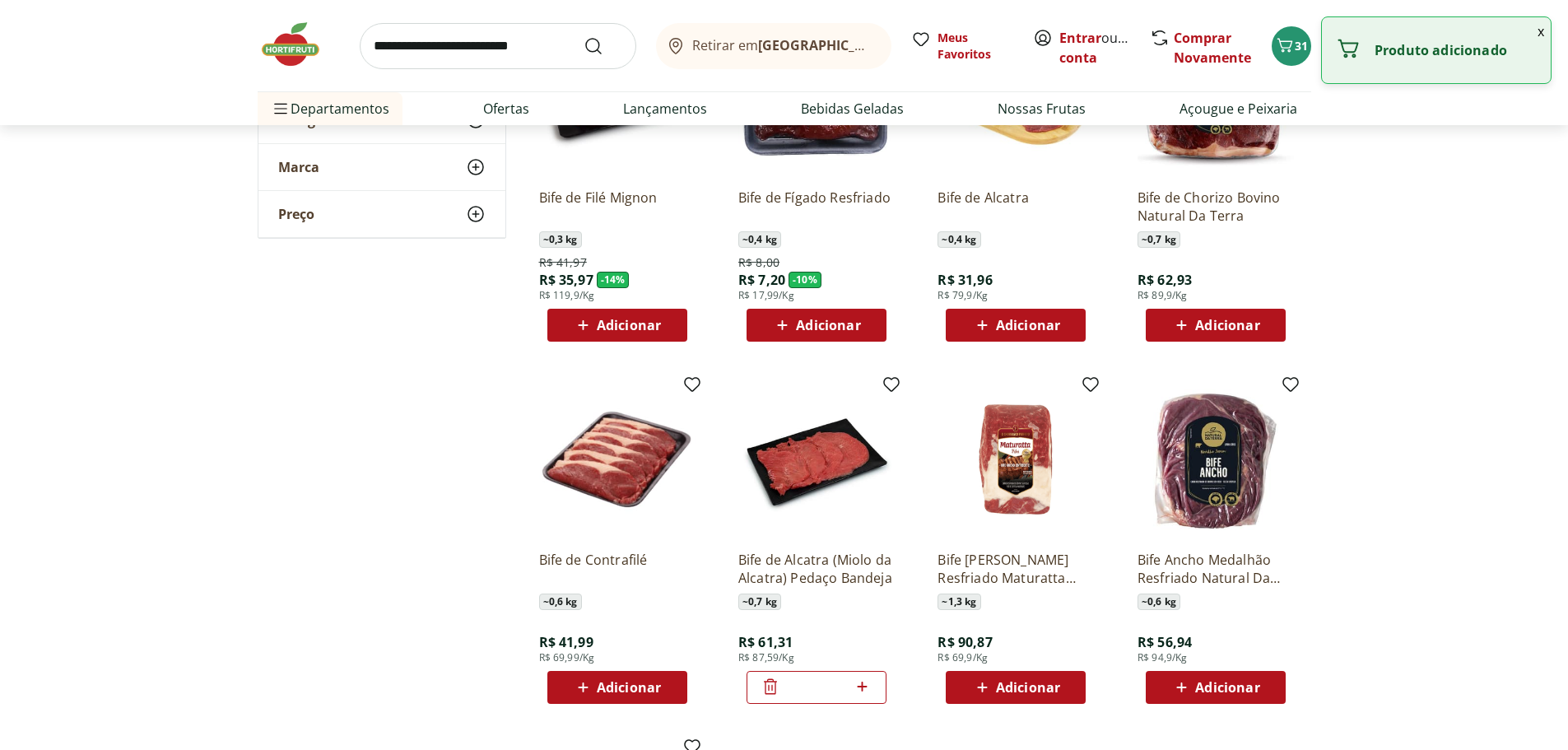
click at [862, 696] on span at bounding box center [862, 687] width 20 height 21
type input "*"
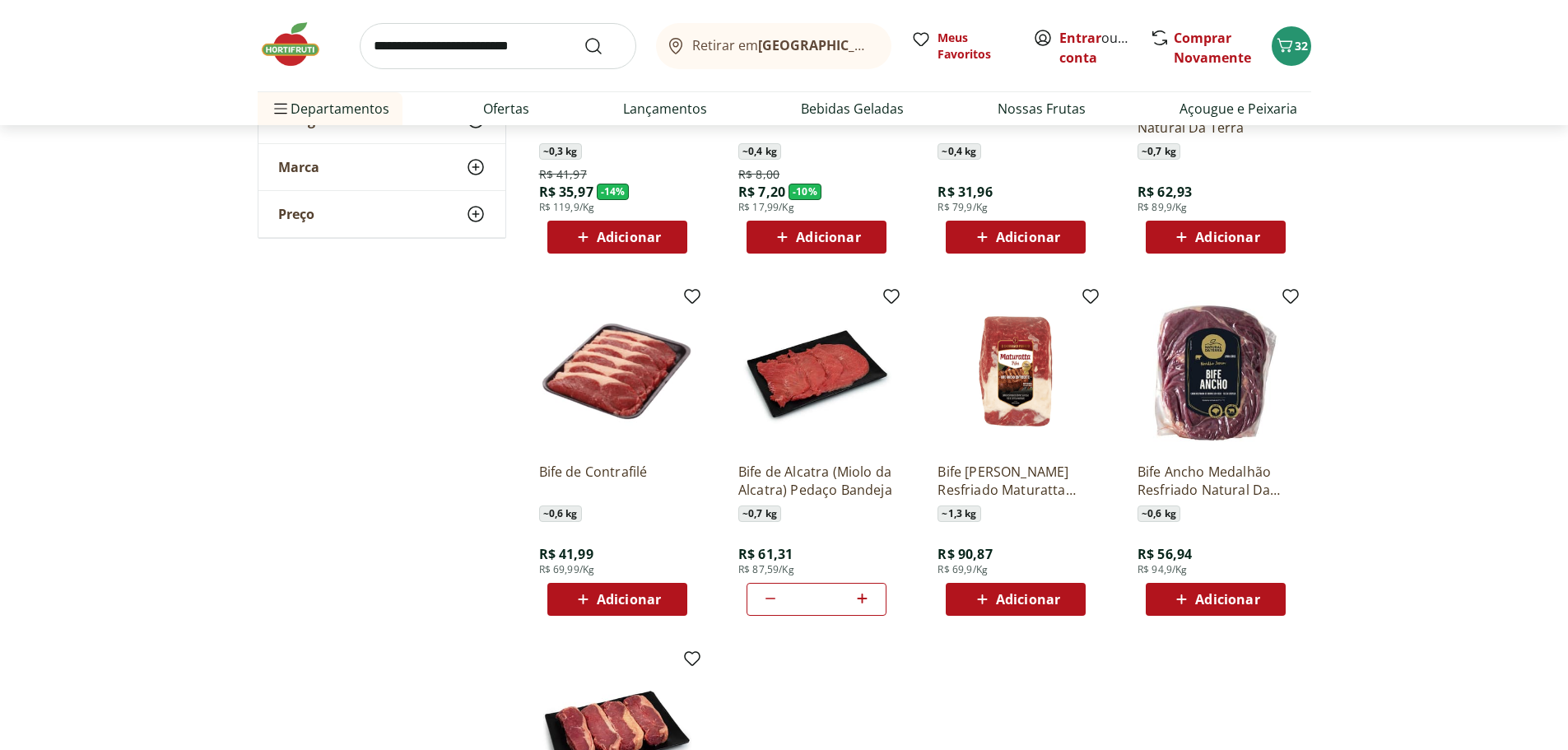
scroll to position [247, 0]
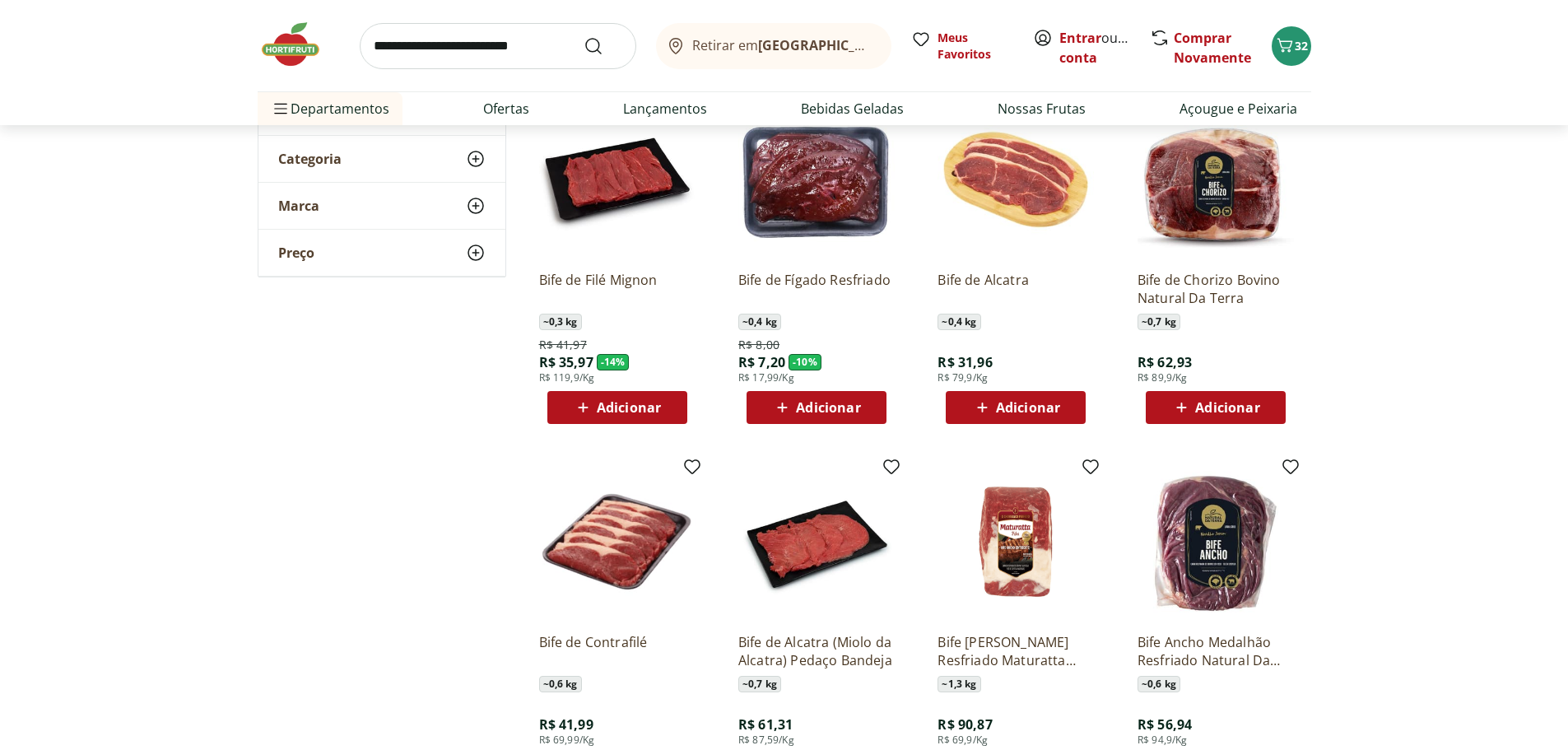
click at [415, 53] on input "search" at bounding box center [498, 46] width 276 height 46
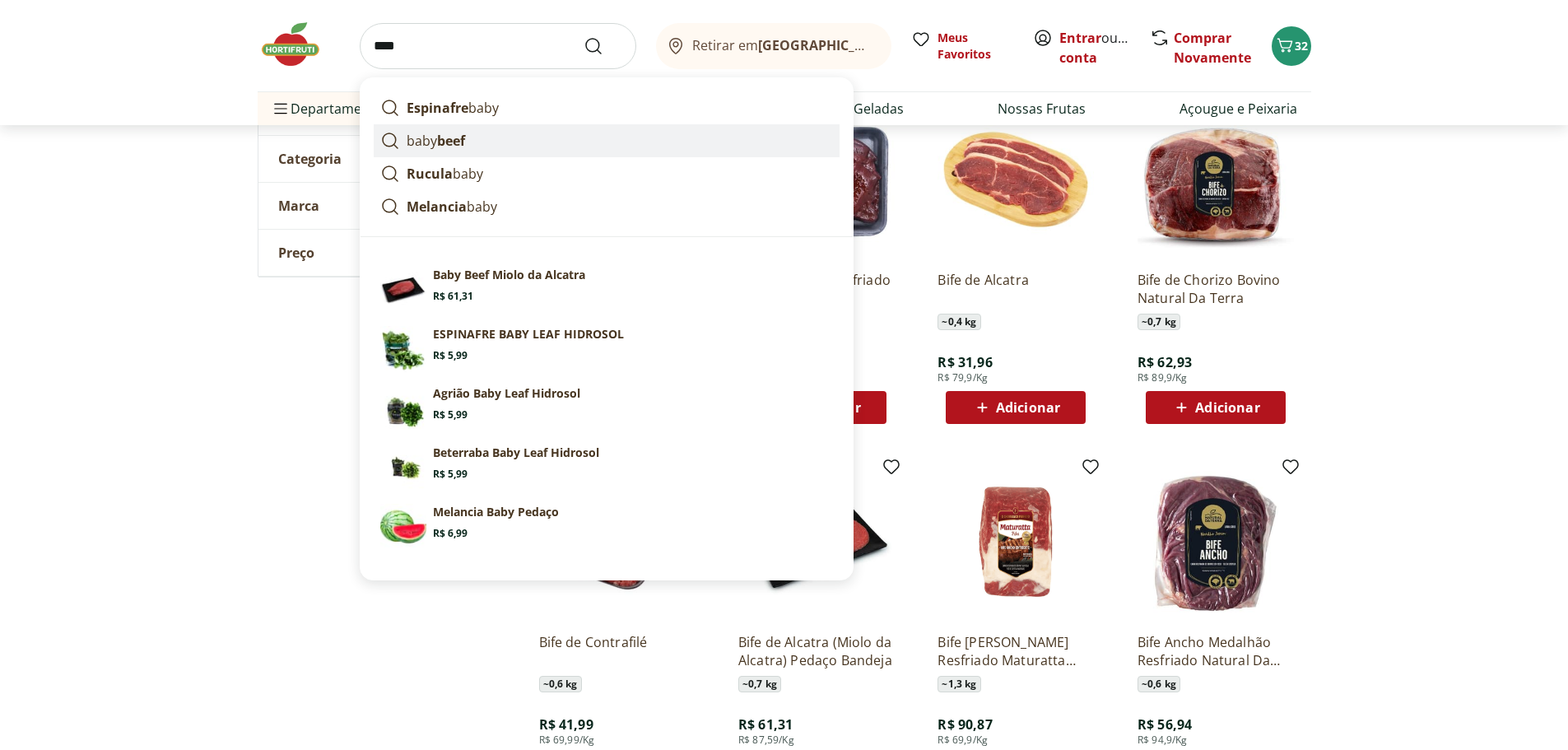
click at [438, 134] on strong "beef" at bounding box center [450, 140] width 28 height 18
type input "*********"
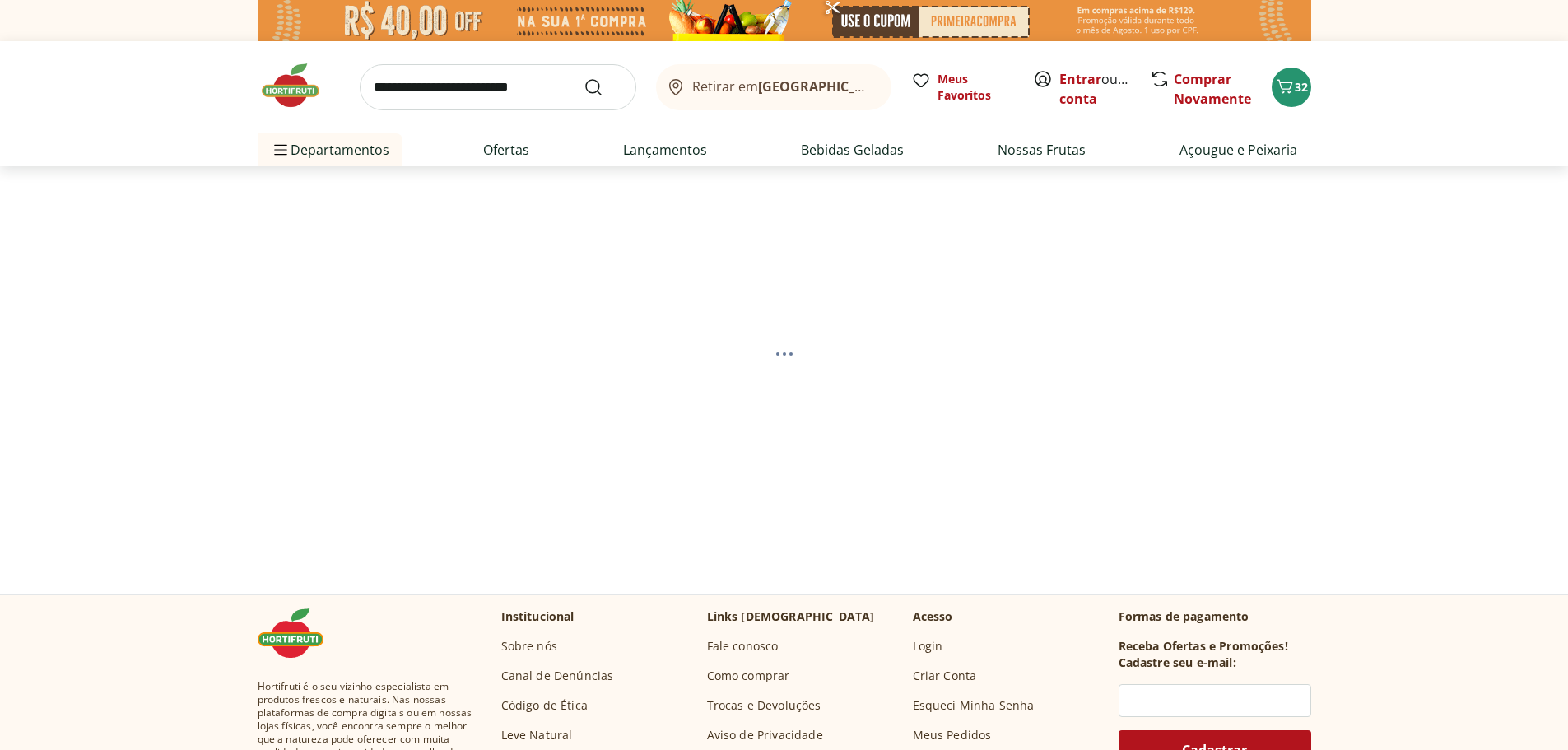
select select "**********"
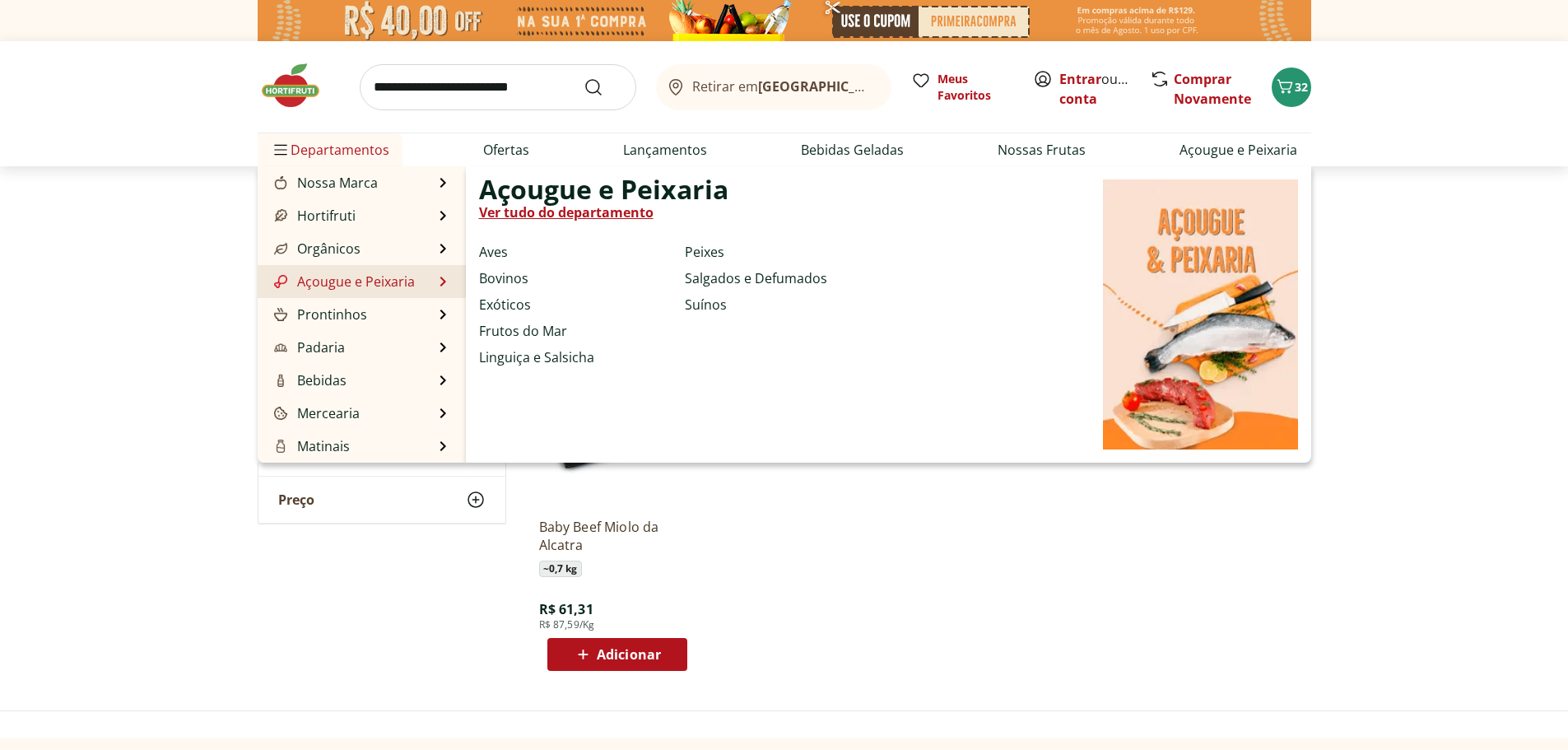
click at [367, 276] on link "Açougue e Peixaria" at bounding box center [342, 281] width 144 height 20
select select "**********"
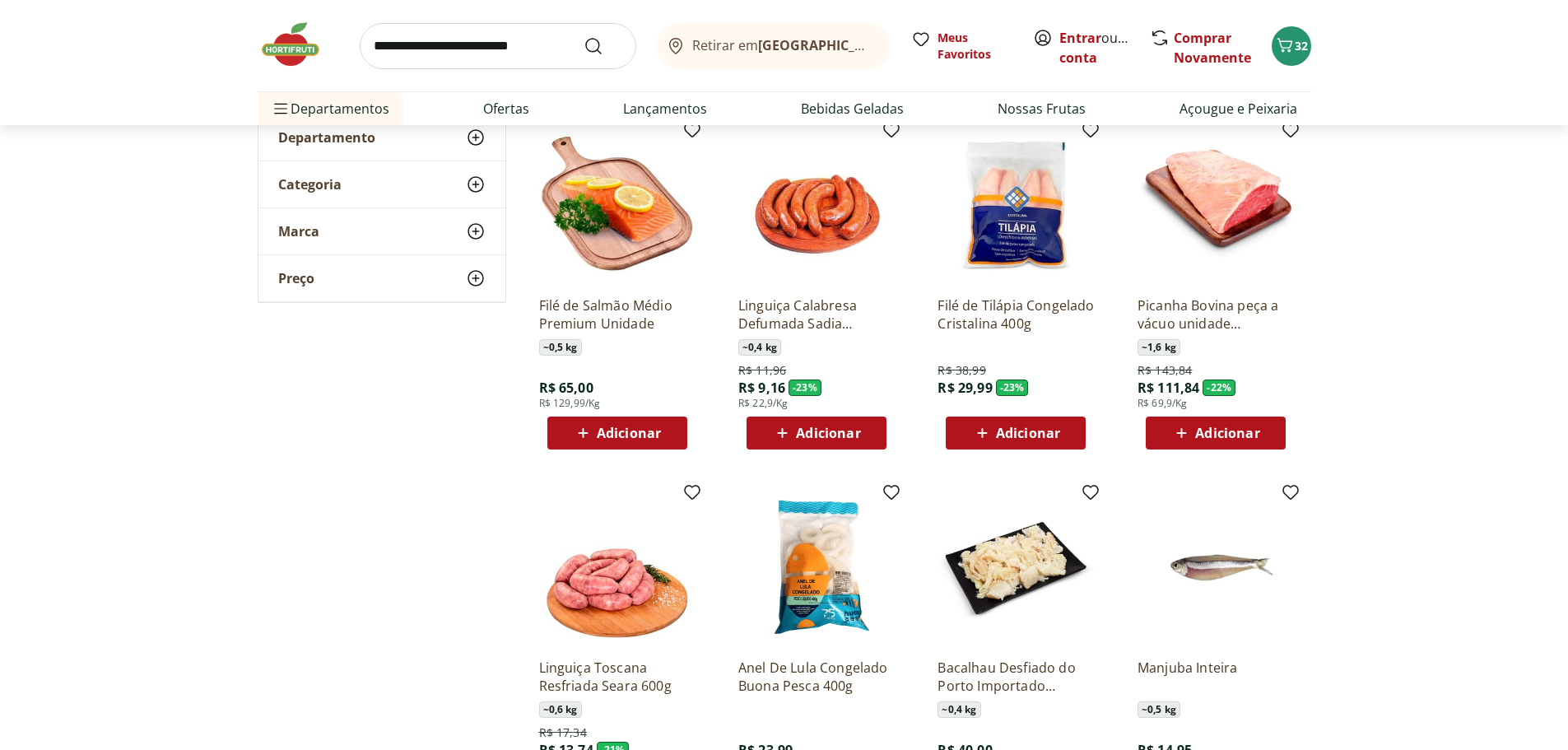
scroll to position [82, 0]
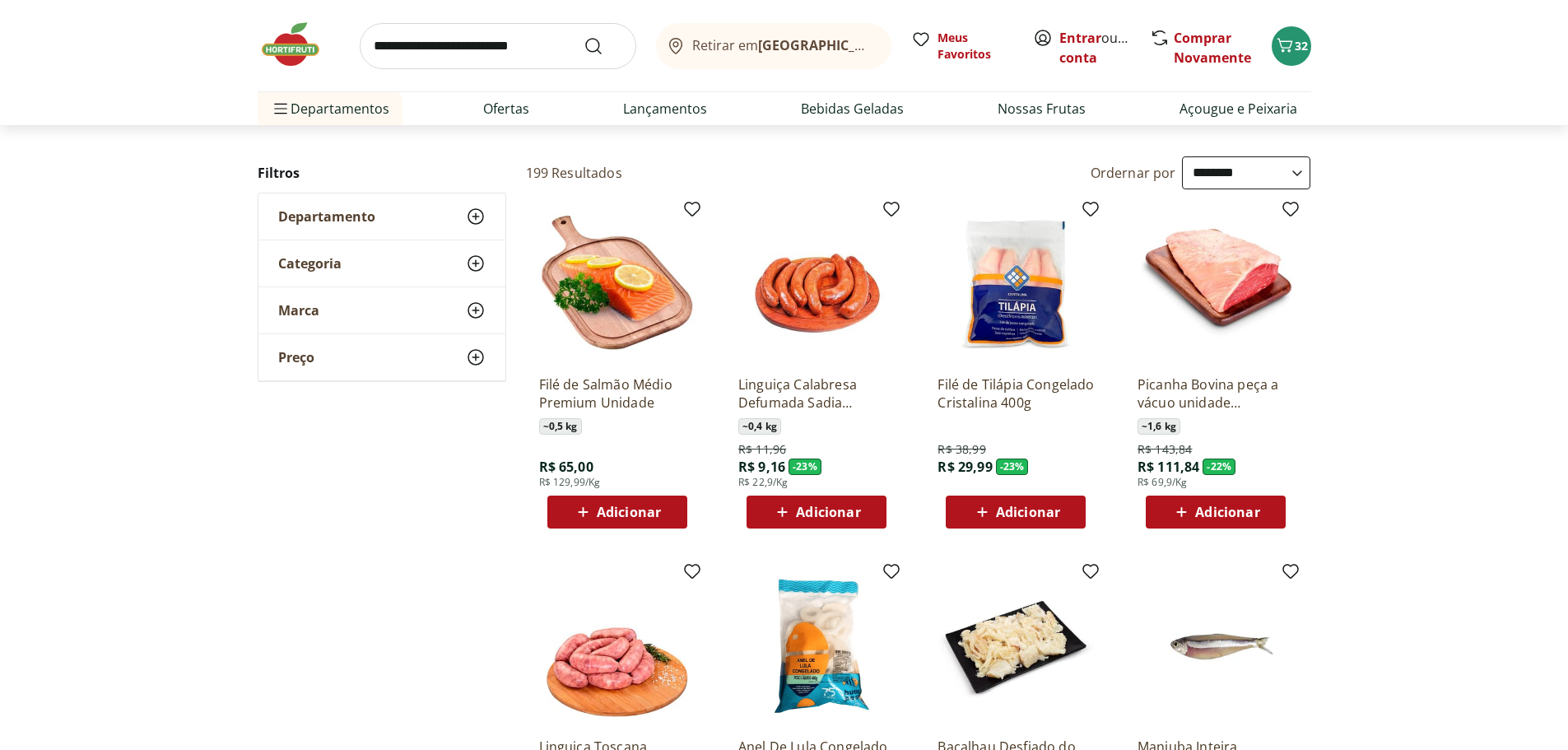
click at [479, 269] on icon at bounding box center [475, 263] width 20 height 20
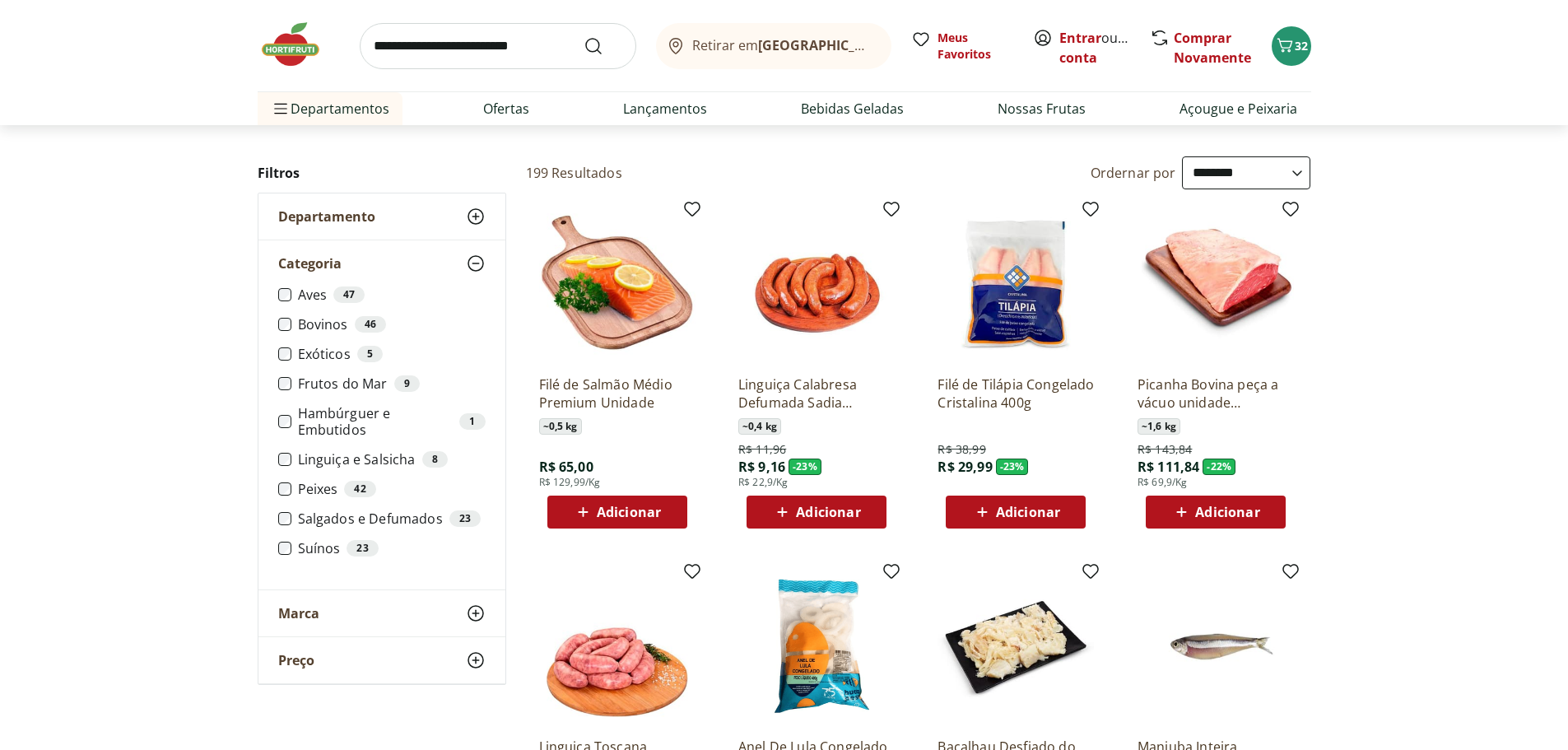
click at [301, 497] on label "Peixes 42" at bounding box center [392, 488] width 188 height 16
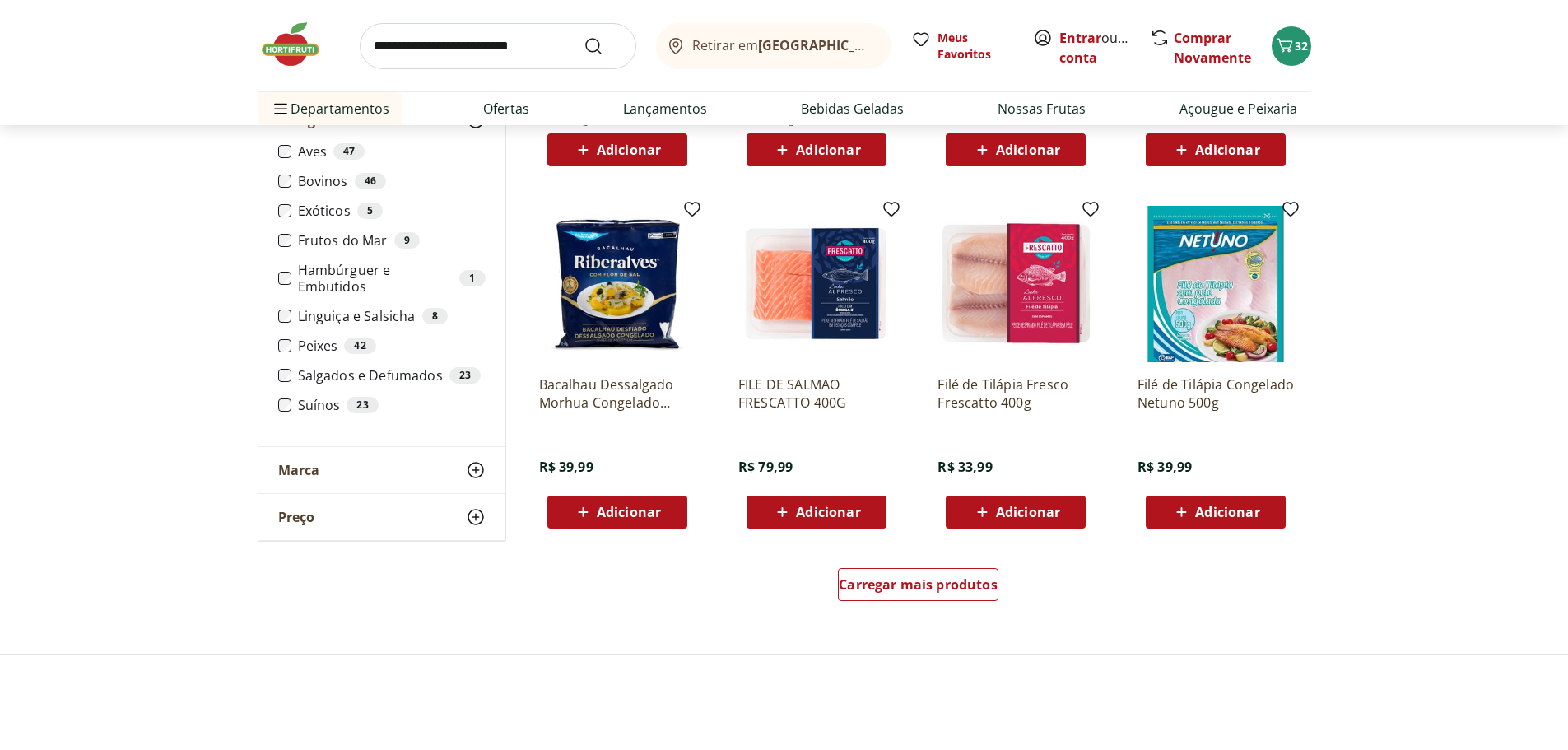
scroll to position [823, 0]
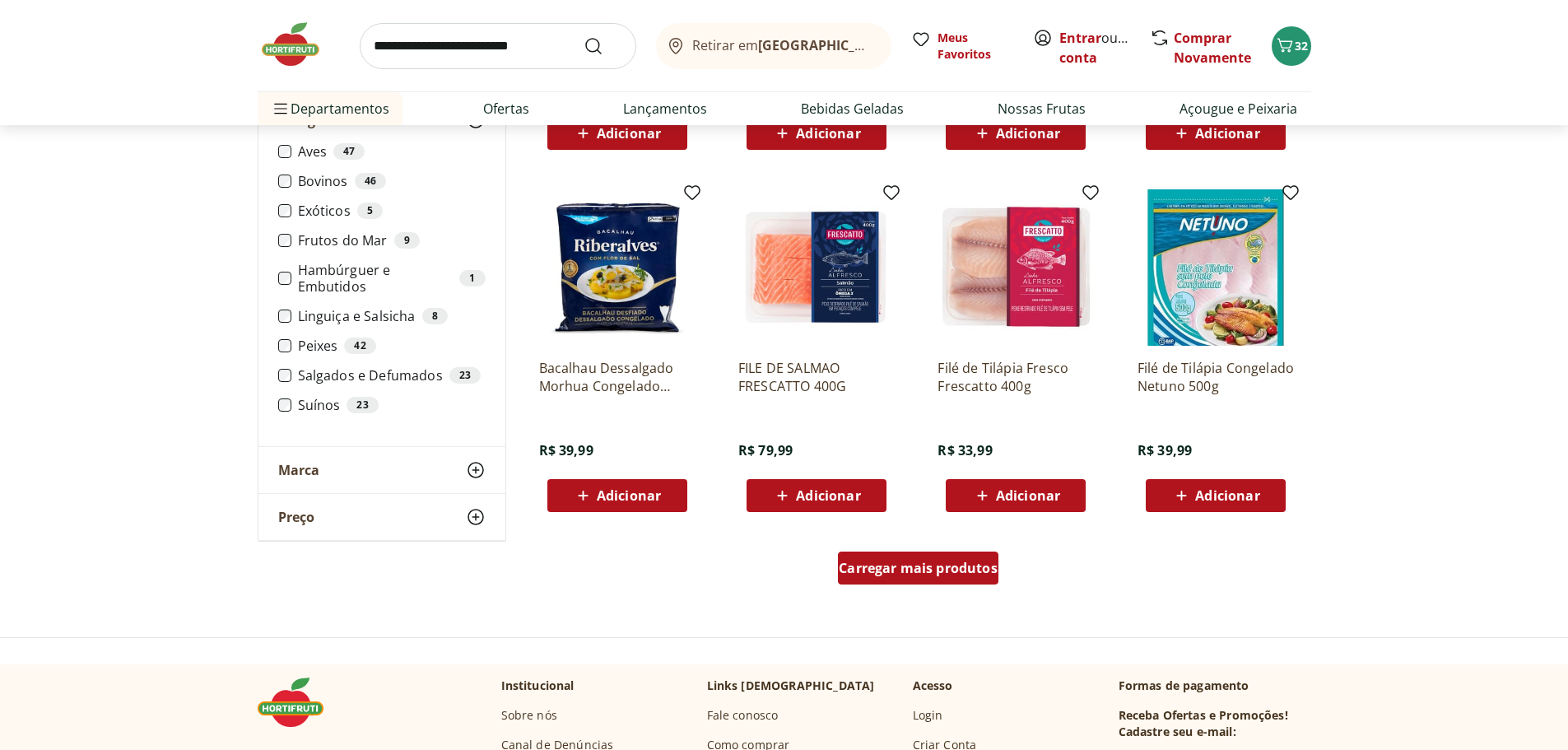
click at [972, 562] on span "Carregar mais produtos" at bounding box center [918, 567] width 159 height 13
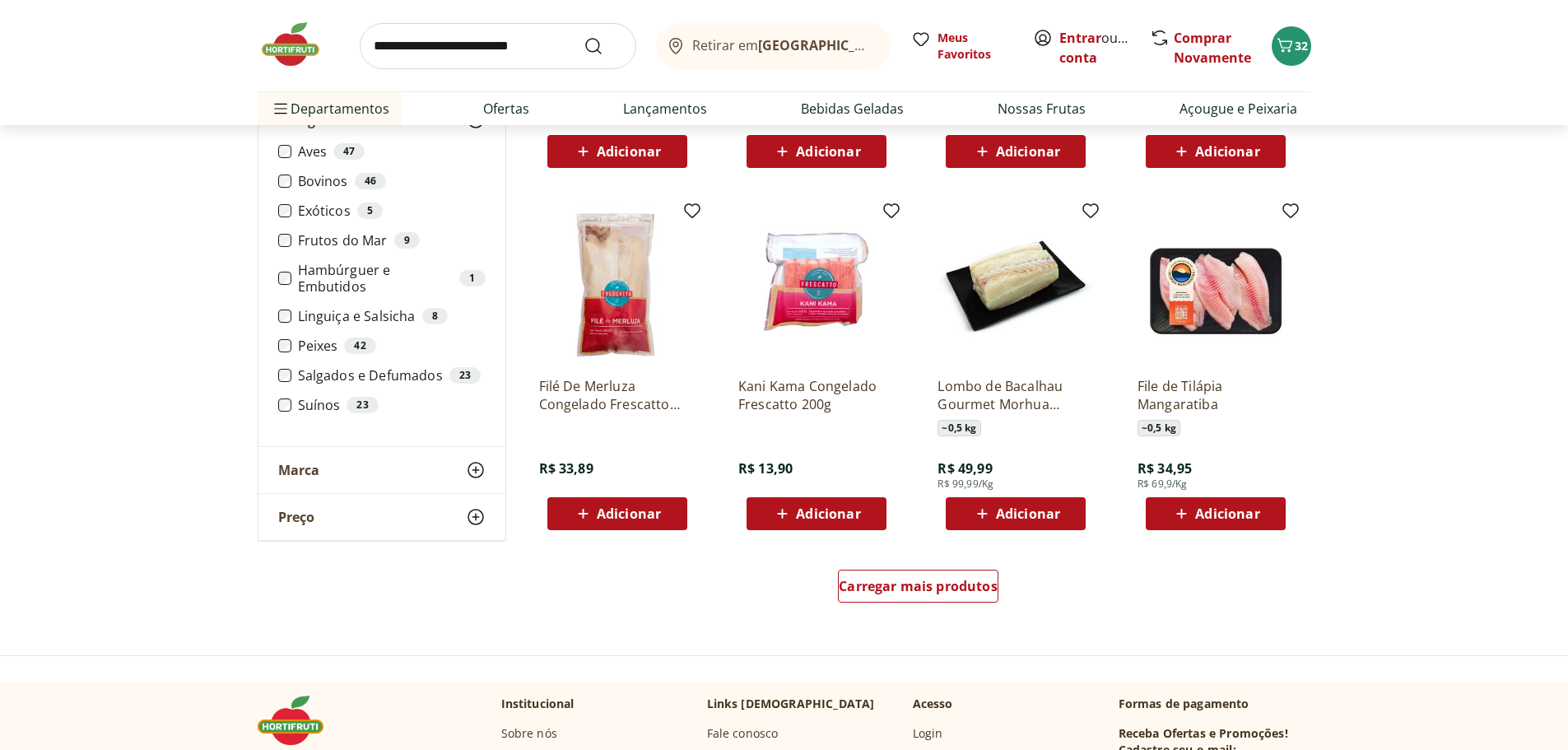
scroll to position [1893, 0]
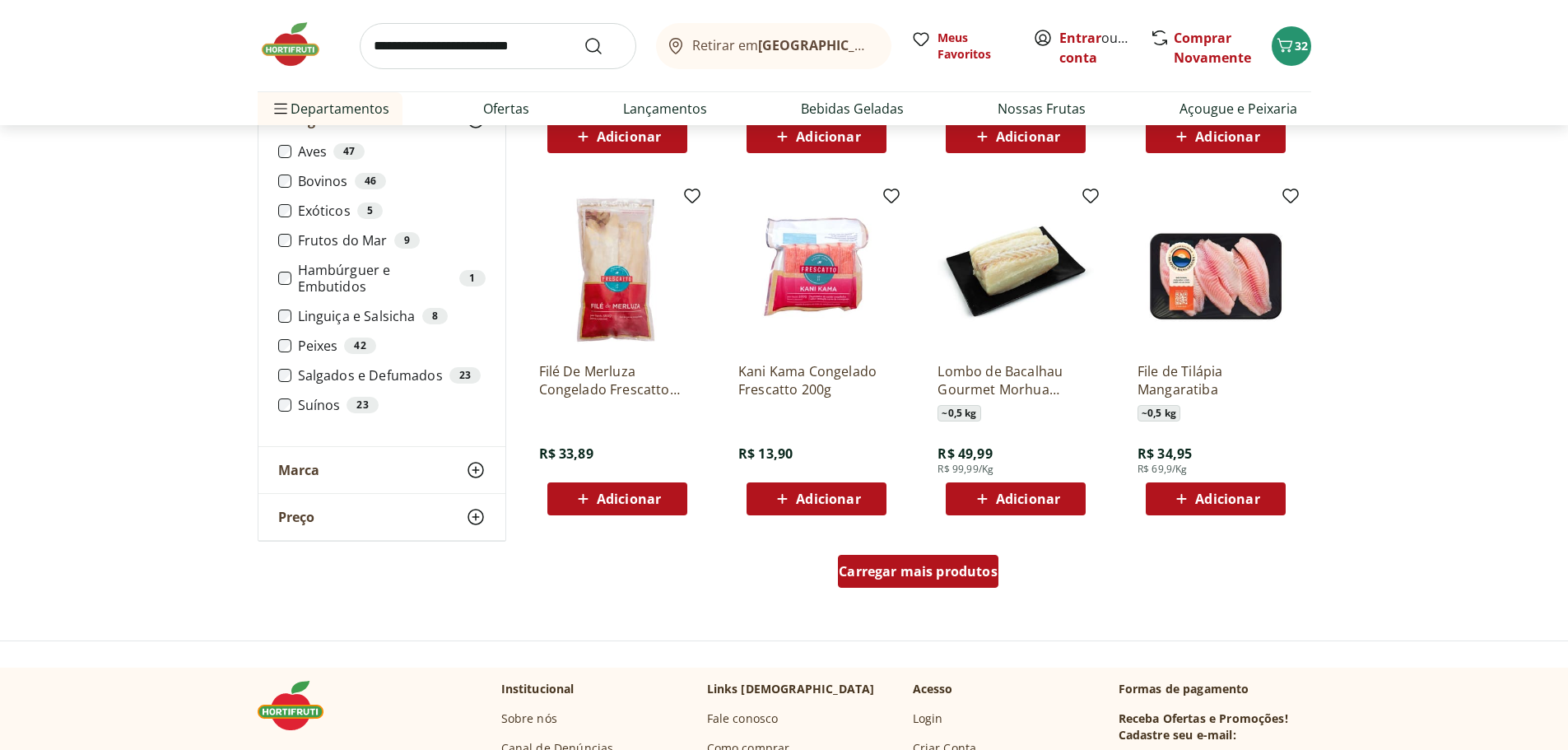
click at [963, 588] on div "Carregar mais produtos" at bounding box center [918, 571] width 160 height 33
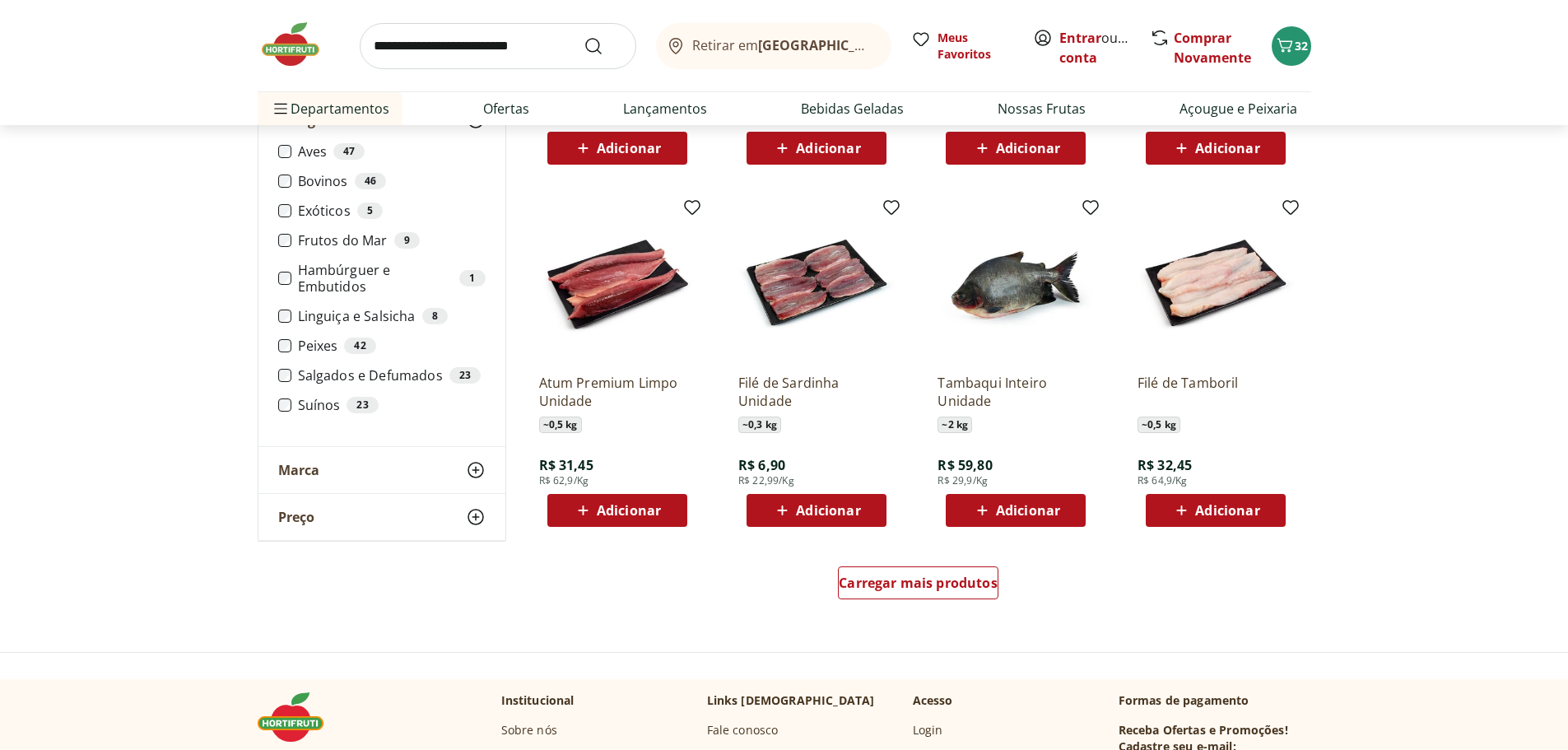
scroll to position [2963, 0]
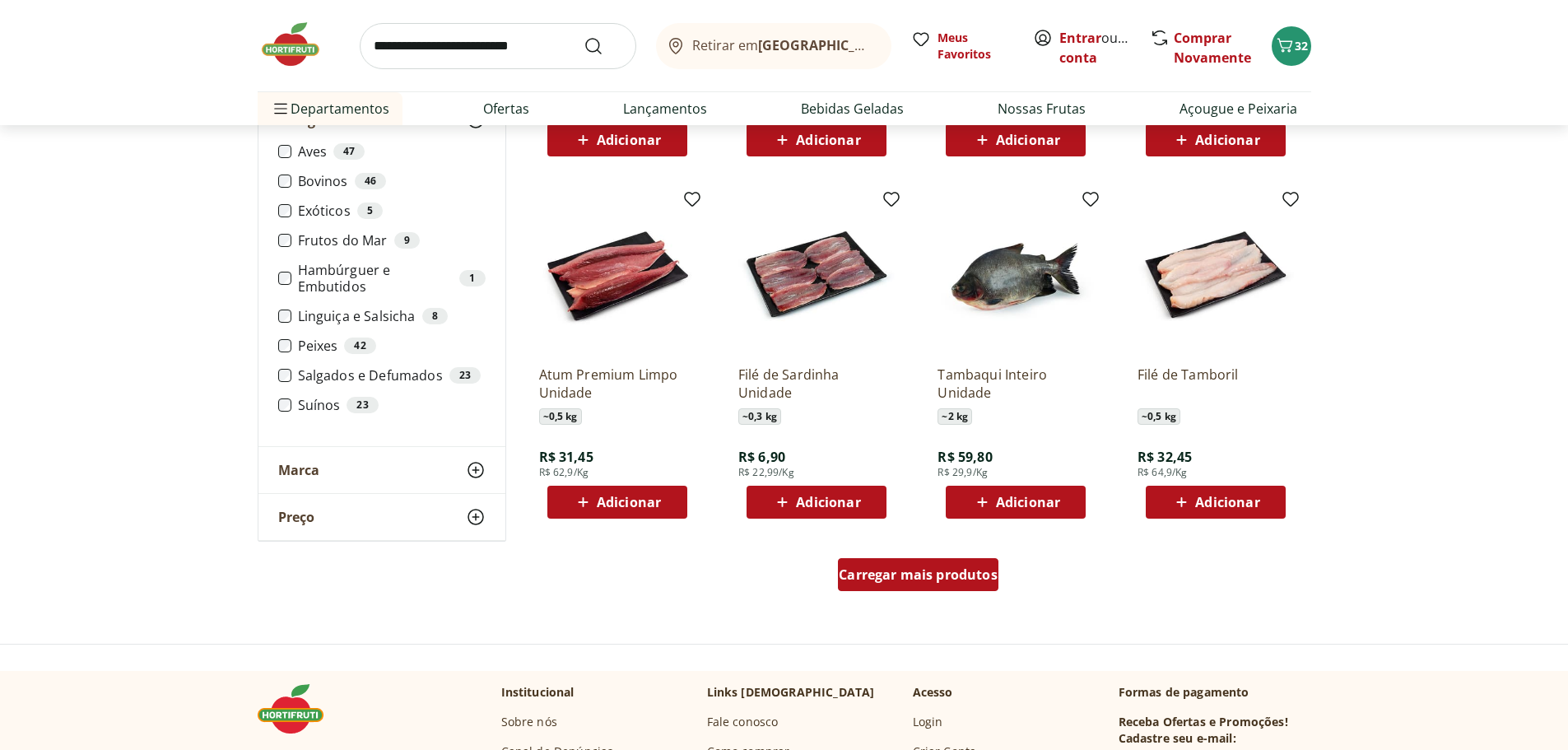
click at [957, 586] on div "Carregar mais produtos" at bounding box center [918, 574] width 160 height 33
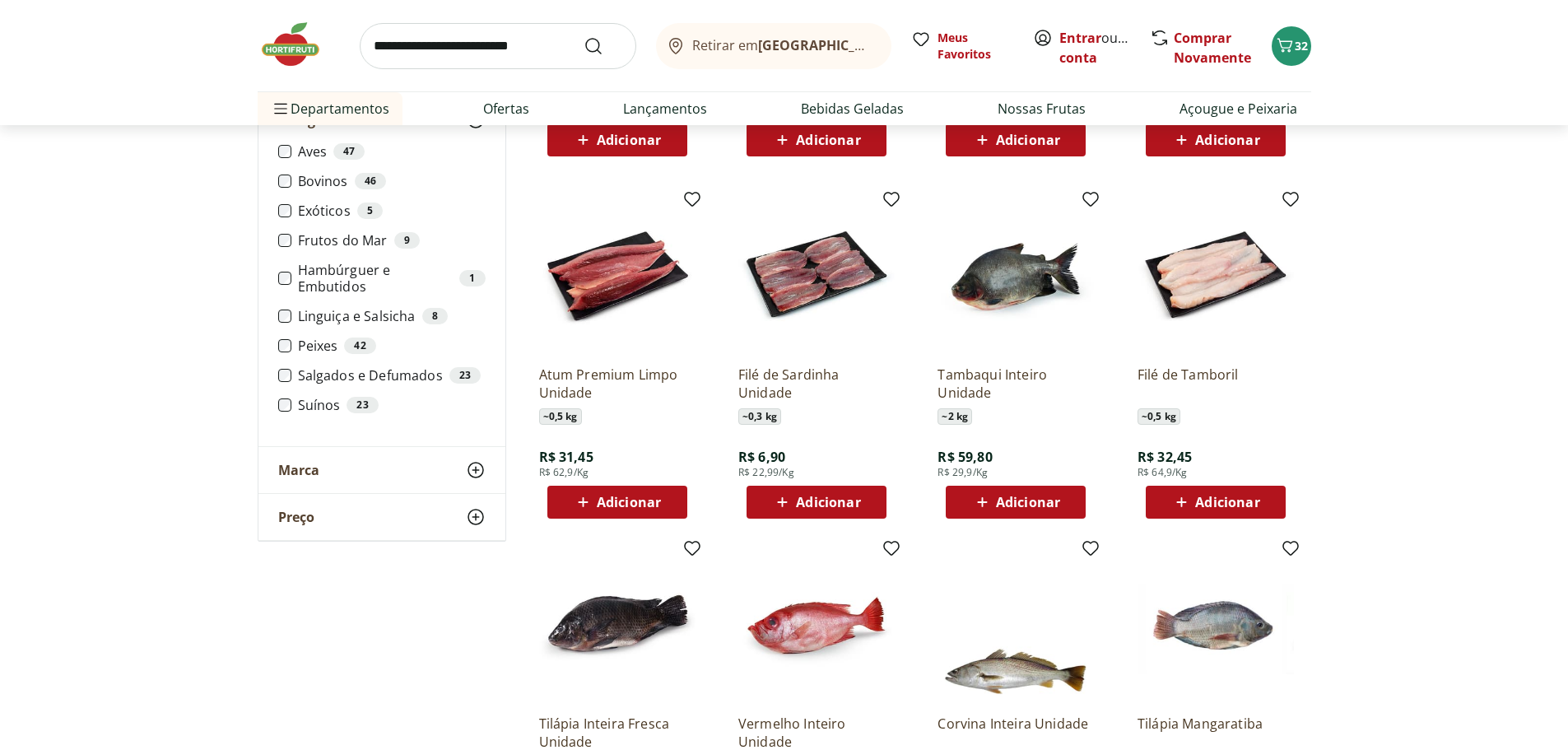
click at [444, 64] on input "search" at bounding box center [498, 46] width 276 height 46
type input "********"
click button "Submit Search" at bounding box center [603, 45] width 39 height 20
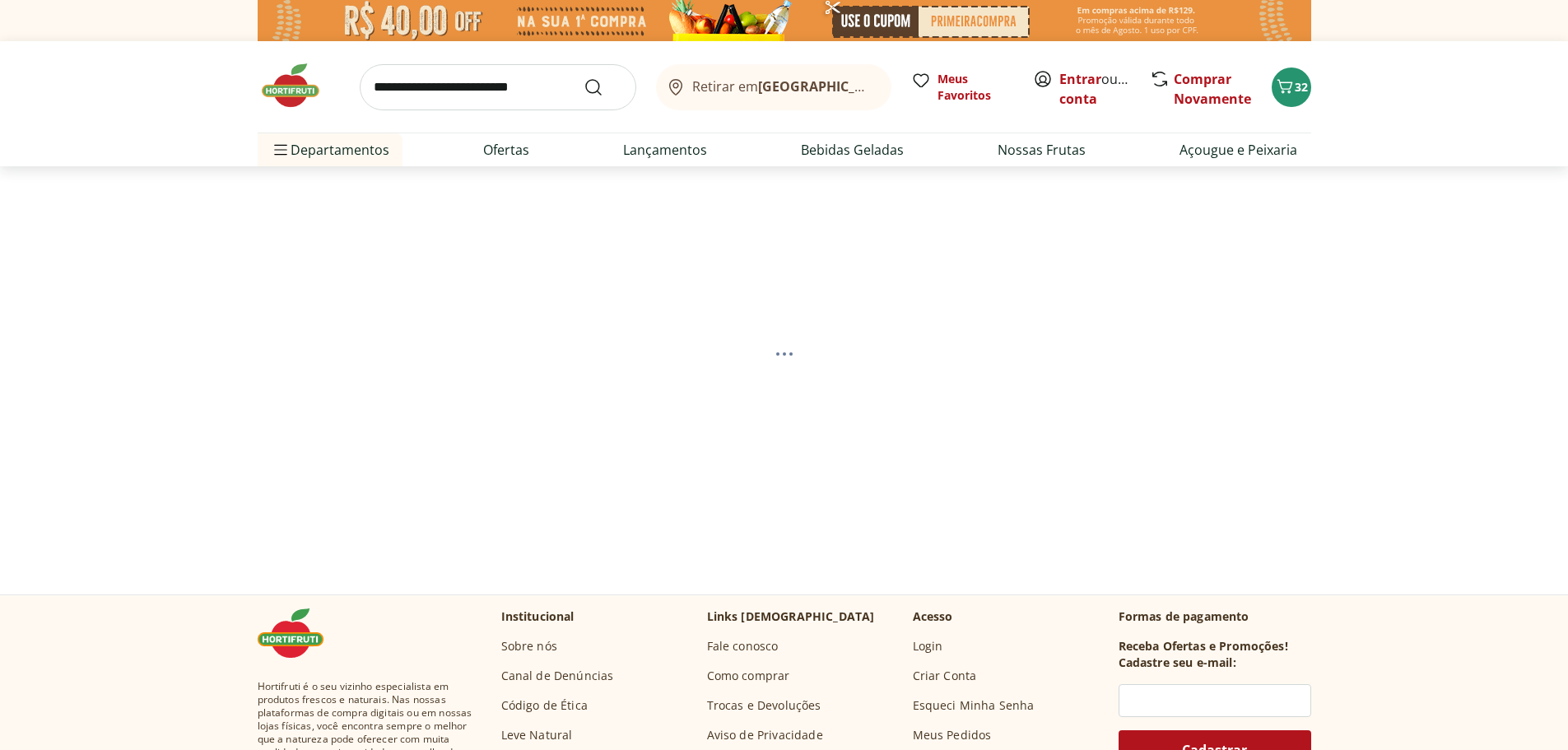
select select "**********"
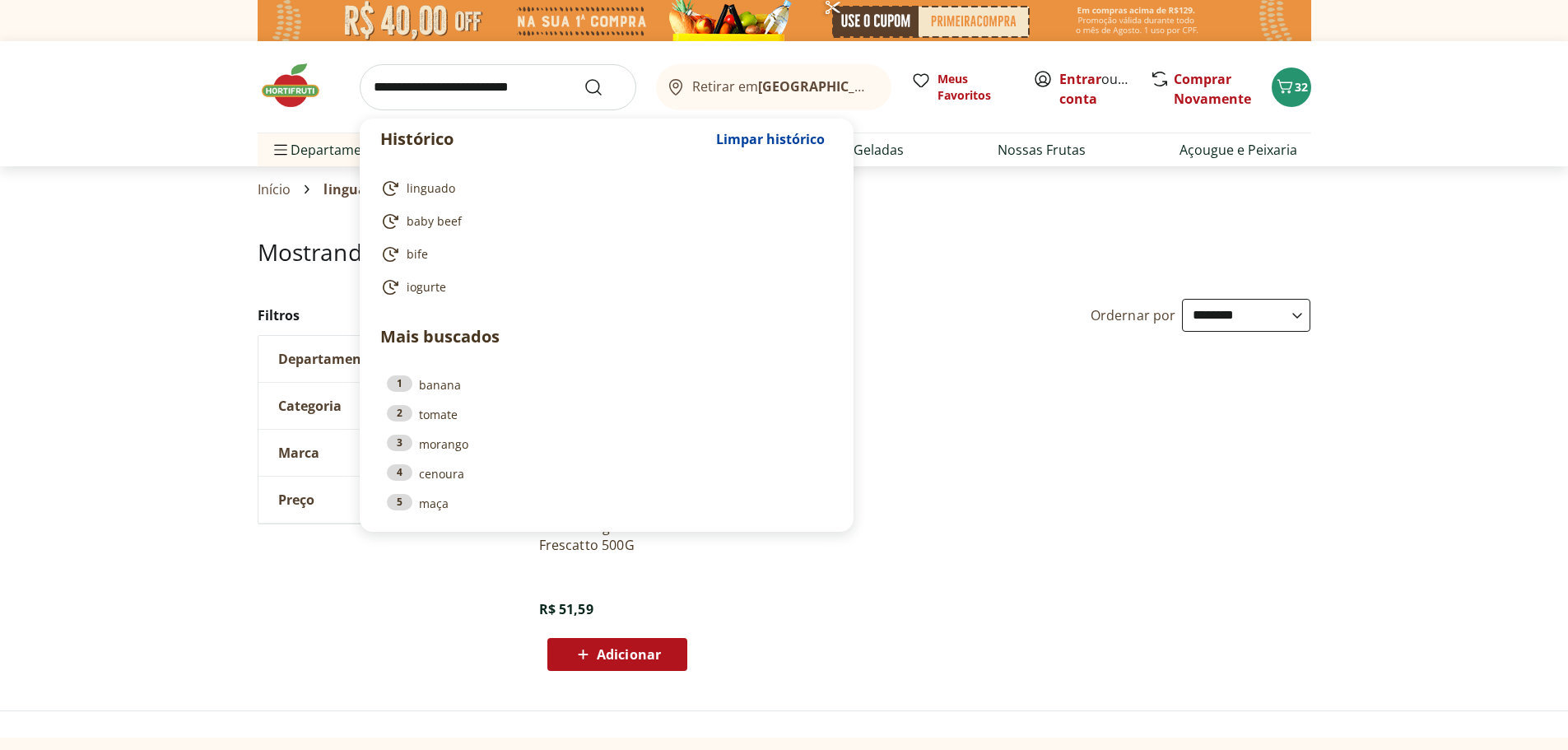
click at [470, 76] on input "search" at bounding box center [498, 87] width 276 height 46
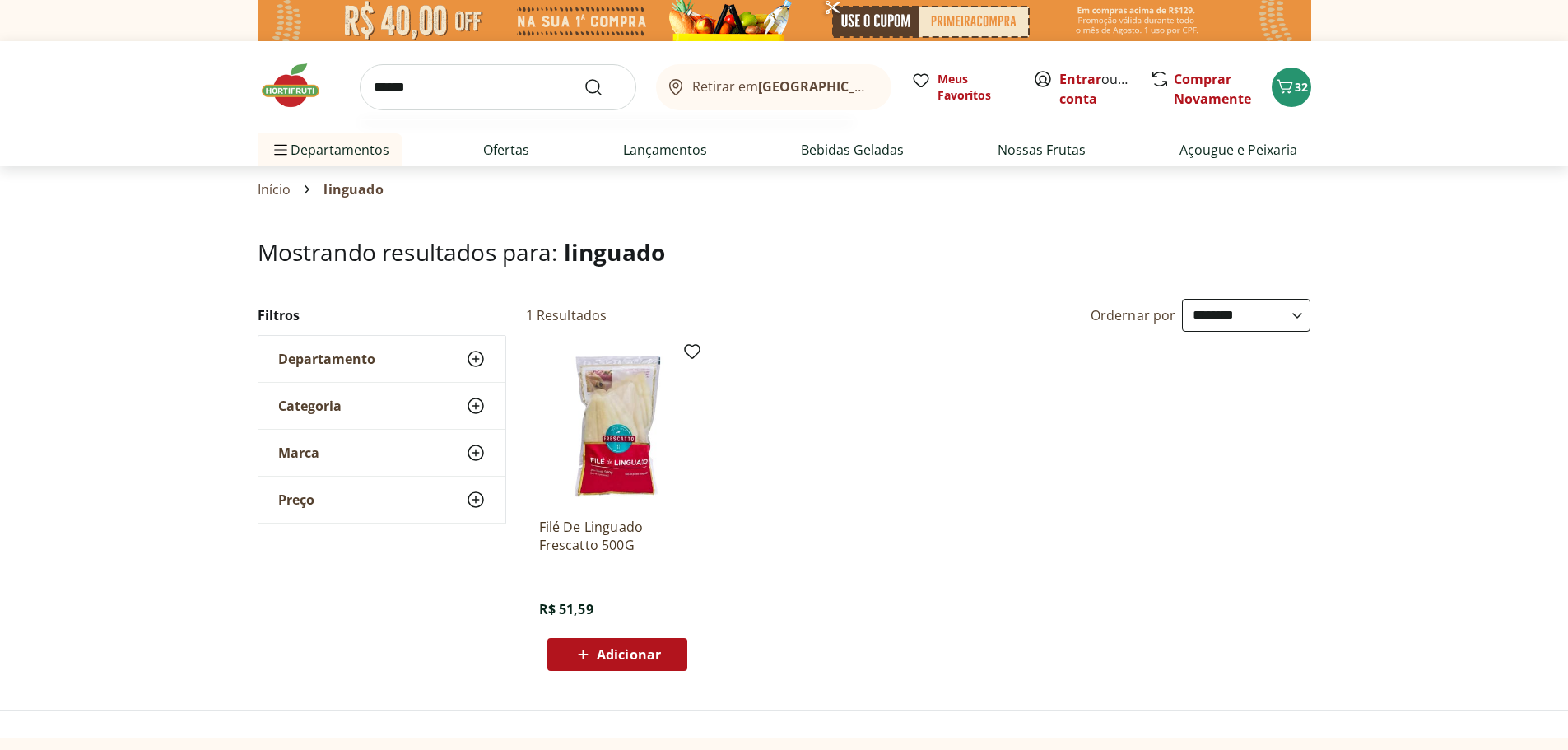
type input "*******"
click button "Submit Search" at bounding box center [603, 87] width 39 height 20
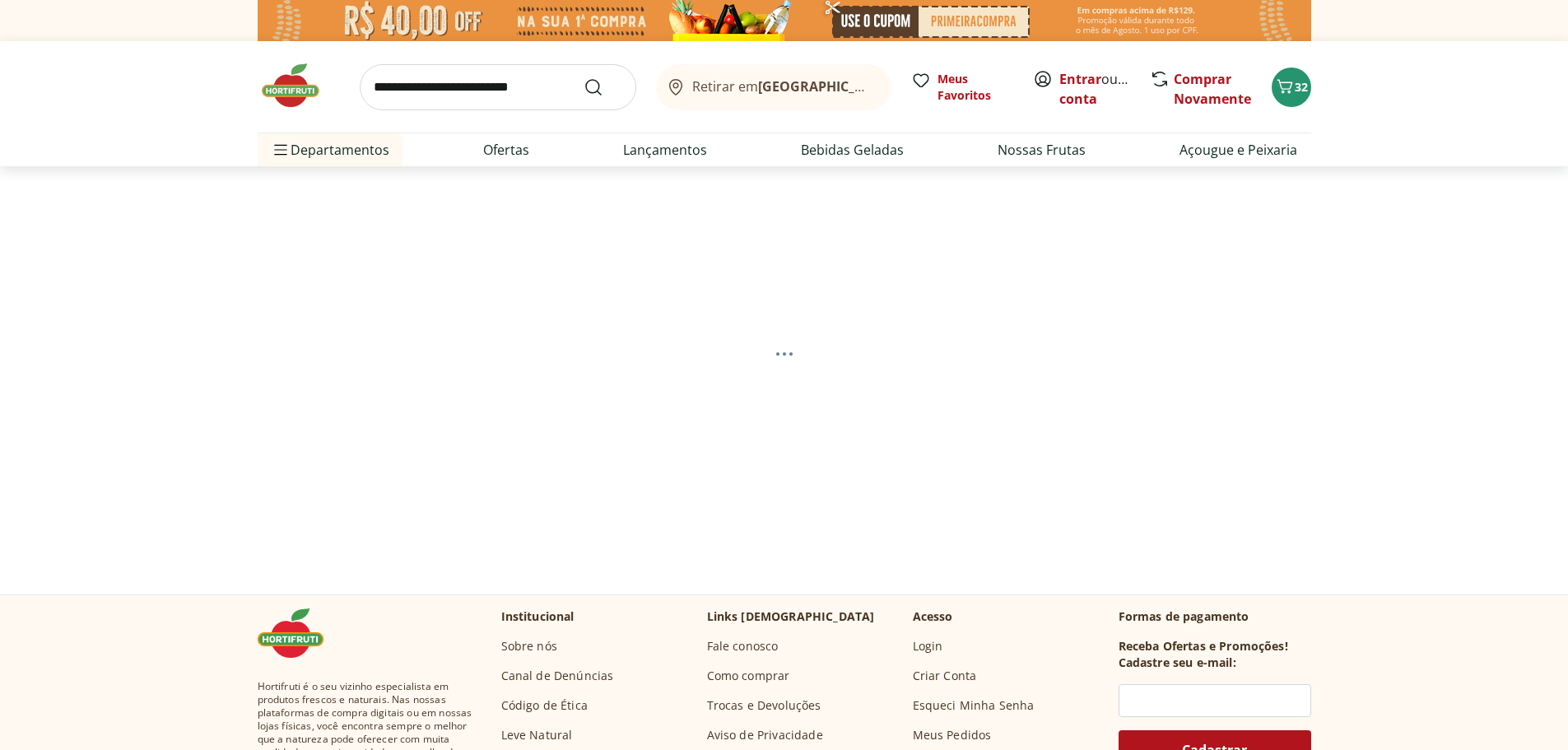
select select "**********"
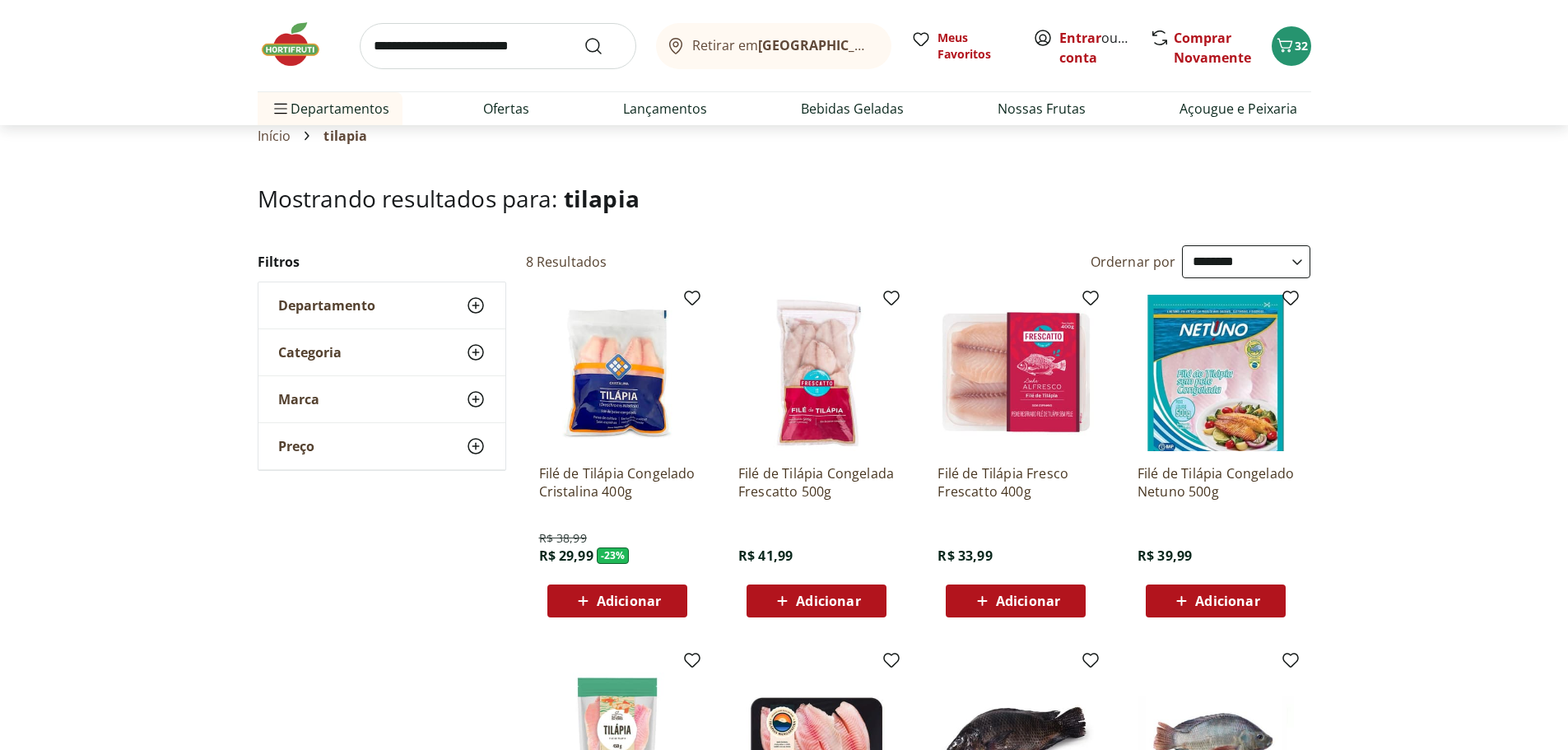
scroll to position [82, 0]
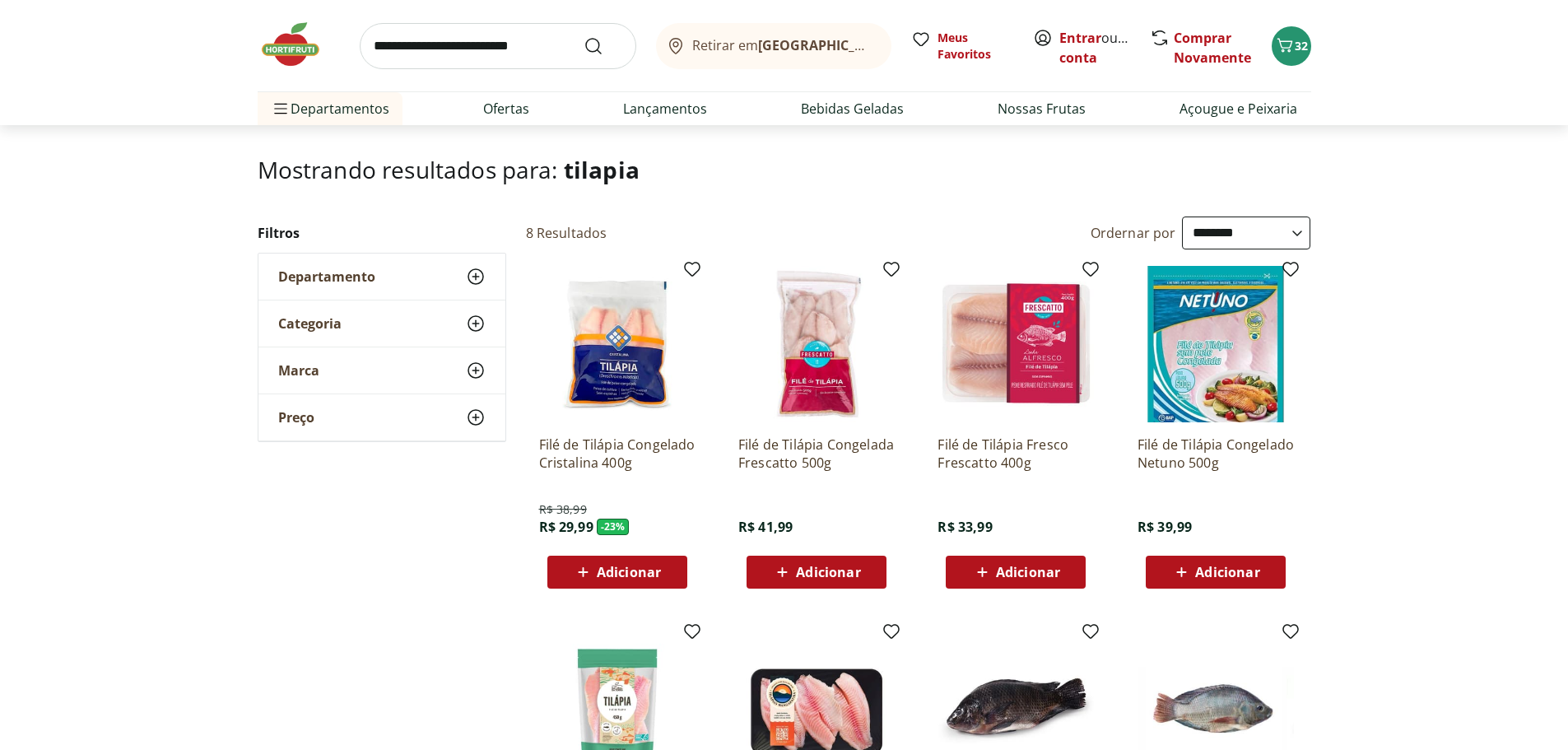
click at [666, 575] on div "Adicionar" at bounding box center [617, 572] width 113 height 30
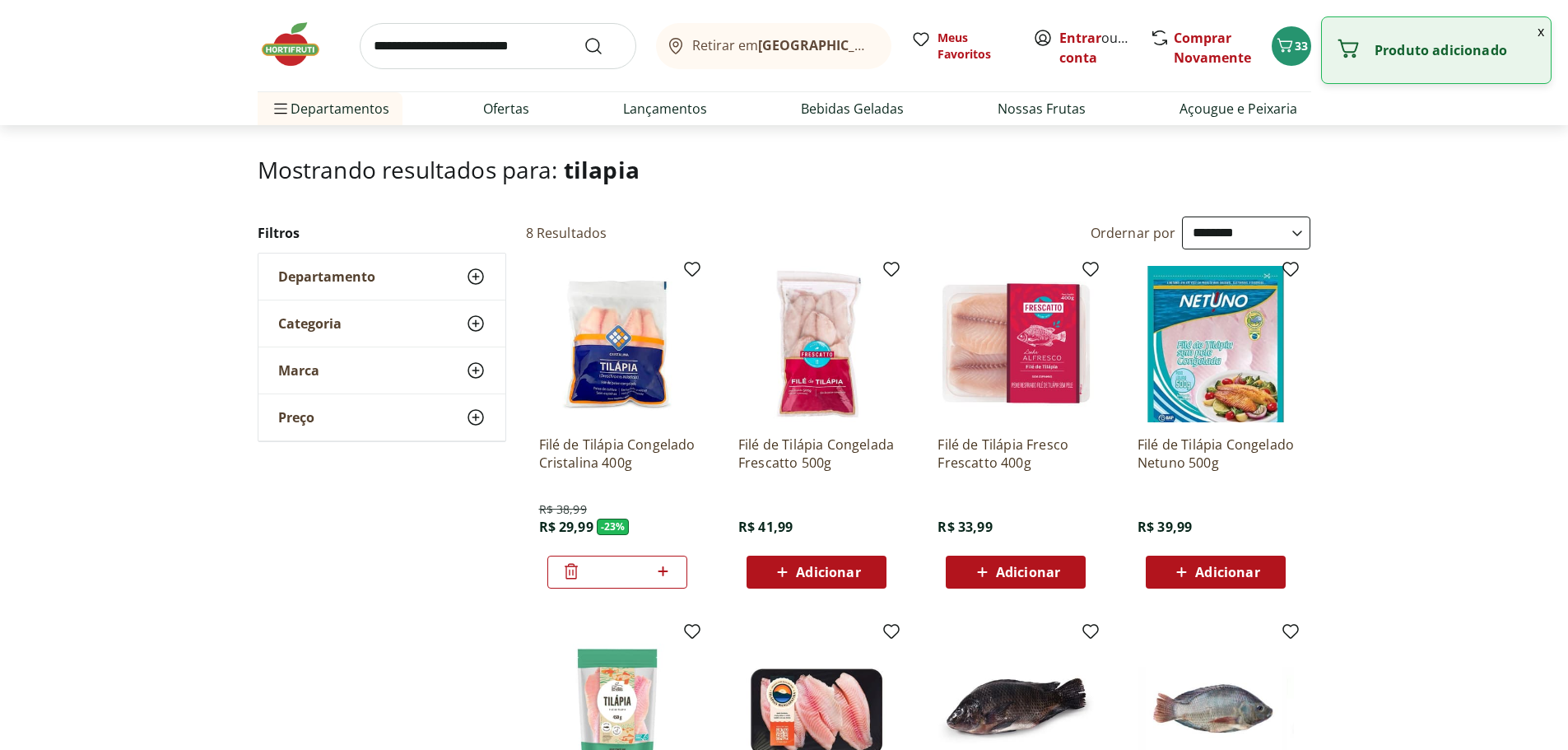
click at [666, 571] on icon at bounding box center [664, 572] width 10 height 10
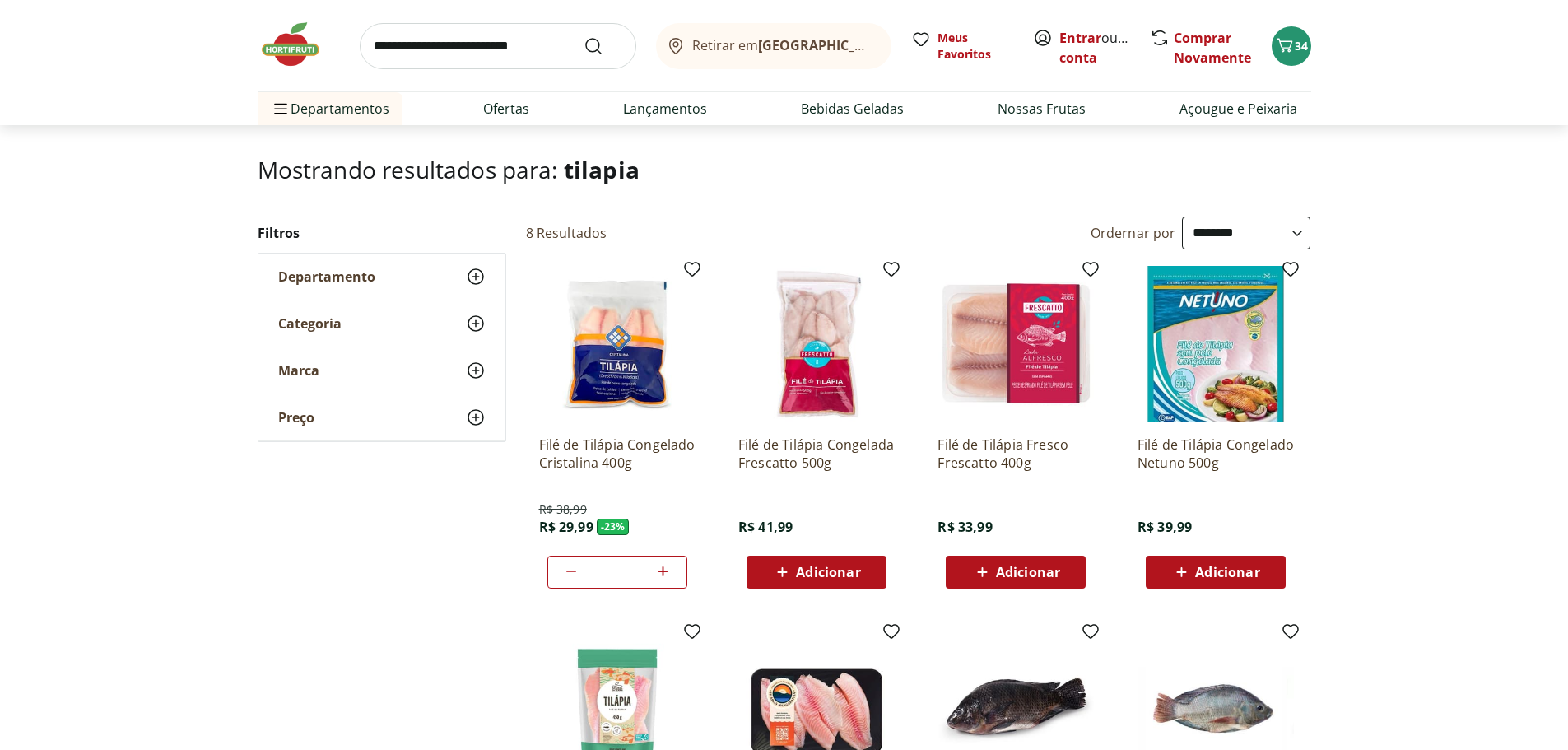
click at [666, 571] on icon at bounding box center [664, 572] width 10 height 10
type input "*"
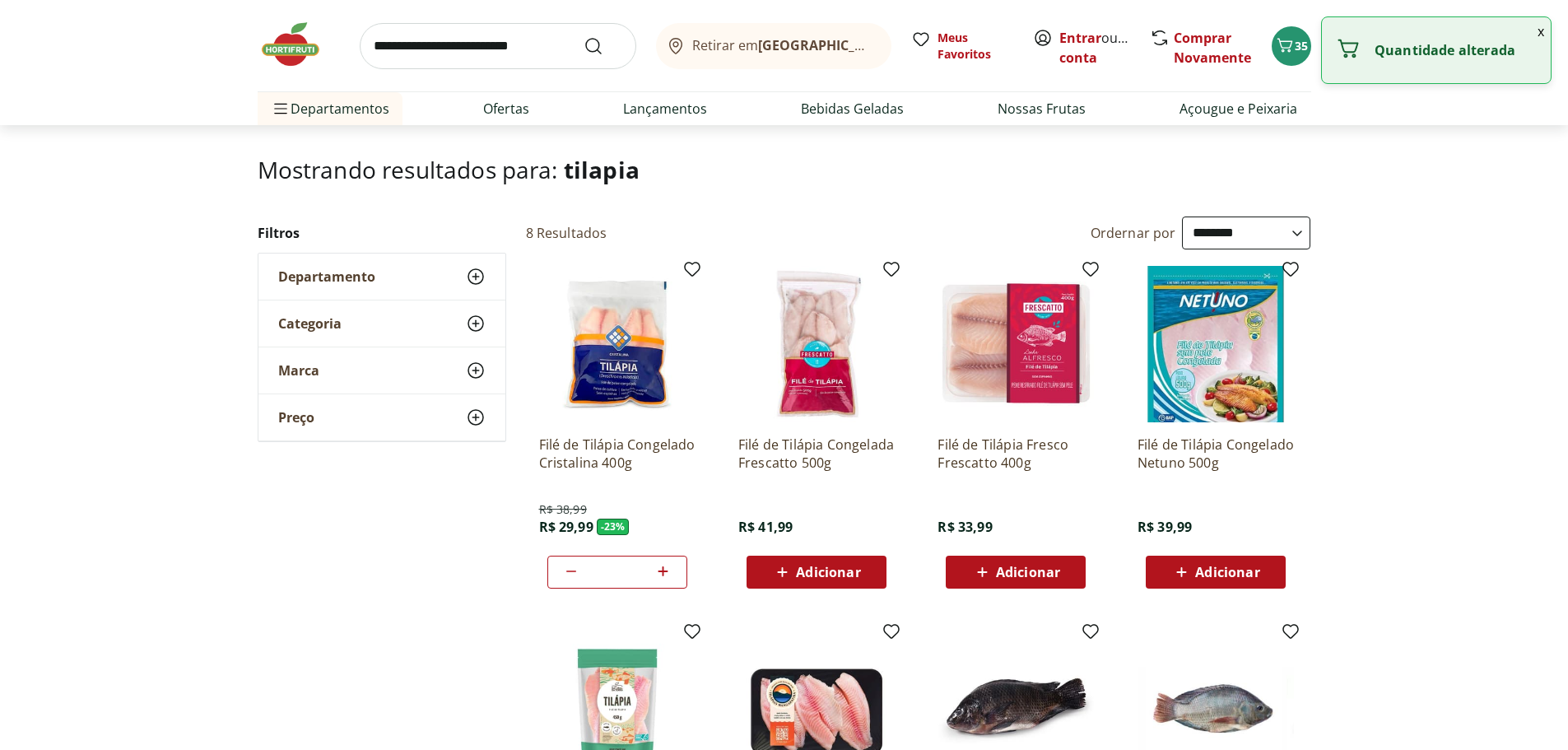
click at [483, 43] on input "search" at bounding box center [498, 46] width 276 height 46
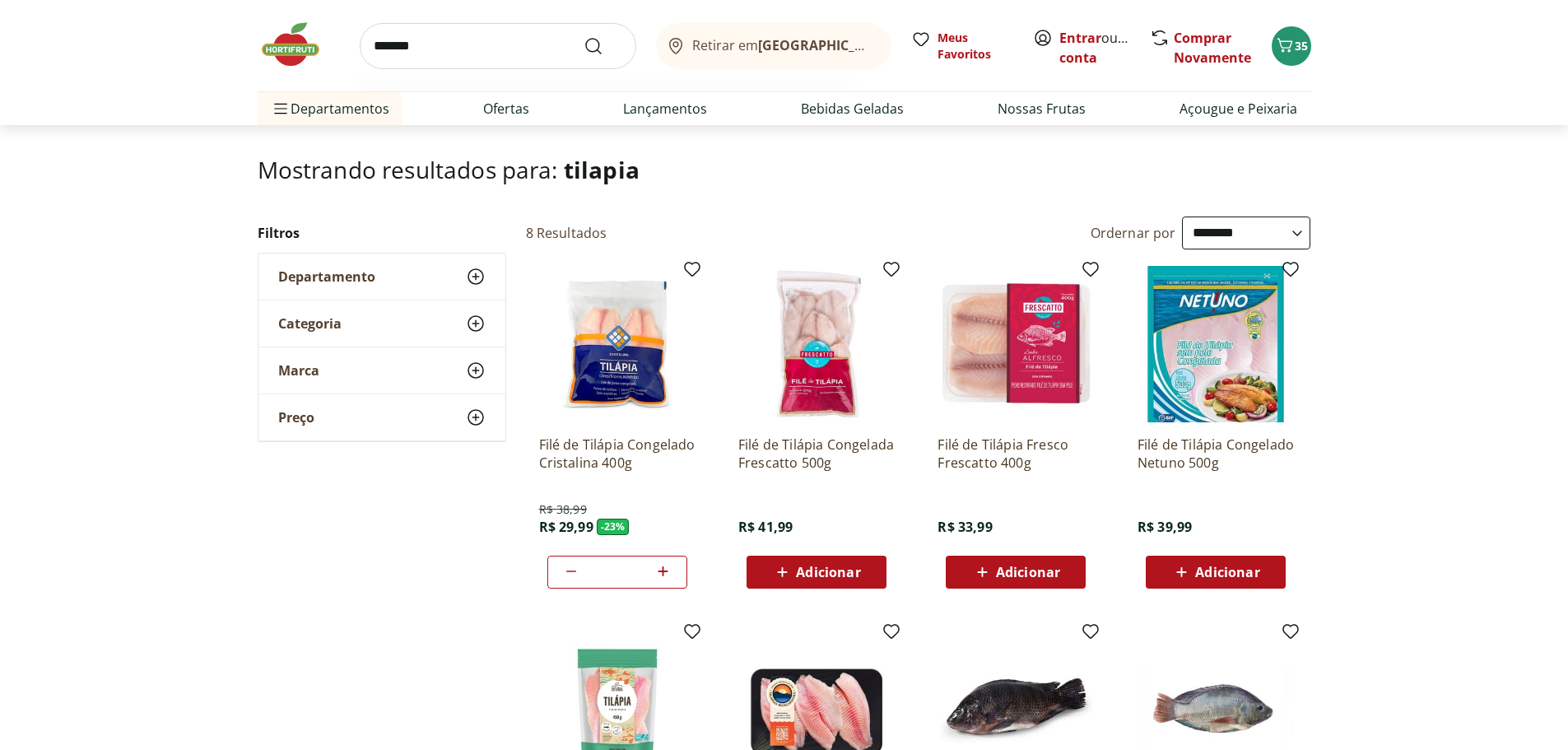
type input "*******"
click at [584, 36] on button "Submit Search" at bounding box center [603, 45] width 39 height 20
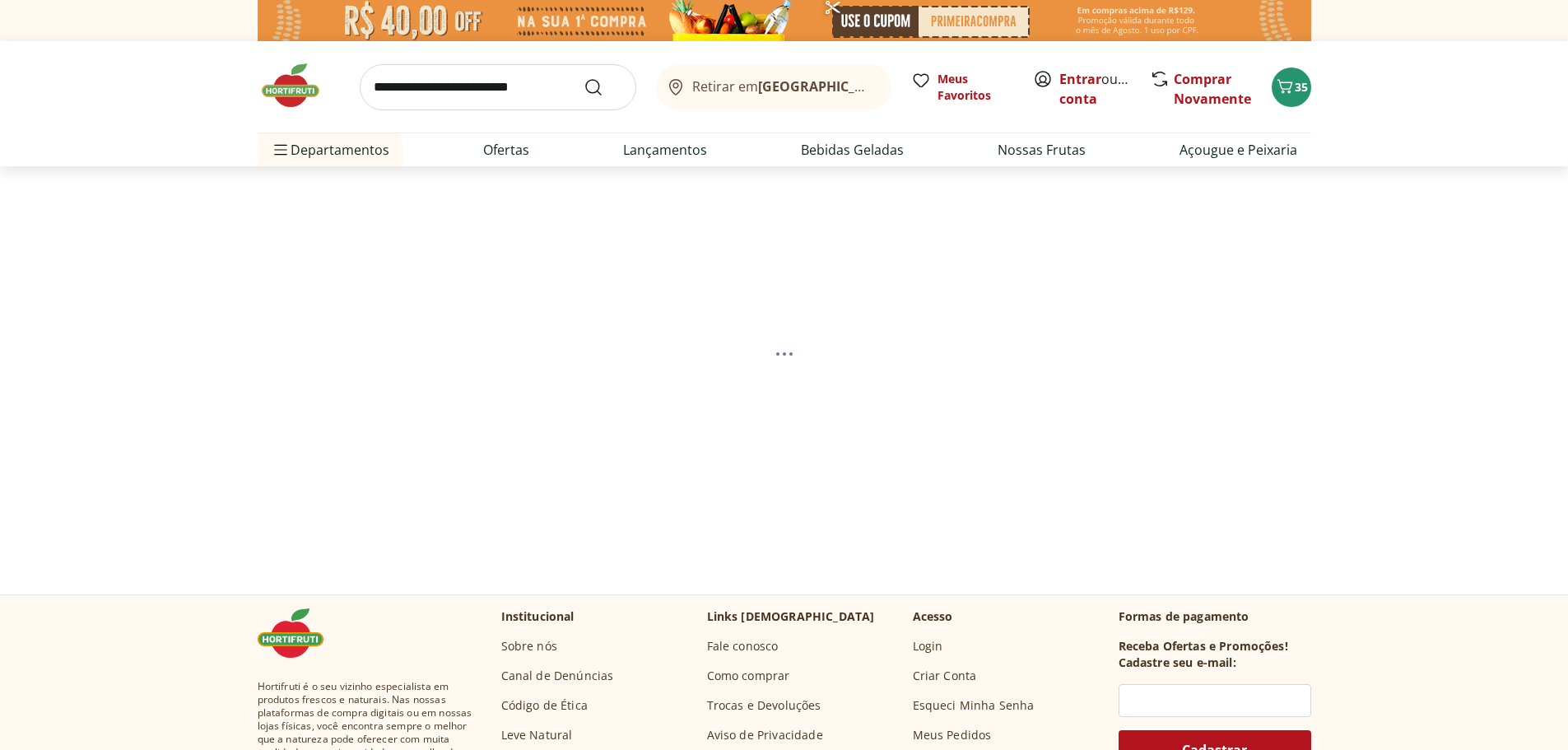
select select "**********"
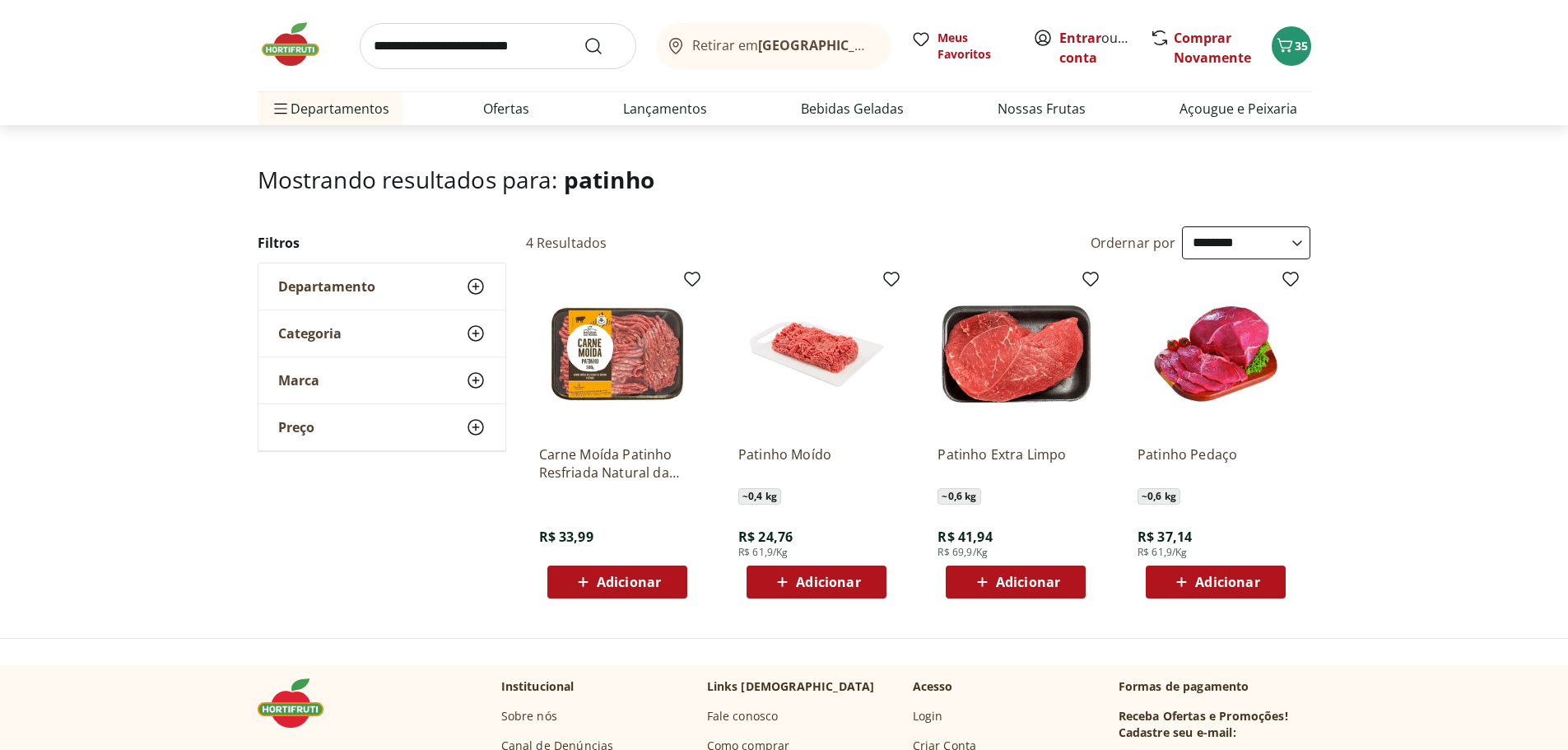
scroll to position [82, 0]
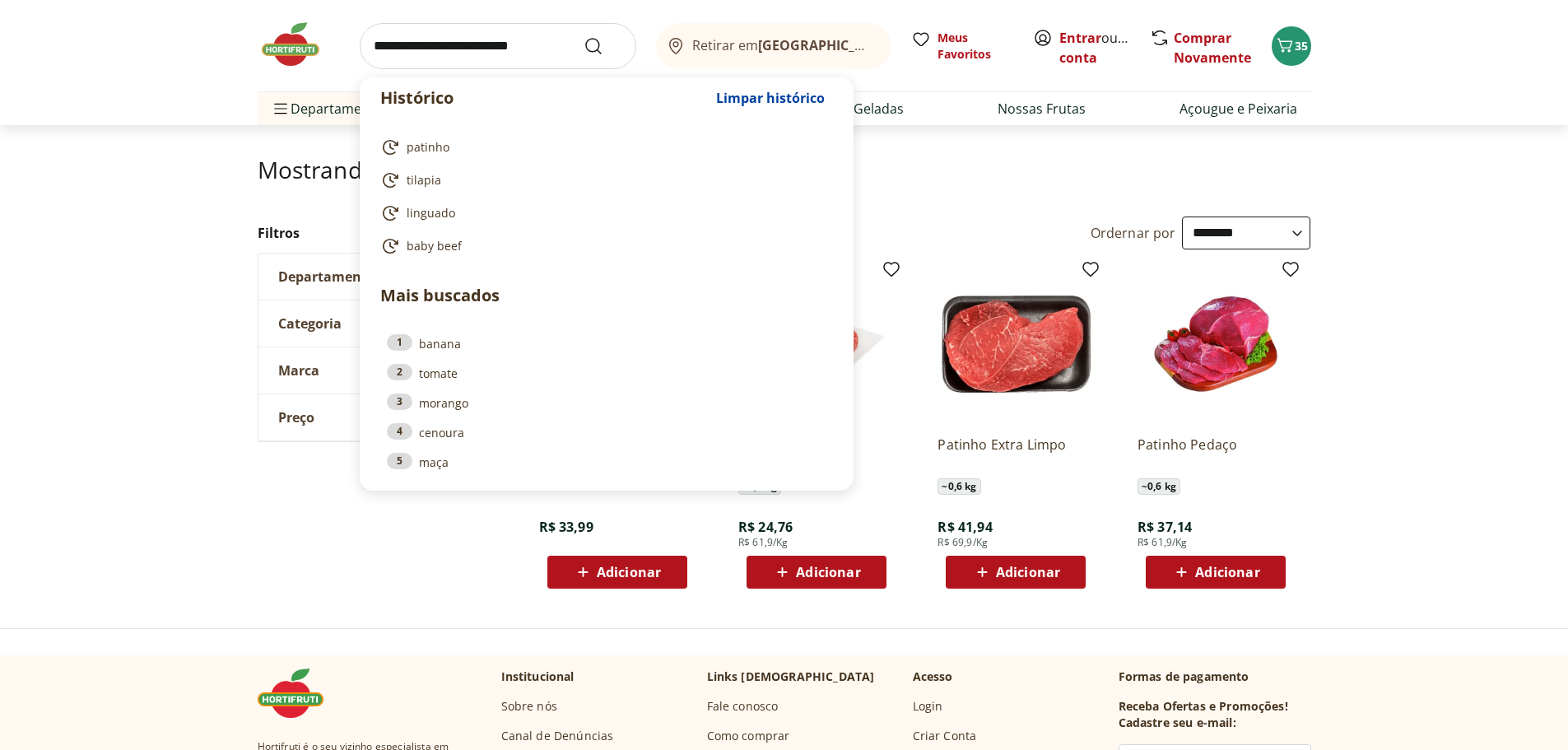
click at [440, 55] on input "search" at bounding box center [498, 46] width 276 height 46
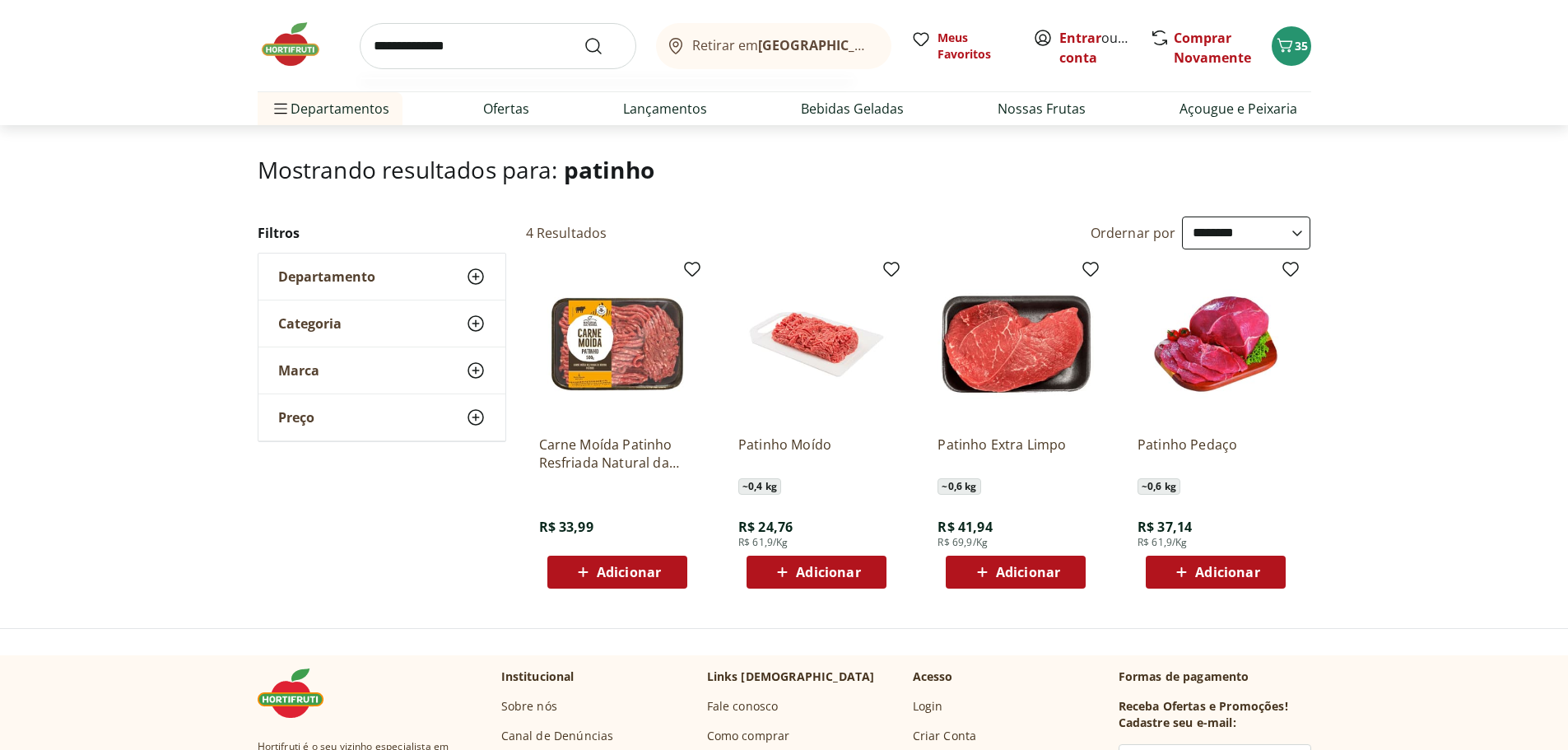
type input "**********"
click button "Submit Search" at bounding box center [603, 45] width 39 height 20
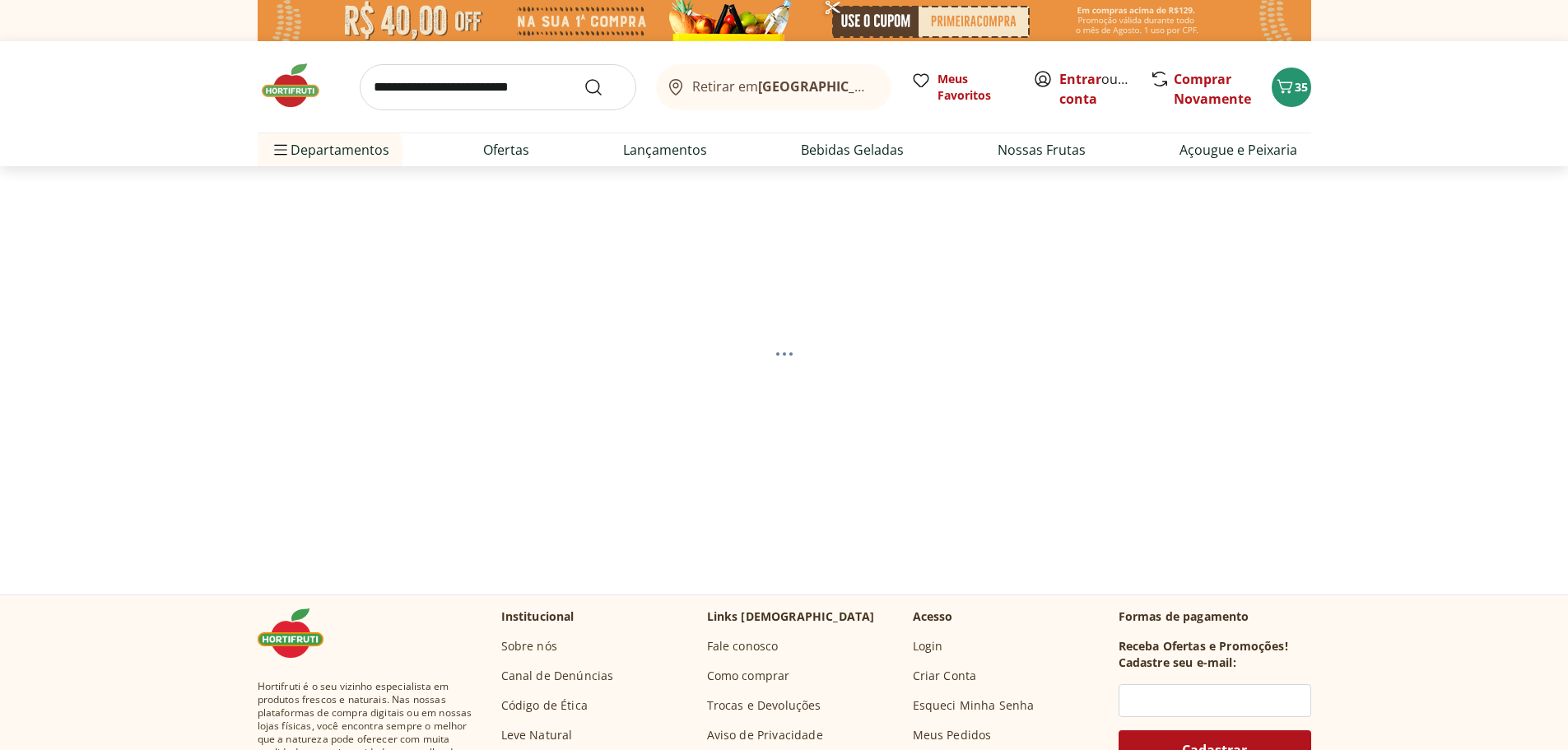
select select "**********"
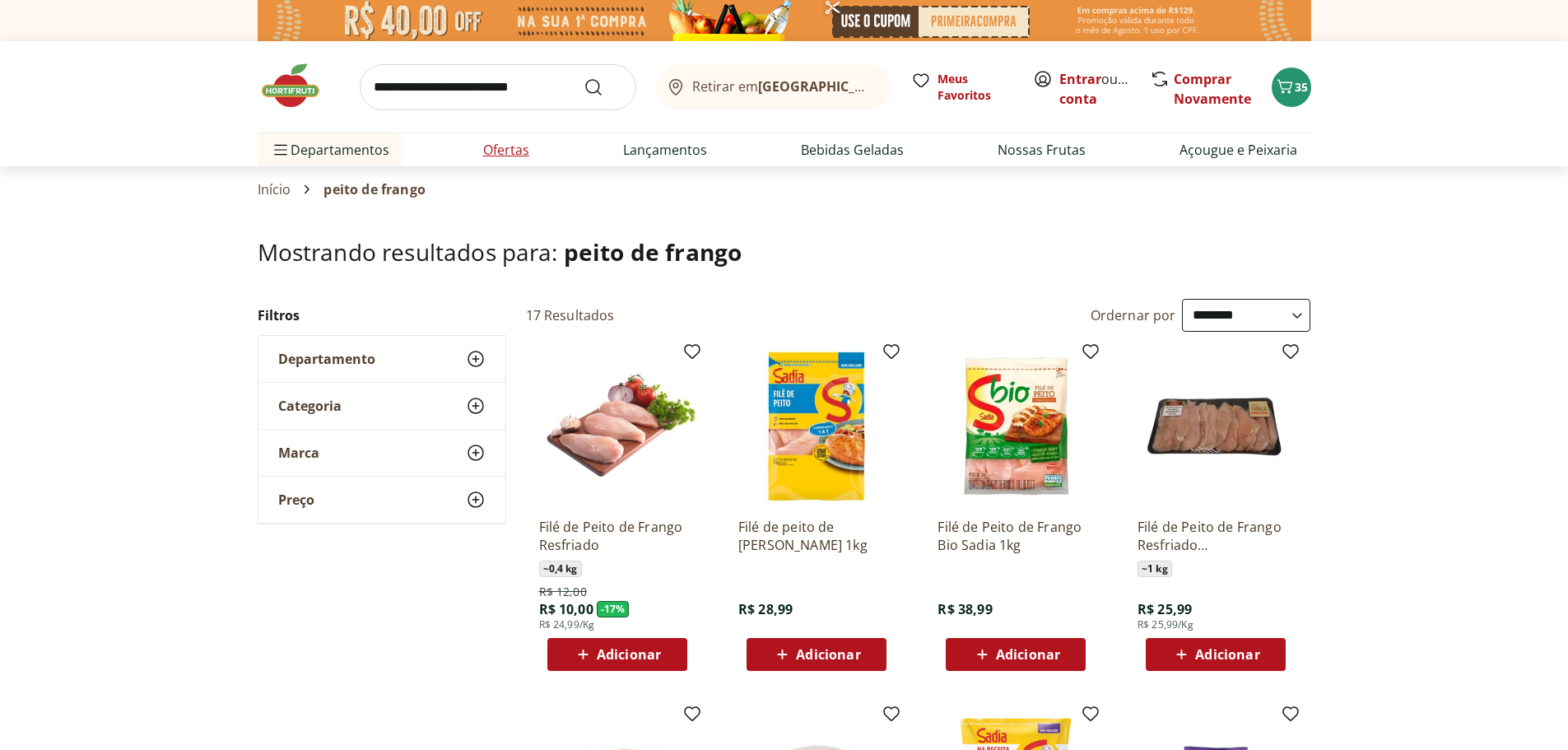
click at [499, 154] on link "Ofertas" at bounding box center [506, 149] width 46 height 20
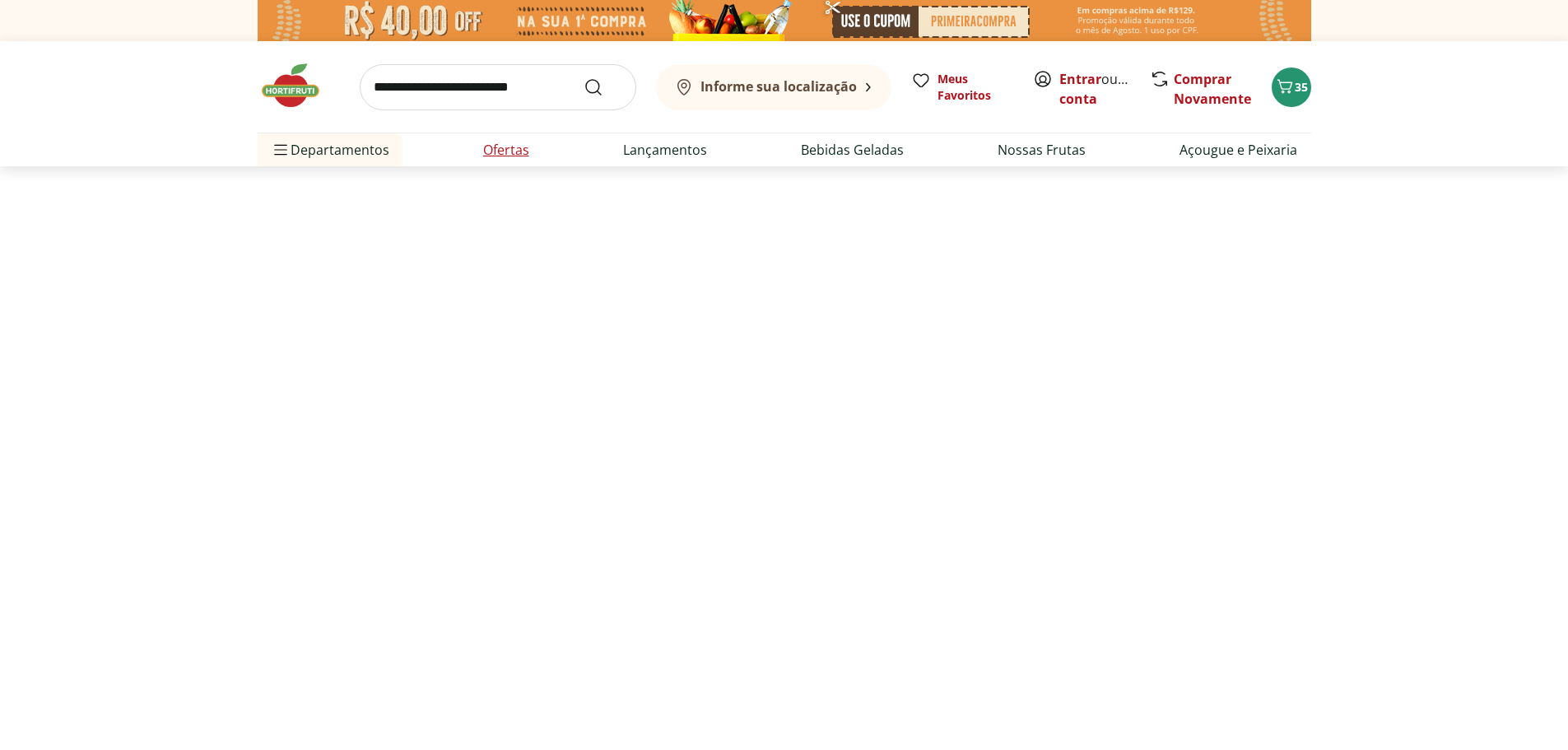
select select "**********"
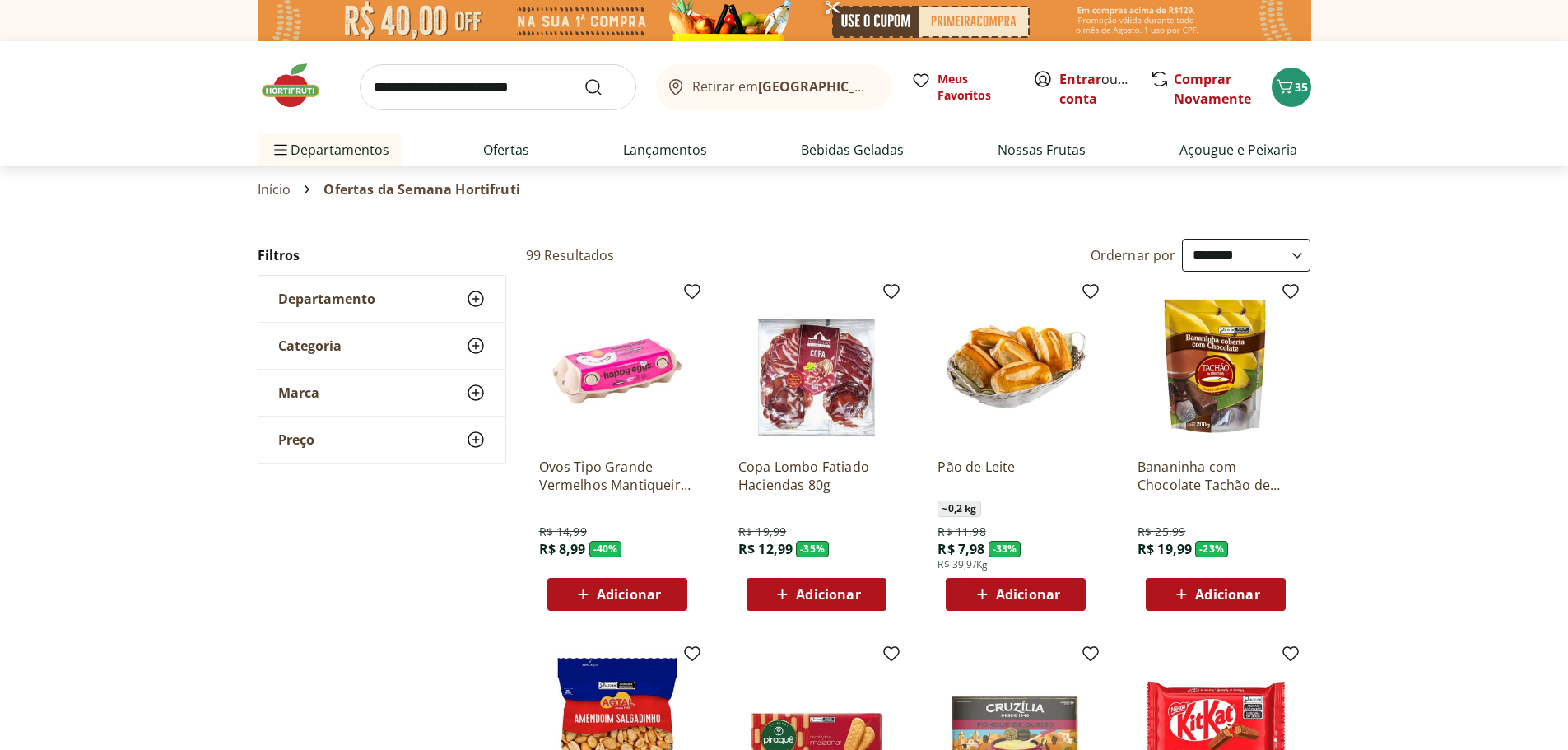
click at [471, 301] on icon at bounding box center [475, 299] width 20 height 20
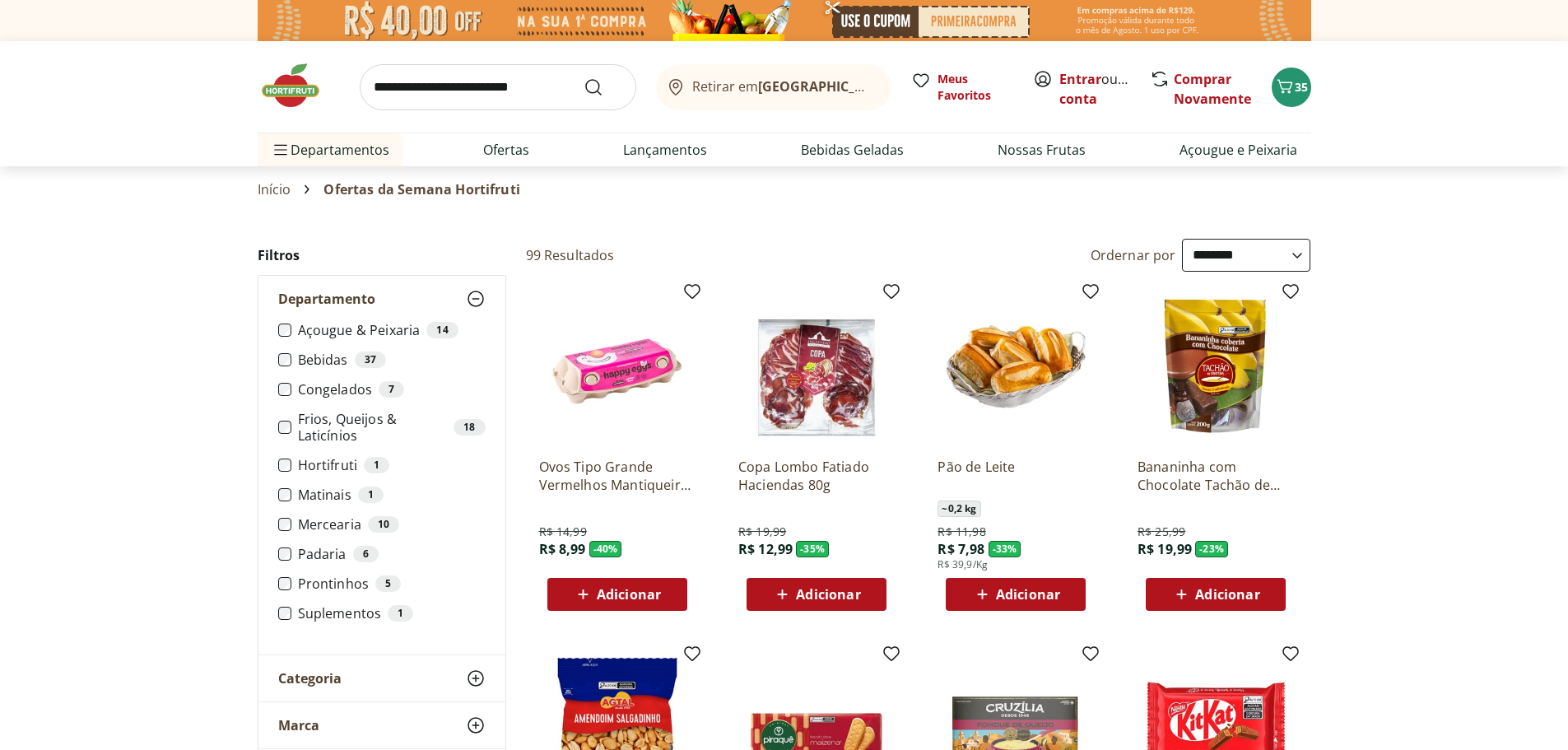
click at [386, 331] on label "Açougue & Peixaria 14" at bounding box center [392, 329] width 188 height 16
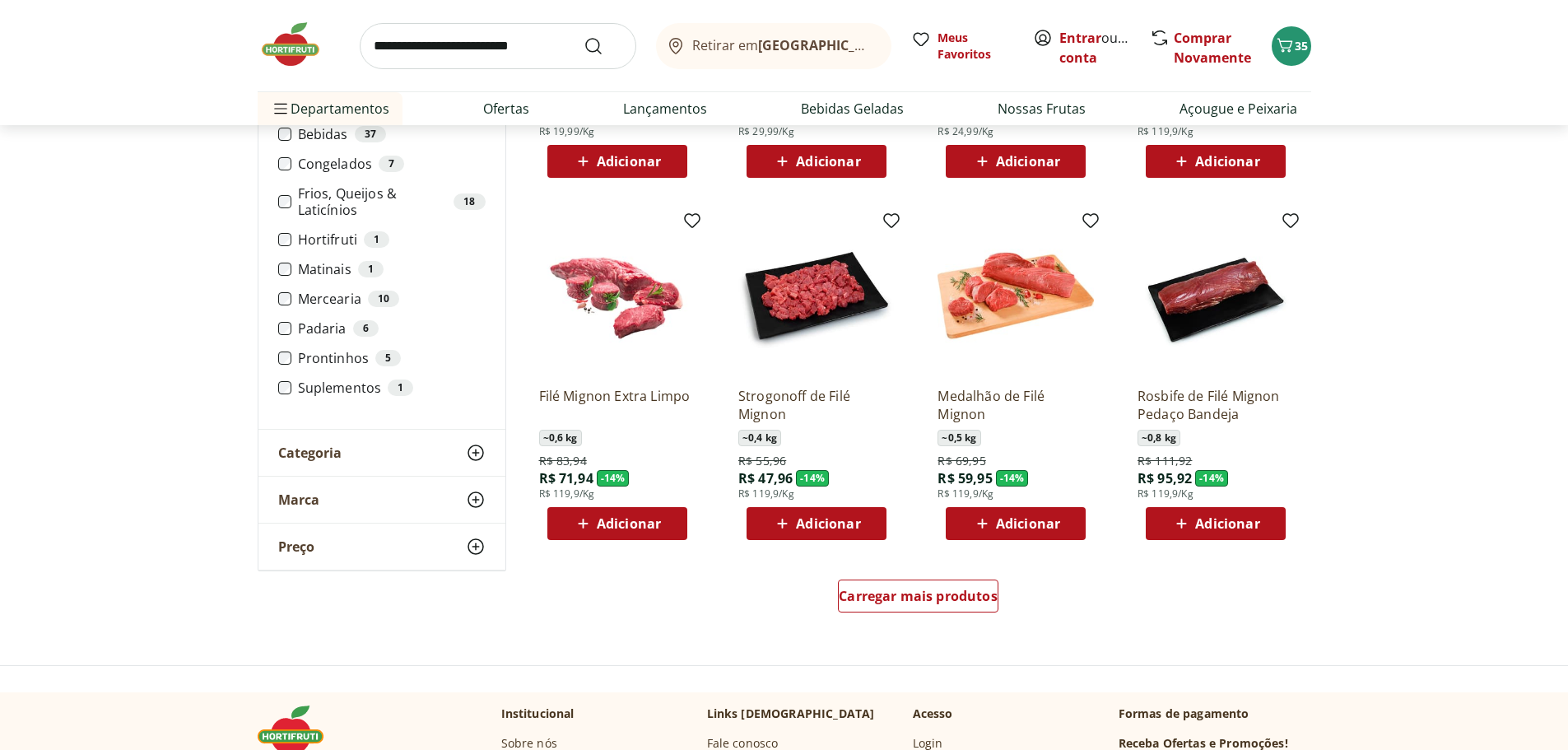
scroll to position [823, 0]
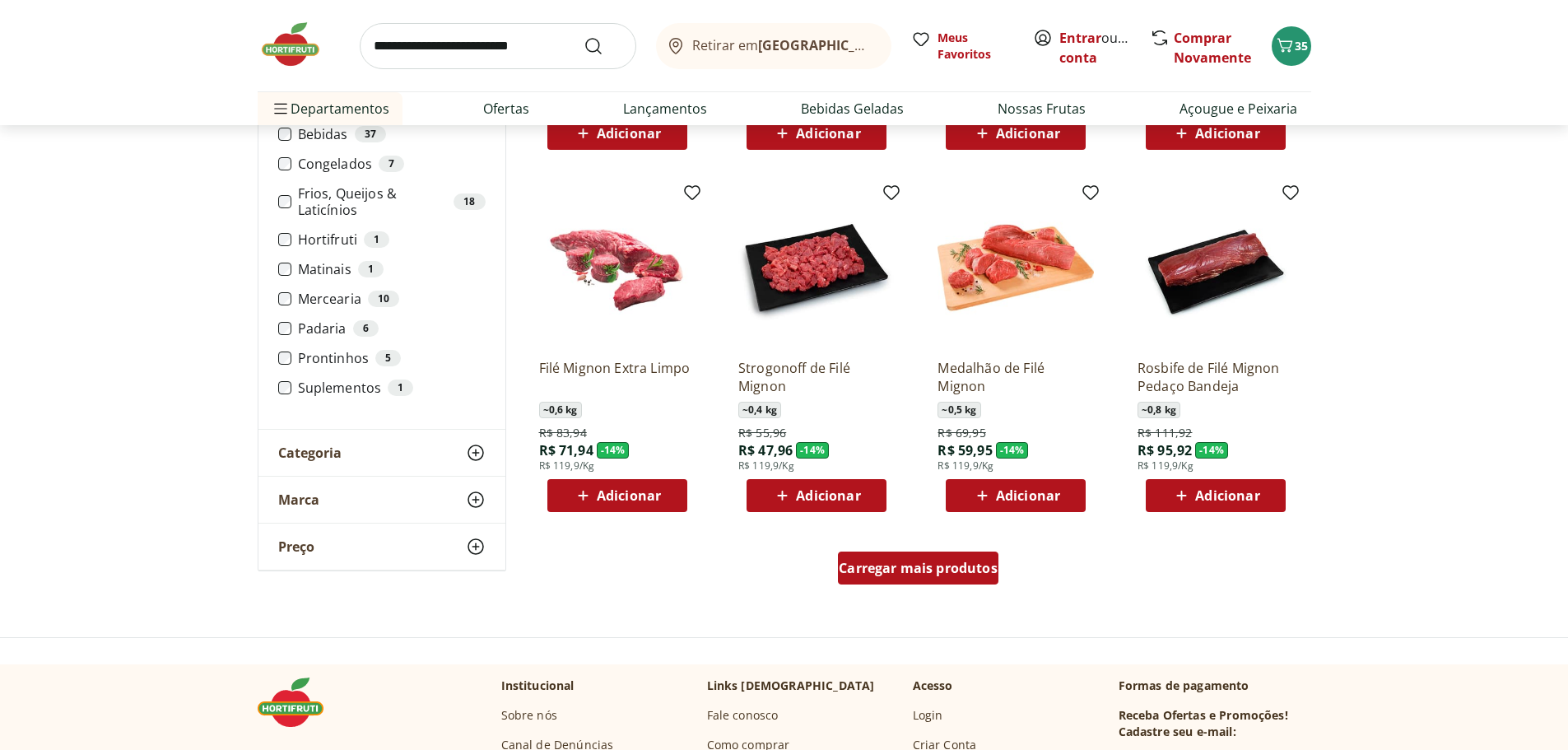
click at [974, 584] on div "Carregar mais produtos" at bounding box center [918, 567] width 160 height 33
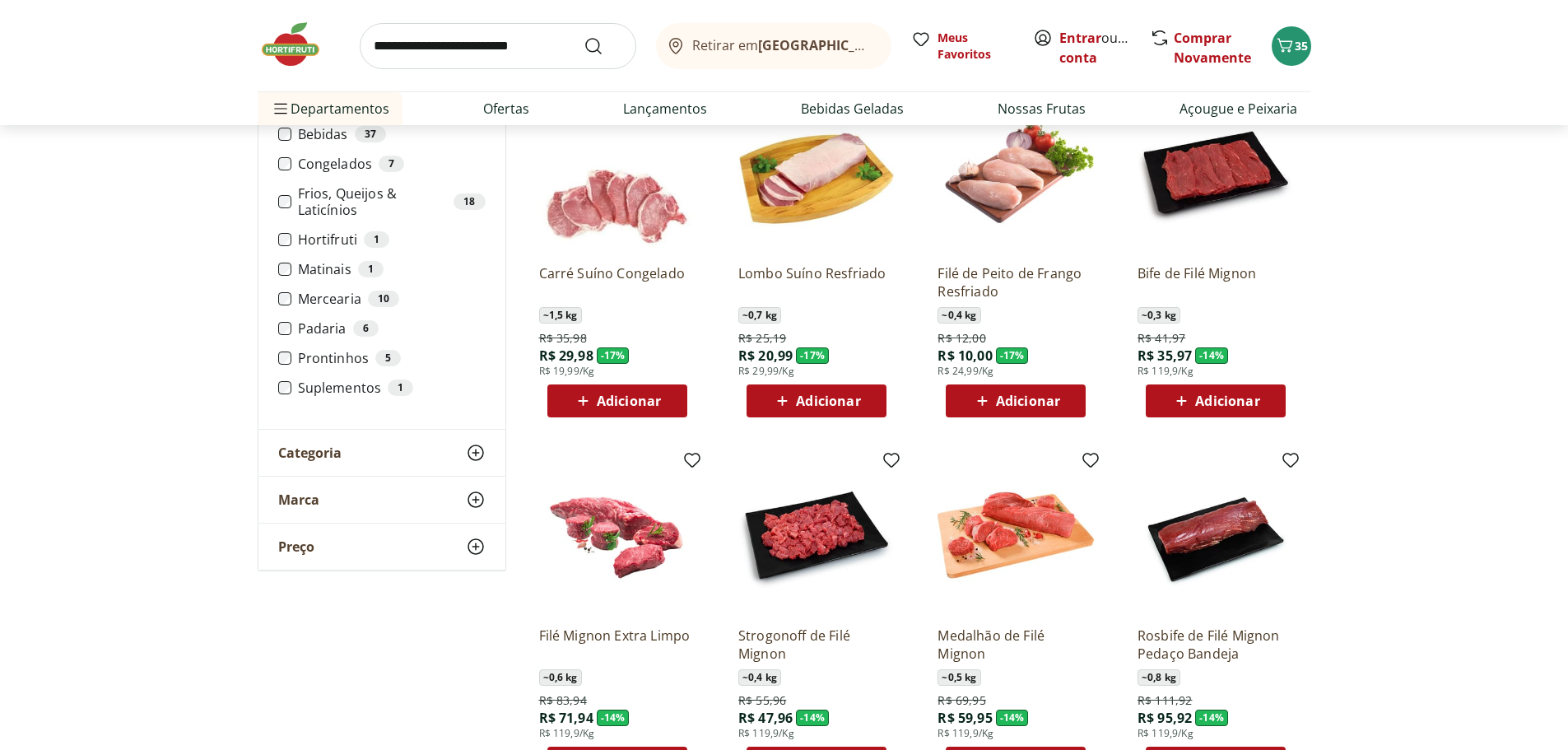
scroll to position [329, 0]
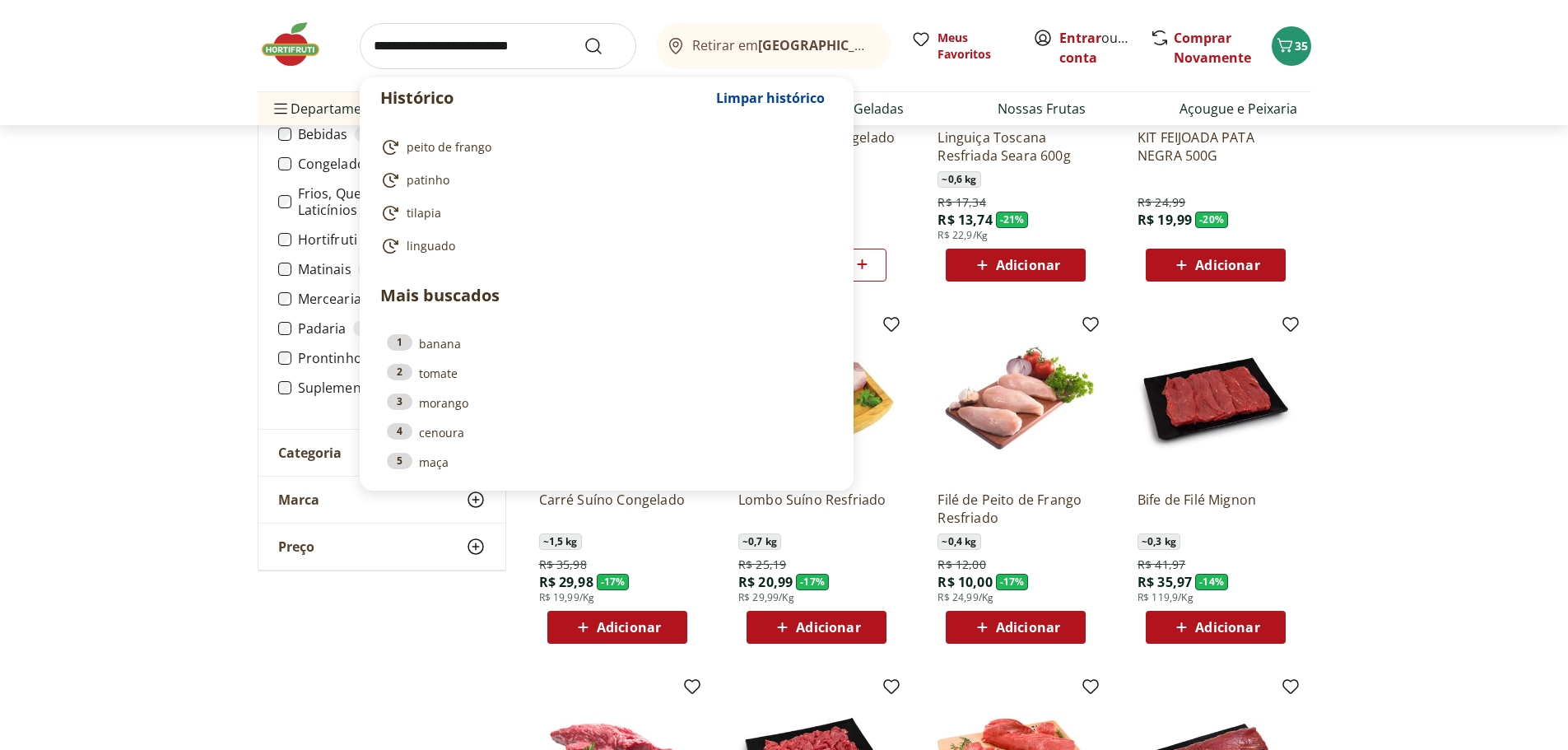
drag, startPoint x: 472, startPoint y: 42, endPoint x: 472, endPoint y: 56, distance: 14.0
click at [472, 43] on input "search" at bounding box center [498, 46] width 276 height 46
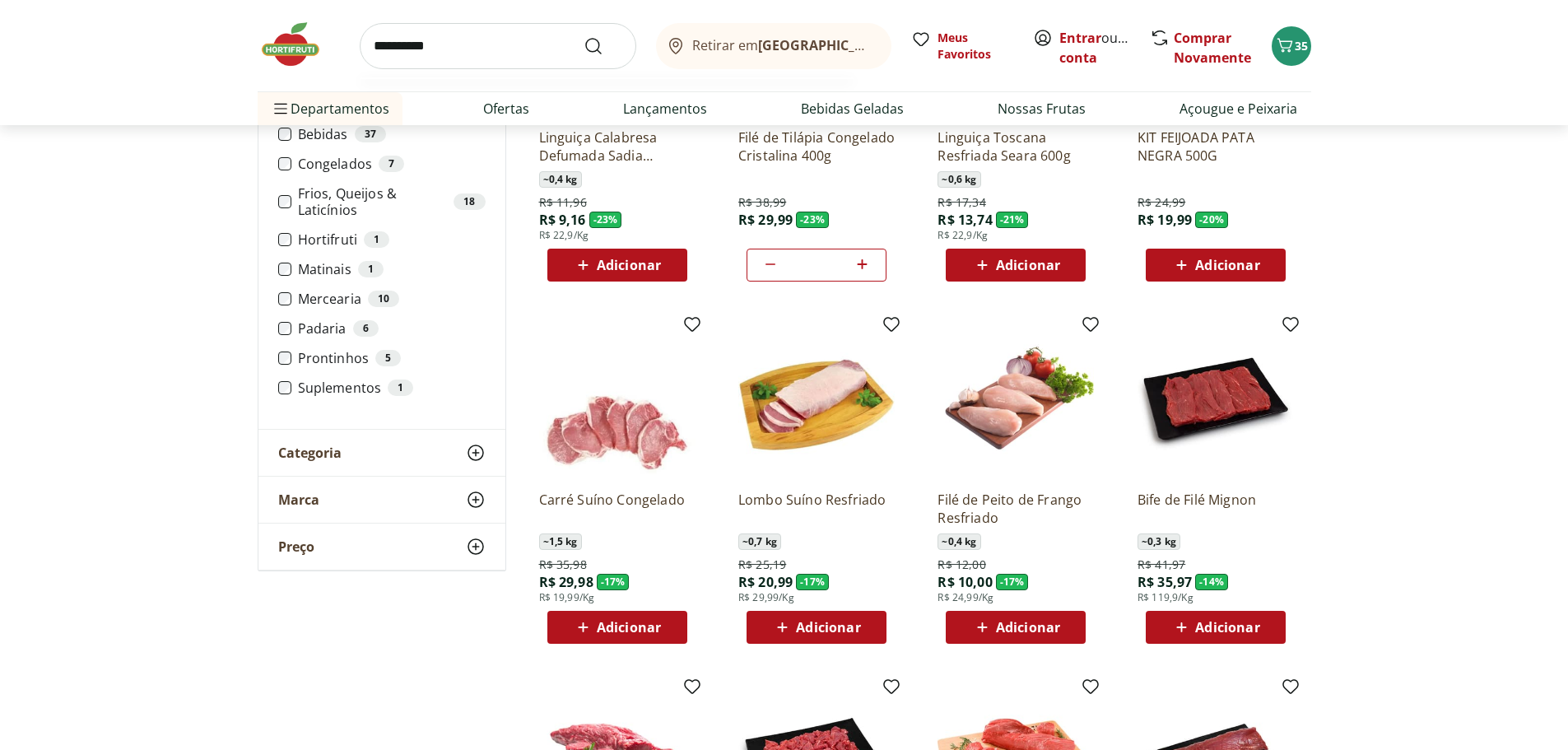
type input "**********"
click at [584, 36] on button "Submit Search" at bounding box center [603, 45] width 39 height 20
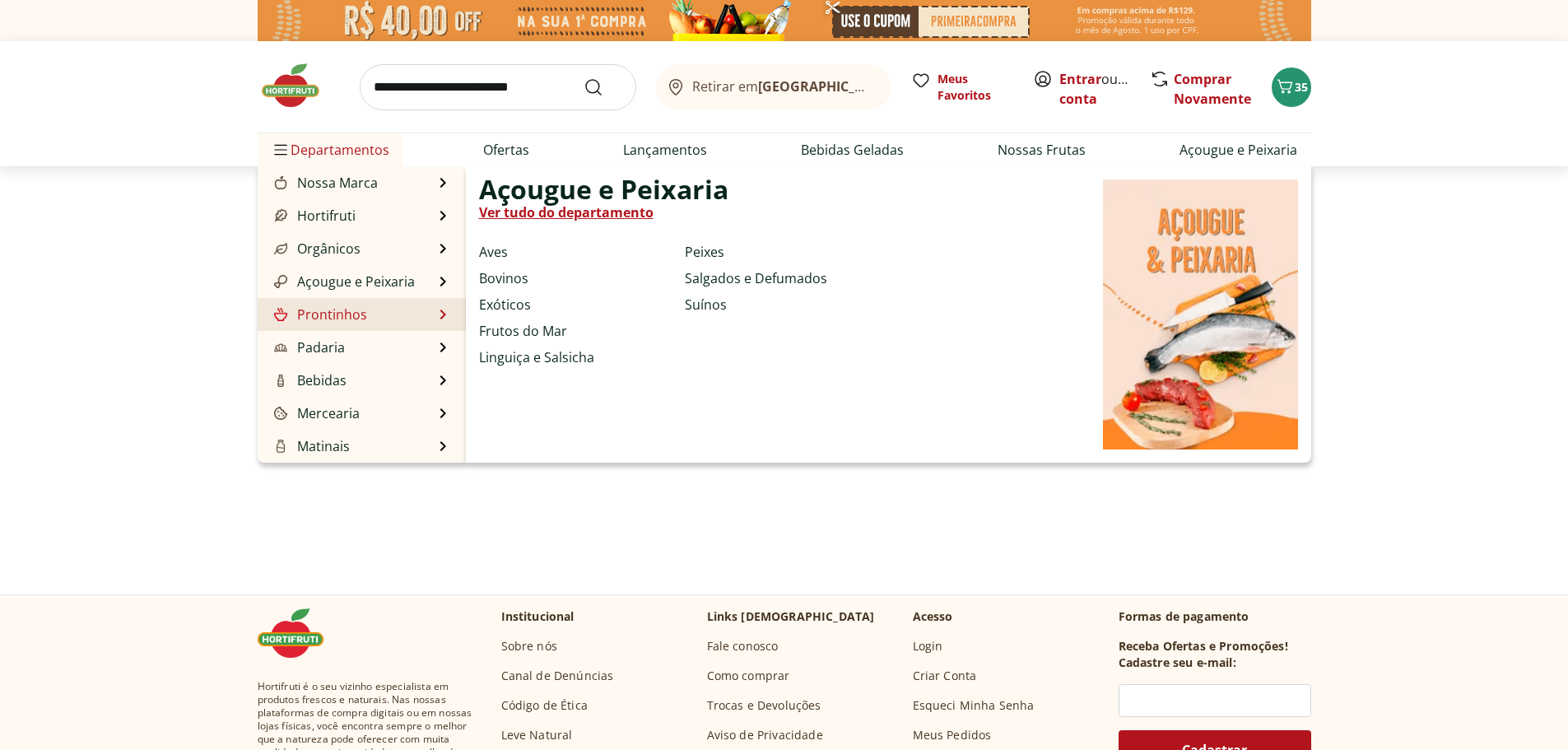
select select "**********"
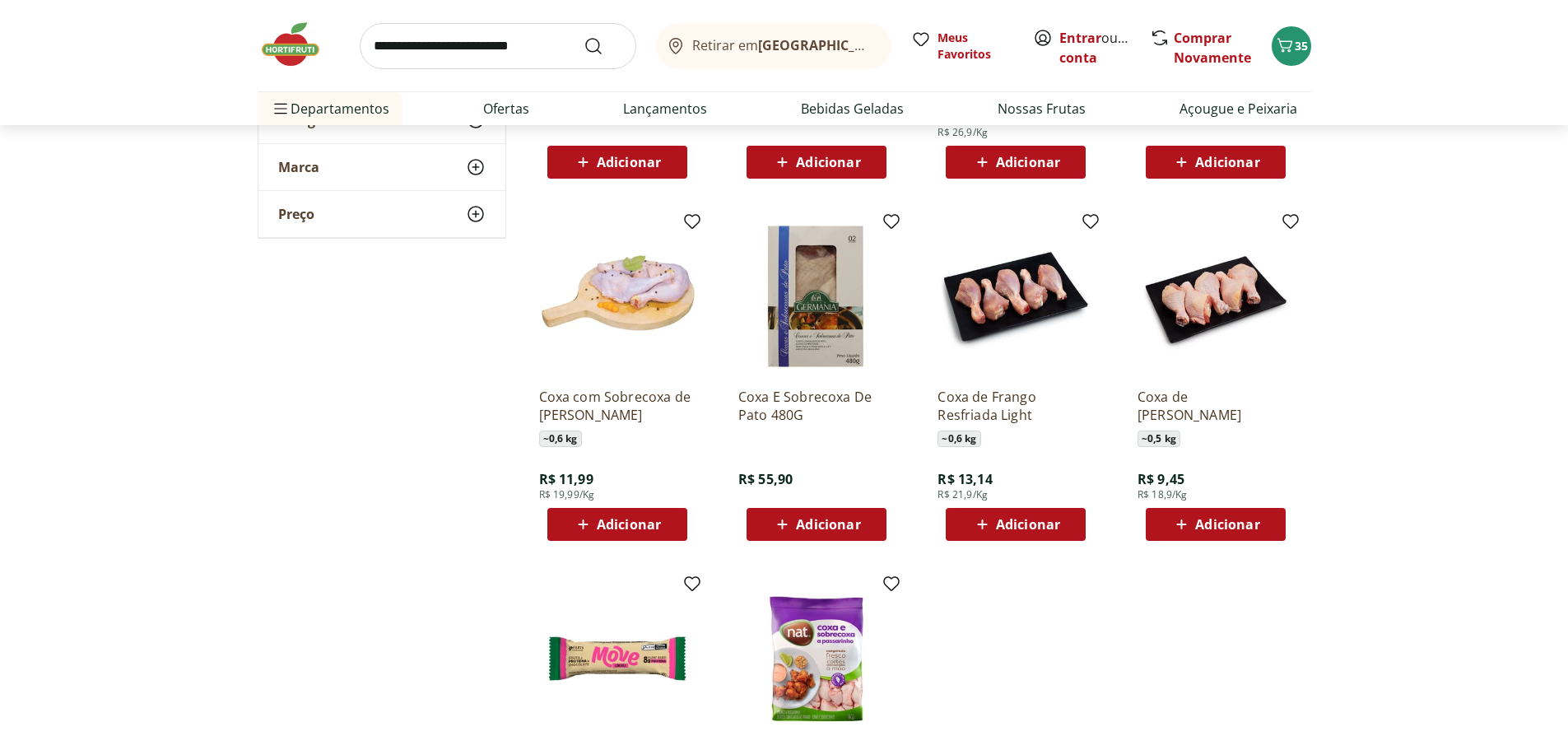
scroll to position [741, 0]
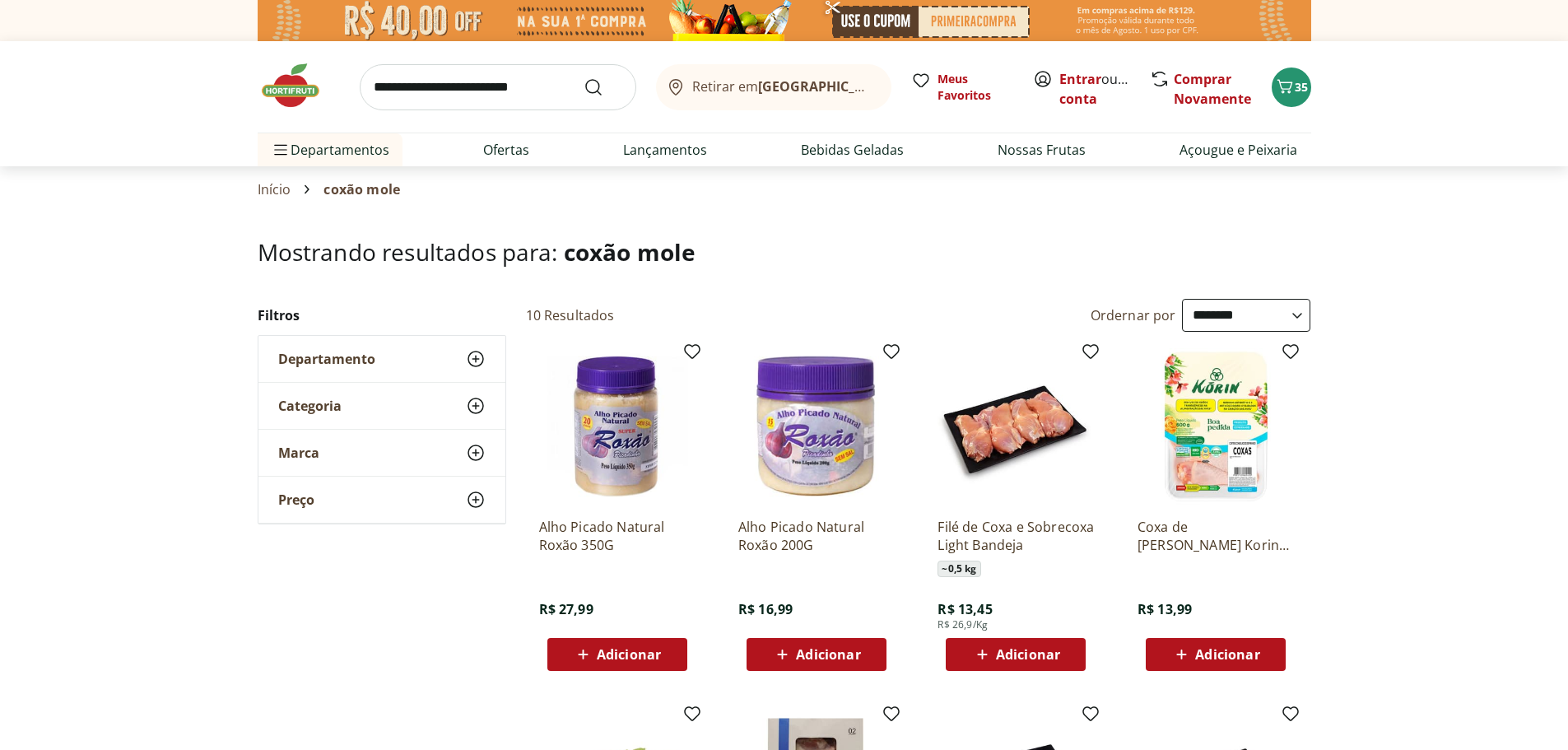
select select "**********"
click at [506, 82] on input "search" at bounding box center [498, 87] width 276 height 46
type input "*********"
click at [584, 78] on button "Submit Search" at bounding box center [603, 87] width 39 height 20
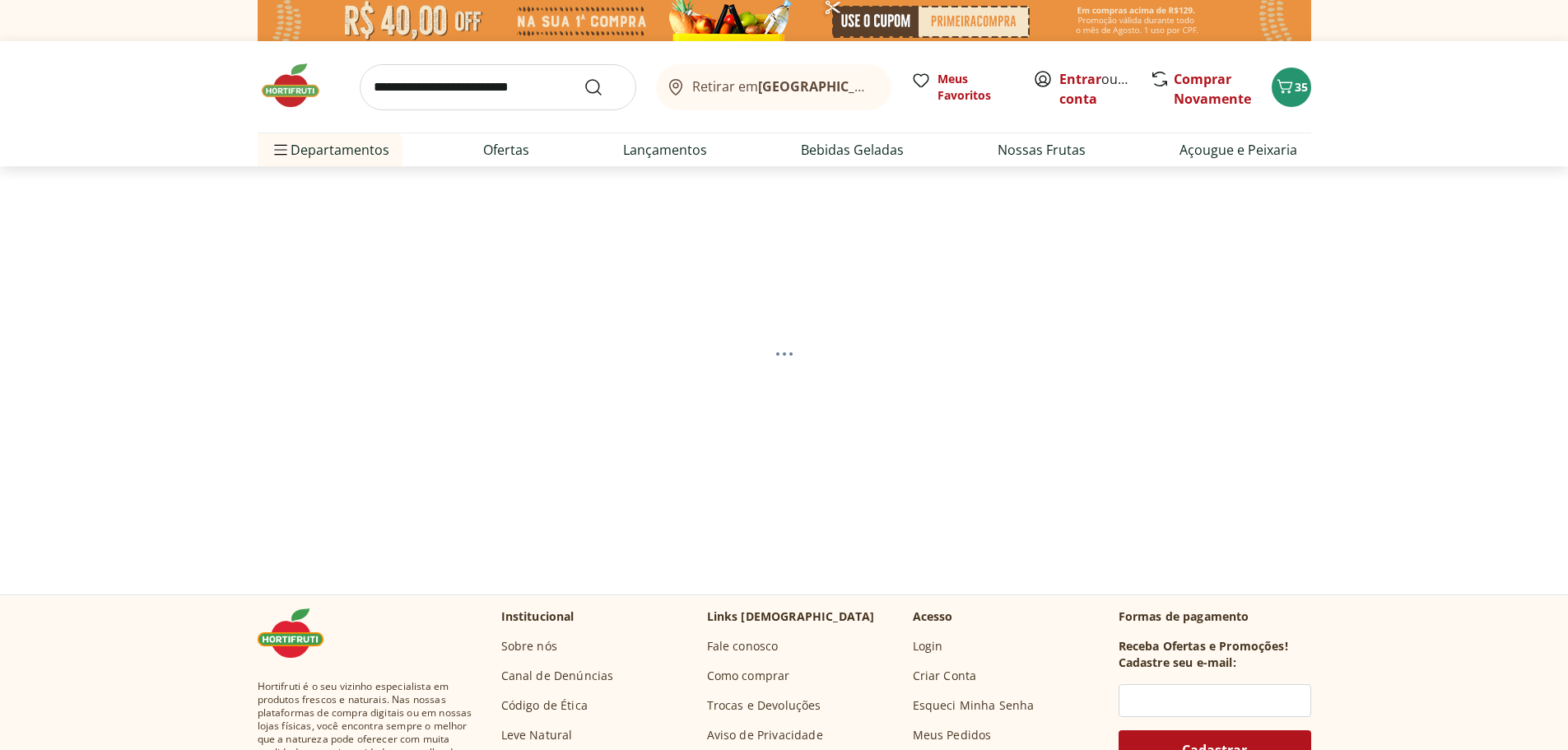
select select "**********"
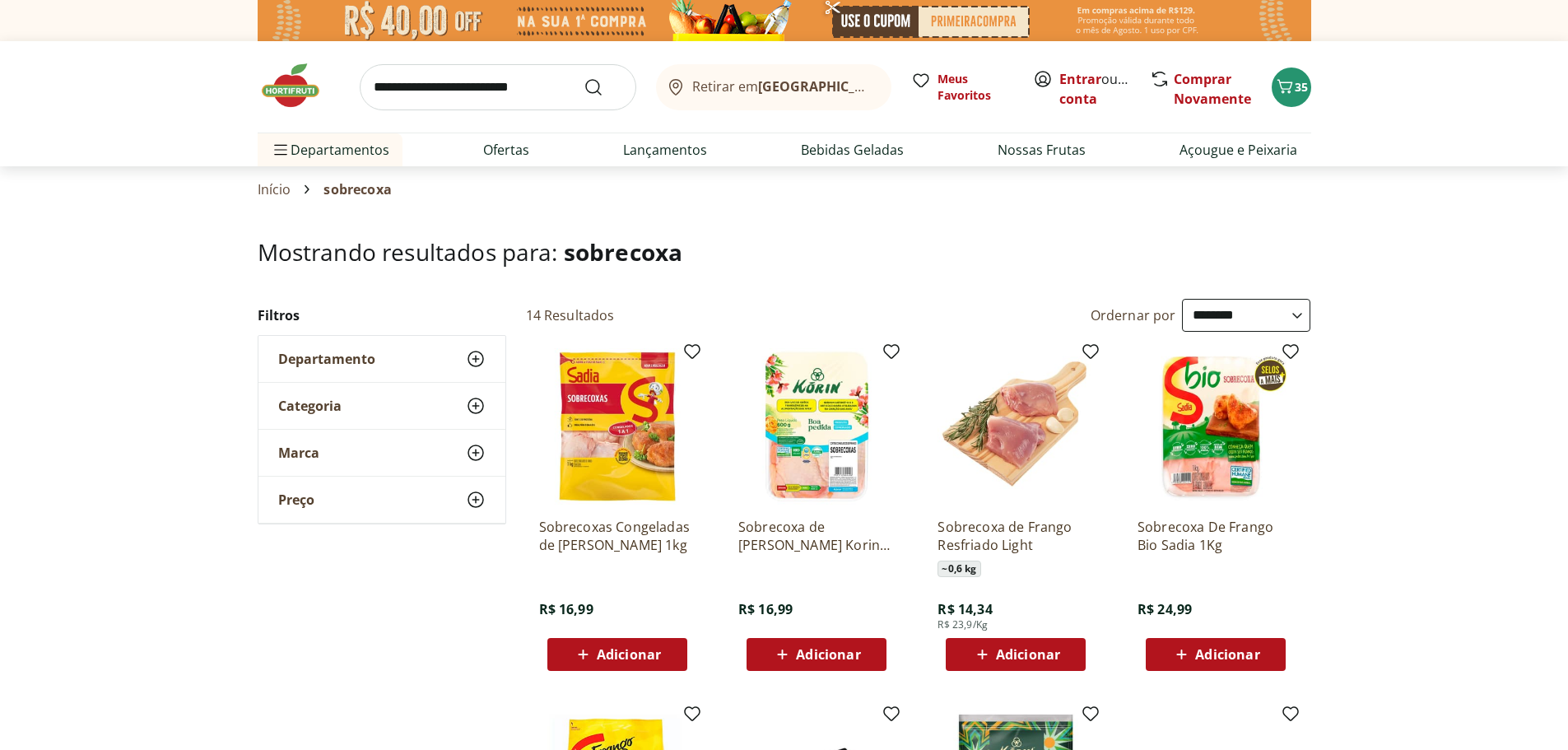
click at [645, 644] on span "Adicionar" at bounding box center [617, 654] width 88 height 20
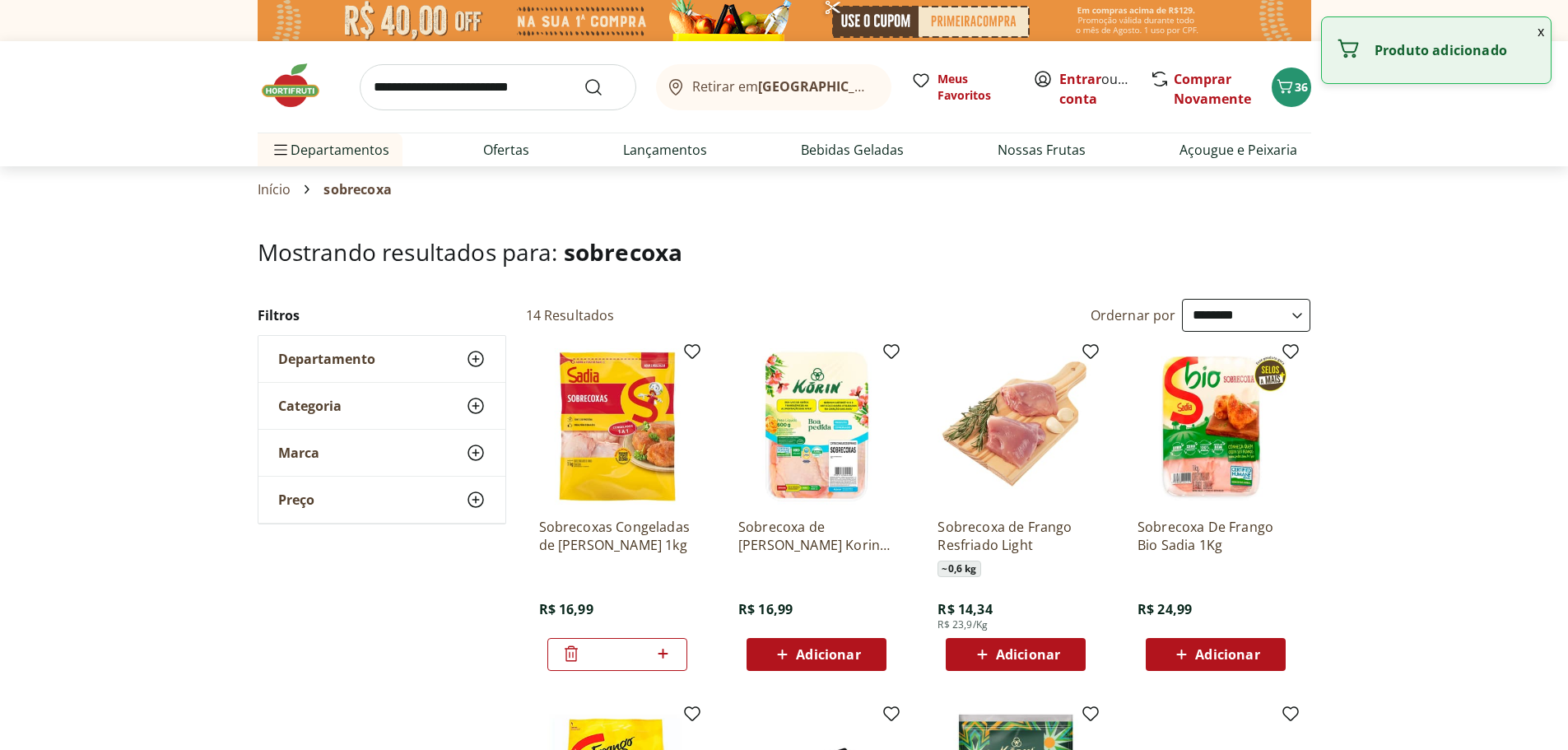
click at [662, 653] on icon at bounding box center [664, 654] width 10 height 10
type input "*"
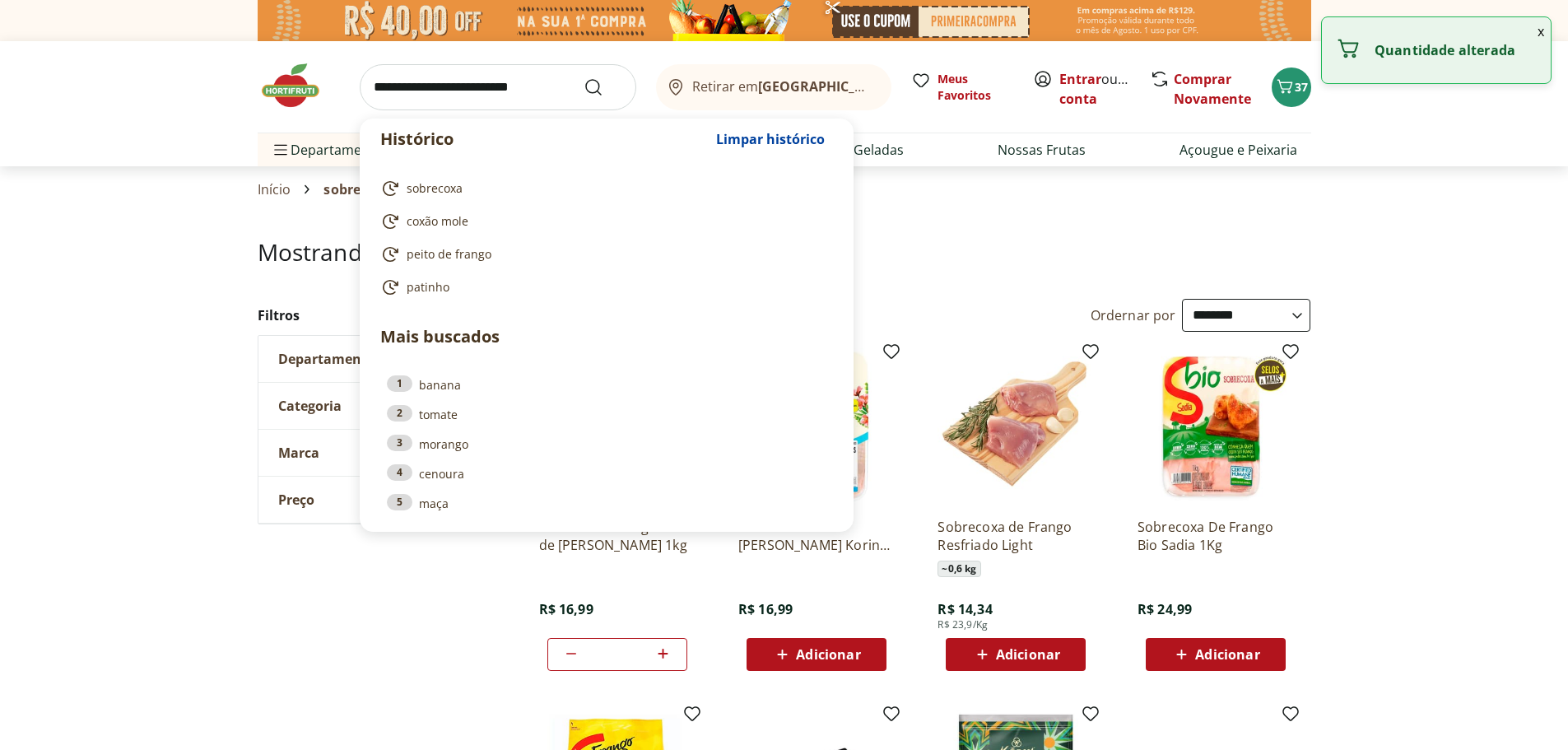
click at [457, 96] on input "search" at bounding box center [498, 87] width 276 height 46
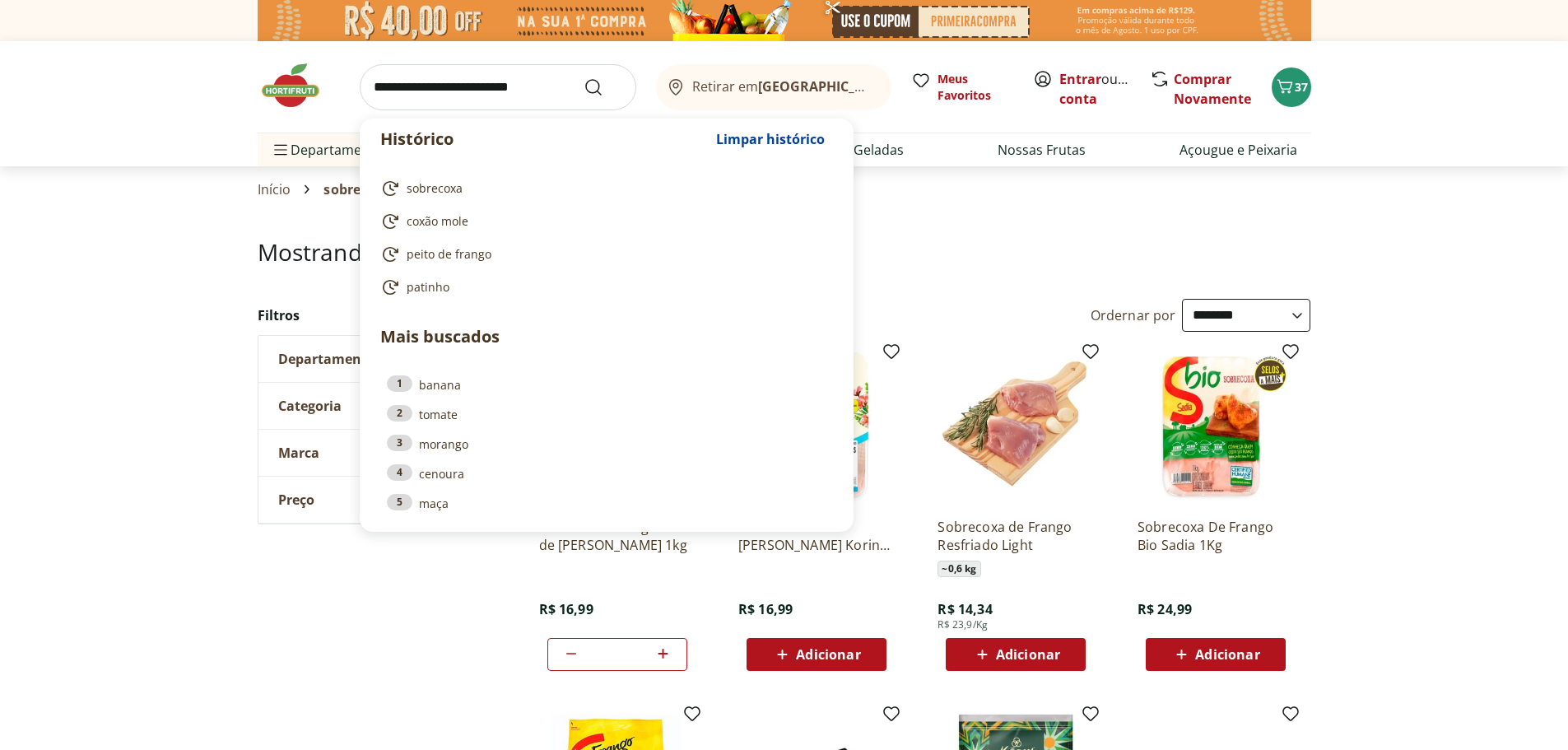
click at [446, 93] on input "search" at bounding box center [498, 87] width 276 height 46
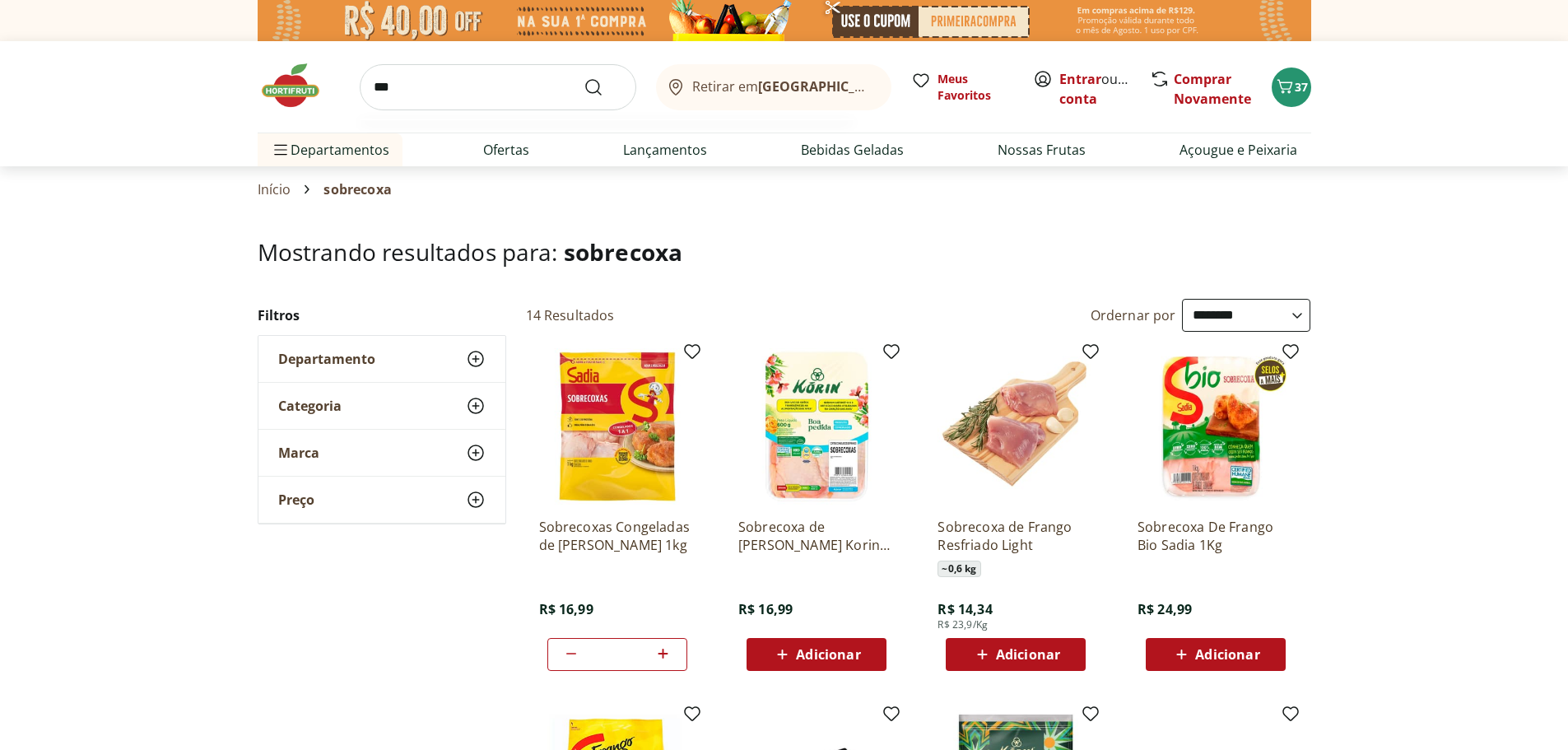
type input "****"
click button "Submit Search" at bounding box center [603, 87] width 39 height 20
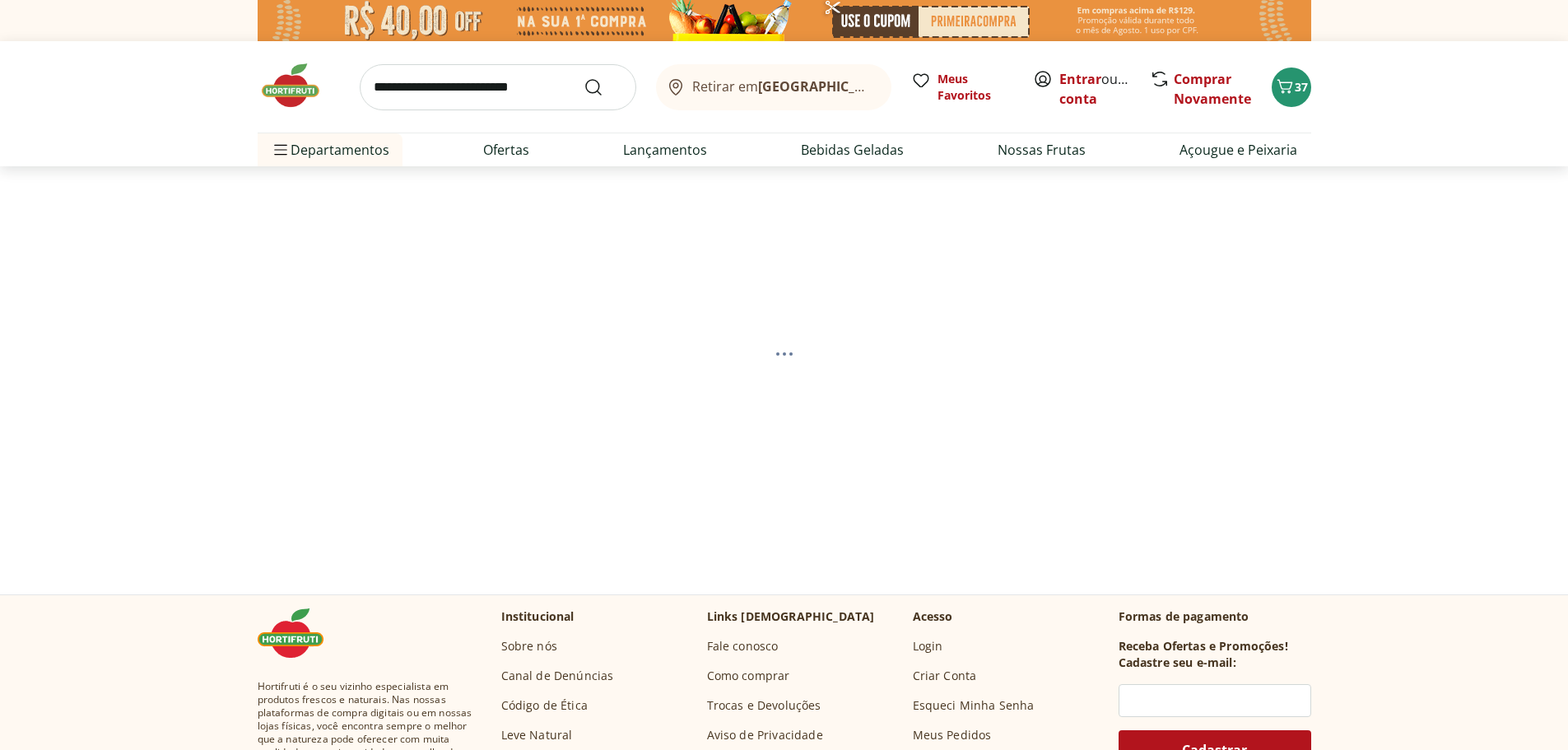
select select "**********"
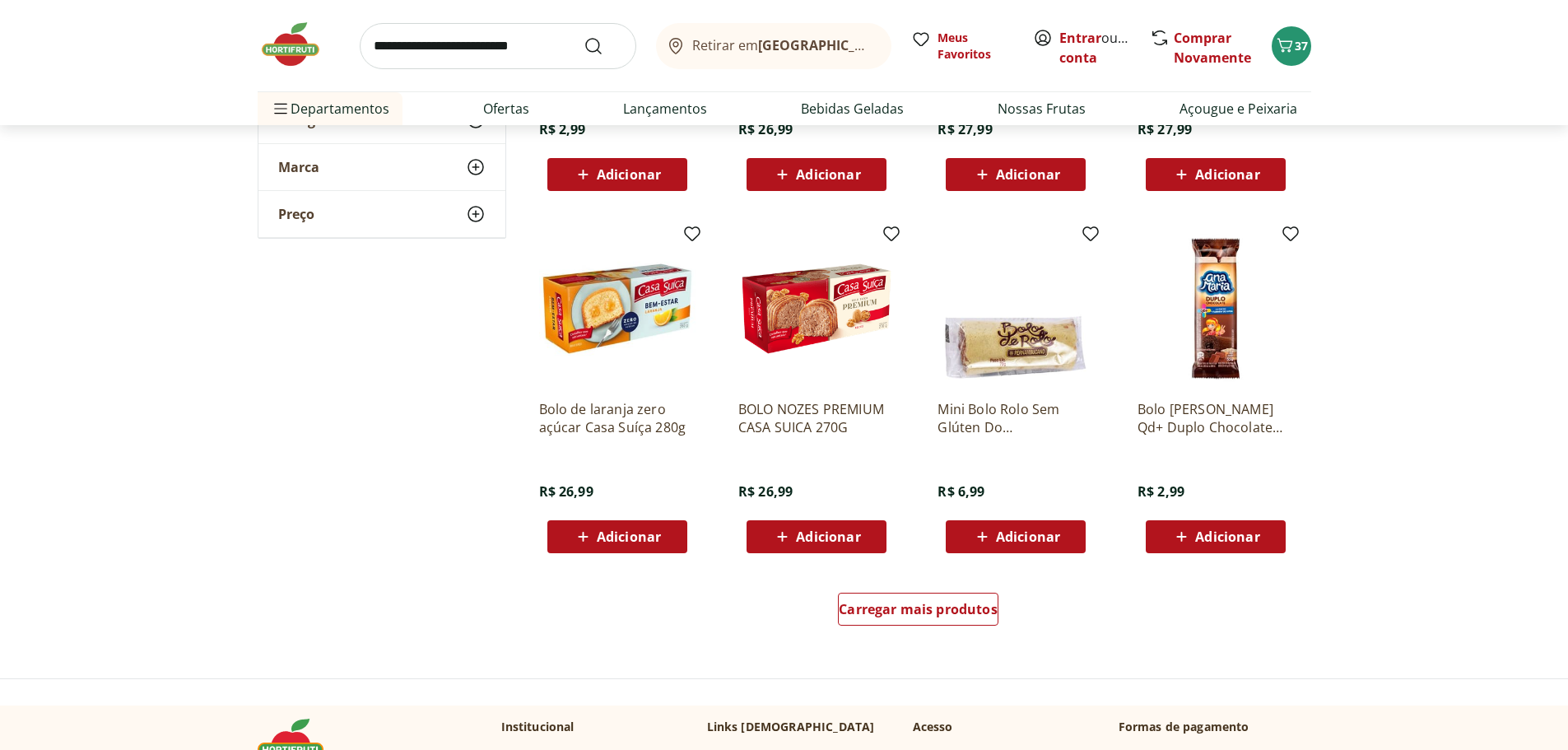
scroll to position [988, 0]
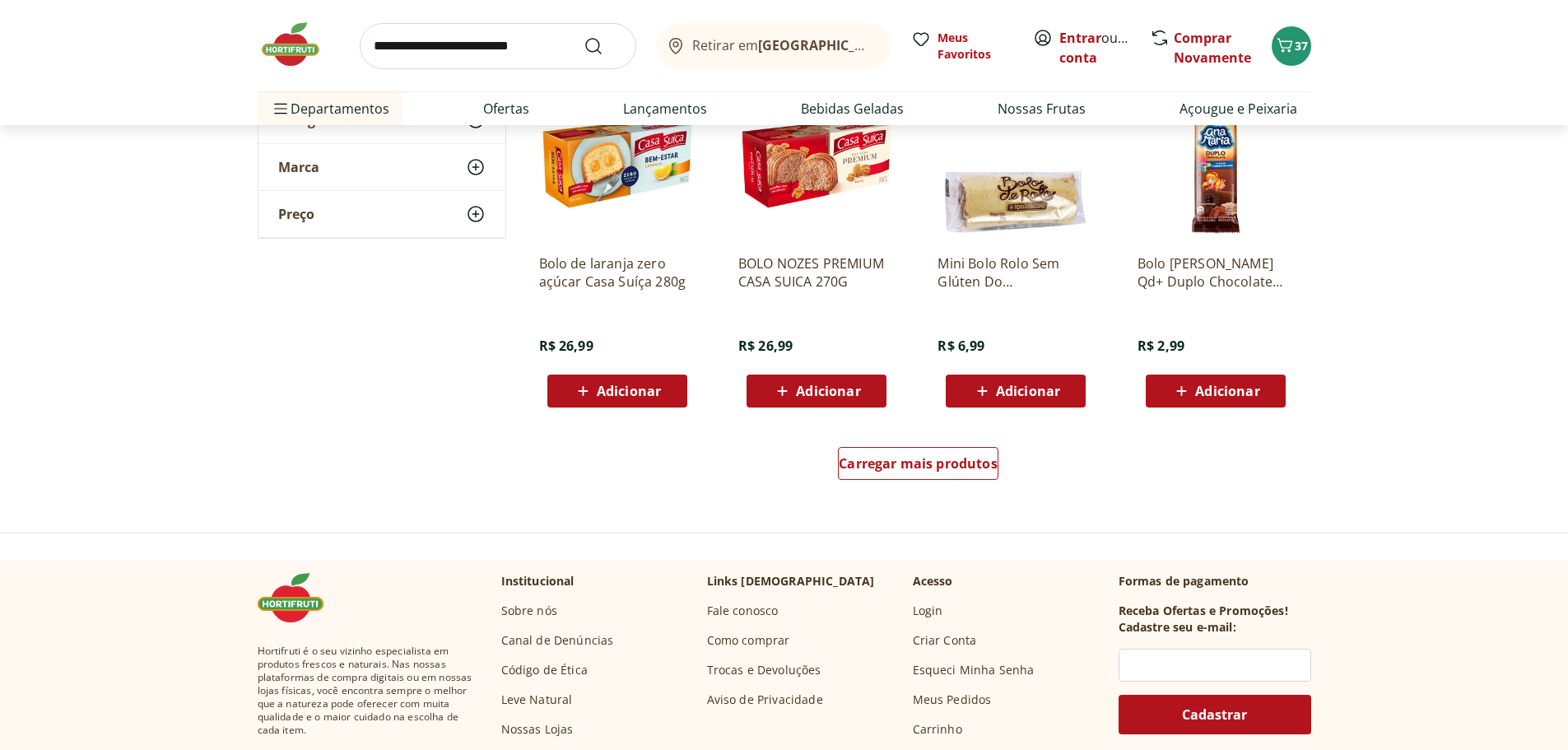
click at [882, 490] on div "Carregar mais produtos" at bounding box center [919, 467] width 799 height 79
click at [889, 480] on link "Carregar mais produtos" at bounding box center [918, 467] width 160 height 39
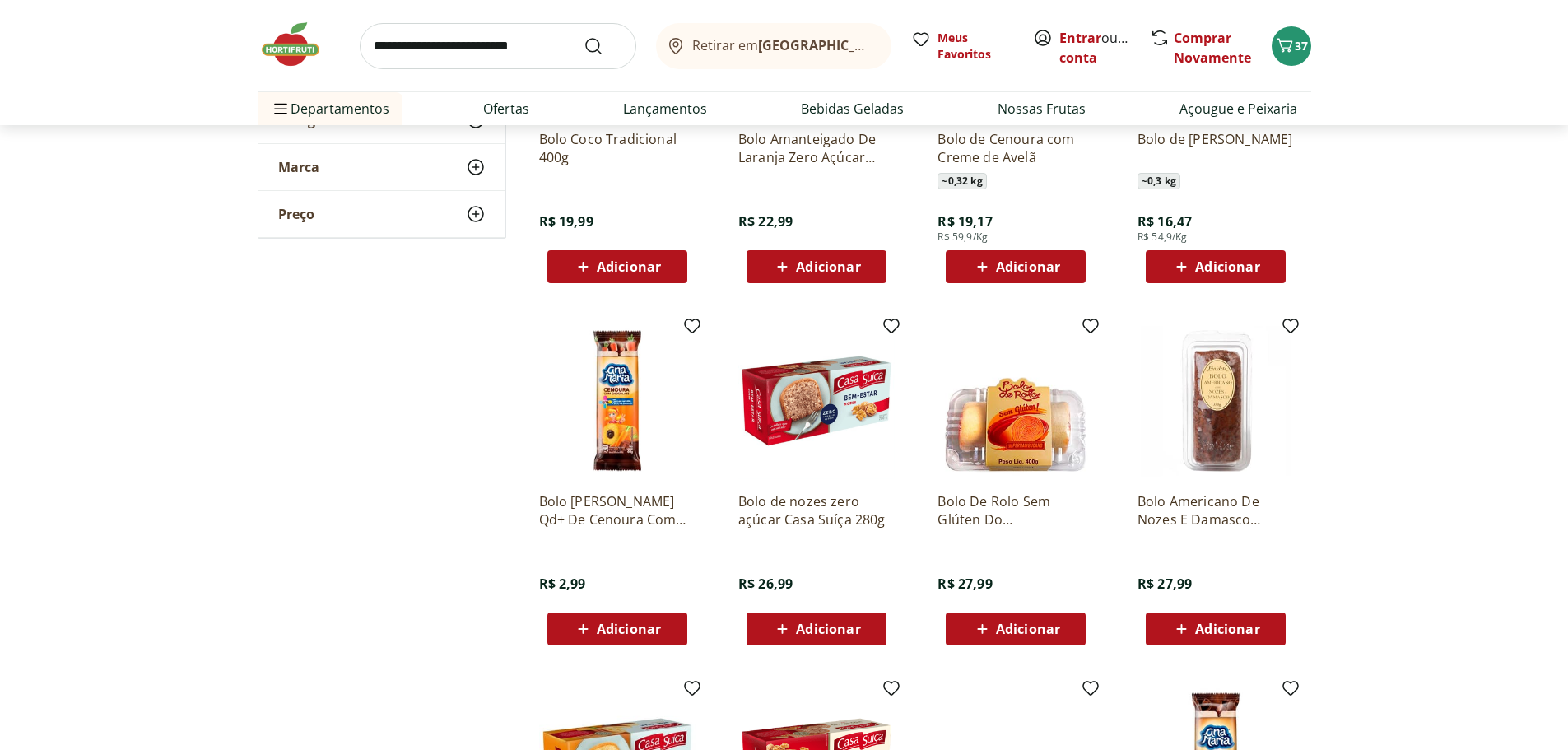
scroll to position [329, 0]
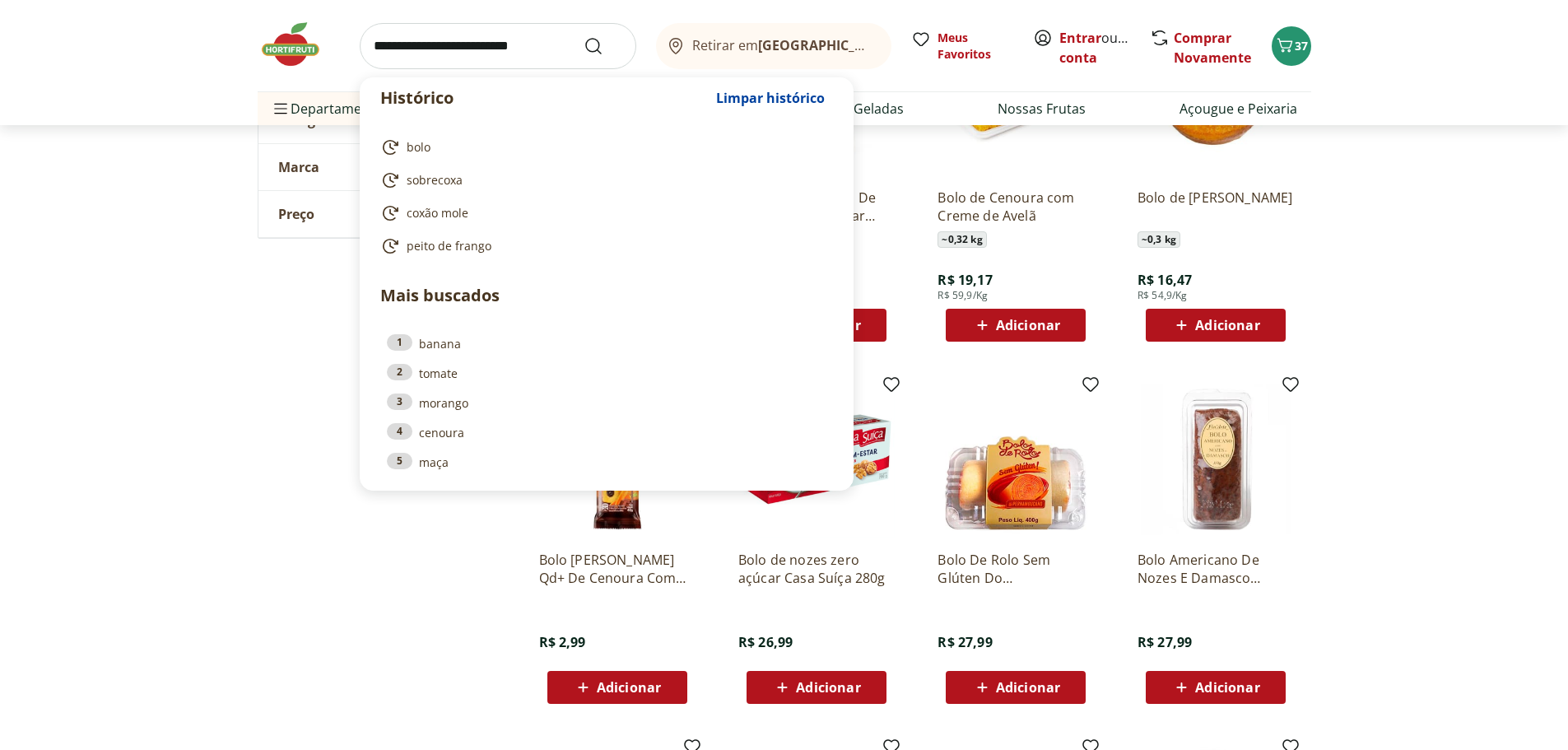
click at [432, 41] on input "search" at bounding box center [498, 46] width 276 height 46
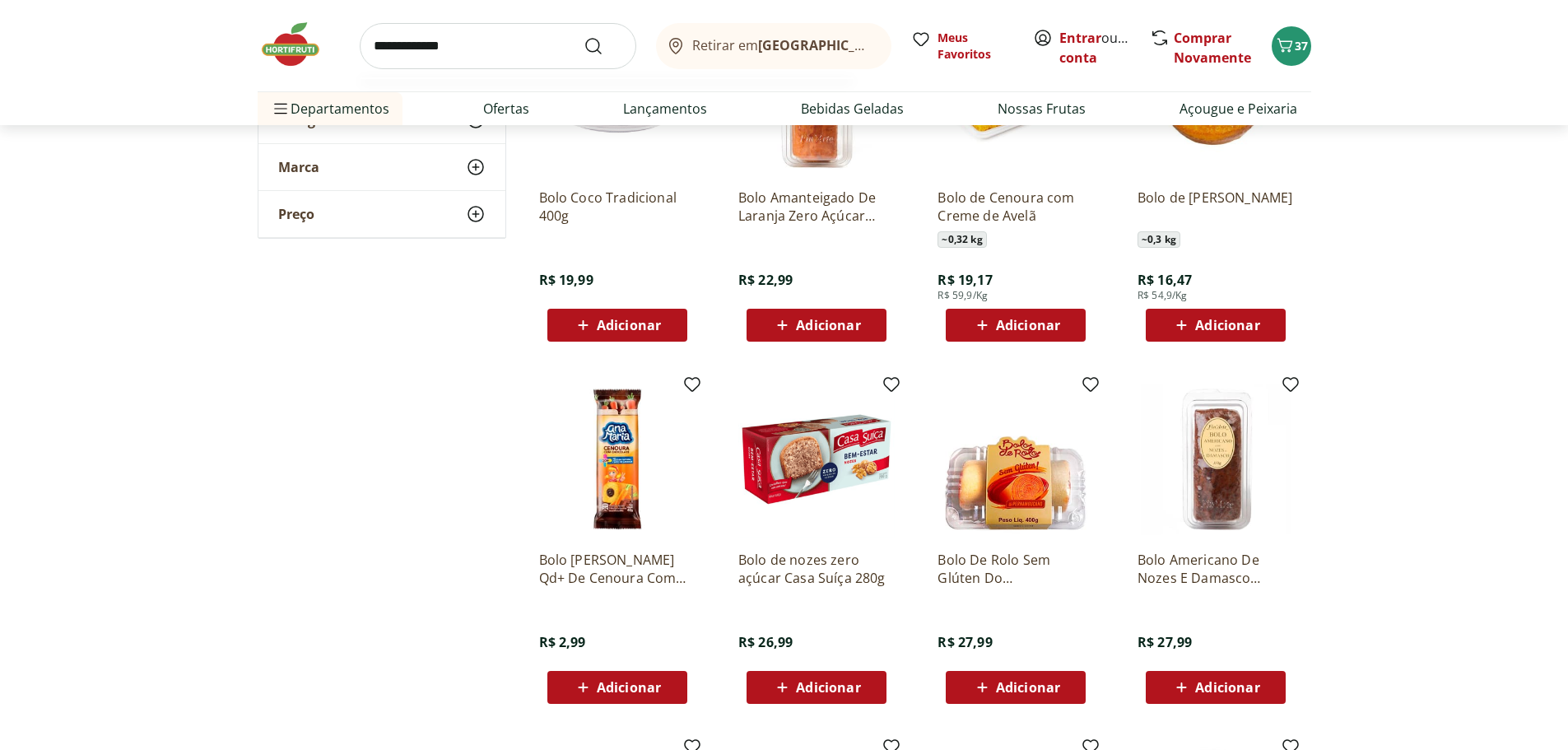
type input "**********"
click at [584, 36] on button "Submit Search" at bounding box center [603, 45] width 39 height 20
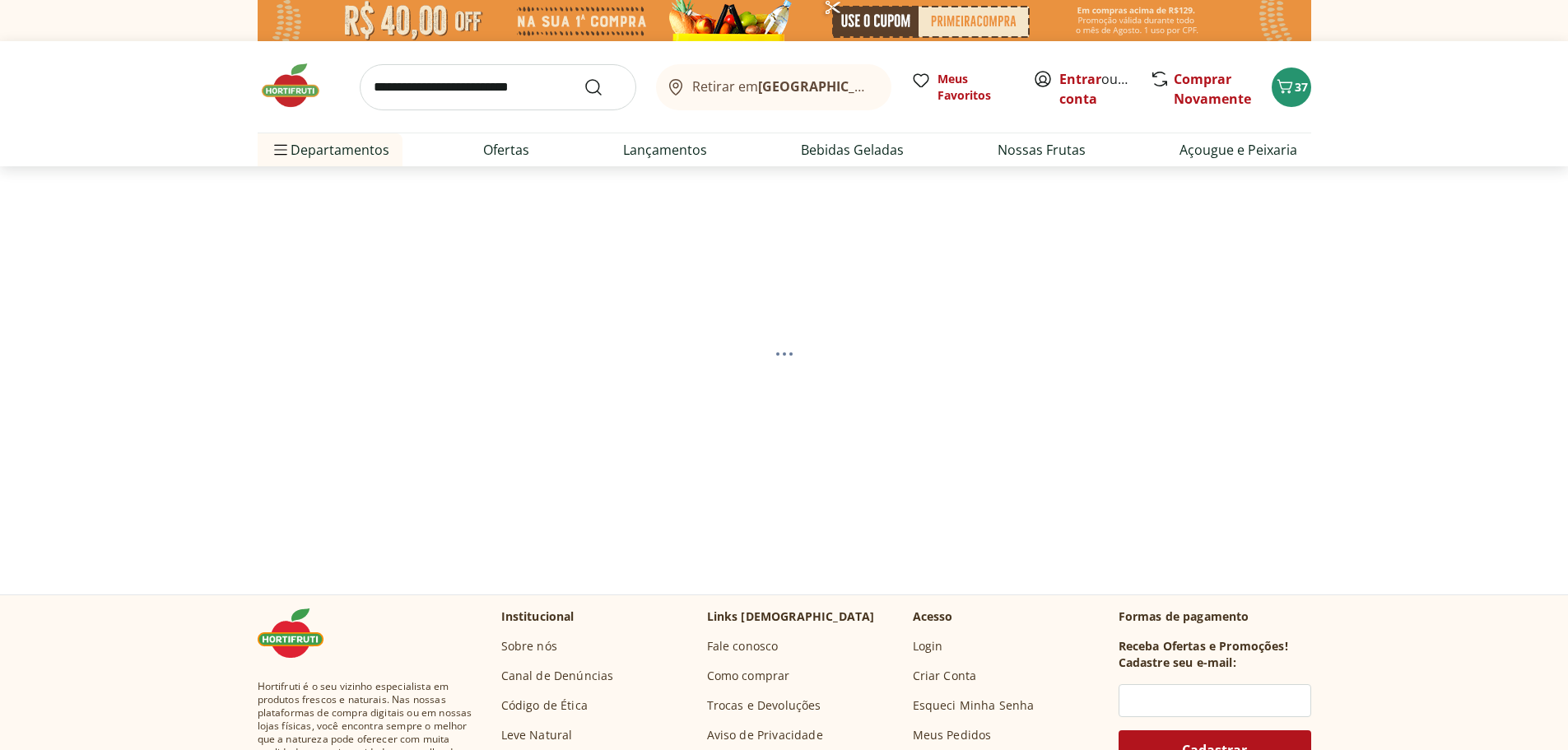
select select "**********"
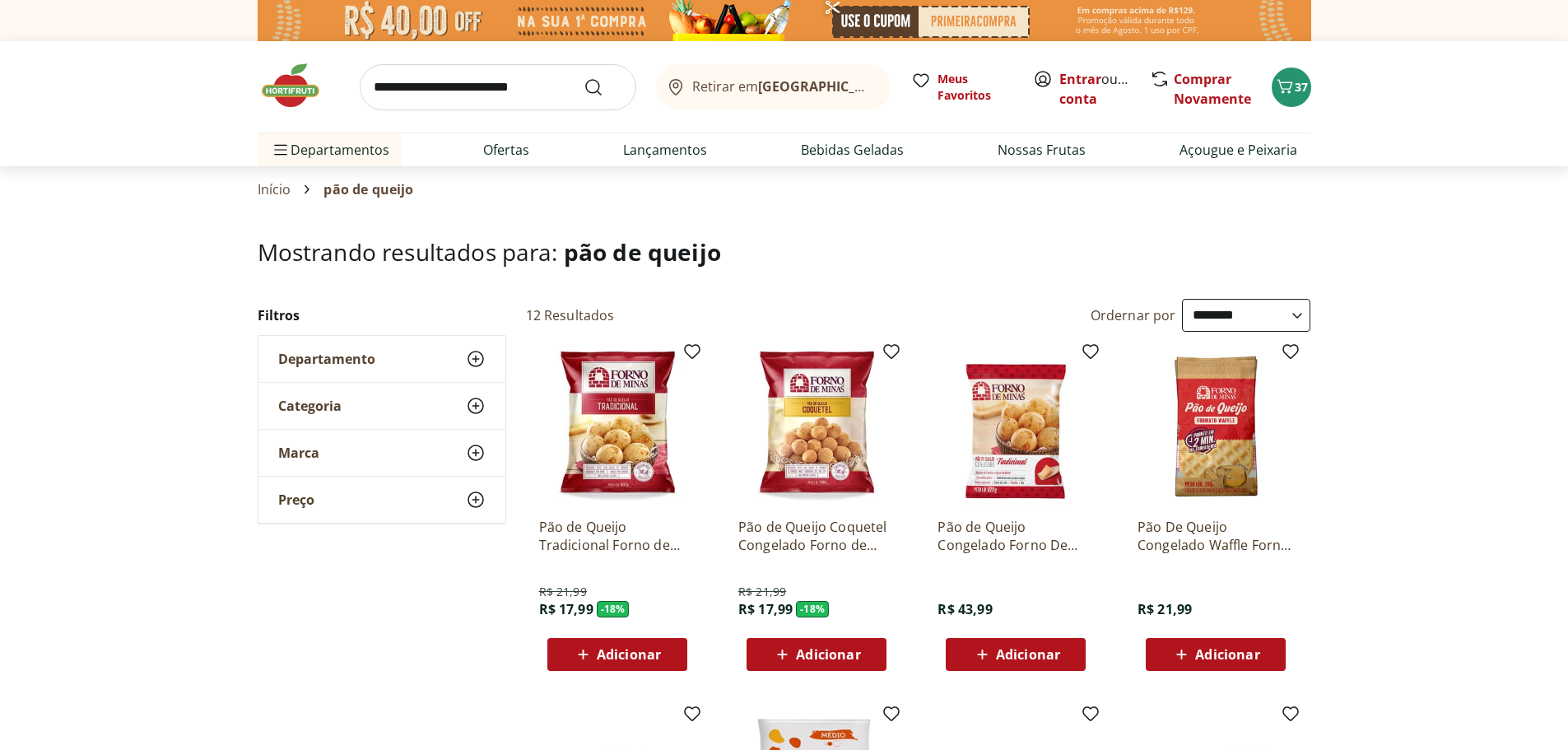
click at [861, 658] on div "Adicionar" at bounding box center [816, 654] width 113 height 30
click at [437, 97] on input "search" at bounding box center [498, 87] width 276 height 46
type input "*****"
click at [584, 78] on button "Submit Search" at bounding box center [603, 87] width 39 height 20
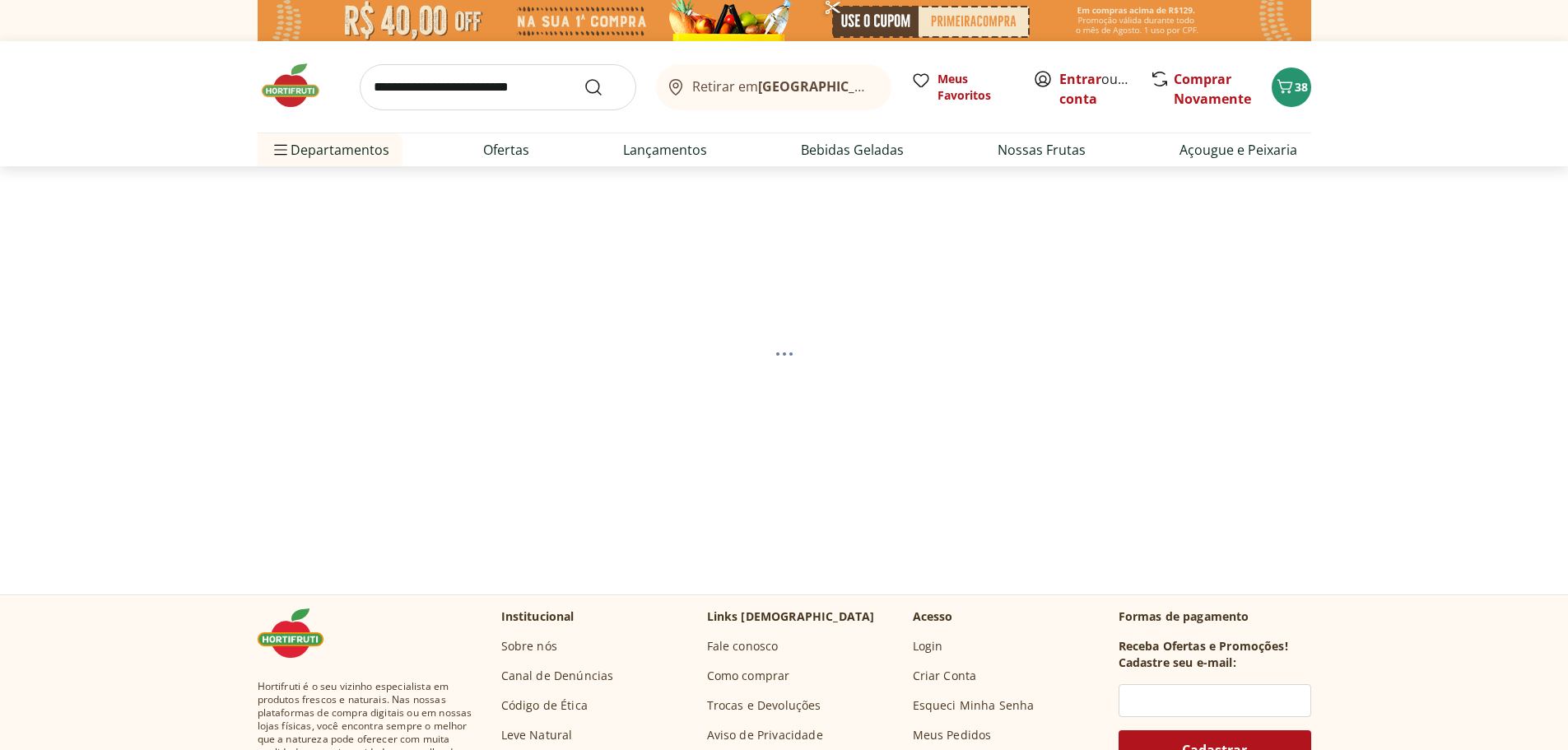
select select "**********"
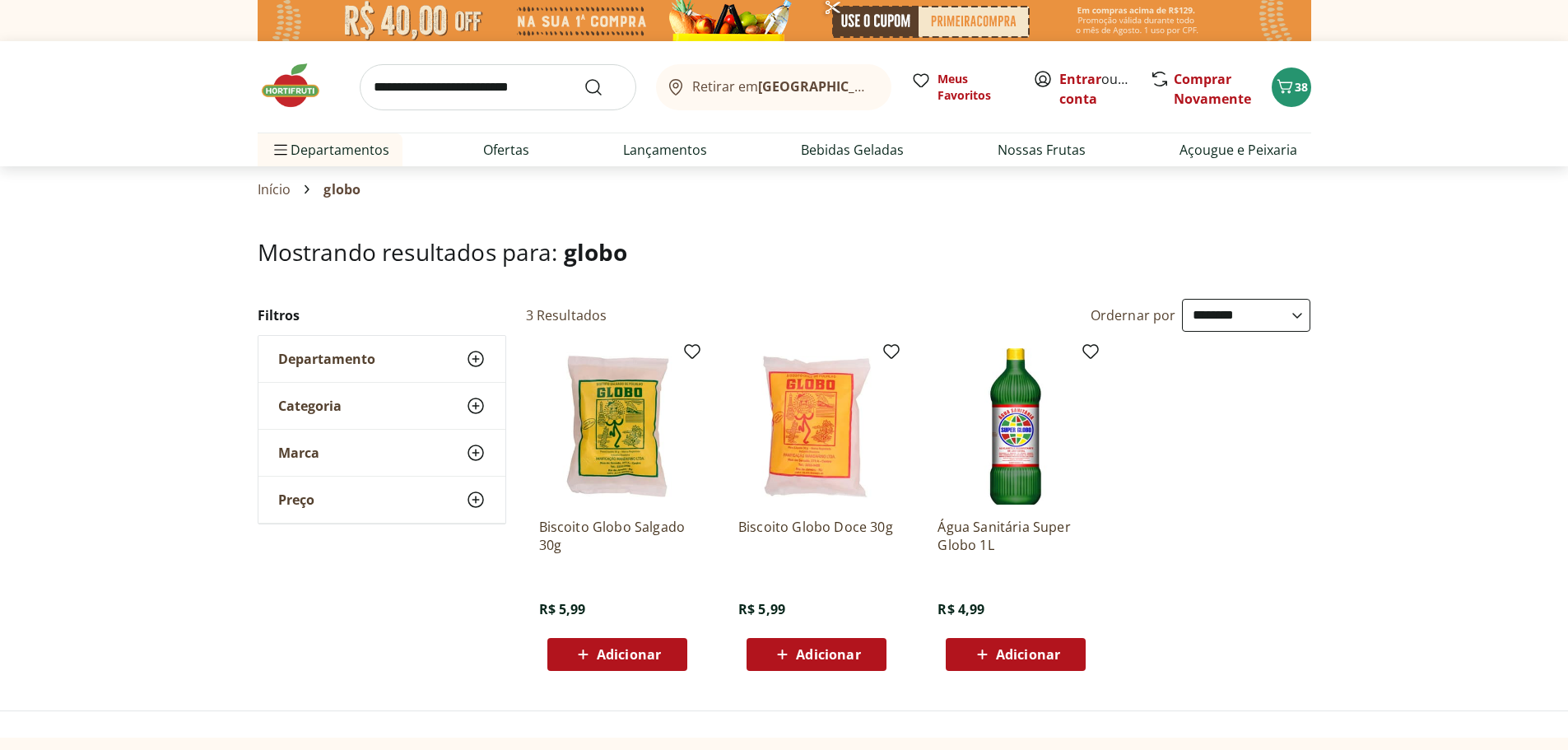
click at [659, 660] on span "Adicionar" at bounding box center [629, 654] width 64 height 13
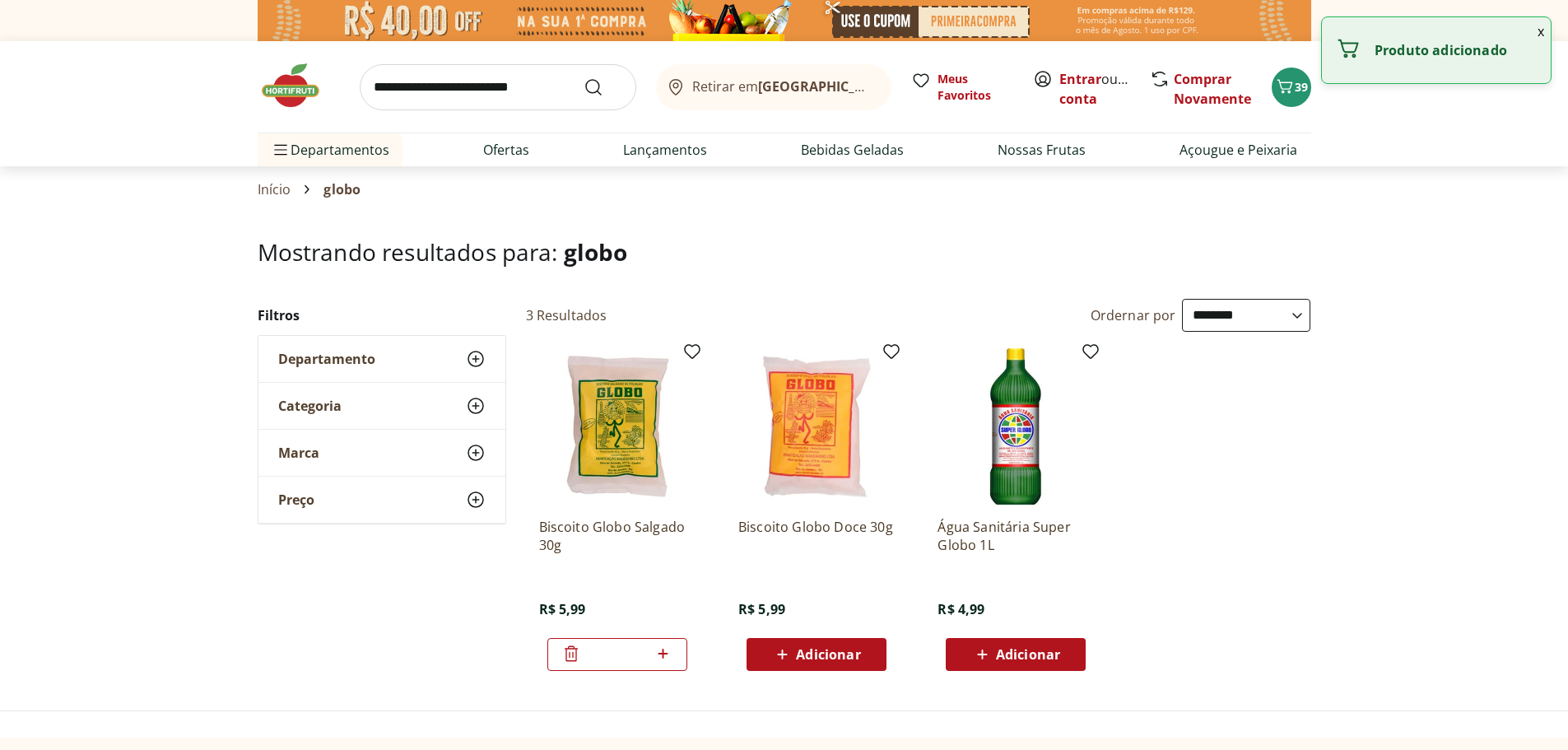
click at [659, 660] on icon at bounding box center [663, 653] width 20 height 20
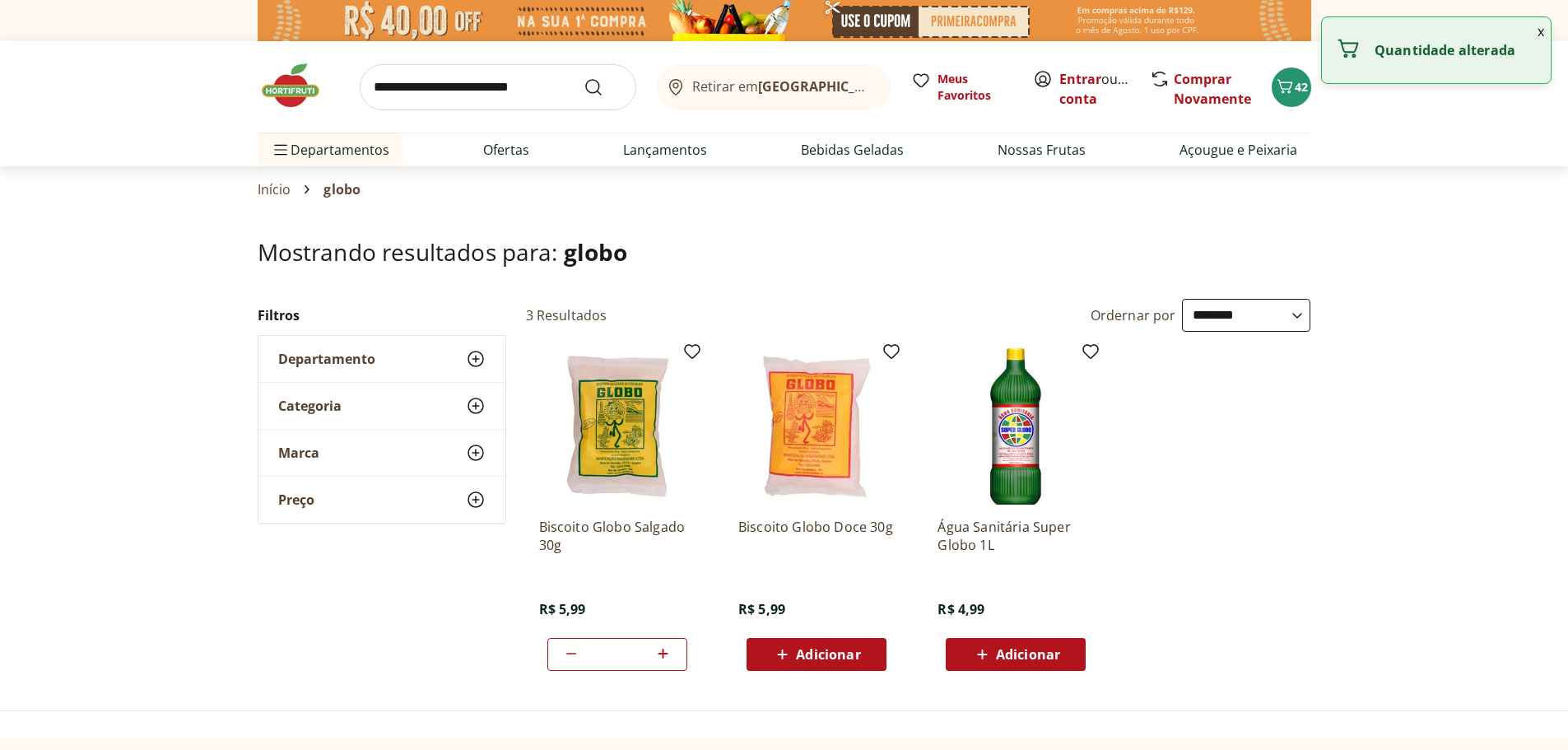
type input "*"
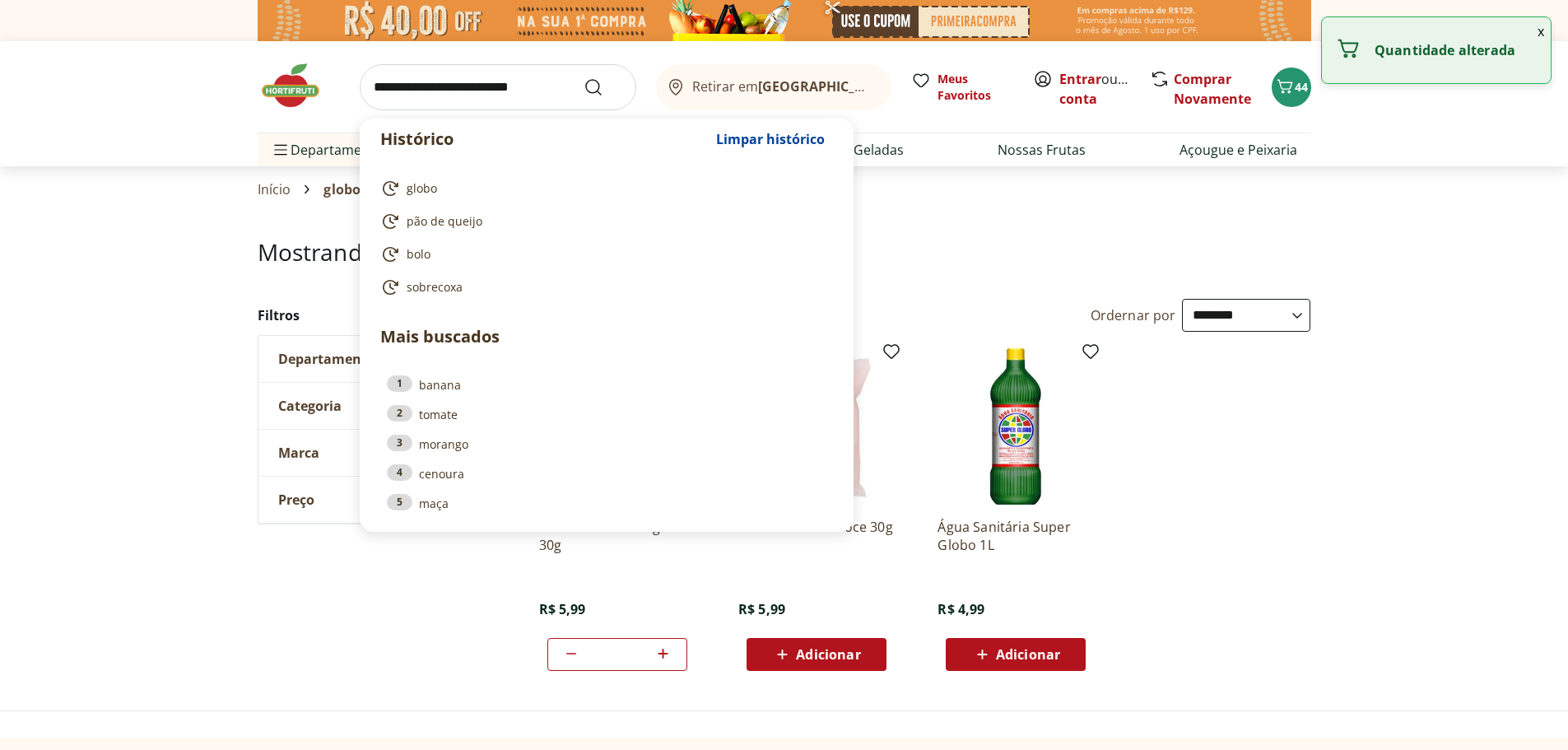
click at [455, 98] on input "search" at bounding box center [498, 87] width 276 height 46
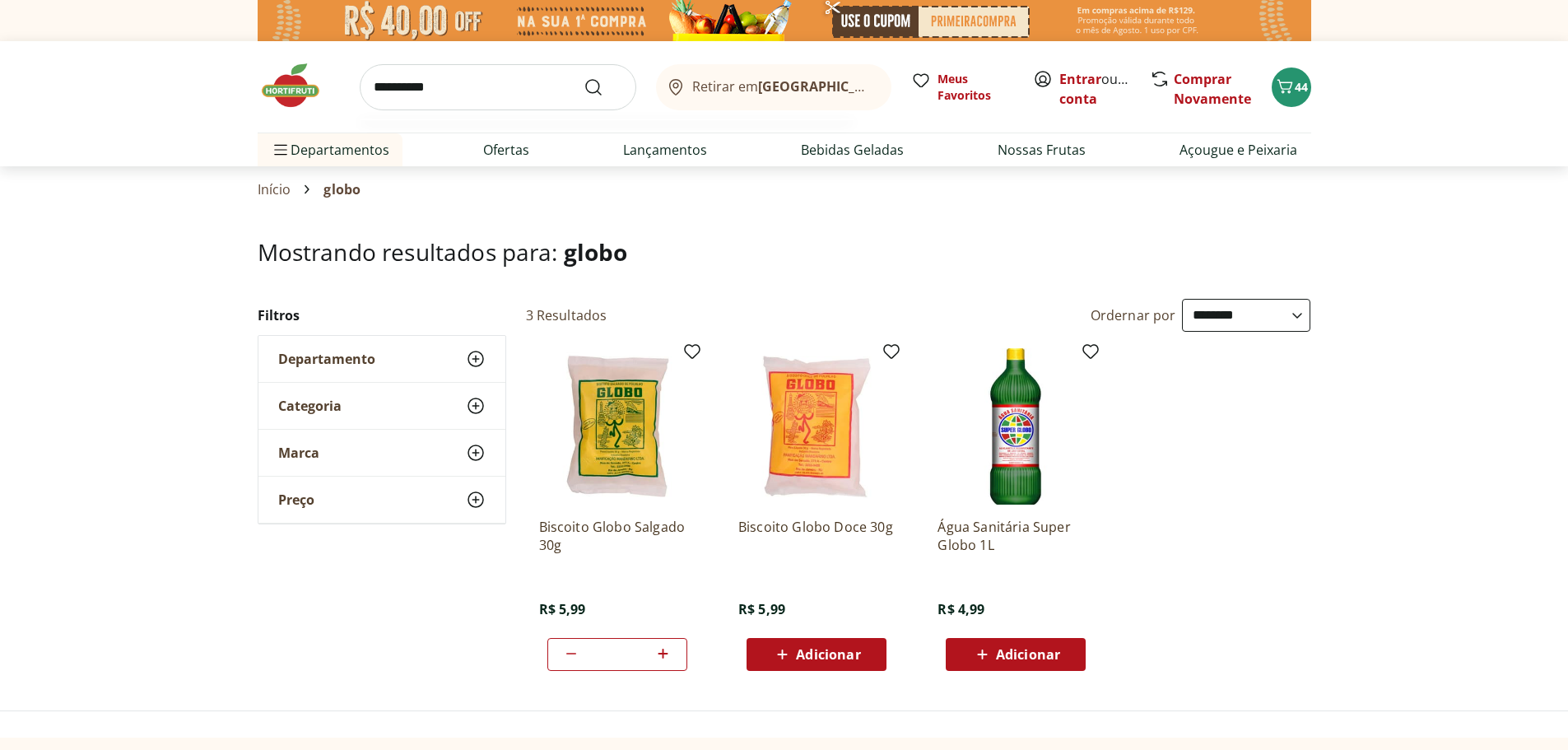
type input "**********"
click button "Submit Search" at bounding box center [603, 87] width 39 height 20
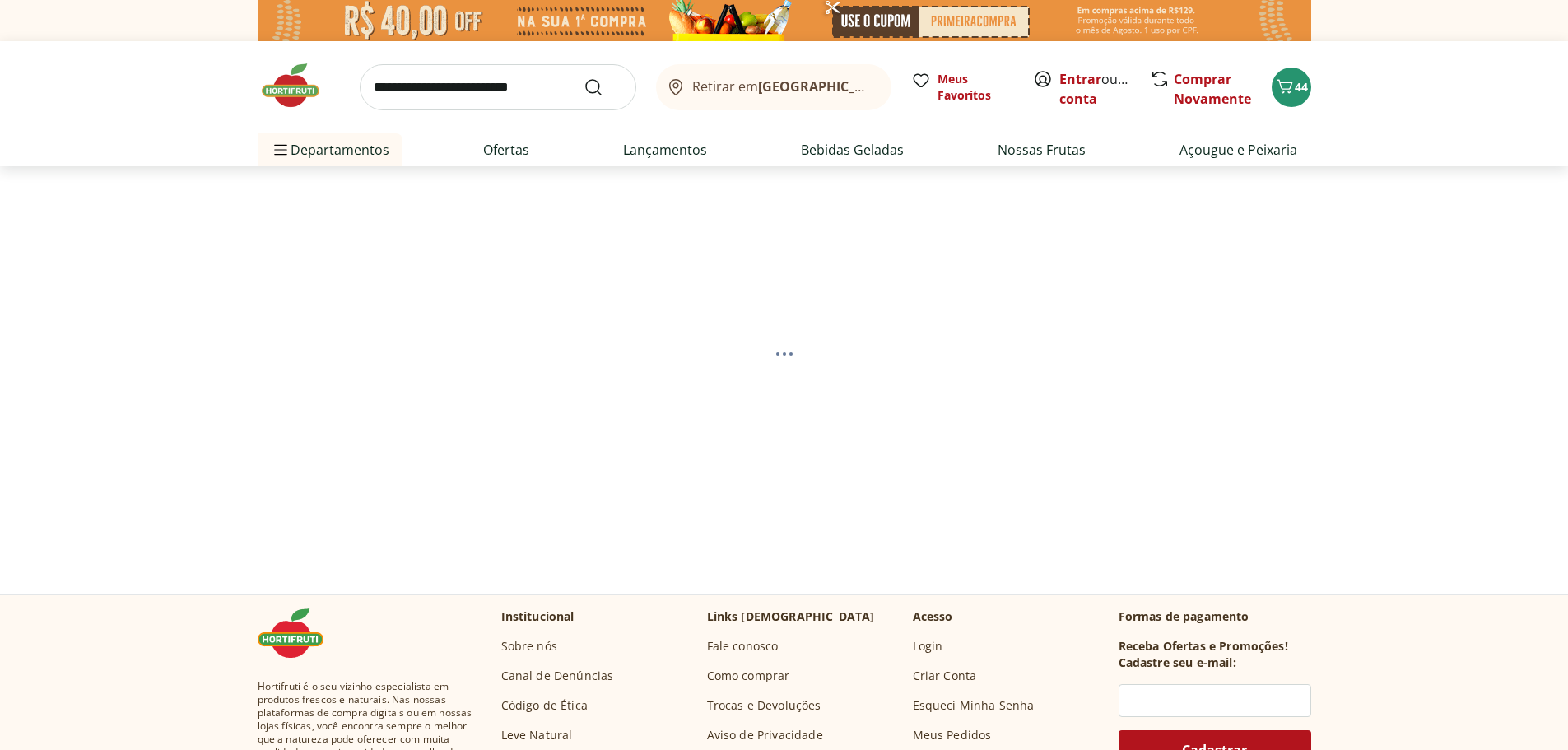
select select "**********"
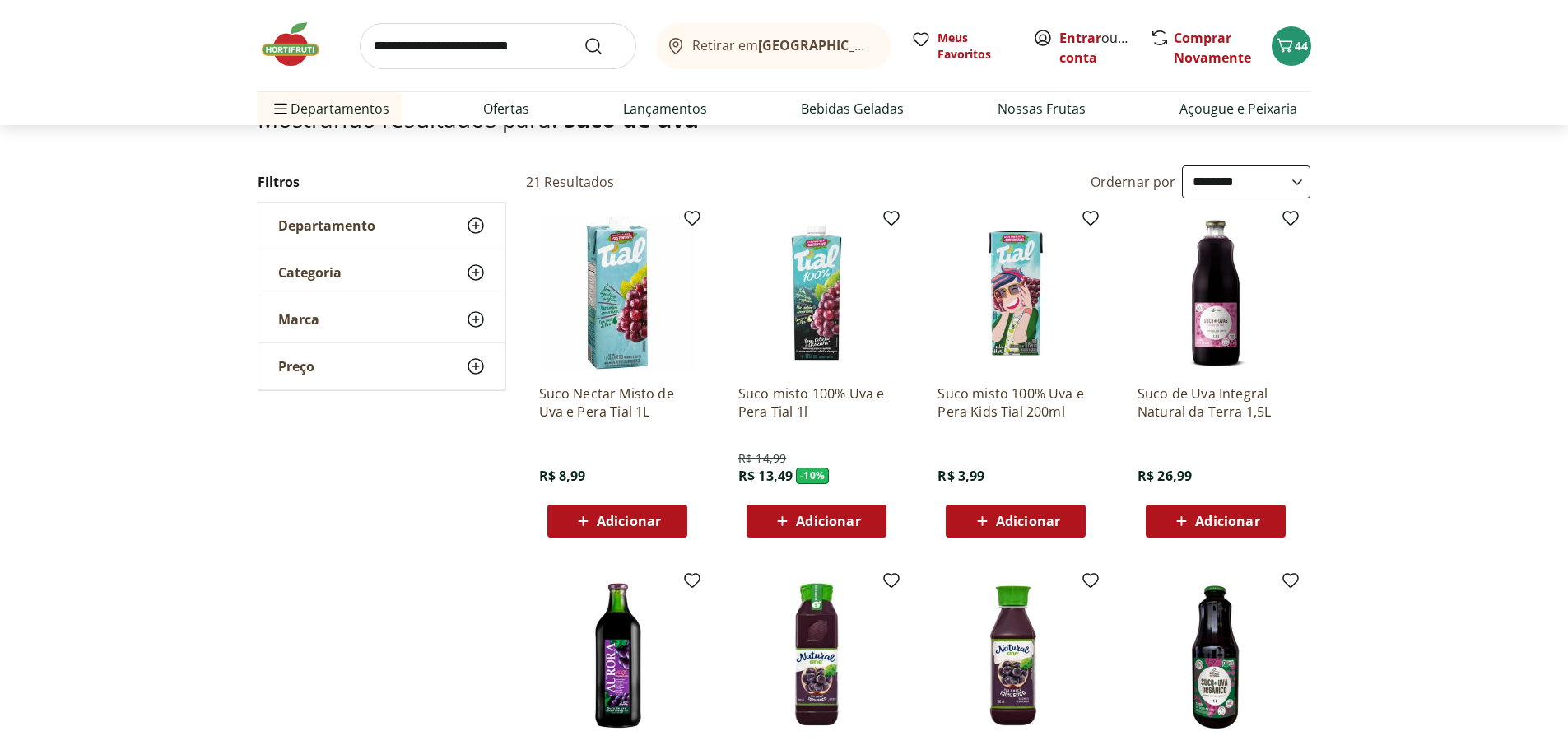
scroll to position [165, 0]
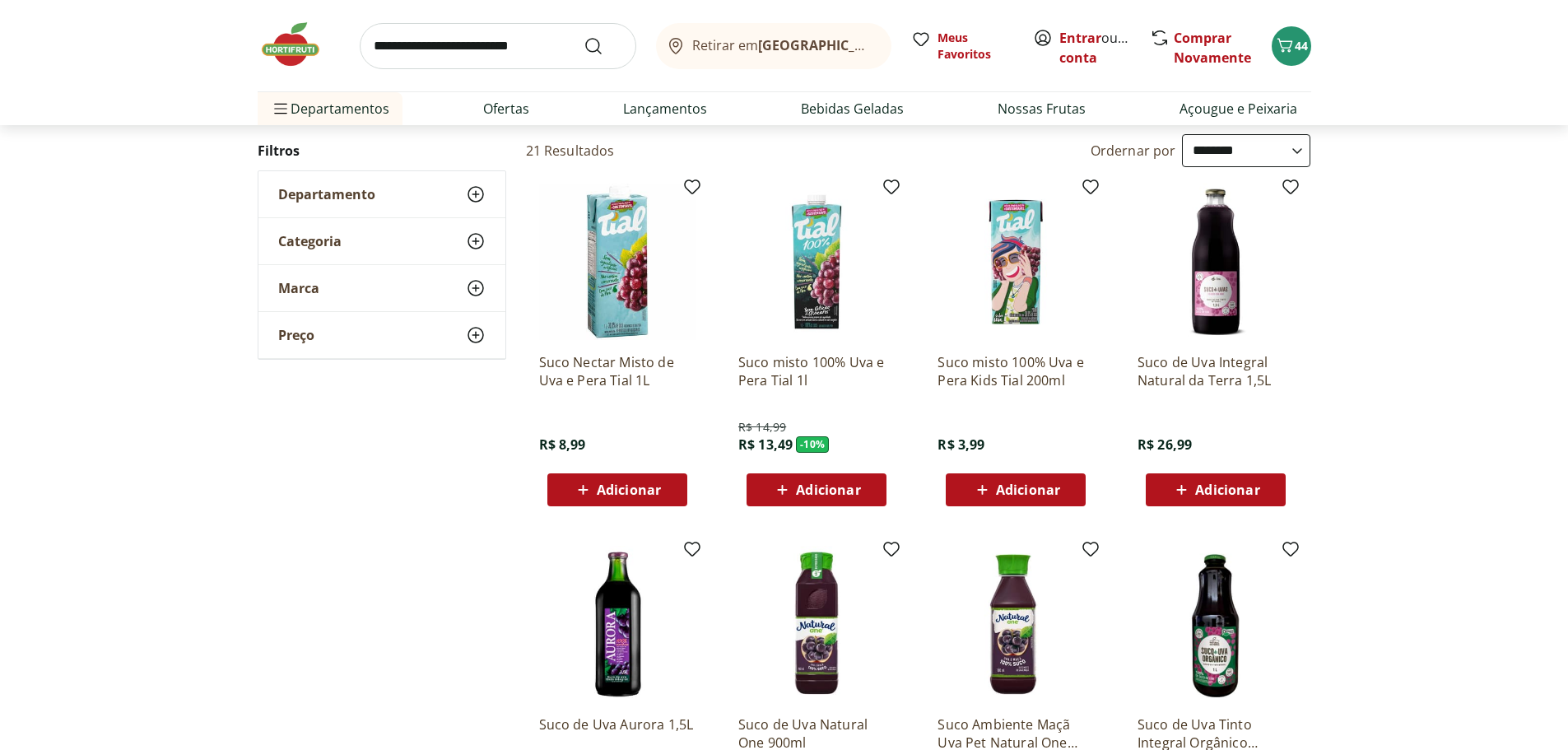
click at [1060, 491] on span "Adicionar" at bounding box center [1027, 489] width 64 height 13
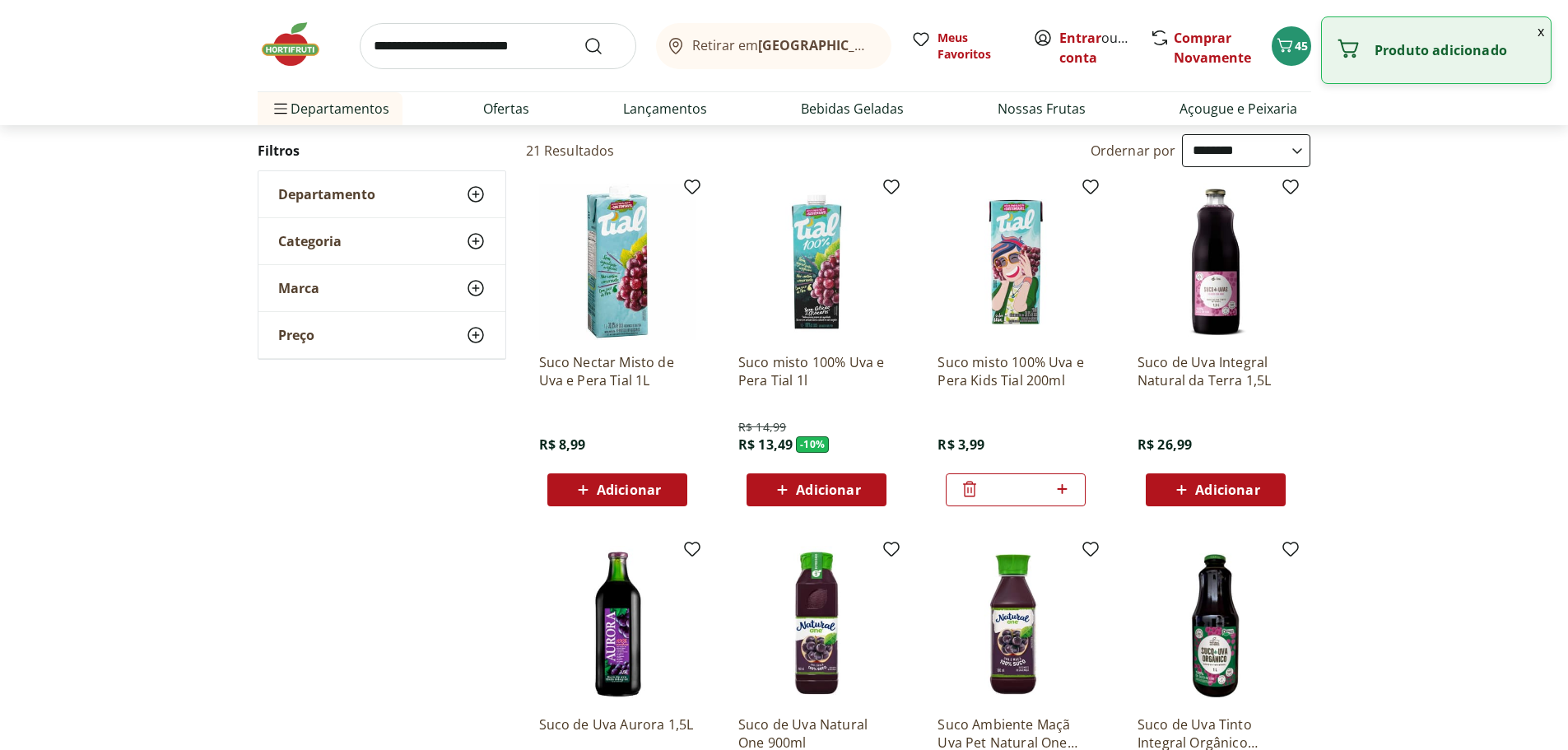
click at [1060, 491] on icon at bounding box center [1062, 489] width 20 height 20
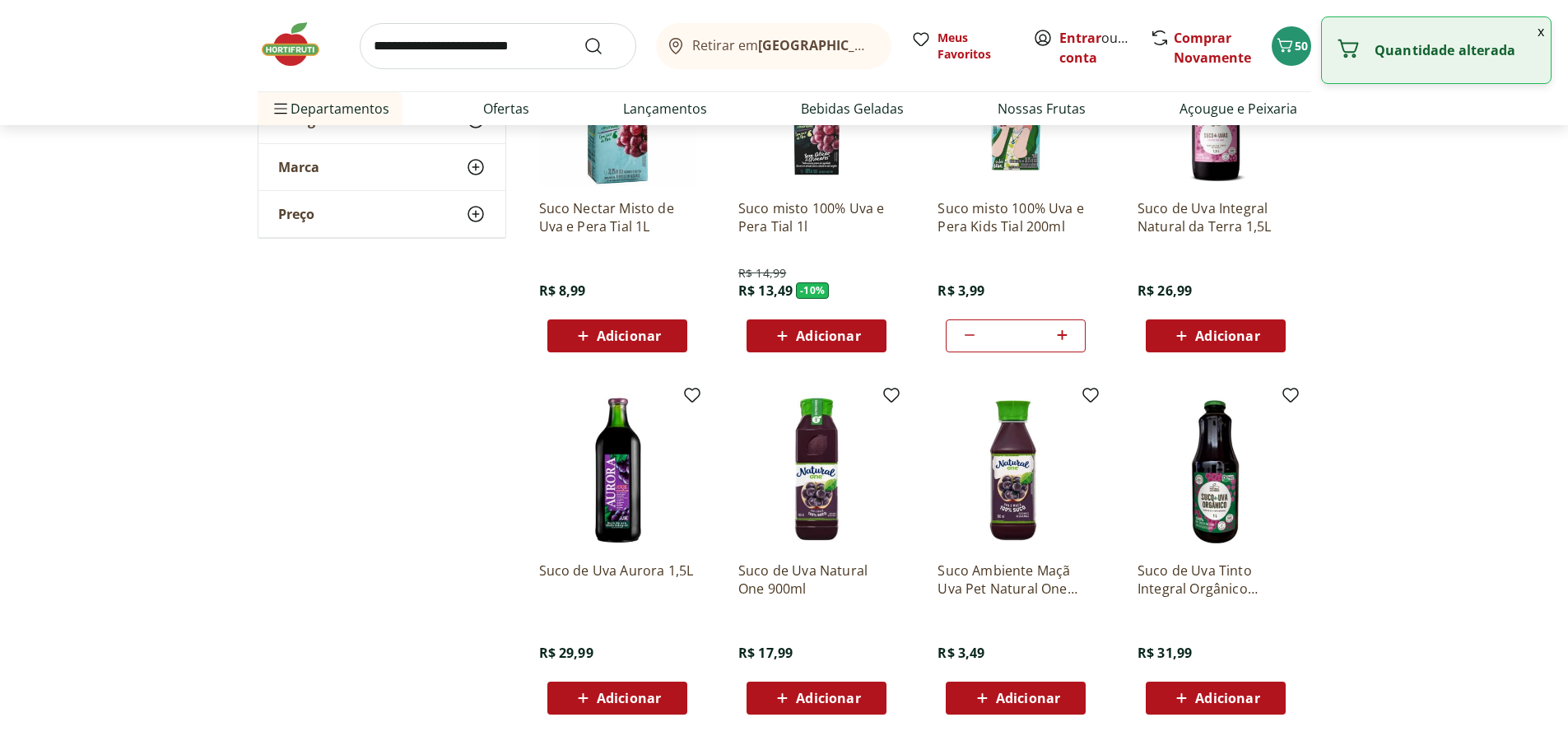
scroll to position [329, 0]
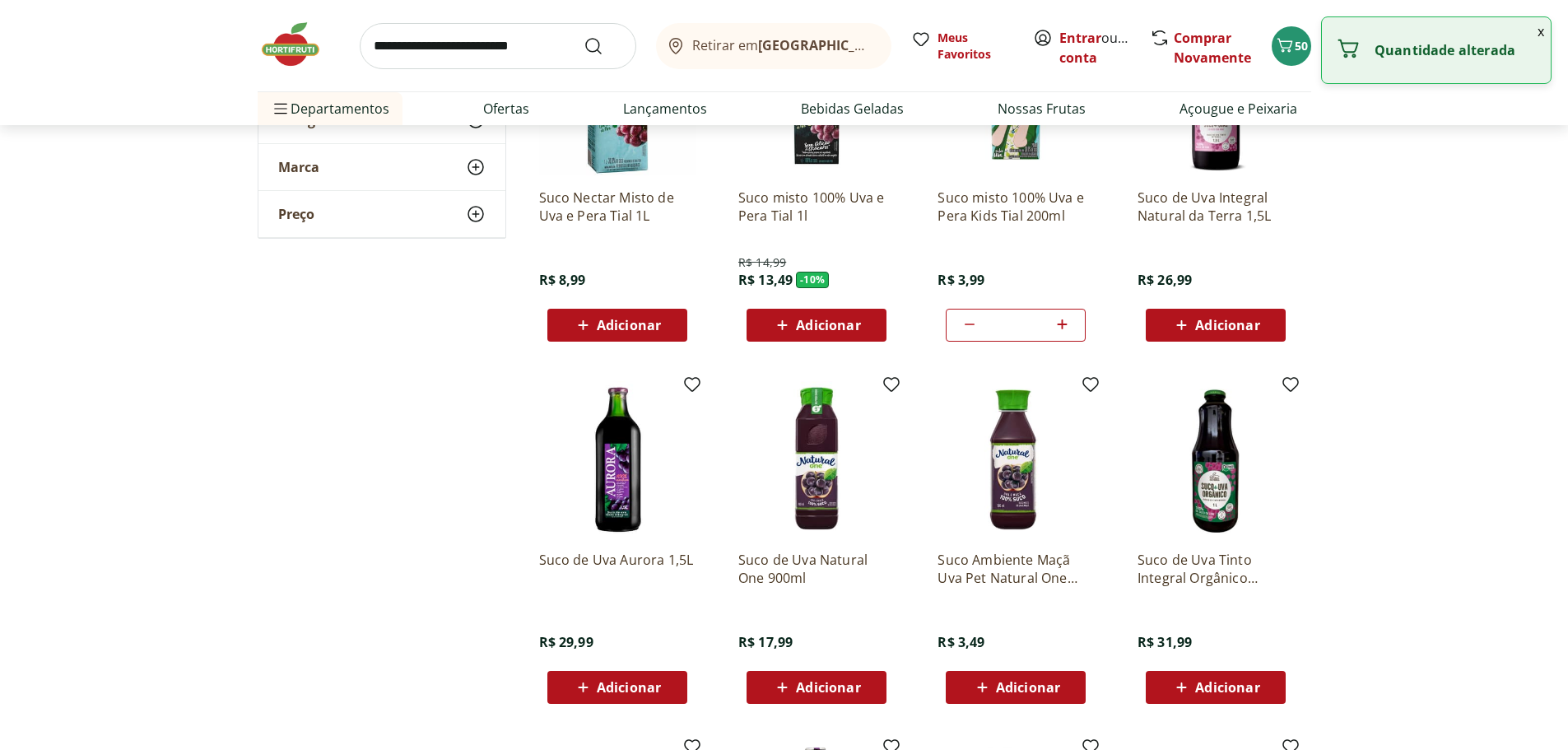
click at [965, 323] on icon at bounding box center [969, 324] width 20 height 20
click at [965, 325] on icon at bounding box center [969, 324] width 20 height 20
click at [965, 330] on icon at bounding box center [969, 324] width 20 height 20
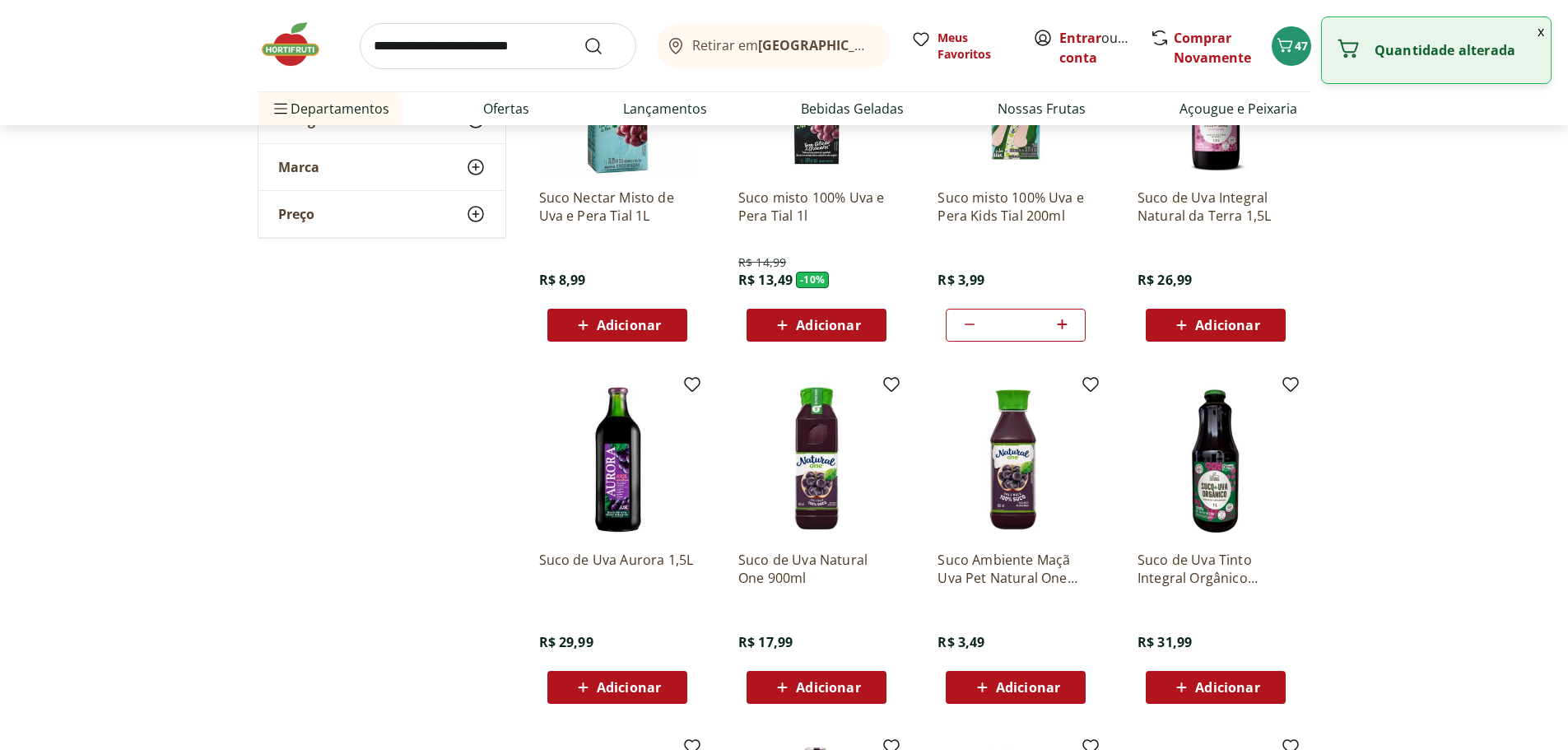
type input "*"
click at [965, 330] on icon at bounding box center [969, 323] width 13 height 15
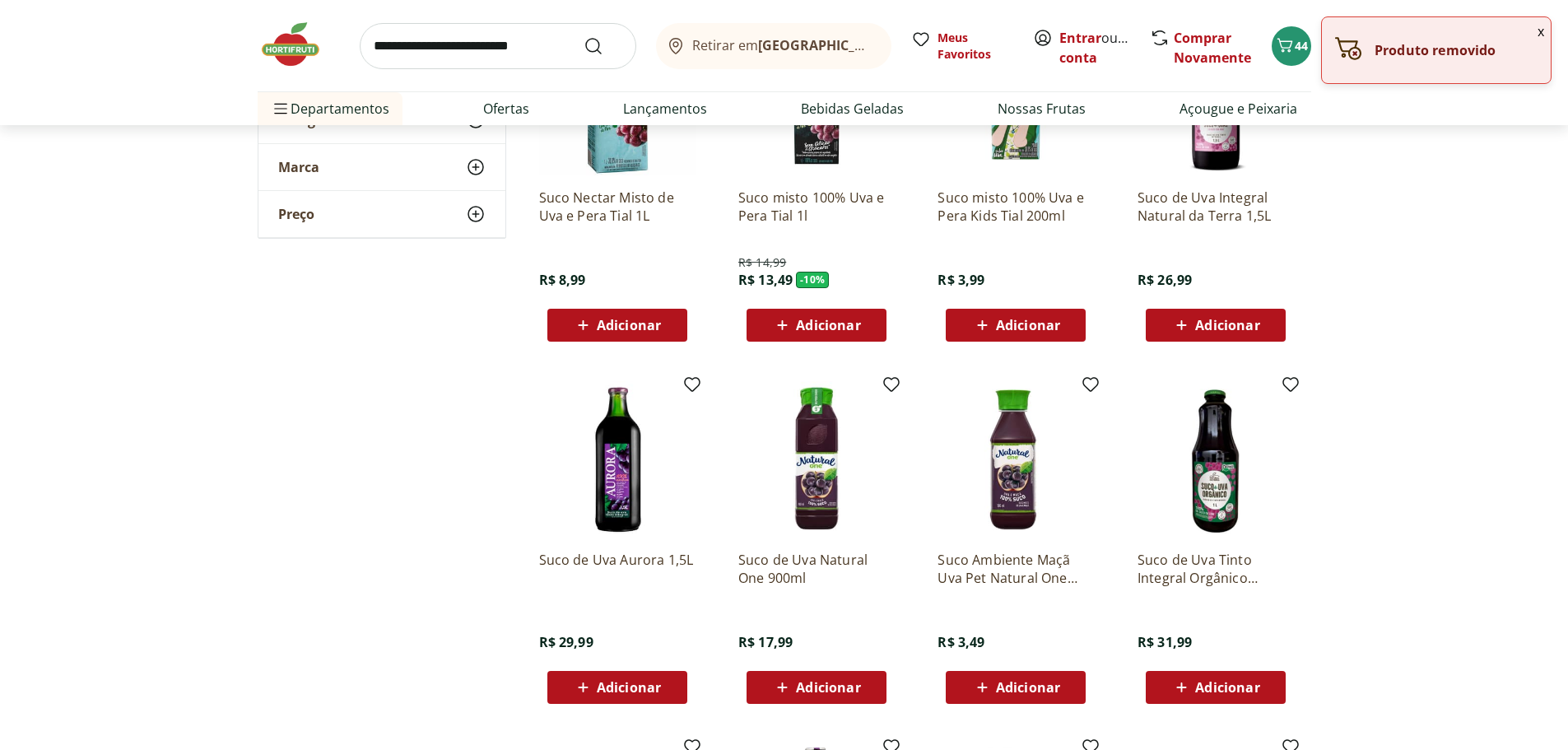
click at [1065, 683] on div "Adicionar" at bounding box center [1015, 687] width 113 height 30
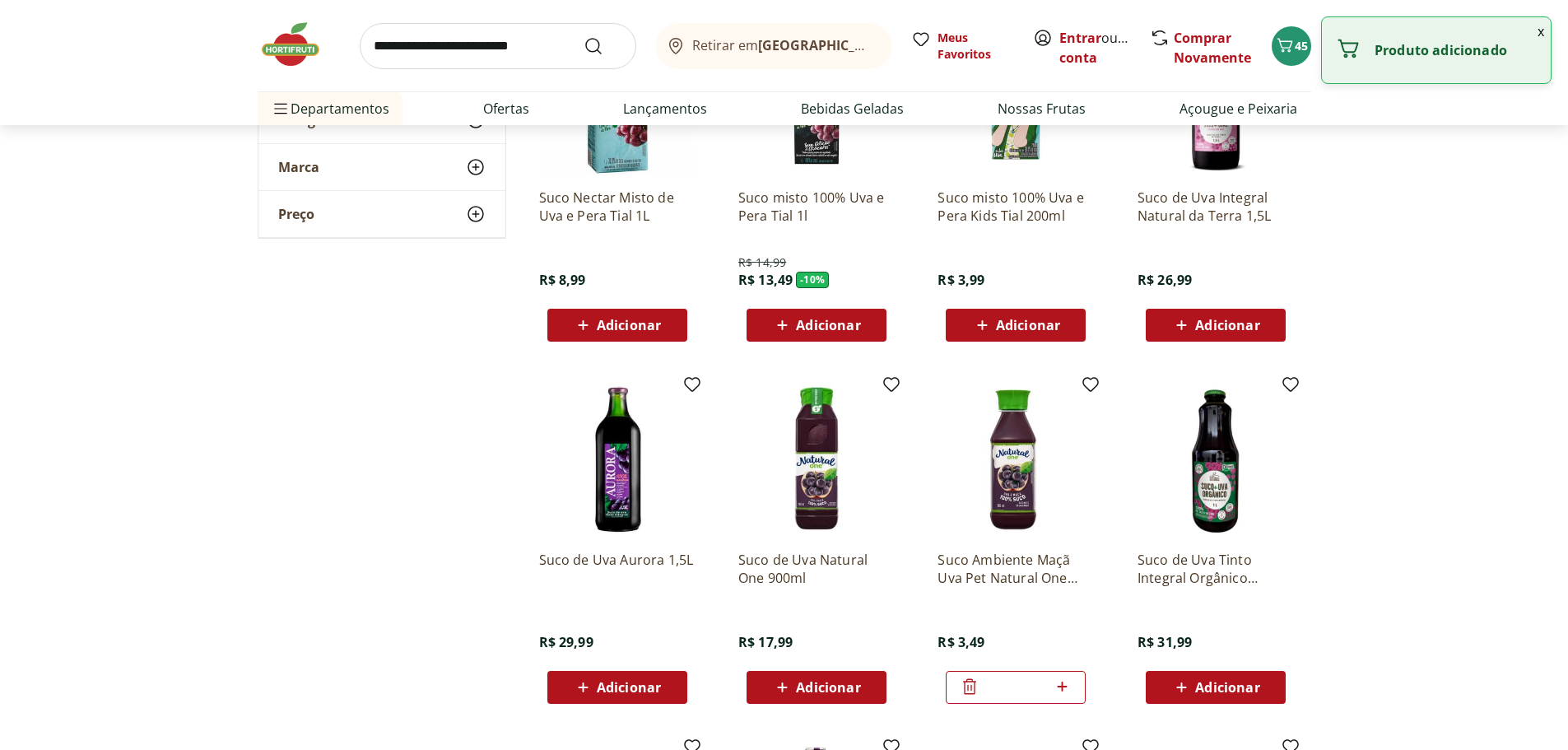
click at [1065, 683] on icon at bounding box center [1062, 686] width 20 height 20
click at [1065, 683] on icon at bounding box center [1062, 686] width 20 height 20
click at [1065, 682] on icon at bounding box center [1062, 686] width 20 height 20
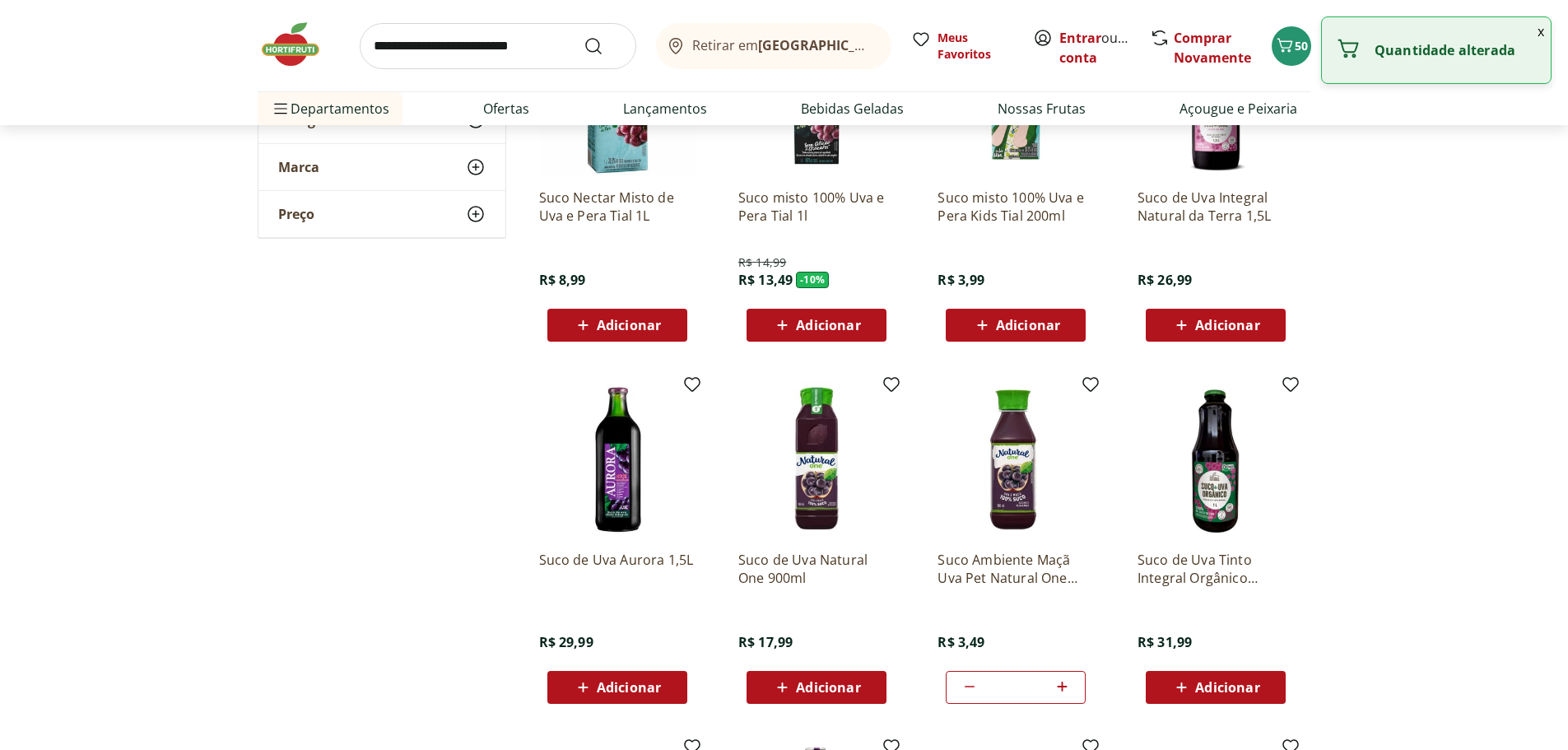
click at [1065, 682] on icon at bounding box center [1062, 686] width 20 height 20
type input "*"
click at [491, 44] on input "search" at bounding box center [498, 46] width 276 height 46
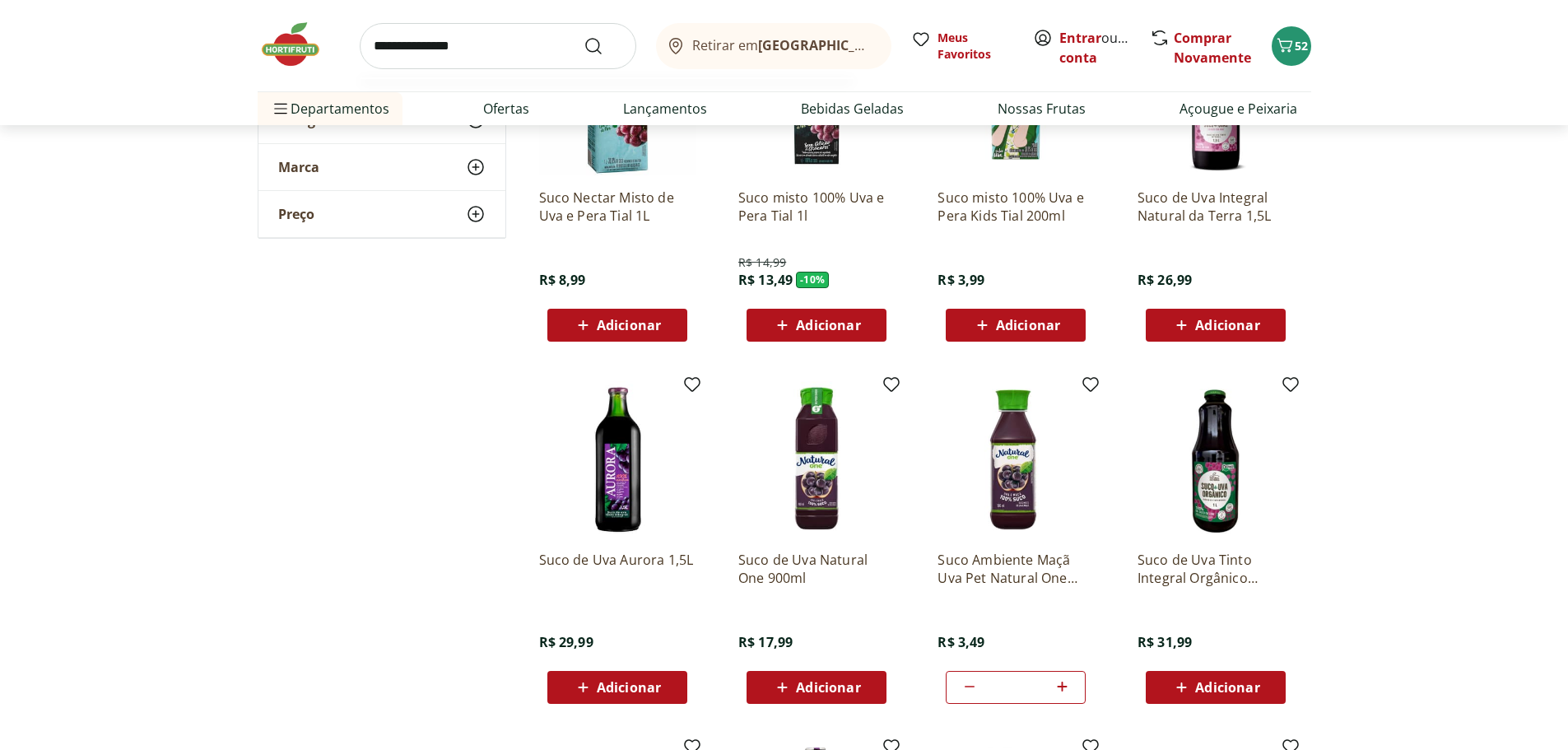
type input "**********"
click button "Submit Search" at bounding box center [603, 45] width 39 height 20
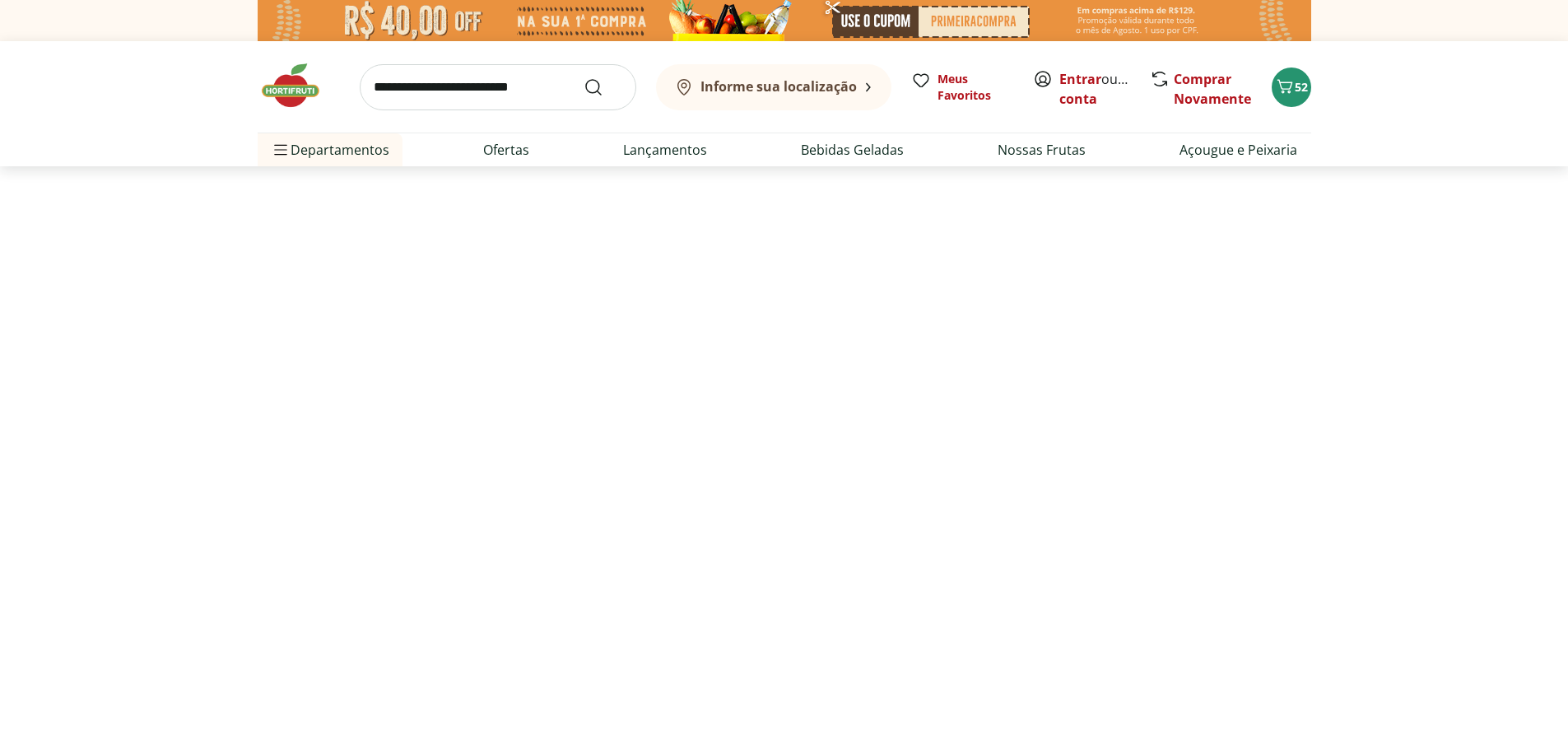
select select "**********"
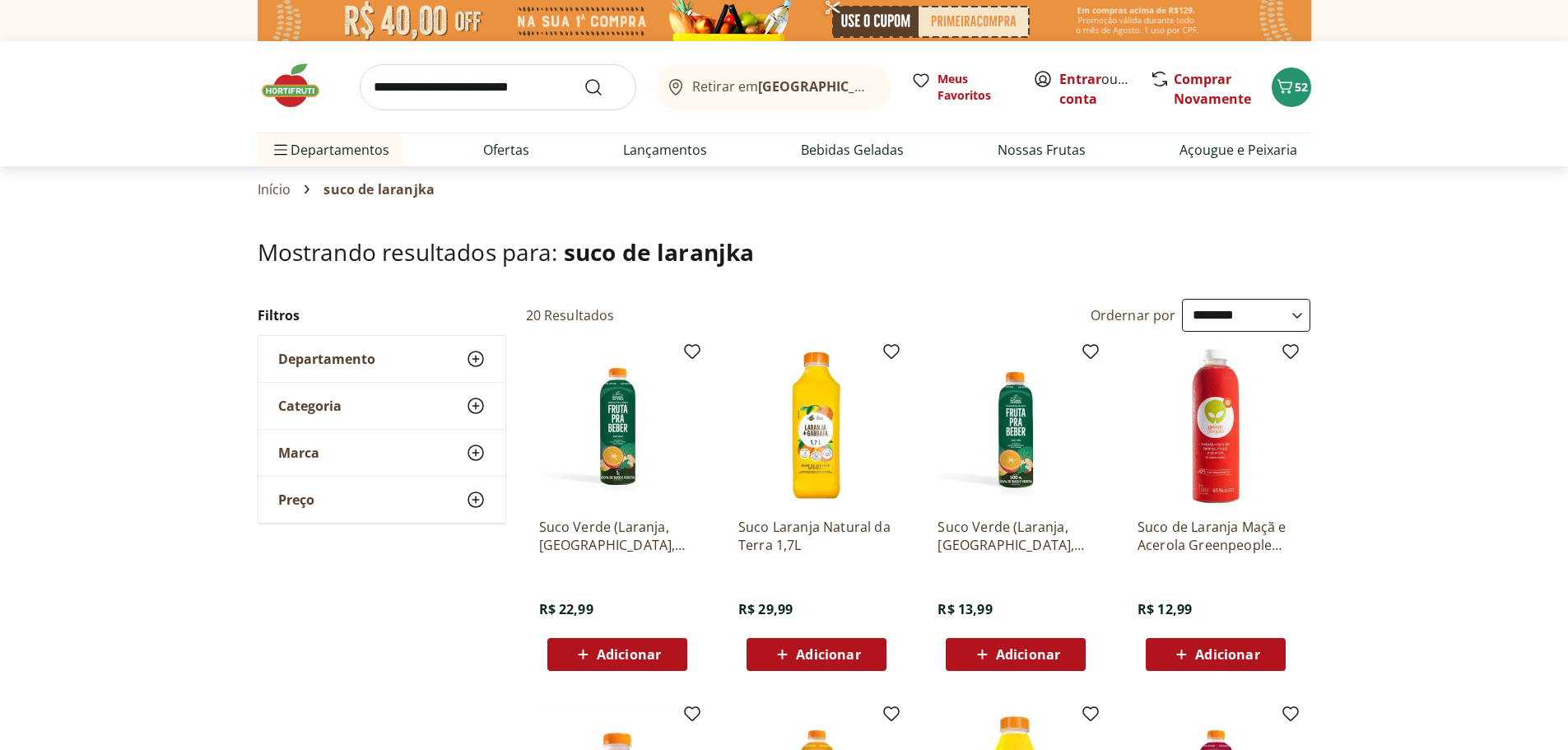
click at [536, 90] on input "search" at bounding box center [498, 87] width 276 height 46
type input "**********"
click at [584, 78] on button "Submit Search" at bounding box center [603, 87] width 39 height 20
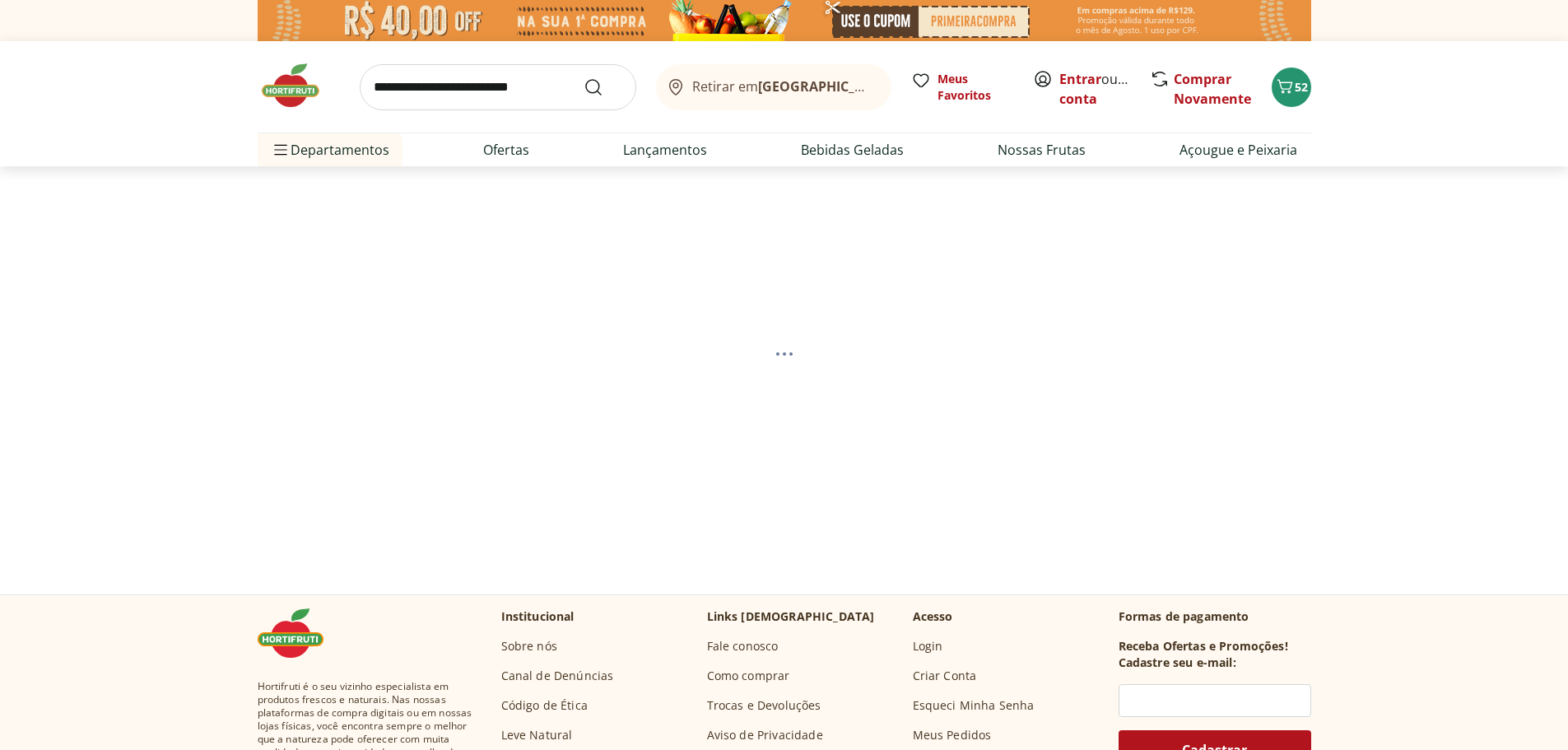
select select "**********"
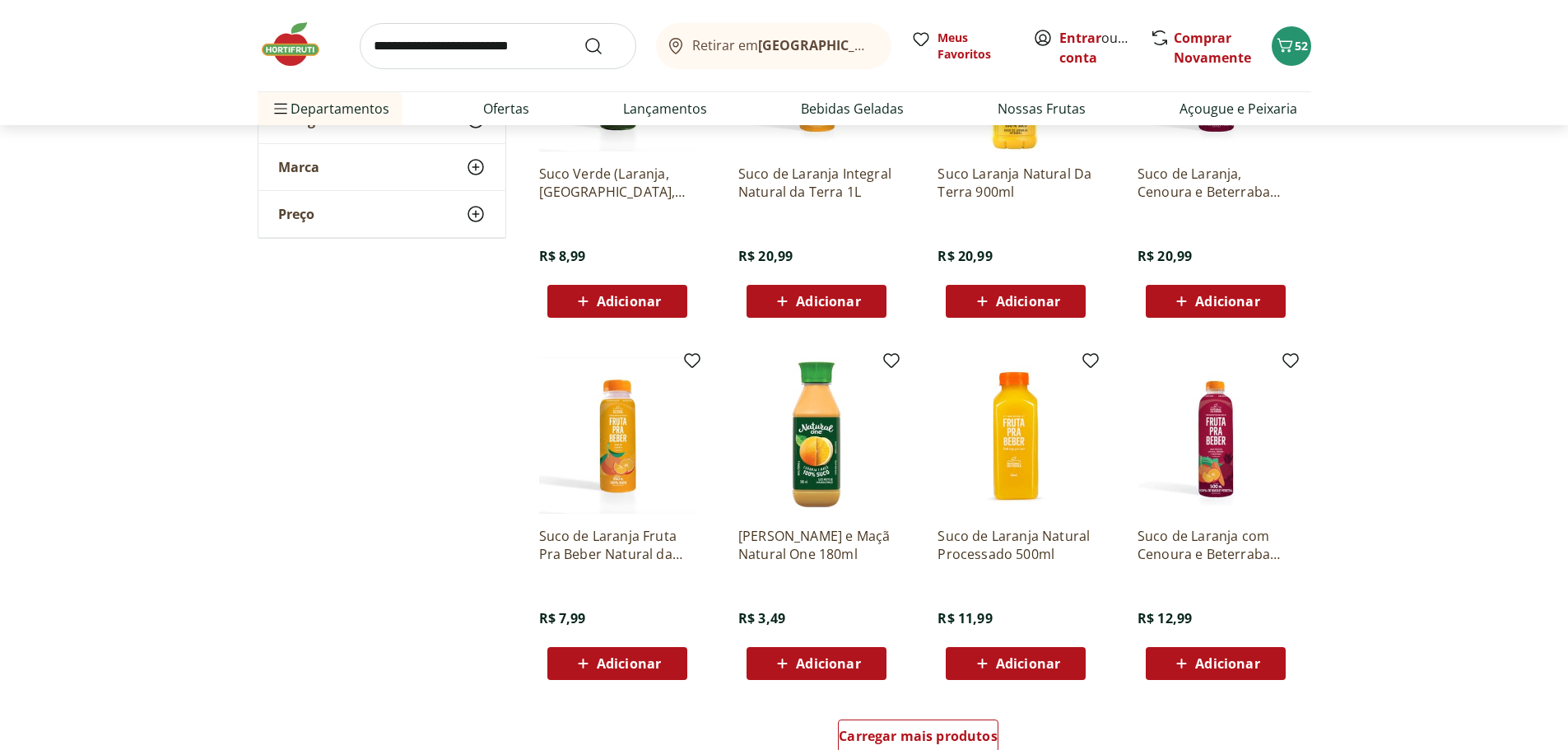
scroll to position [741, 0]
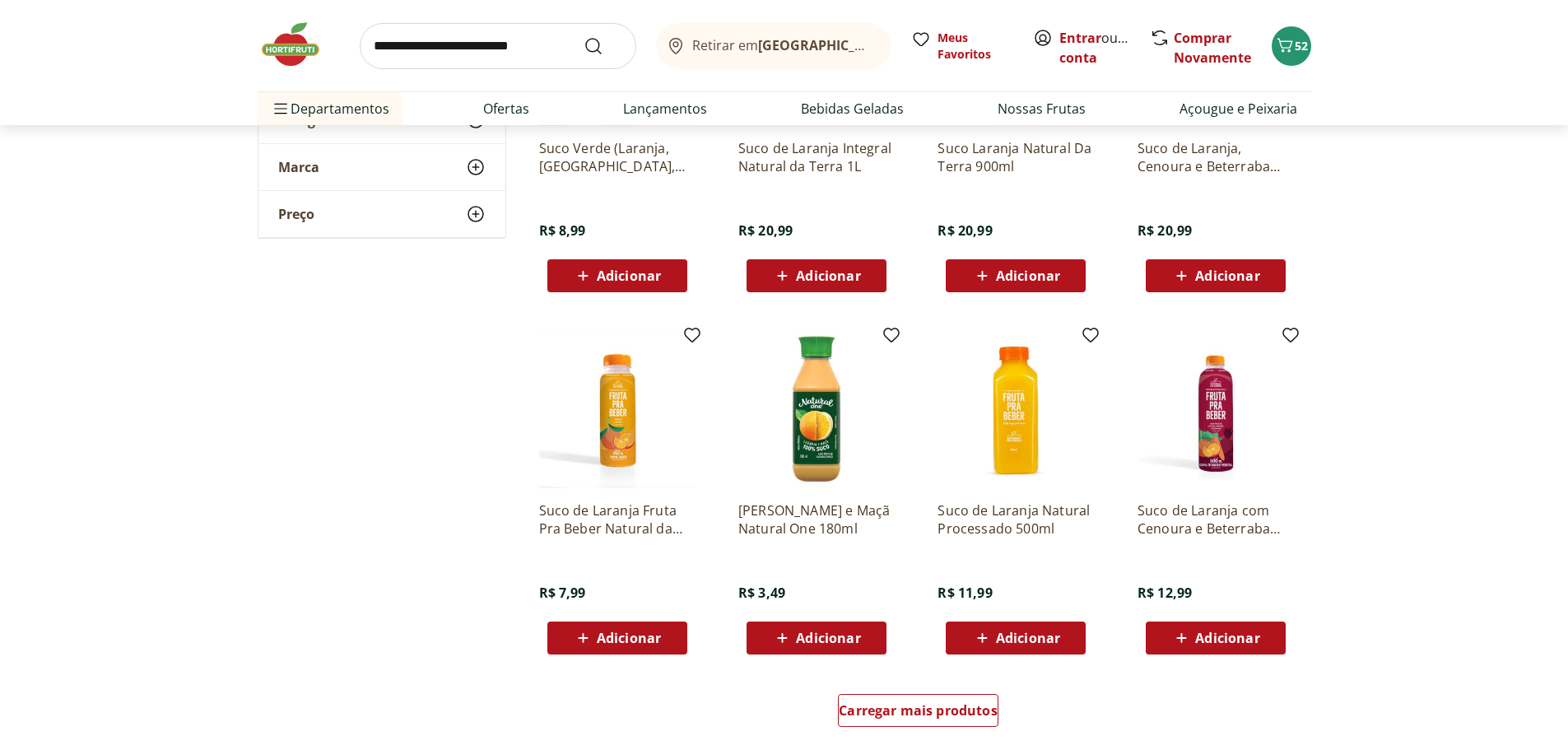
click at [876, 631] on button "Adicionar" at bounding box center [816, 637] width 140 height 33
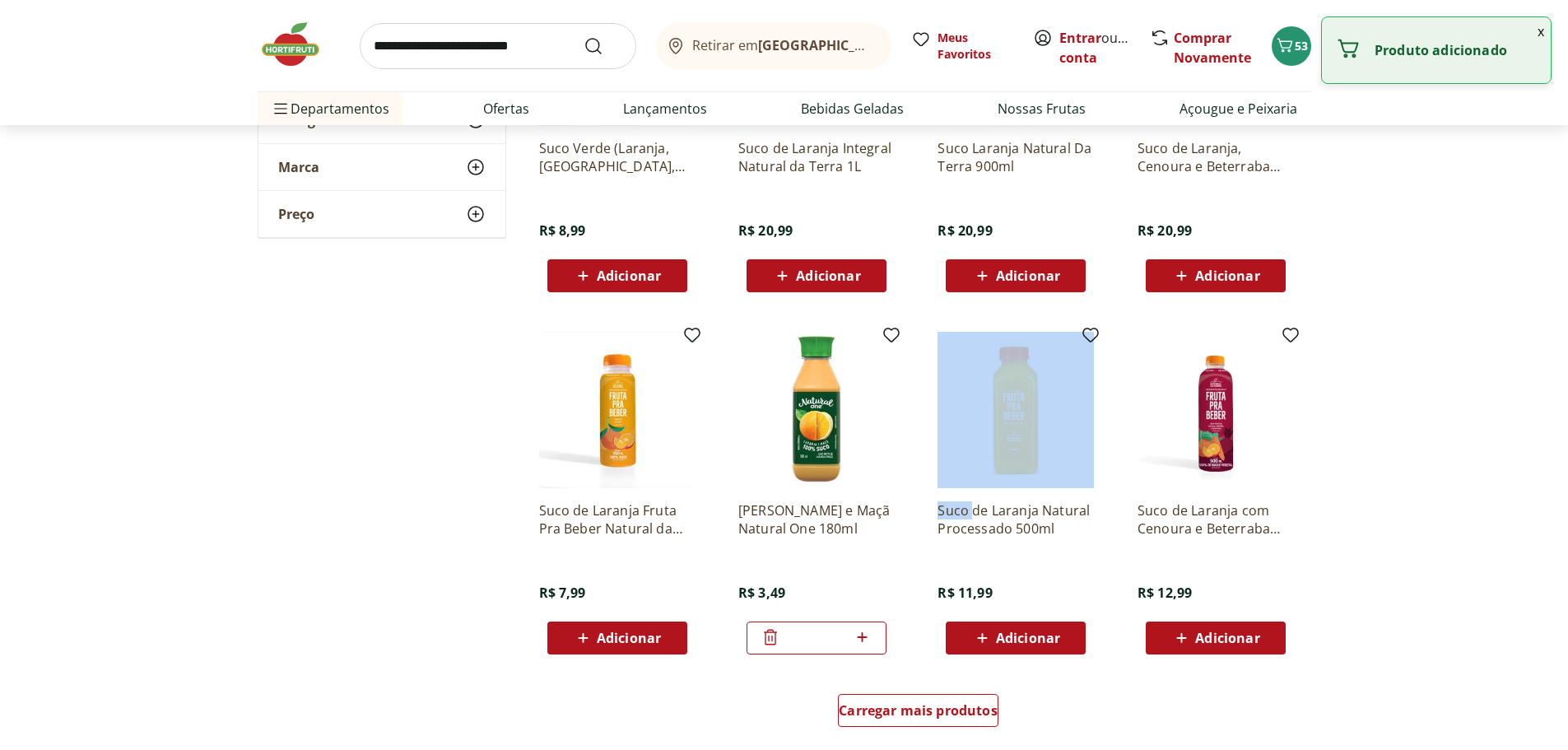
click at [876, 631] on div "*" at bounding box center [816, 637] width 140 height 33
click at [867, 641] on icon at bounding box center [862, 637] width 20 height 20
click at [862, 641] on icon at bounding box center [862, 637] width 20 height 20
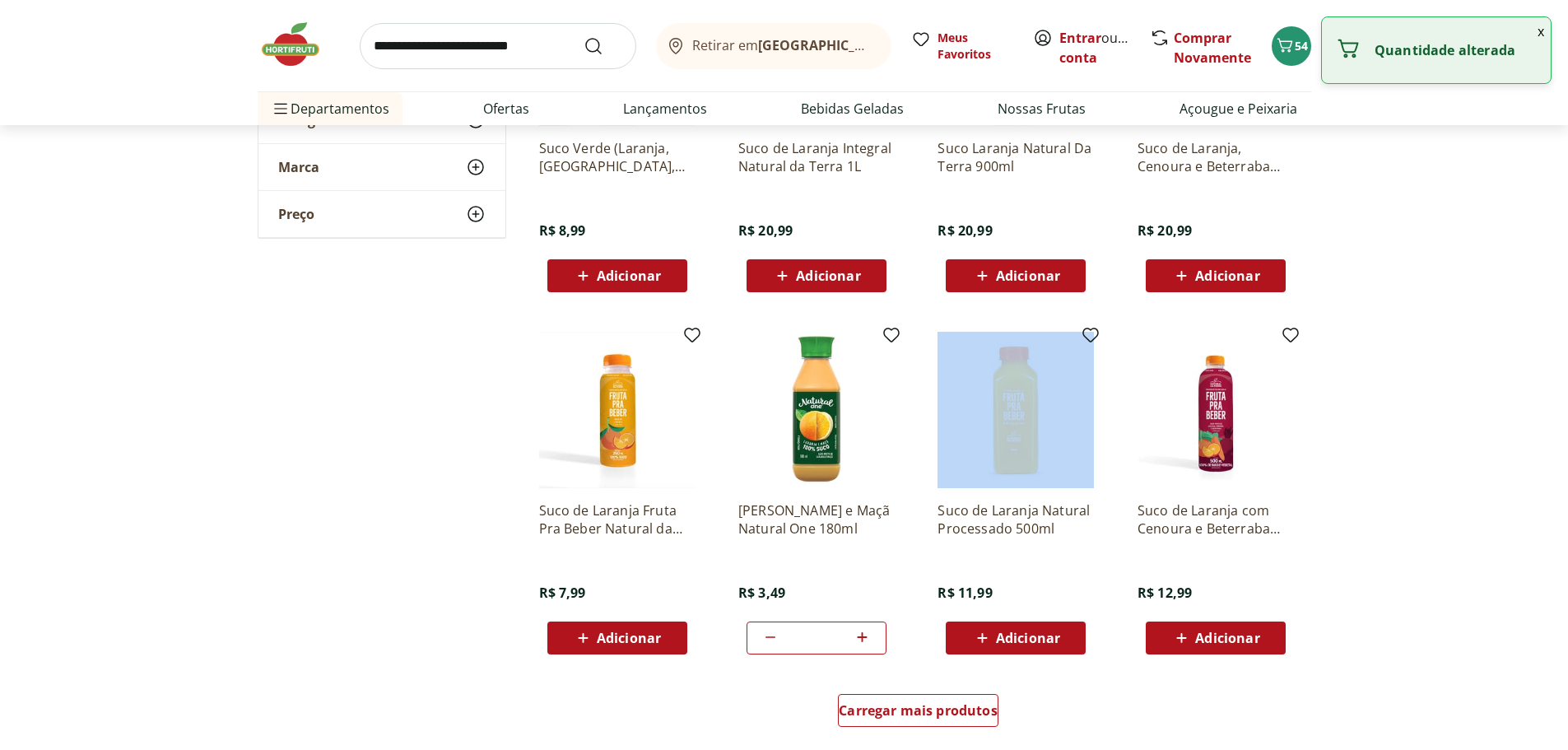
click at [862, 641] on icon at bounding box center [862, 637] width 20 height 20
type input "*"
click at [942, 723] on div "Carregar mais produtos" at bounding box center [918, 710] width 160 height 33
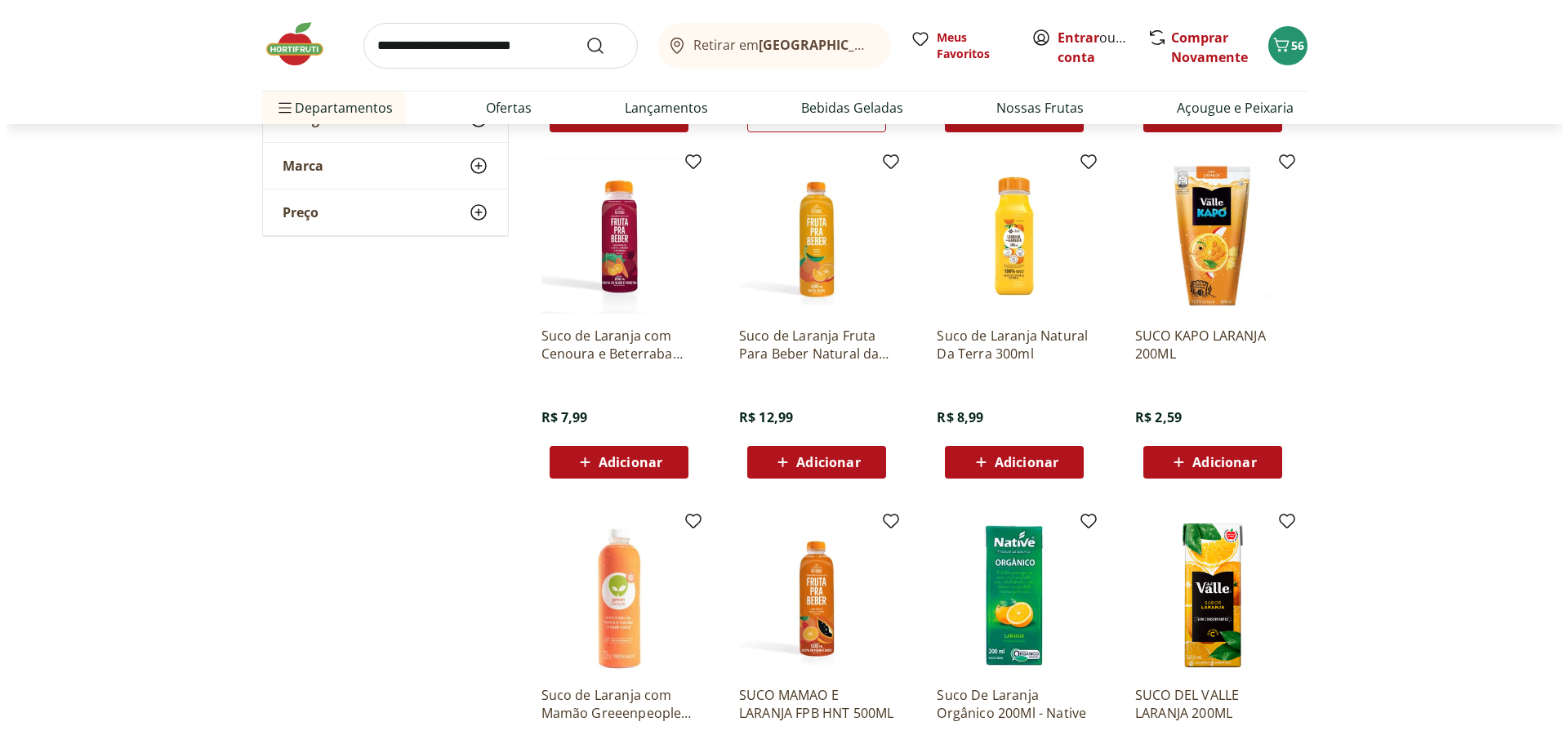
scroll to position [1225, 0]
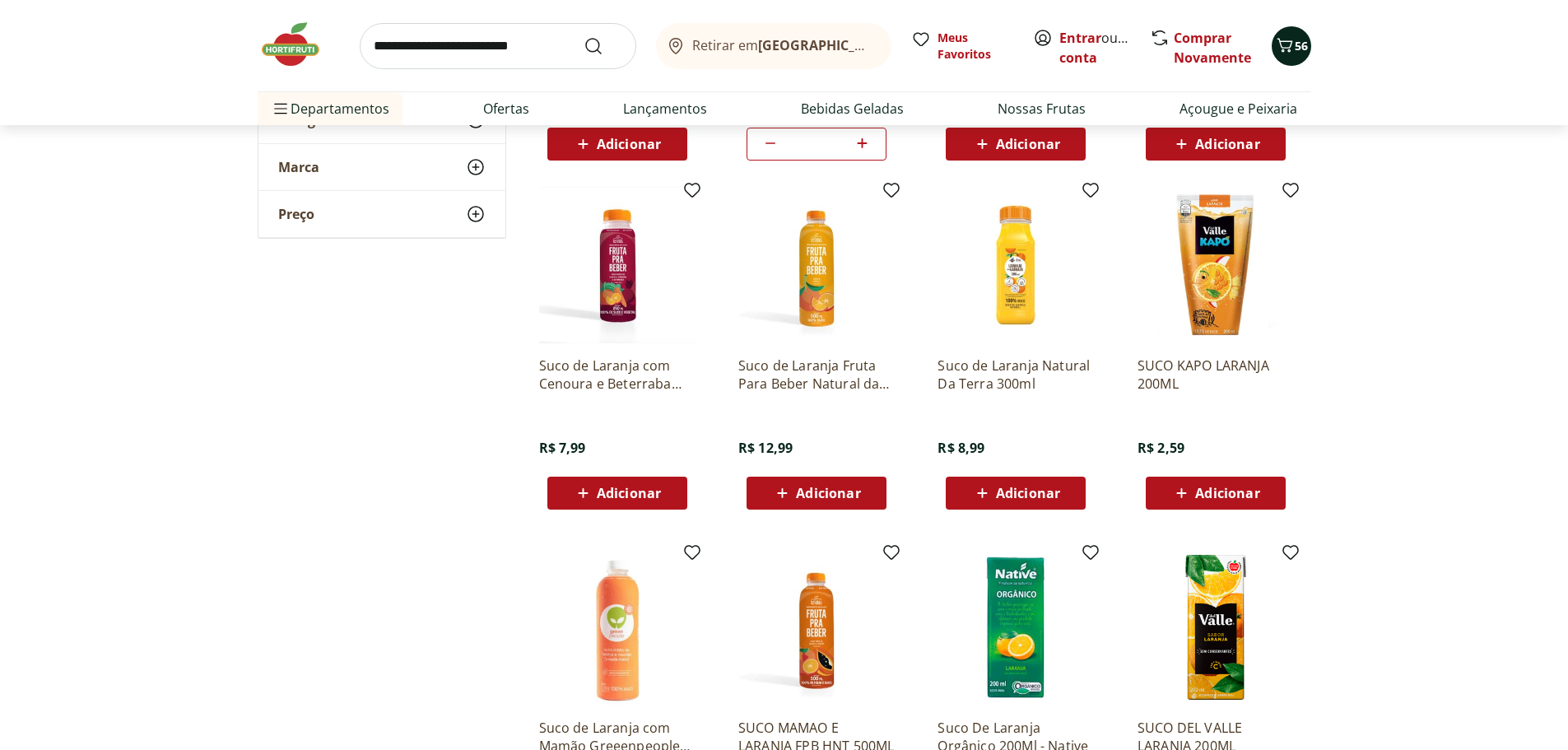
click at [1298, 30] on button "56" at bounding box center [1292, 46] width 39 height 39
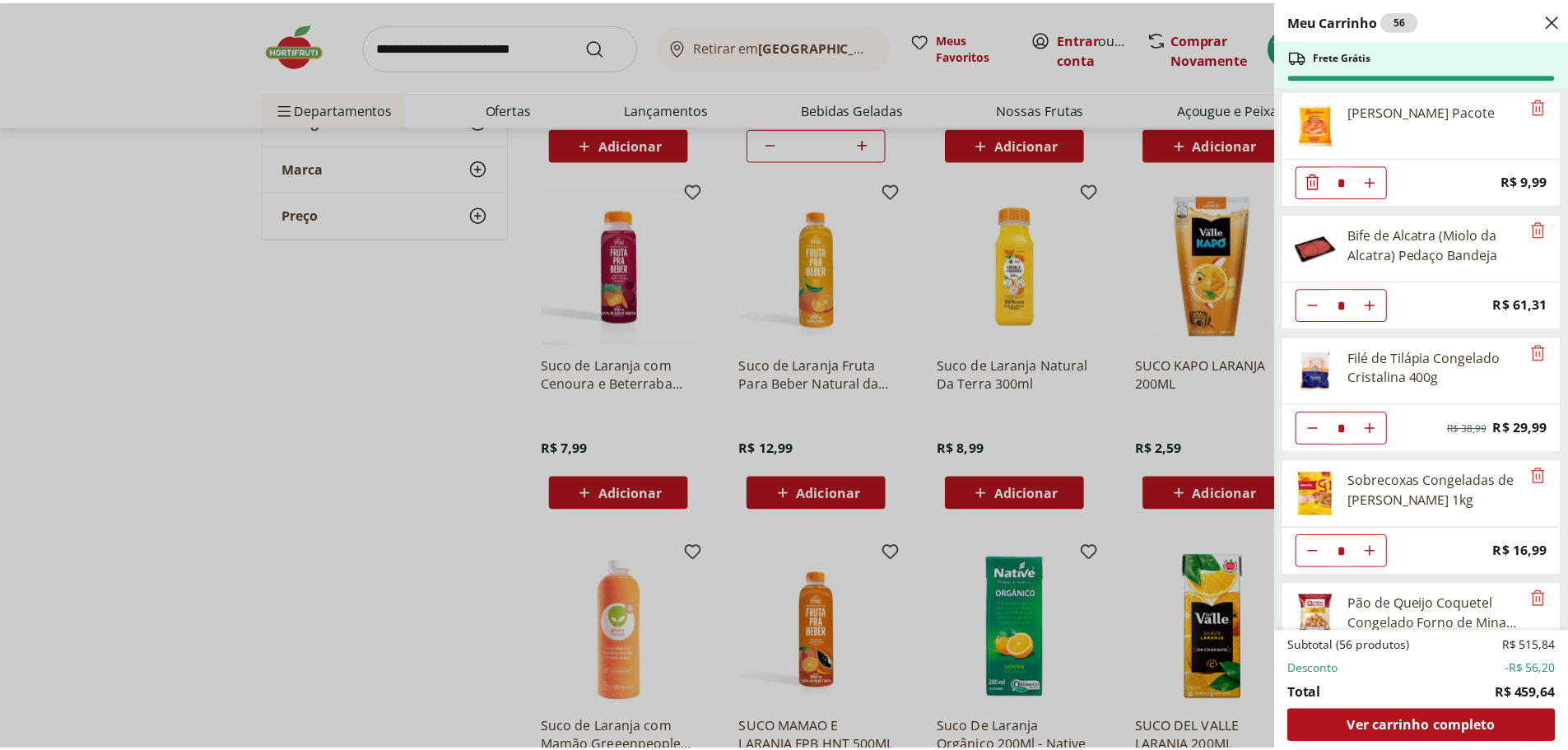
scroll to position [1976, 0]
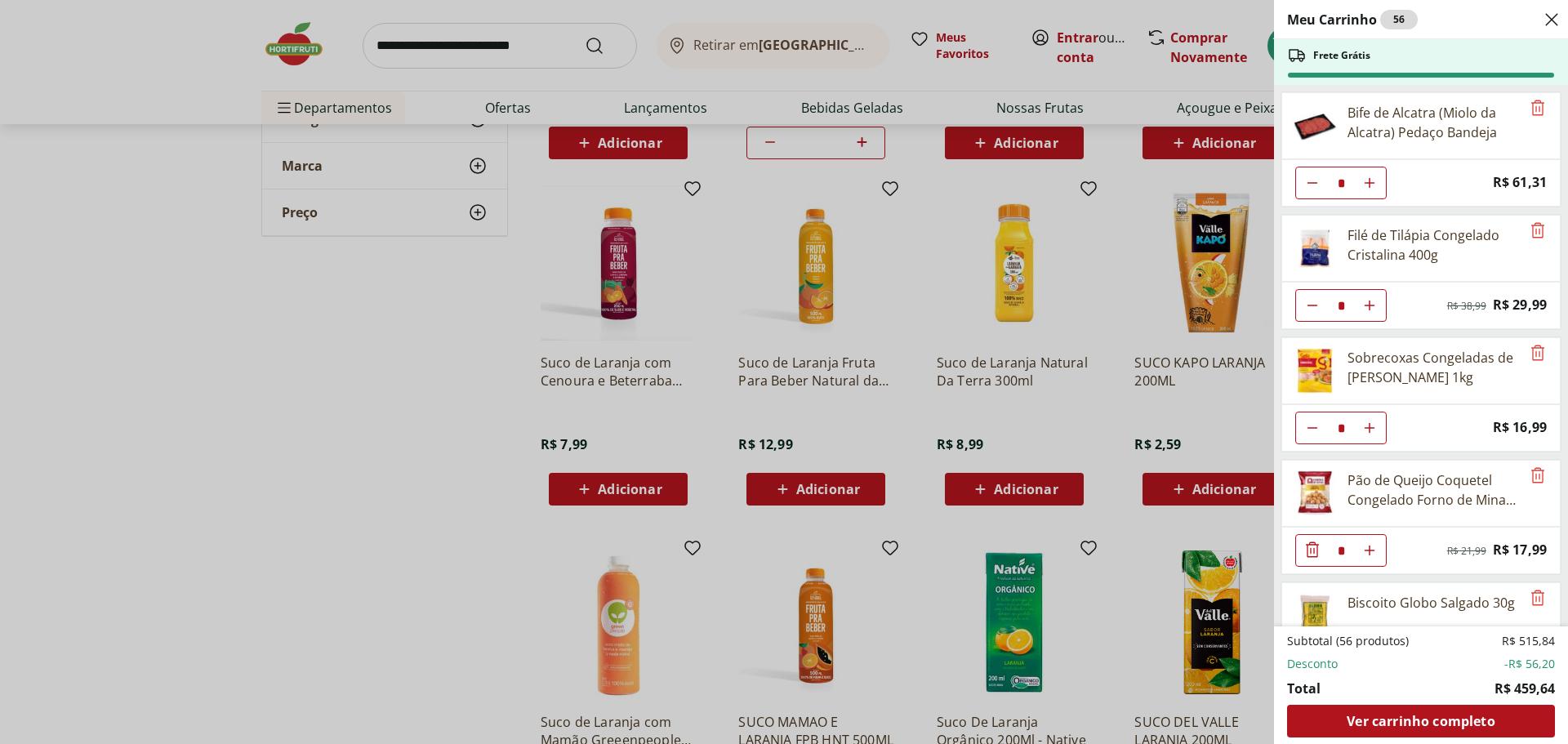
click at [406, 50] on div "Meu Carrinho 56 Frete Grátis Batata Inglesa Unidade * Original price: R$ 0,80 P…" at bounding box center [784, 372] width 1568 height 744
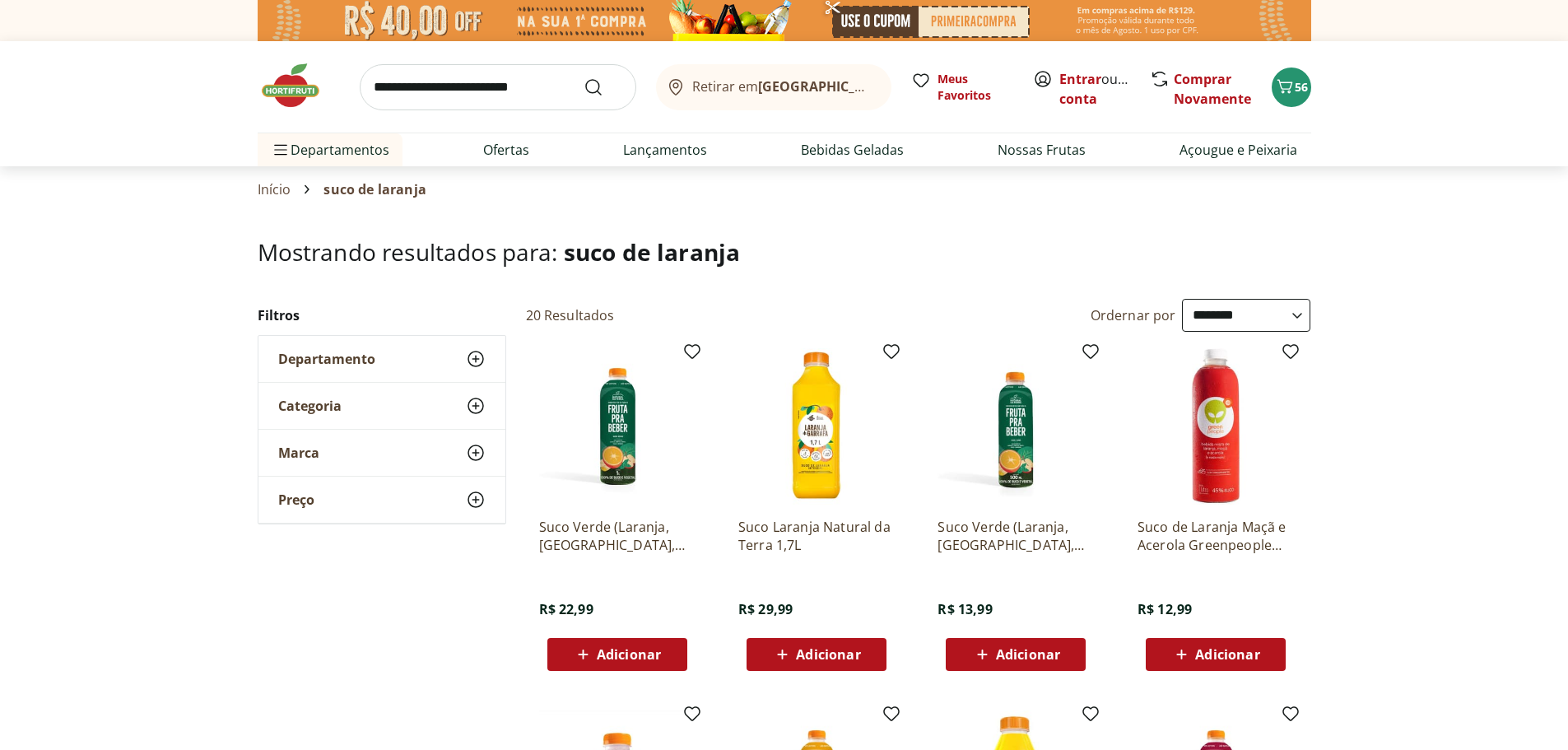
select select "**********"
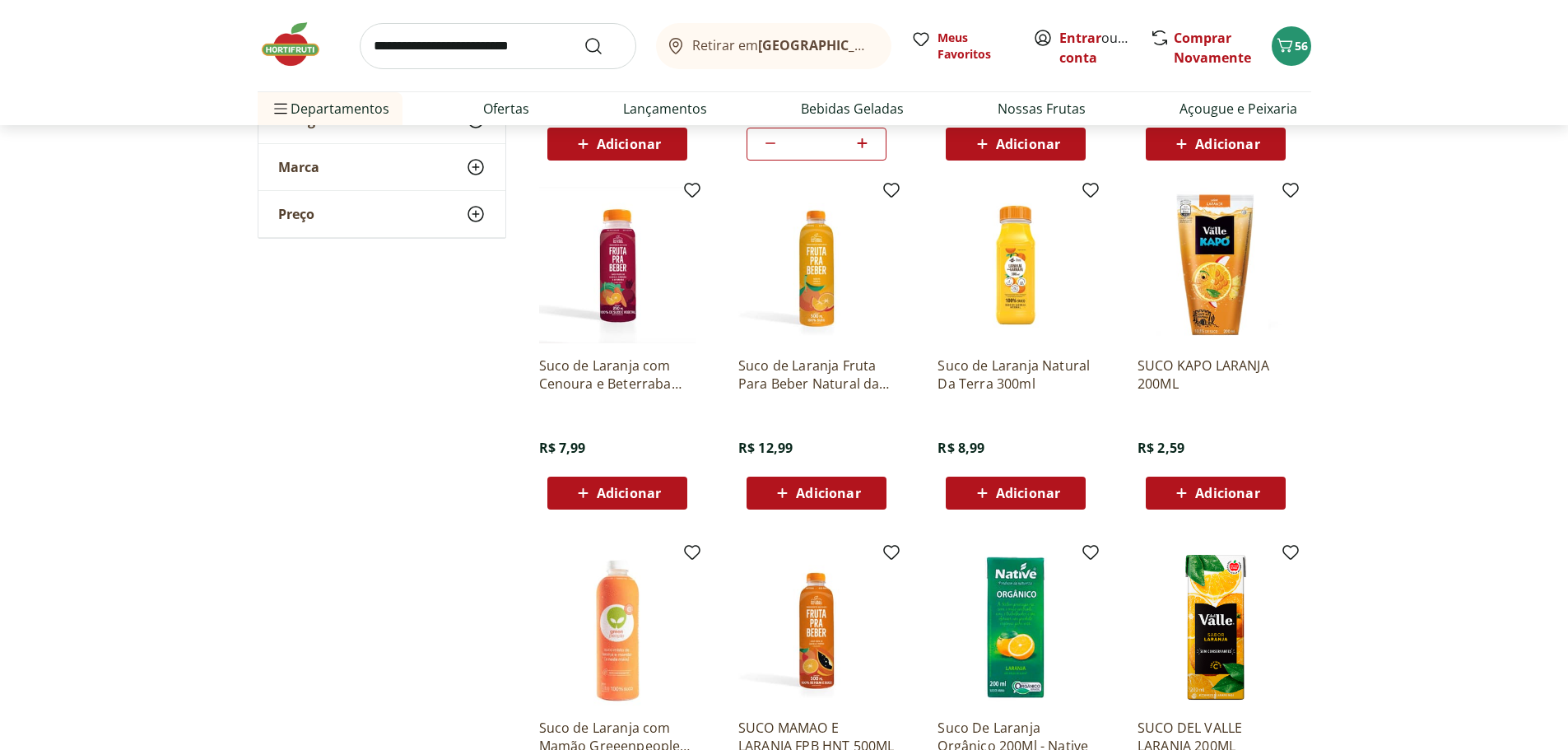
click at [427, 36] on input "search" at bounding box center [498, 46] width 276 height 46
type input "*******"
click button "Submit Search" at bounding box center [603, 45] width 39 height 20
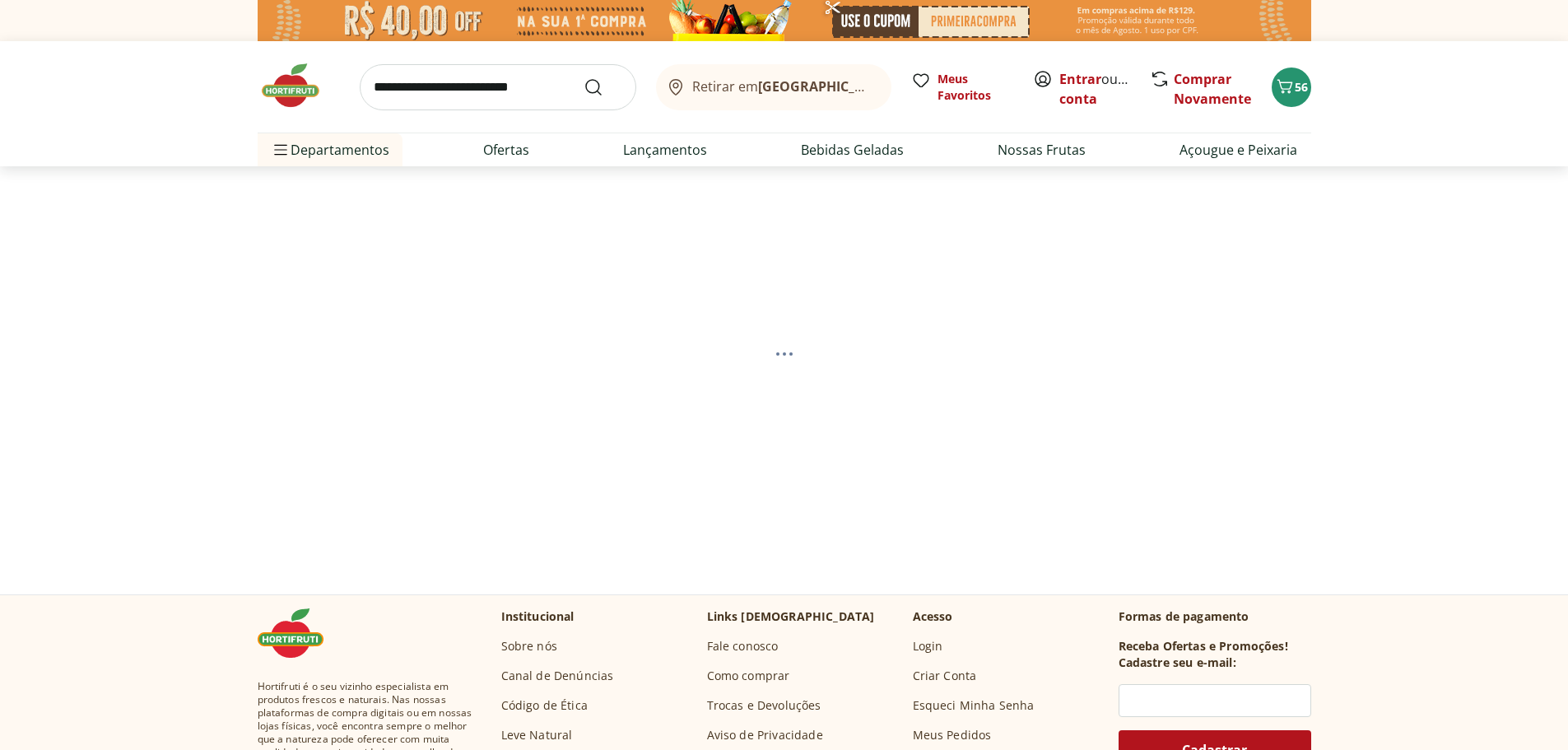
select select "**********"
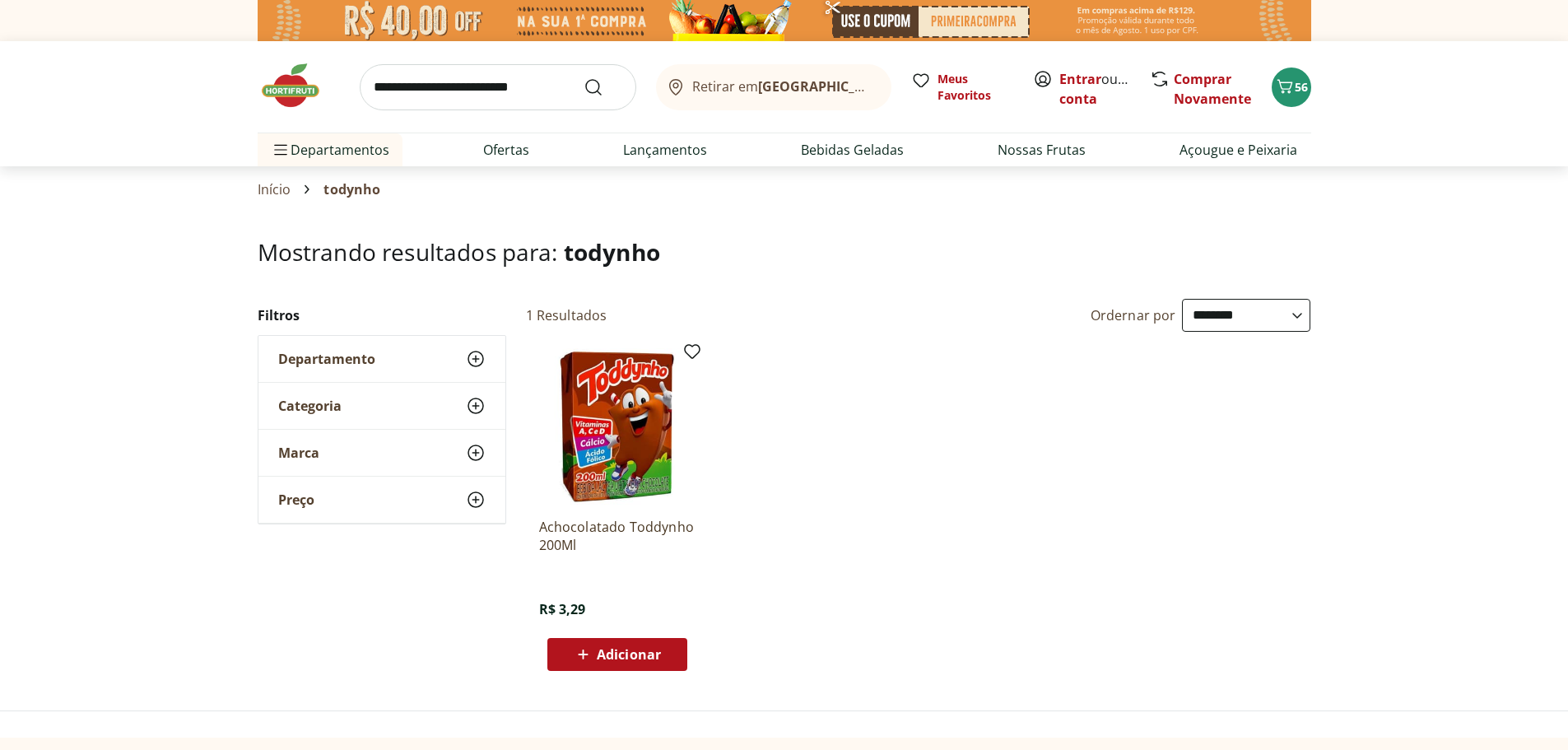
click at [285, 91] on img at bounding box center [299, 85] width 82 height 49
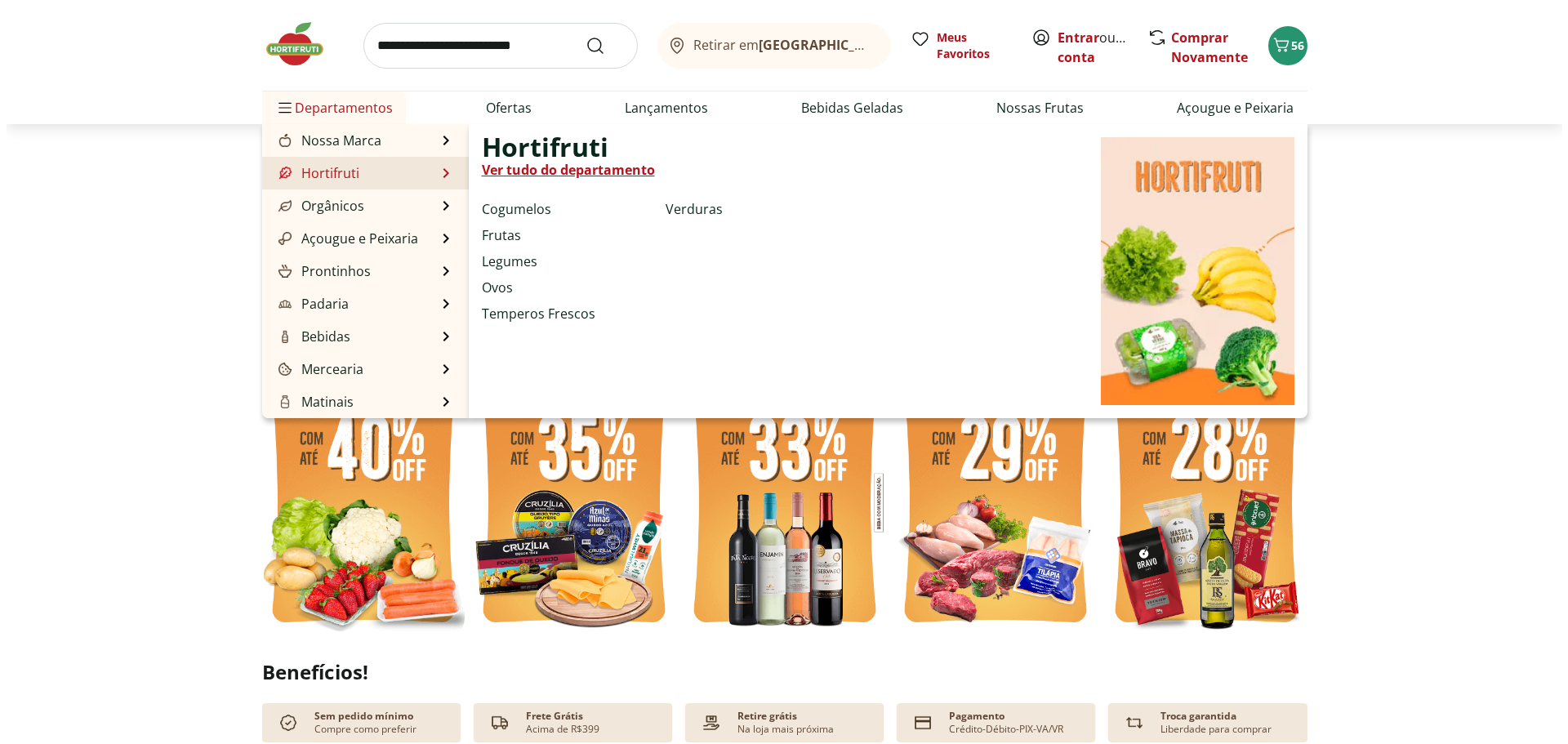
scroll to position [245, 0]
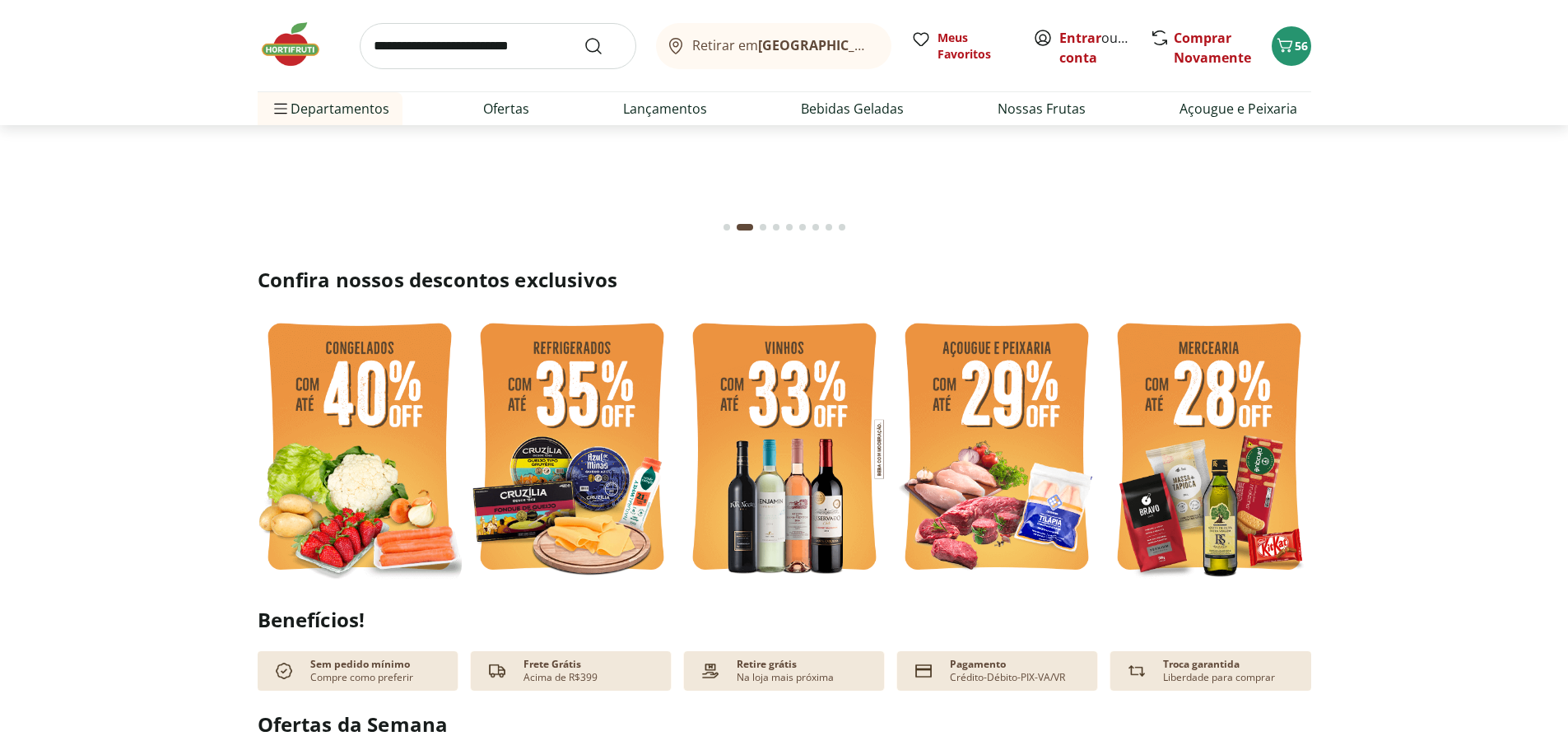
click at [104, 278] on section "Confira nossos descontos exclusivos" at bounding box center [784, 427] width 1568 height 321
click at [1280, 50] on icon "Carrinho" at bounding box center [1285, 44] width 20 height 20
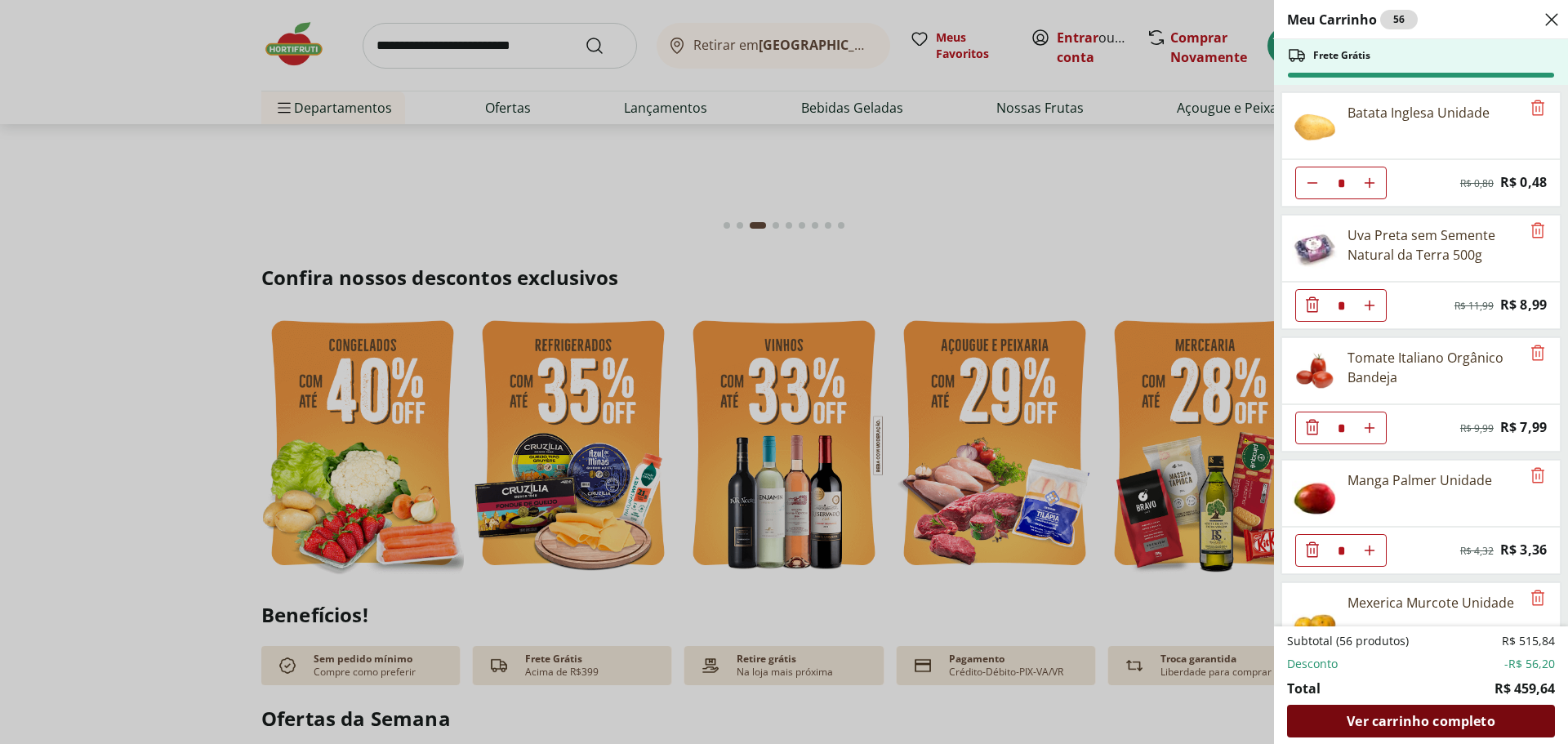
click at [1502, 724] on div "Ver carrinho completo" at bounding box center [1422, 721] width 268 height 33
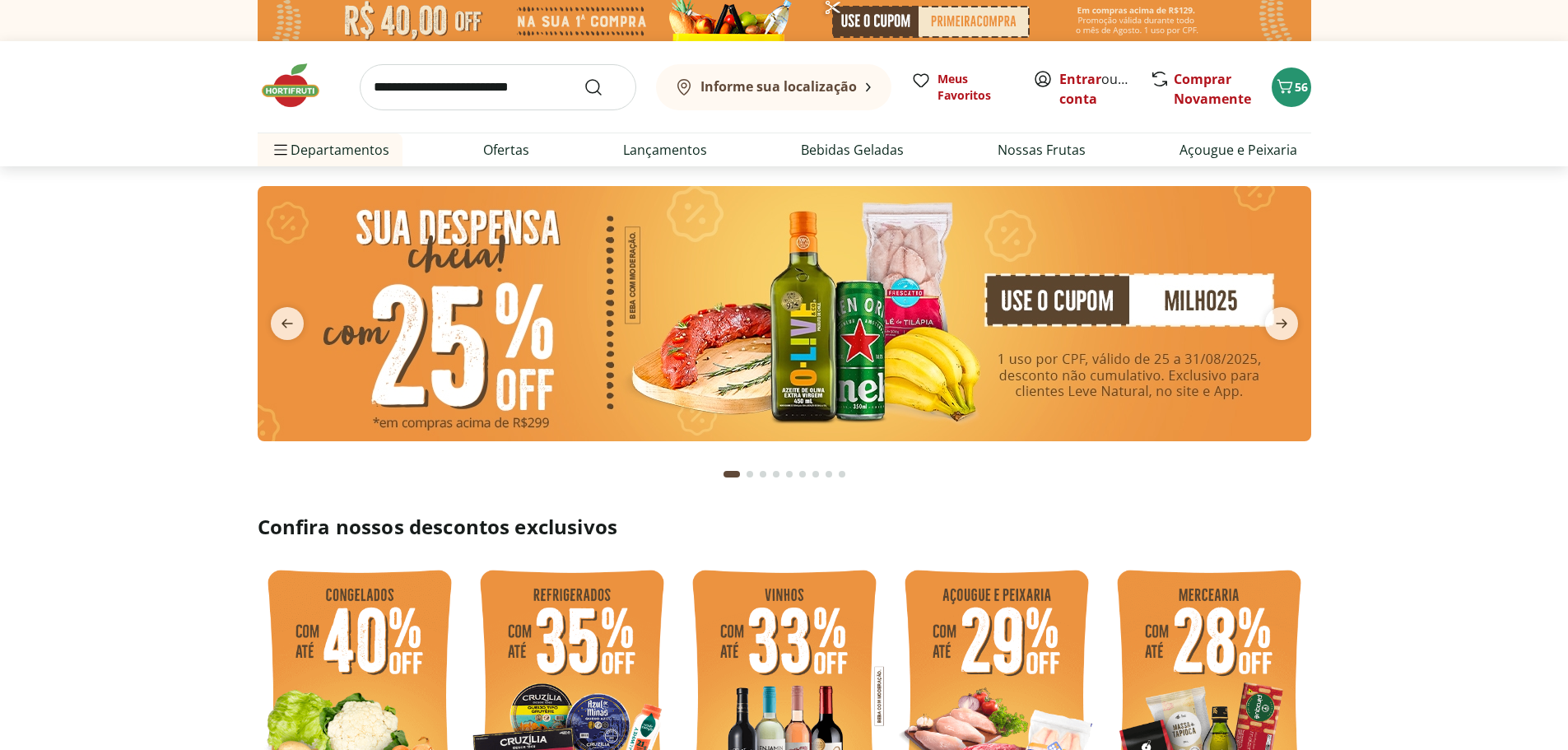
click at [455, 90] on input "search" at bounding box center [498, 87] width 276 height 46
type input "**********"
click at [584, 78] on button "Submit Search" at bounding box center [603, 87] width 39 height 20
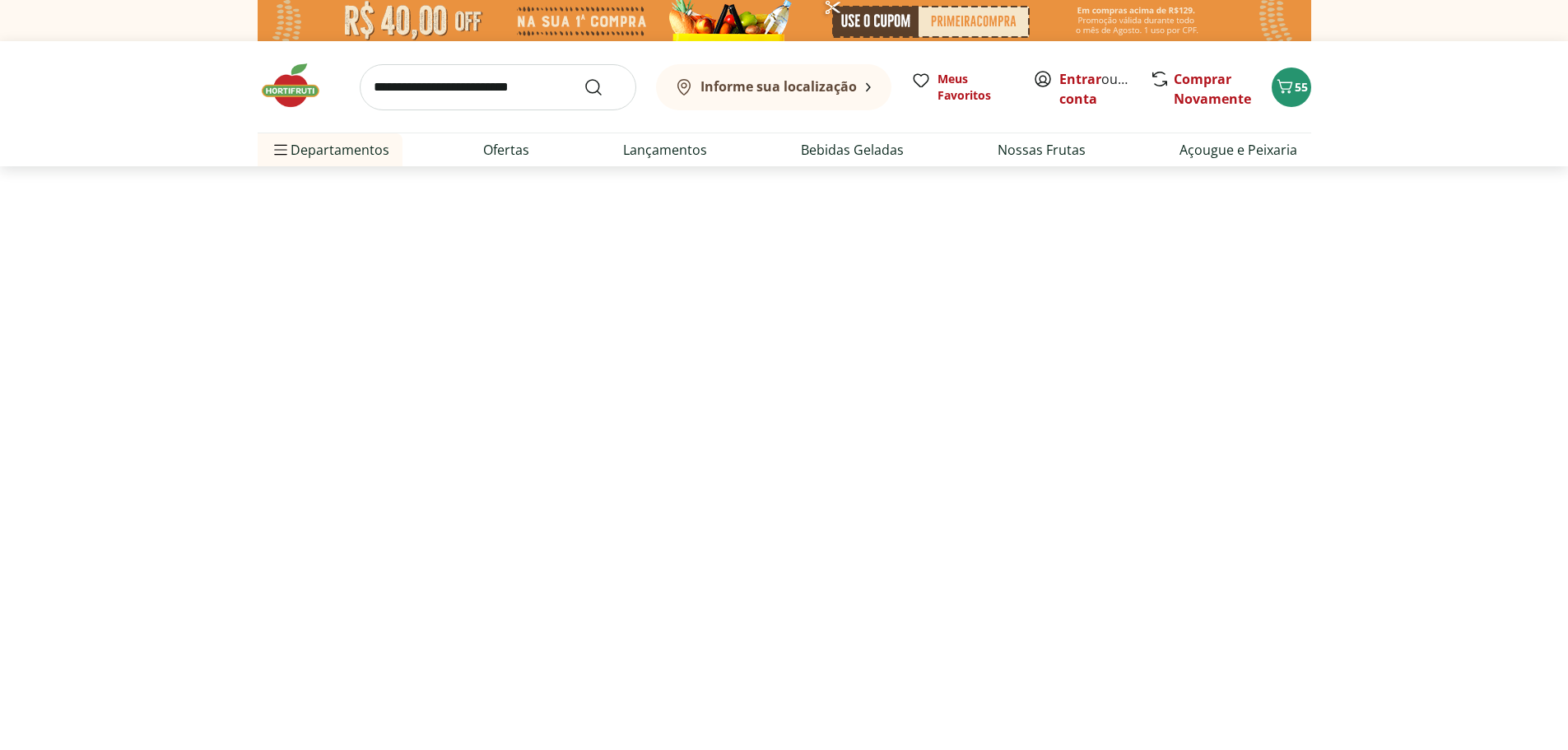
select select "**********"
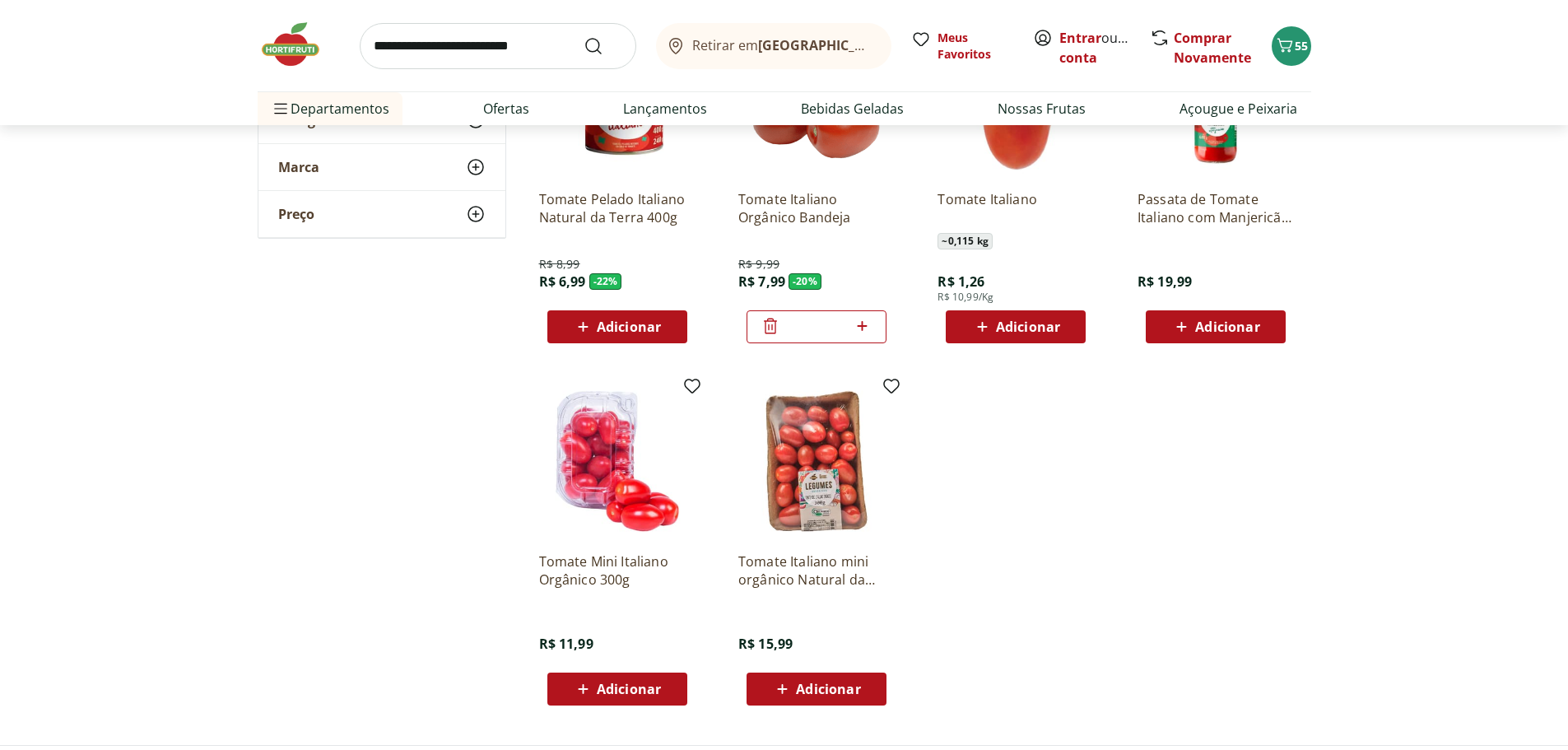
scroll to position [329, 0]
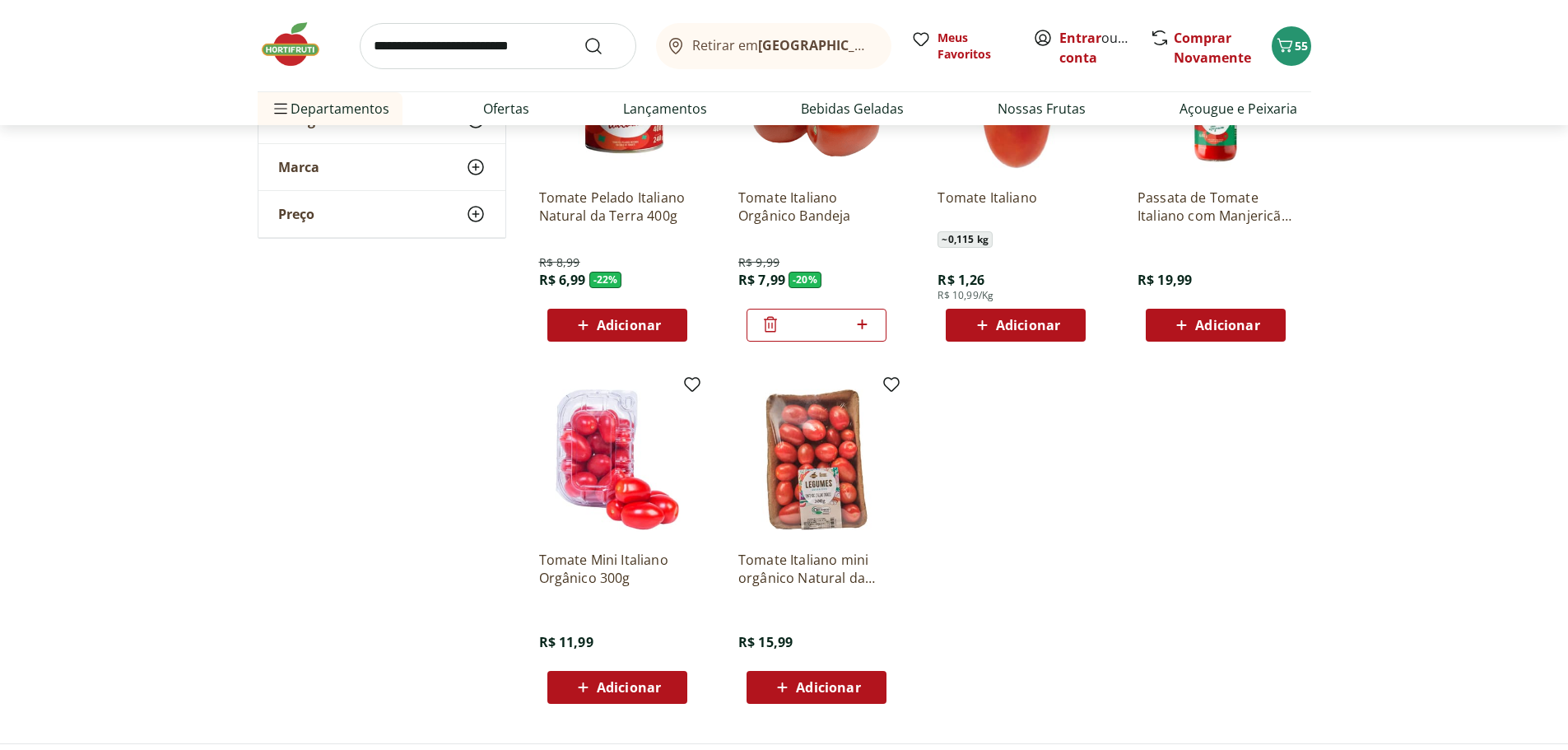
click at [1066, 341] on div "Tomate Italiano ~ 0,115 kg R$ 1,26 R$ 10,99/Kg Adicionar" at bounding box center [1016, 180] width 183 height 349
click at [1067, 335] on div "Adicionar" at bounding box center [1015, 325] width 113 height 30
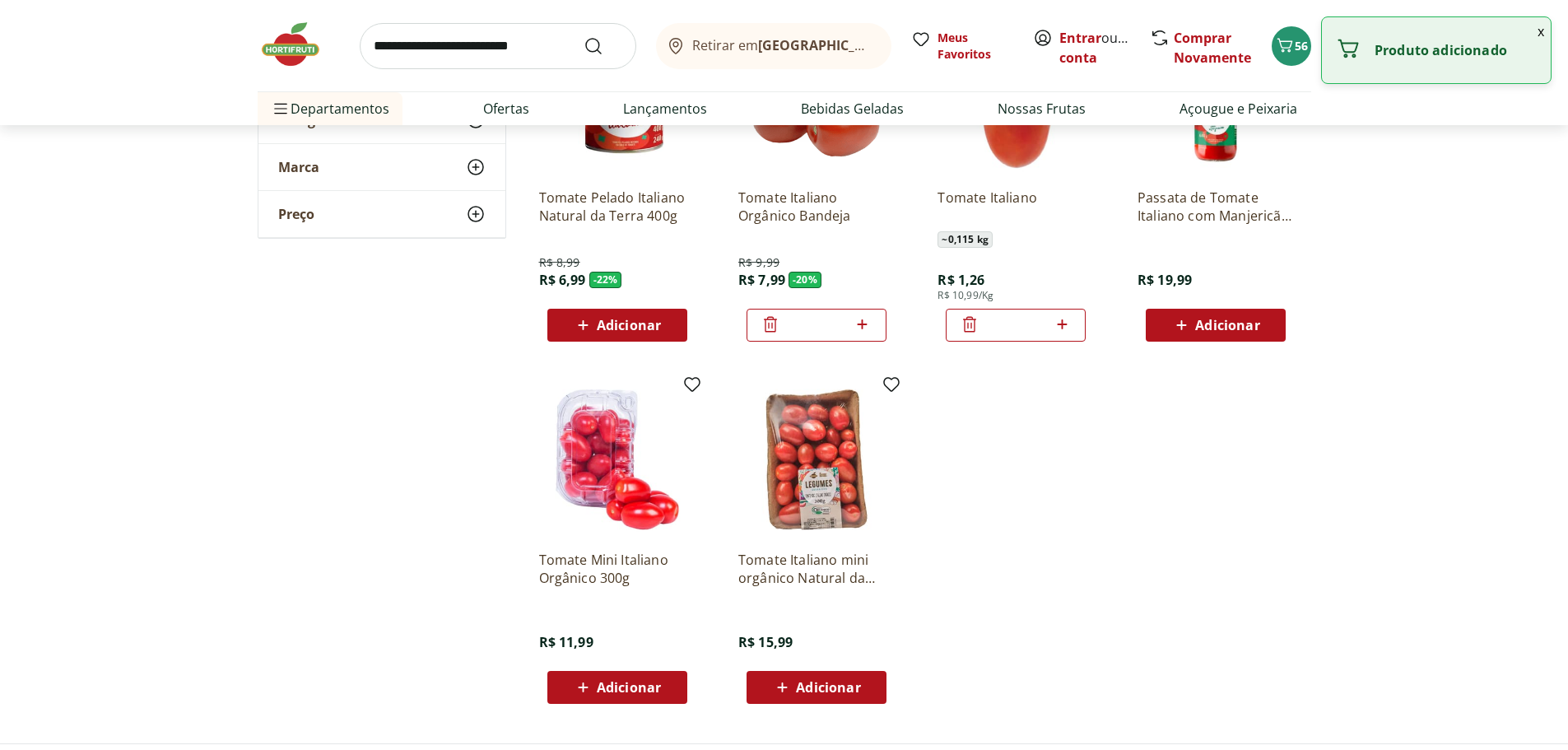
click at [1066, 327] on icon at bounding box center [1062, 324] width 20 height 20
type input "*"
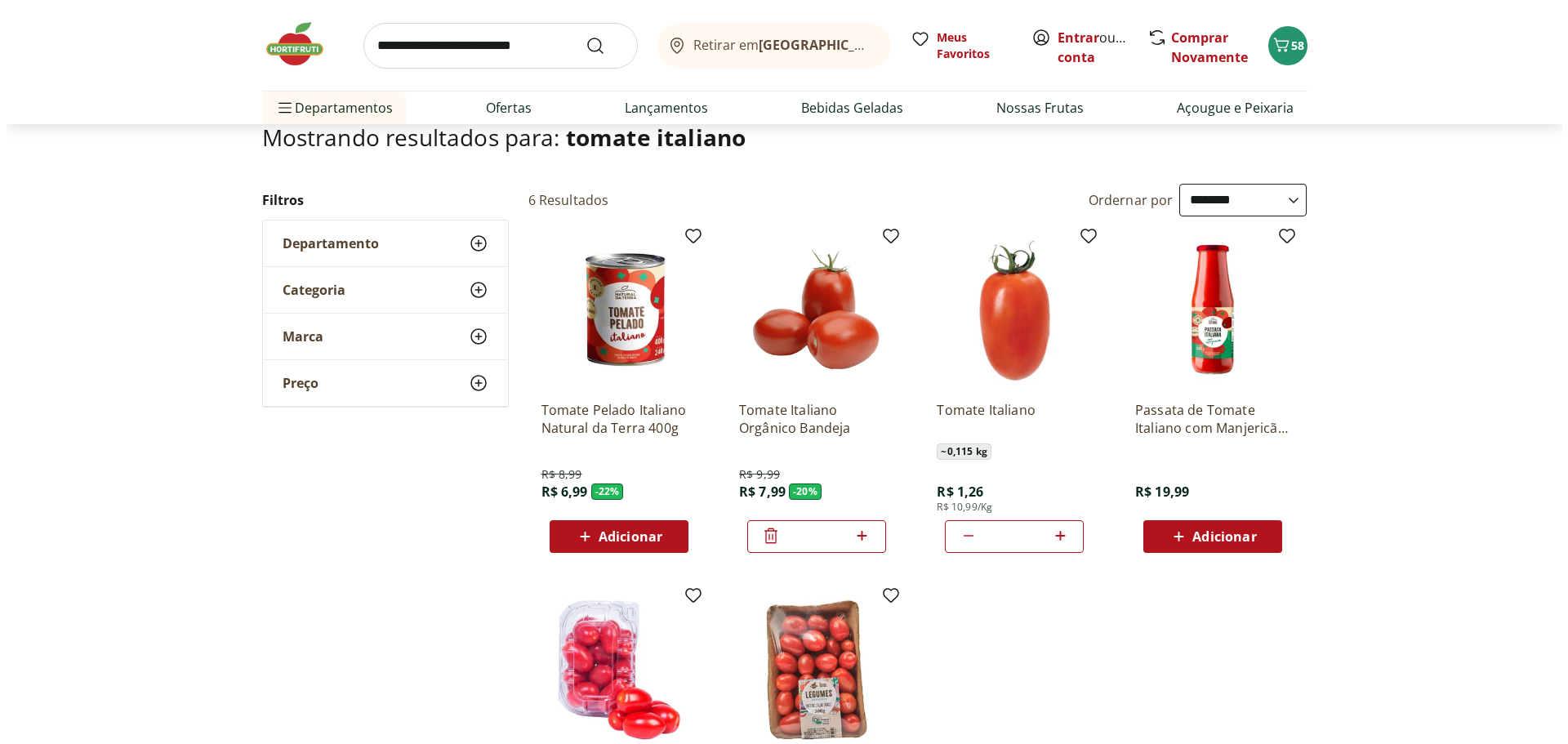
scroll to position [81, 0]
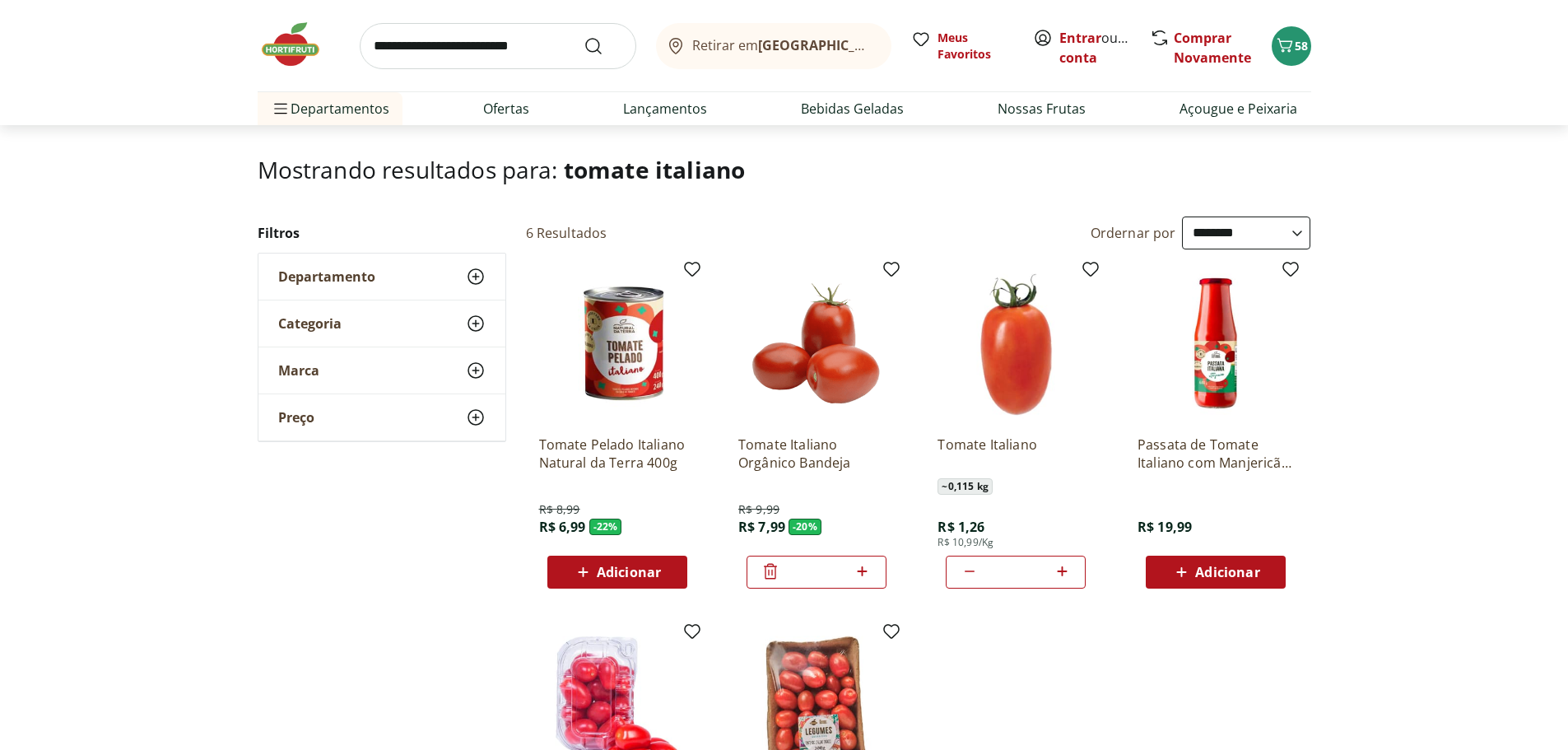
click at [776, 572] on icon at bounding box center [770, 571] width 20 height 20
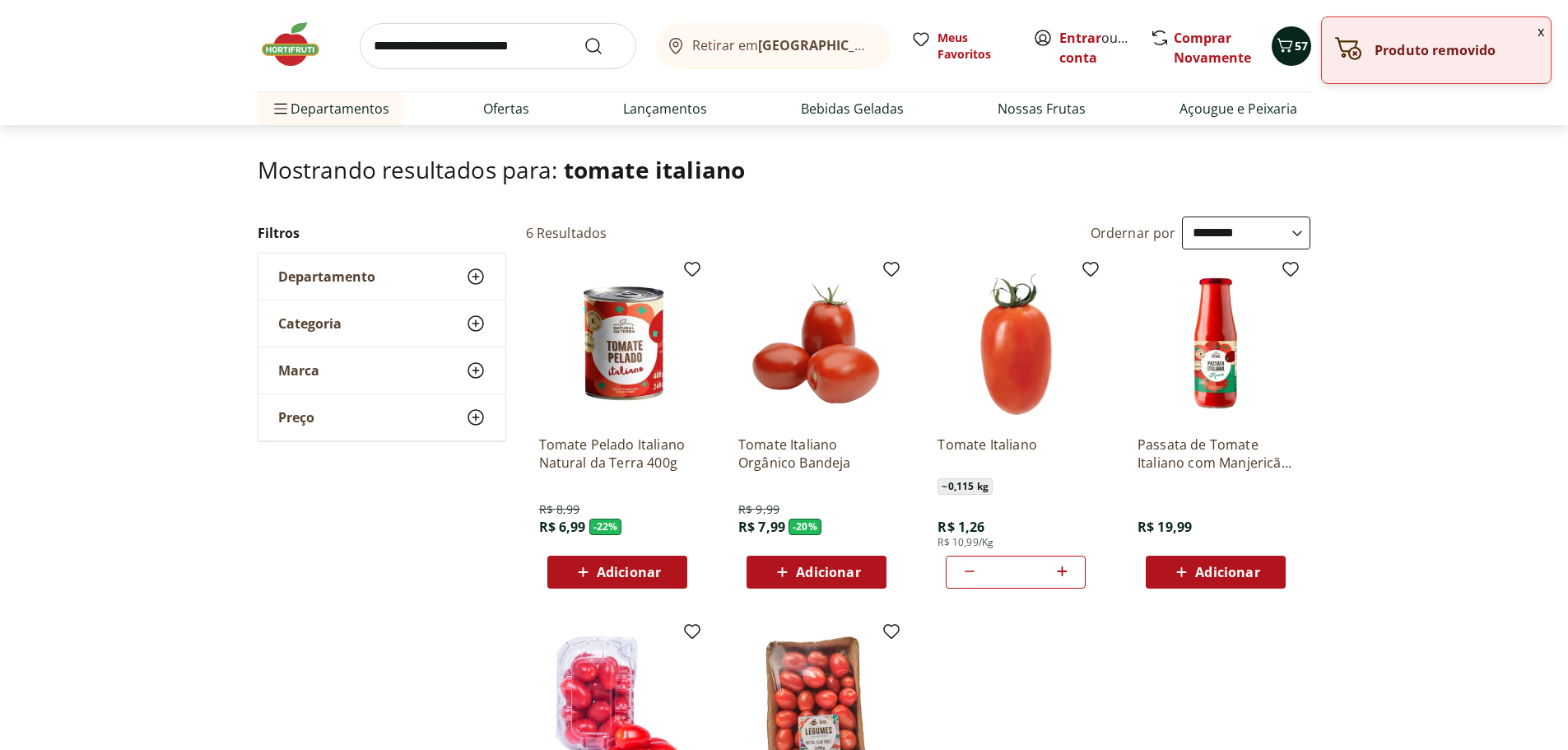
click at [1298, 51] on span "57" at bounding box center [1301, 45] width 13 height 15
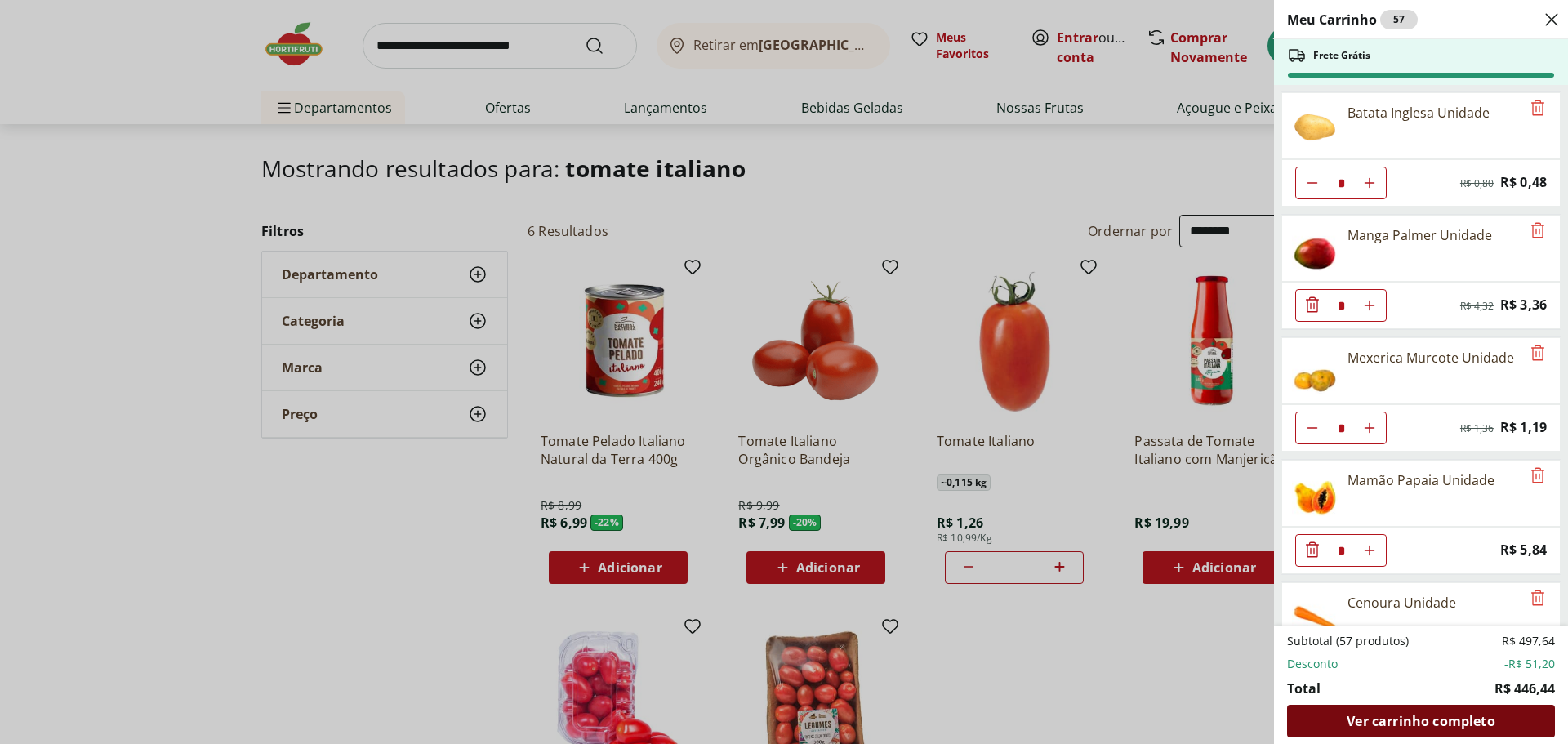
click at [1388, 717] on span "Ver carrinho completo" at bounding box center [1421, 720] width 148 height 13
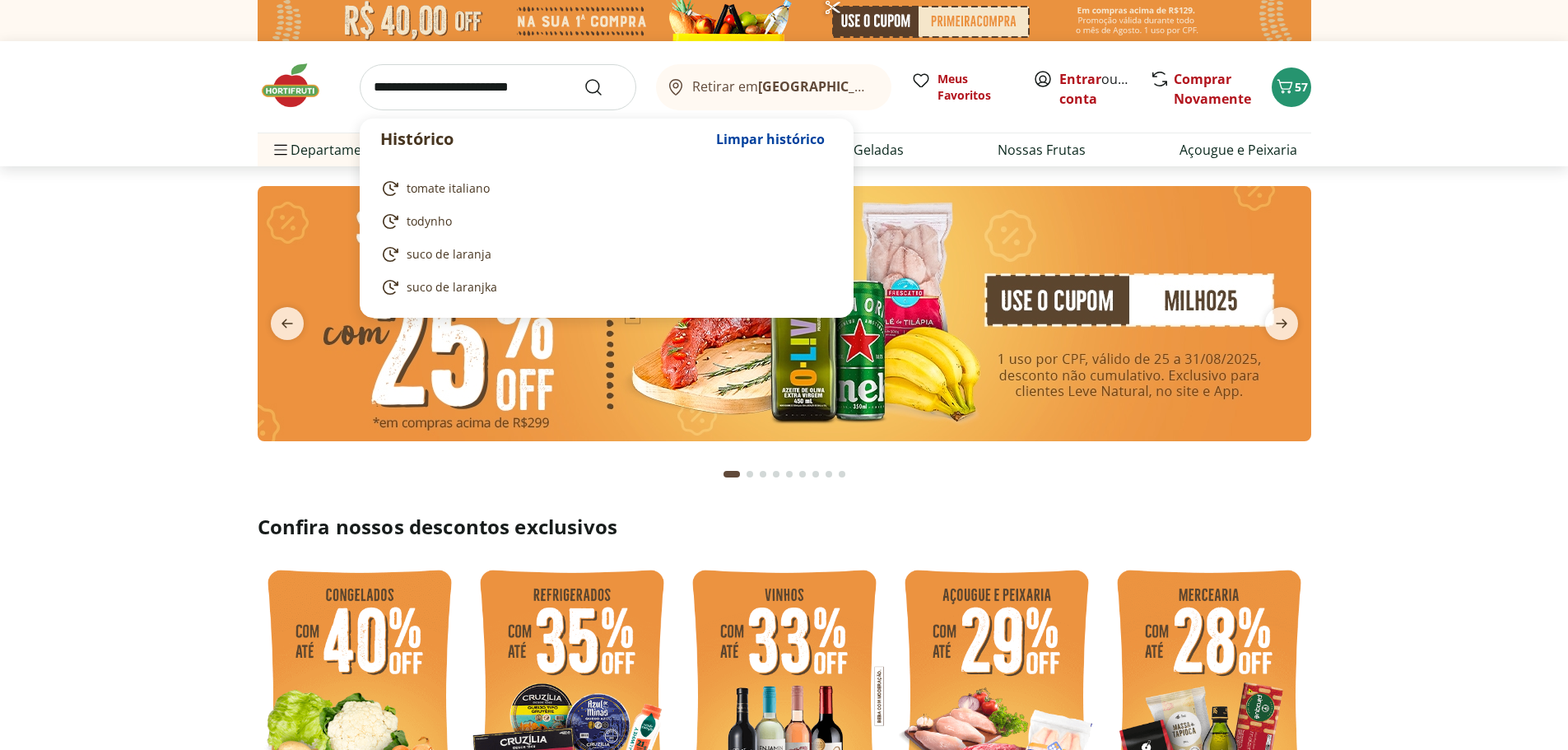
click at [433, 93] on input "search" at bounding box center [498, 87] width 276 height 46
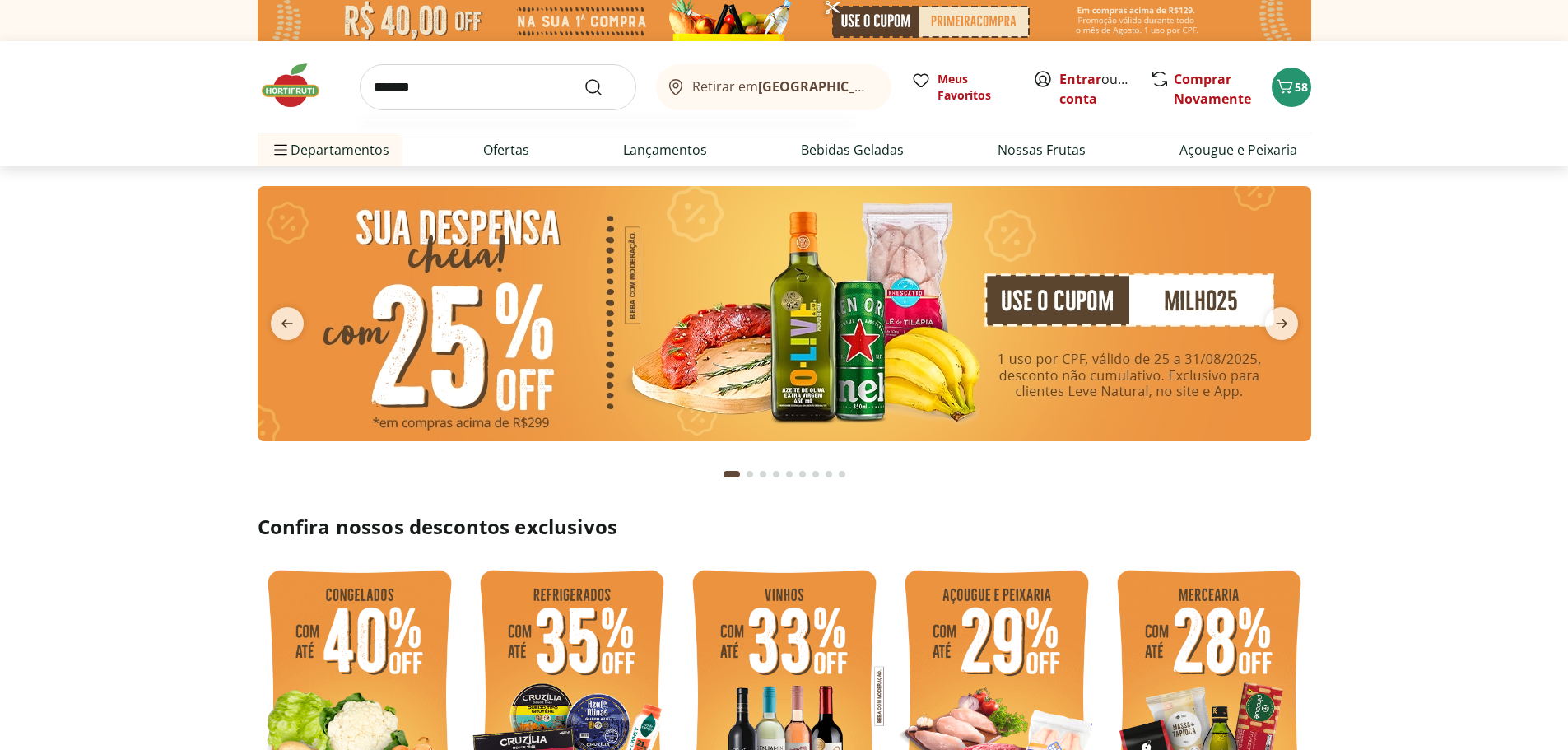
type input "*******"
click at [584, 78] on button "Submit Search" at bounding box center [603, 87] width 39 height 20
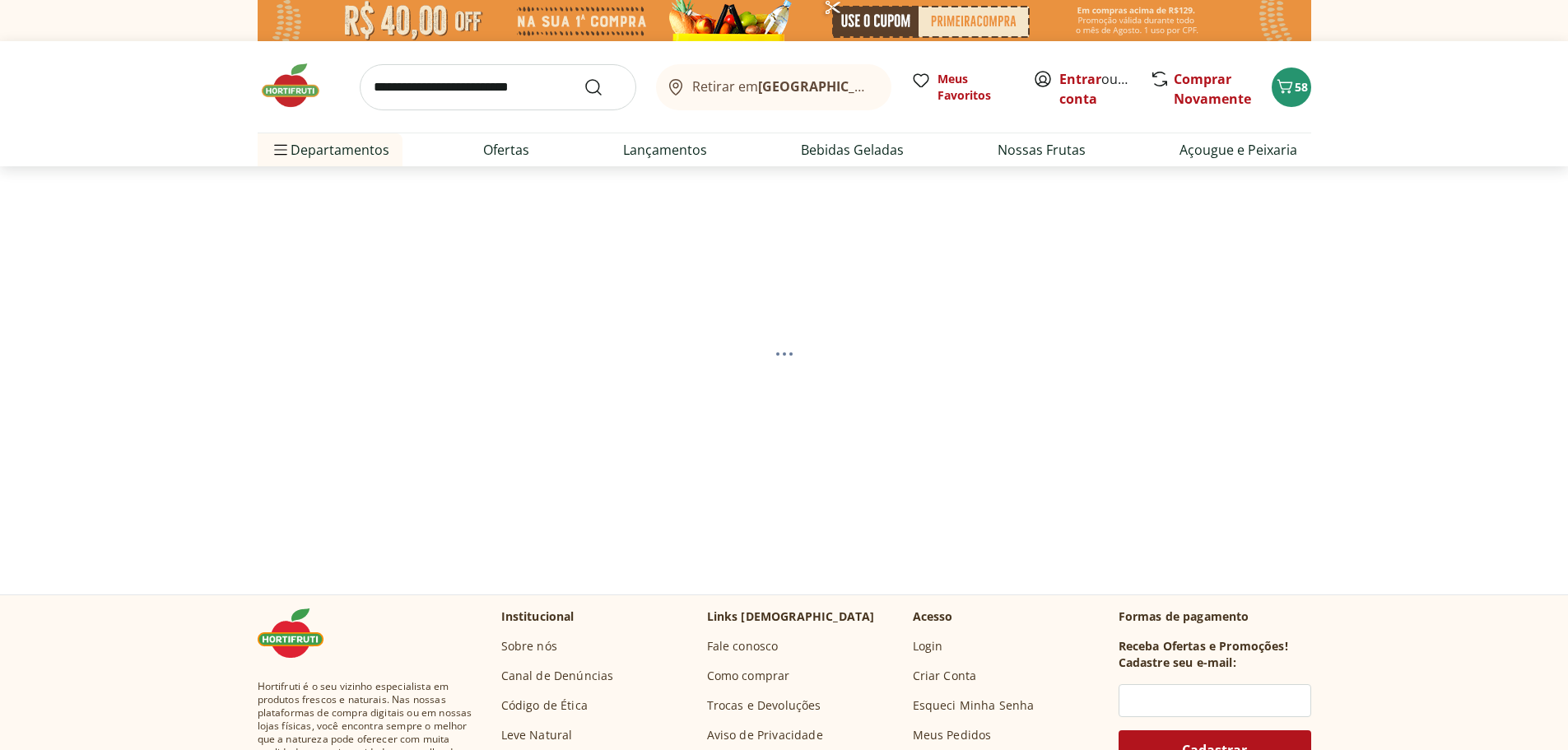
select select "**********"
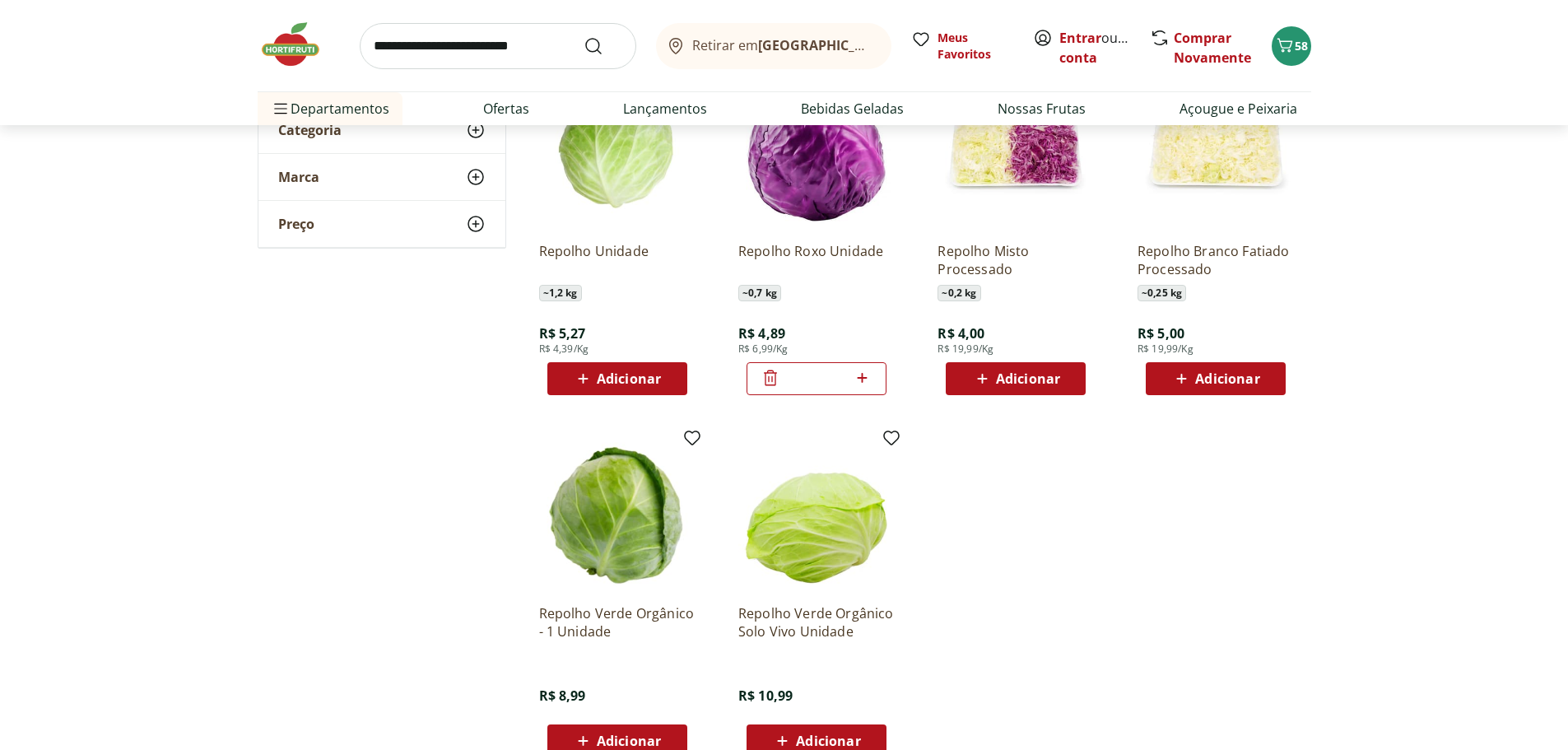
scroll to position [247, 0]
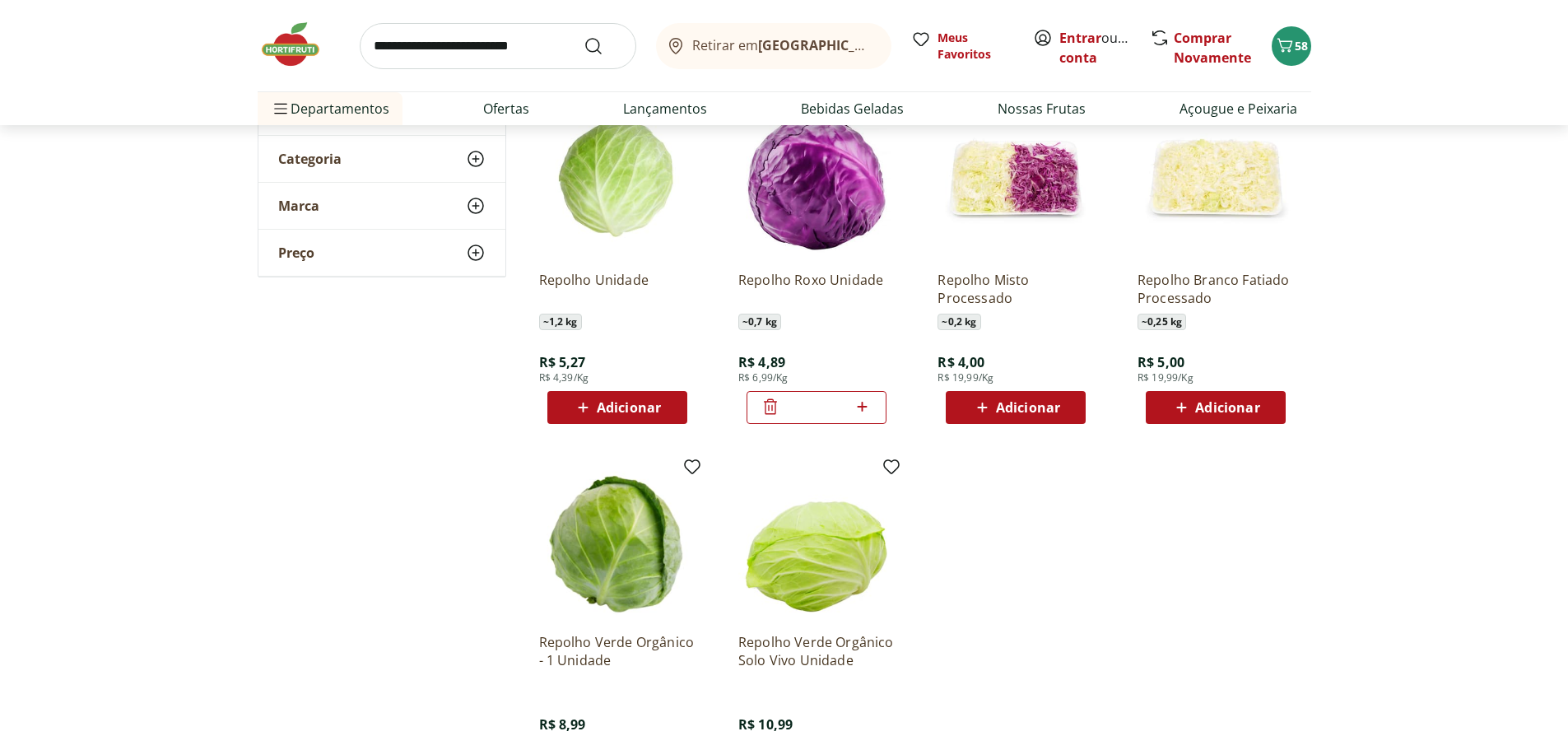
click at [766, 410] on icon at bounding box center [770, 406] width 20 height 20
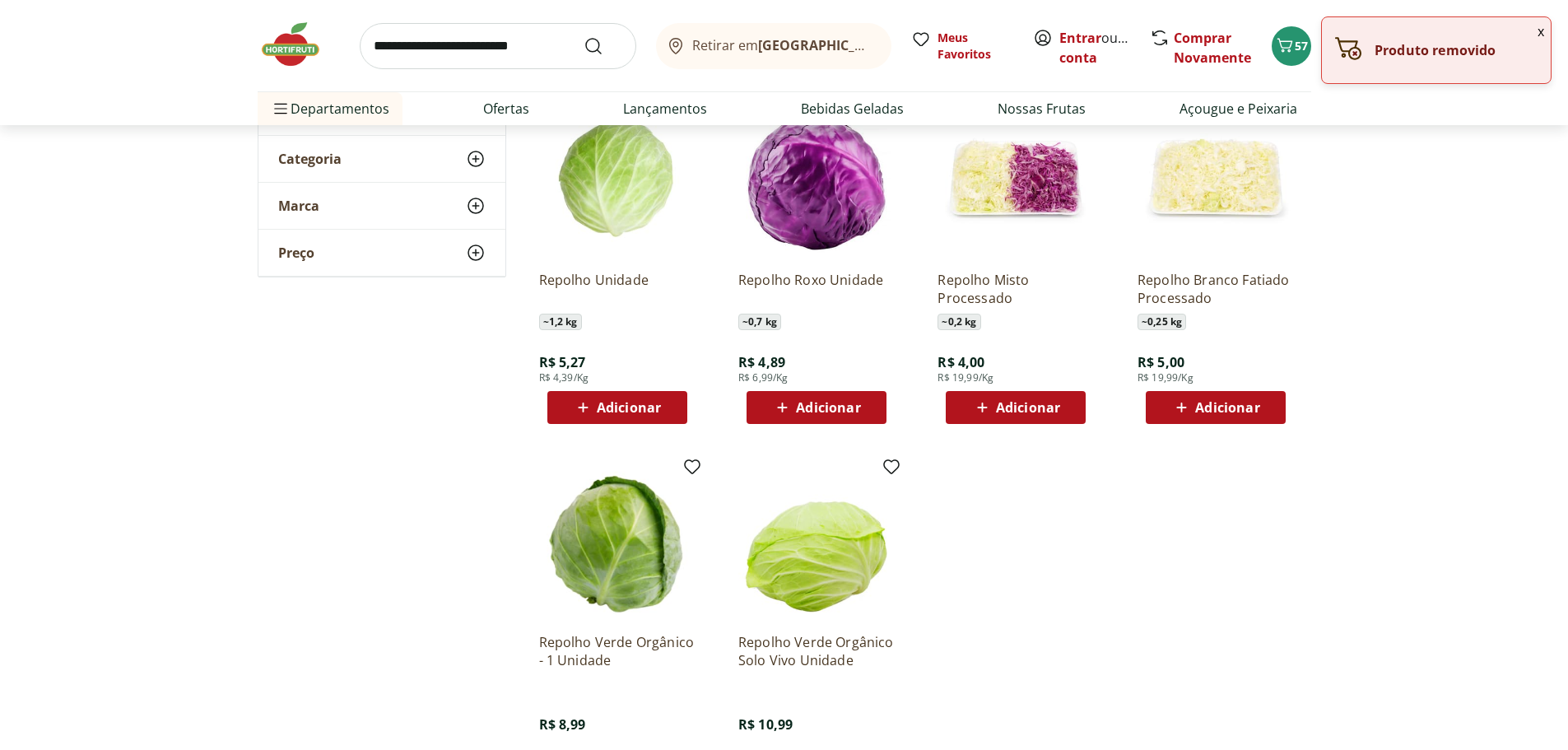
click at [639, 398] on span "Adicionar" at bounding box center [617, 407] width 88 height 20
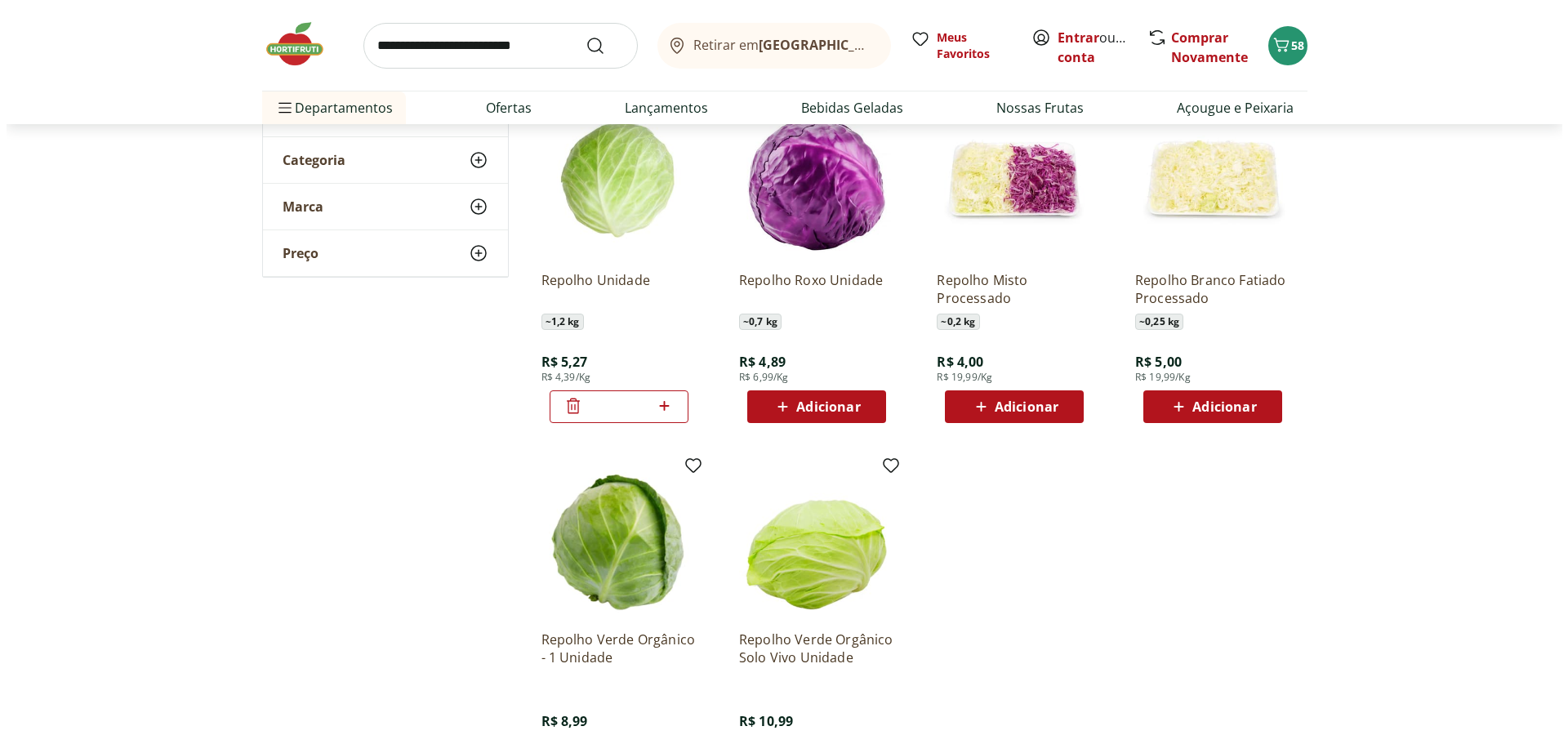
scroll to position [0, 0]
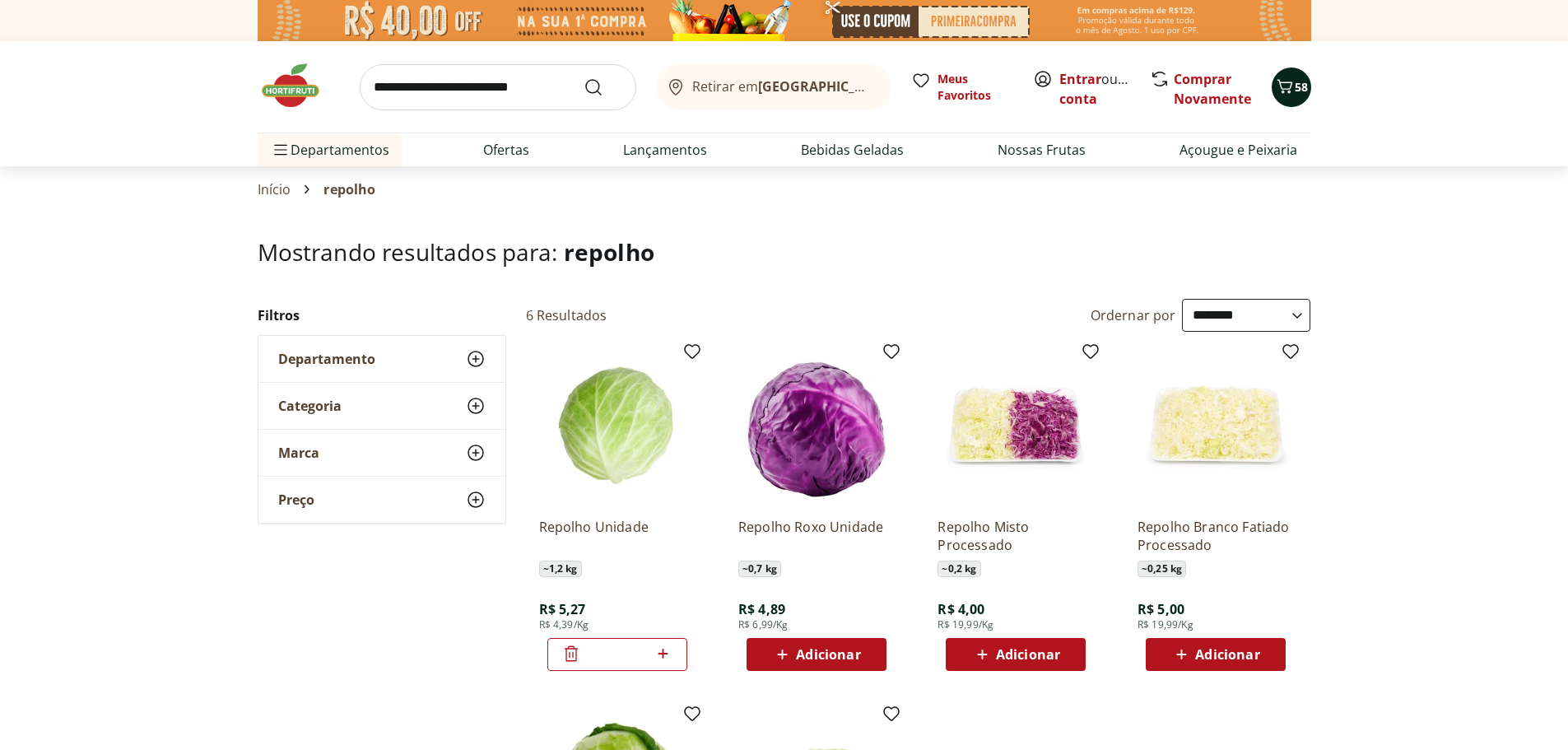
click at [1299, 91] on span "58" at bounding box center [1301, 87] width 13 height 15
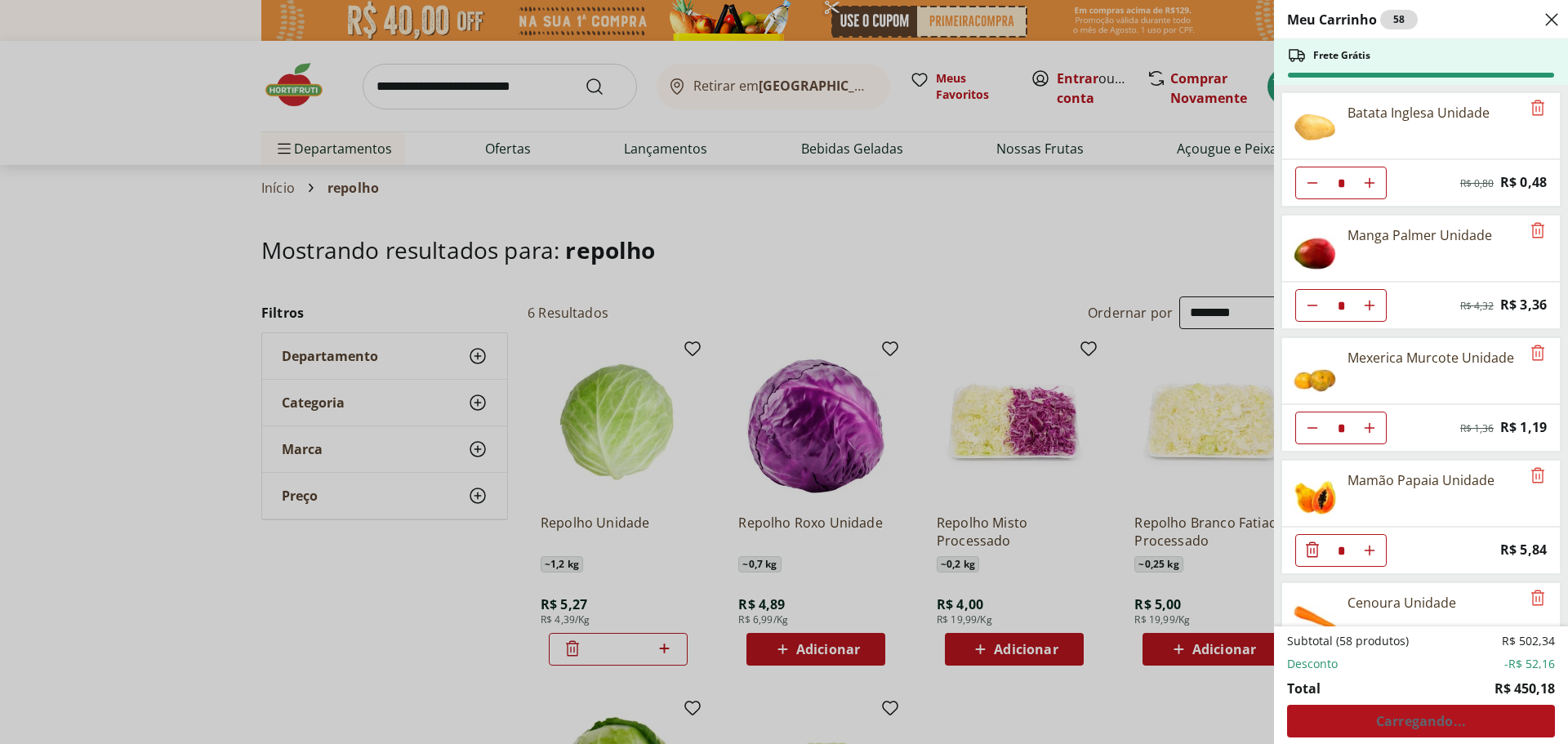
click at [1355, 718] on div "Subtotal (58 produtos) R$ 502,34 Desconto -R$ 52,16 Total R$ 450,18 Carregando.…" at bounding box center [1422, 685] width 268 height 104
click at [1407, 724] on span "Ver carrinho completo" at bounding box center [1421, 720] width 148 height 13
